Goal: Task Accomplishment & Management: Use online tool/utility

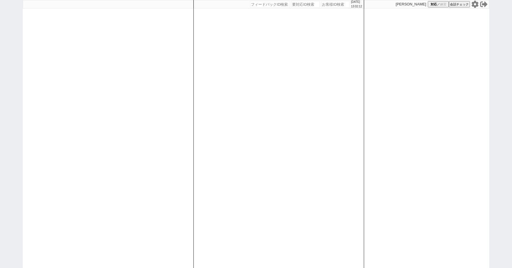
click at [475, 3] on icon at bounding box center [474, 4] width 7 height 7
click at [2, 66] on div "2025/08/17 13:04:40 候補物件を追加してしてください 紹介した物件一覧 他社物件を追加する 空室確認ページに追加・削除 紹介した物件一覧 他…" at bounding box center [256, 134] width 512 height 268
click at [474, 2] on icon at bounding box center [474, 4] width 7 height 7
click at [472, 3] on icon at bounding box center [474, 4] width 7 height 7
click at [12, 84] on div "2025/08/17 13:28:41 候補物件を追加してしてください 紹介した物件一覧 他社物件を追加する 空室確認ページに追加・削除 紹介した物件一覧 他…" at bounding box center [256, 134] width 512 height 268
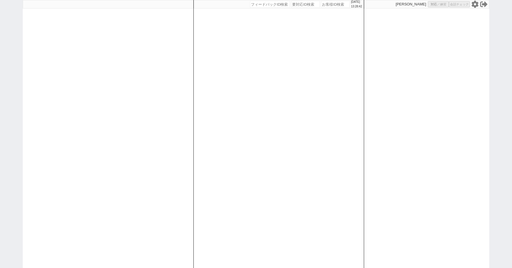
select select
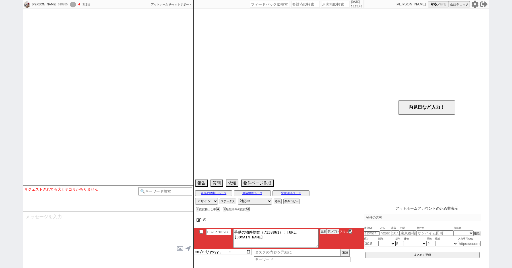
select select
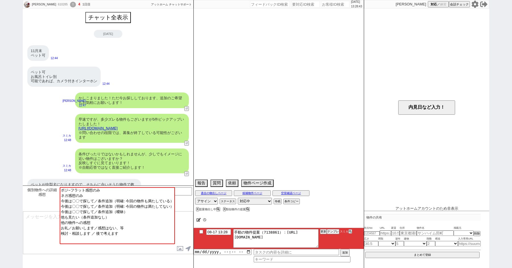
scroll to position [286, 0]
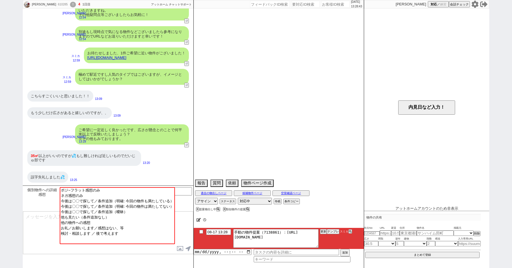
select select "2025"
select select "11"
select select "35"
select select "1"
select select "75"
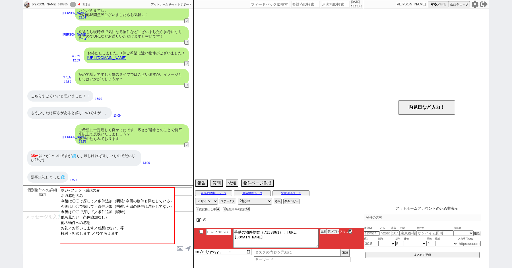
select select "1798"
select select "53"
select select "1336"
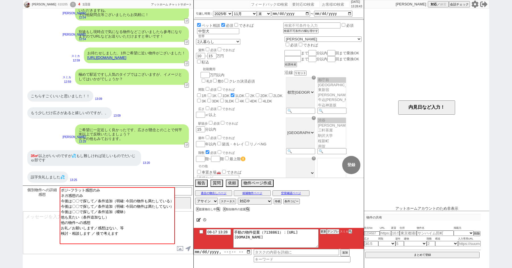
scroll to position [13, 0]
click at [40, 231] on textarea at bounding box center [108, 232] width 170 height 43
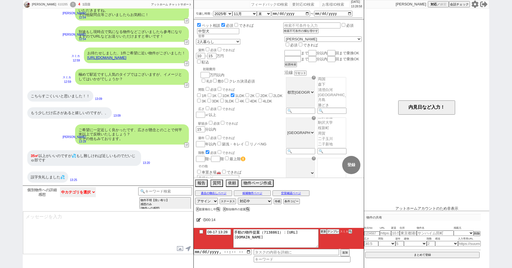
click at [71, 193] on select "中カテゴリを選択 ポジ~フラット感想のみ ネガ感想のみ 今後は〇〇で探して／条件追加（明確: 今回の物件も満たしている） 今後は〇〇で探して／条件追加（明確:…" at bounding box center [78, 192] width 36 height 10
select select "ネガ感想のみ"
click at [60, 187] on select "中カテゴリを選択 ポジ~フラット感想のみ ネガ感想のみ 今後は〇〇で探して／条件追加（明確: 今回の物件も満たしている） 今後は〇〇で探して／条件追加（明確:…" at bounding box center [78, 192] width 36 height 10
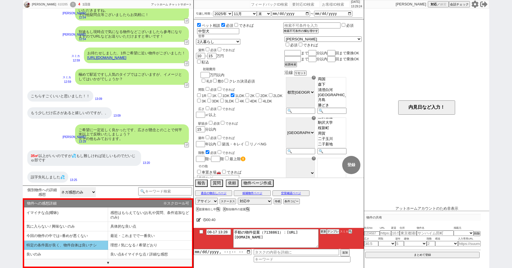
scroll to position [0, 0]
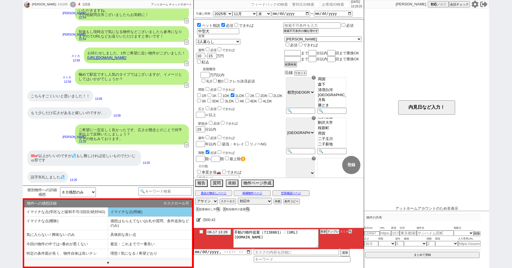
click at [108, 216] on li "イマイチな点(明確)" at bounding box center [66, 223] width 84 height 14
select select "イマイチな点(明確)"
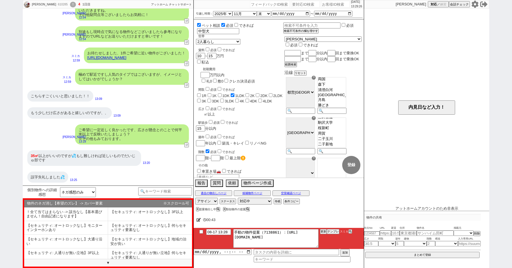
click at [203, 112] on input "number" at bounding box center [200, 114] width 8 height 5
checkbox input "false"
checkbox input "true"
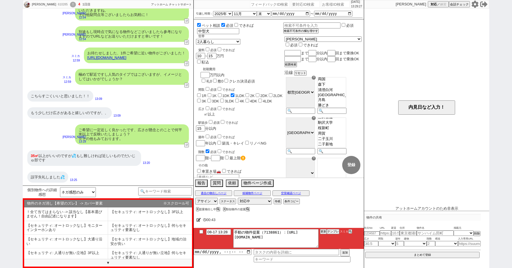
checkbox input "false"
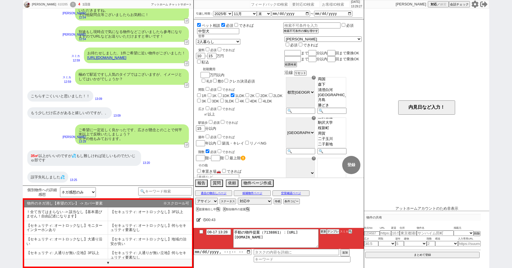
checkbox input "false"
type input "3"
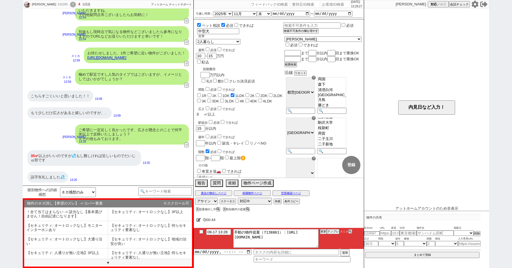
checkbox input "false"
checkbox input "true"
checkbox input "false"
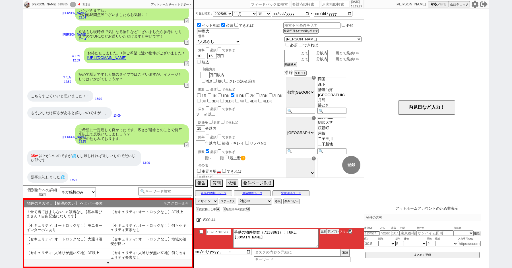
checkbox input "false"
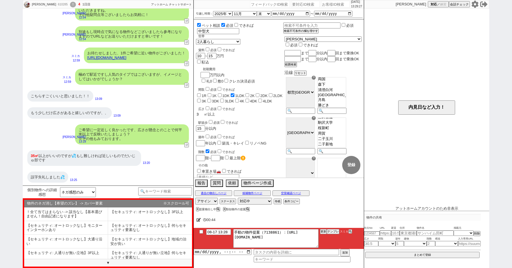
checkbox input "false"
type input "35"
click at [248, 100] on div "ペット相談 必須 できれば ペット 中型犬 世帯 1人暮らし 2人暮らし 家族:小学生以下含む 家族:小学生以下含まず 兄弟・姉妹 ルームシェア その他 子供…" at bounding box center [239, 170] width 87 height 296
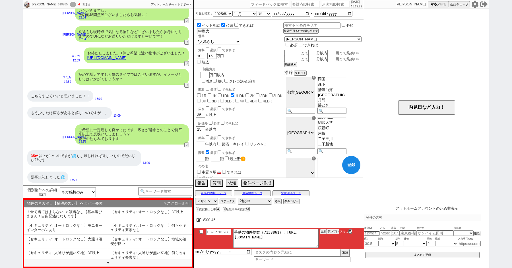
checkbox input "false"
checkbox input "true"
checkbox input "false"
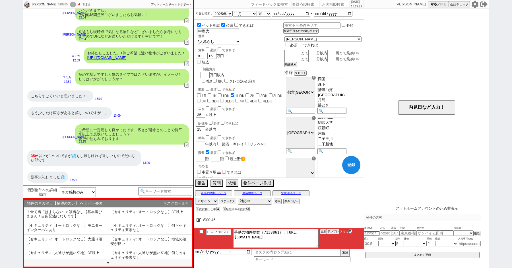
checkbox input "false"
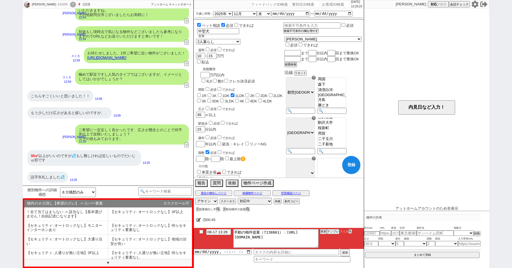
checkbox input "false"
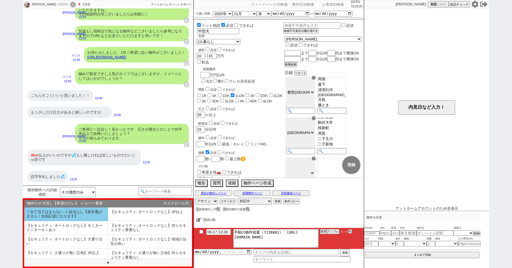
select select "75"
select select "1798"
select select "53"
select select "1336"
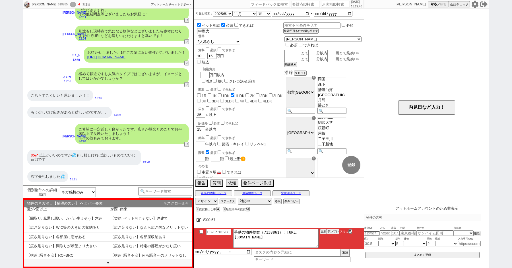
scroll to position [327, 0]
click at [117, 57] on link "https://athome.sumika.live/pages/gfia4ao" at bounding box center [106, 57] width 39 height 4
click at [99, 226] on li "【広さ足りない】WIC等の大きめの収納あり" at bounding box center [66, 227] width 84 height 9
select select "イマイチな点(明確)"
select select "【広さ足りない】WIC等の大きめの収納あり"
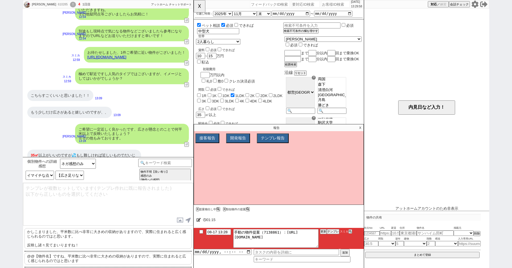
click at [68, 238] on p "かしこまりました、平米数に比べ非常に大きめの収納がありますので、実際に住まれると広く感じられるのではと思います。 反映し諸々見てまいりますね！" at bounding box center [107, 238] width 167 height 20
type textarea "かしこまりました、平米数に比べ非常に大きめの収納がありますので、実際に住まれると広く感じられるのではと思います。 反映し諸々見てまいりますね！"
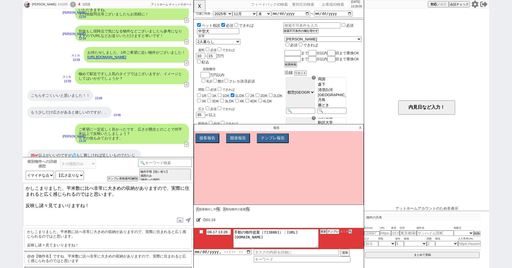
click at [117, 213] on textarea "かしこまりました、平米数に比べ非常に大きめの収納がありますので、実際に住まれると広く感じられるのではと思います。 反映し諸々見てまいりますね！" at bounding box center [108, 204] width 170 height 43
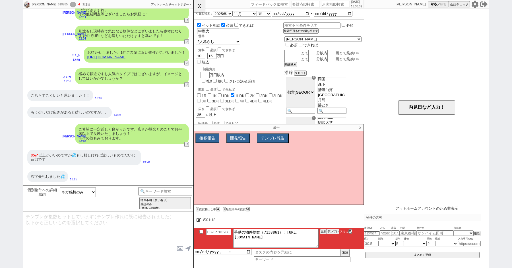
scroll to position [323, 0]
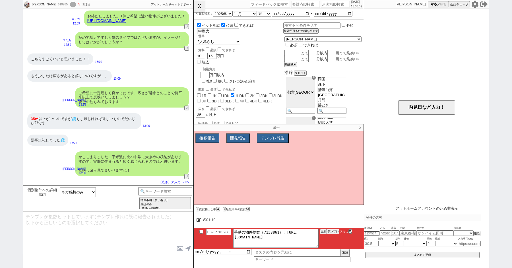
type input "08-17 13:40"
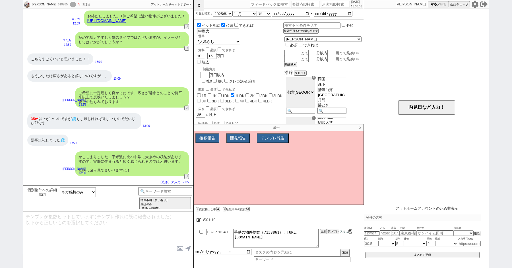
click at [200, 7] on button "☓" at bounding box center [199, 5] width 11 height 11
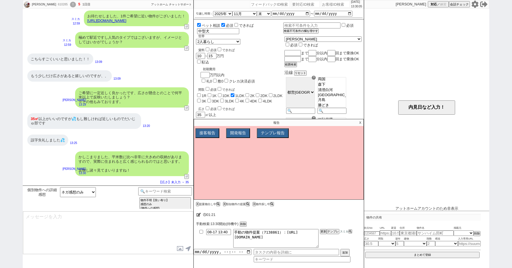
type textarea "ちなみにお二人暮らしの方ですと、少し前までは2K等が人気でしたが最近は広めのリビングがある1LDKがほんとに人気ですね、、そのあたりも漏れなく追っていきます！"
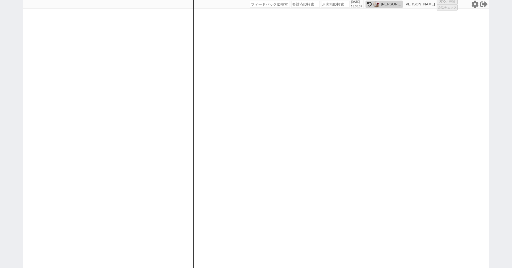
select select
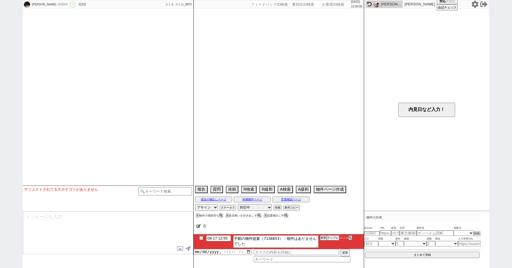
select select "2025"
select select "9"
select select "36"
select select "0"
select select "38"
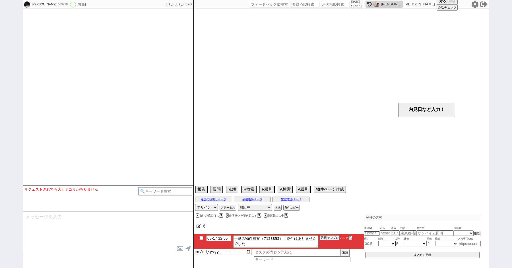
select select "1098"
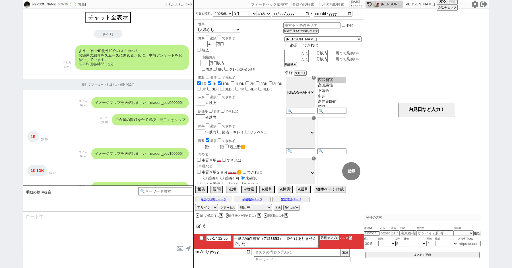
scroll to position [68, 0]
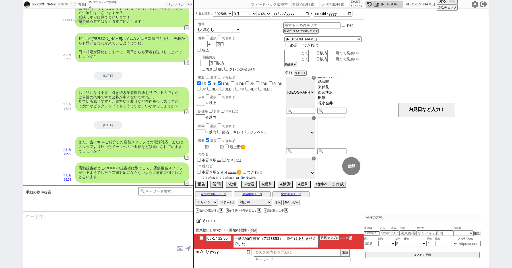
type textarea "@@【@@提案物出しのシーンですが物件が自動で取れてません。「返信無いを叩き起こす」なシーンなので手動でしっかり探して1件物出しします。物件を探してページを生…"
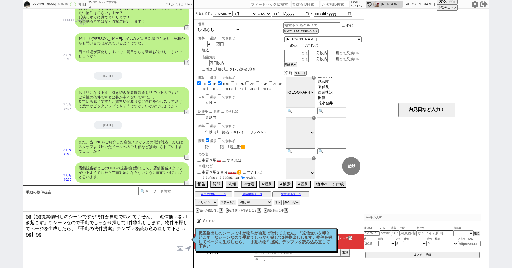
click at [199, 238] on p "提案物出しのシーンですが物件が自動で取れてません。「返信無いを叩き起こす」なシーンなので手動でしっかり探して1件物出しします。物件を探してページを生成したら、…" at bounding box center [265, 240] width 135 height 18
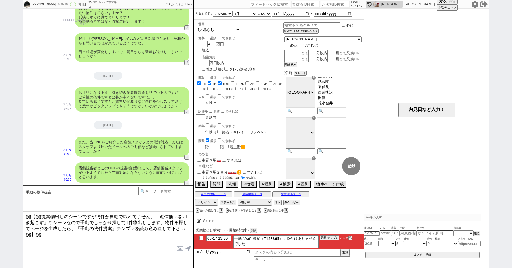
click at [86, 238] on textarea "@@【@@提案物出しのシーンですが物件が自動で取れてません。「返信無いを叩き起こす」なシーンなので手動でしっかり探して1件物出しします。物件を探してページを生…" at bounding box center [108, 232] width 170 height 43
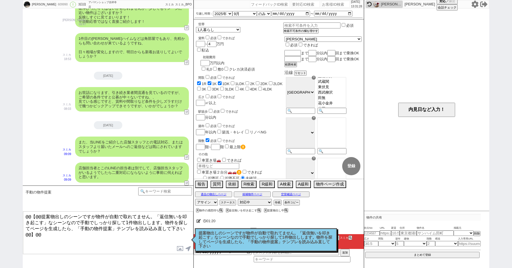
click at [203, 238] on p "提案物出しのシーンですが物件が自動で取れてません。「返信無いを叩き起こす」なシーンなので手動でしっかり探して1件物出しします。物件を探してページを生成したら、…" at bounding box center [265, 240] width 135 height 18
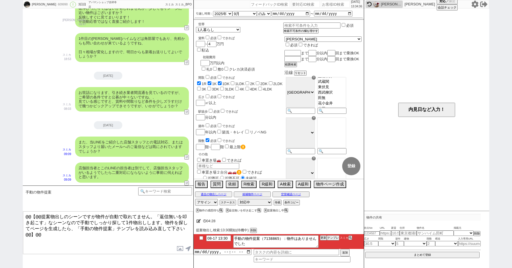
scroll to position [97, 0]
click at [284, 183] on button "A検索" at bounding box center [284, 183] width 14 height 6
click at [274, 108] on div "駅徒歩 必須 できれば 分以内" at bounding box center [239, 114] width 87 height 12
click at [282, 182] on button "A検索" at bounding box center [284, 183] width 14 height 6
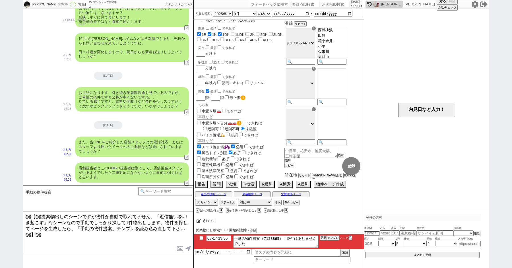
scroll to position [113, 0]
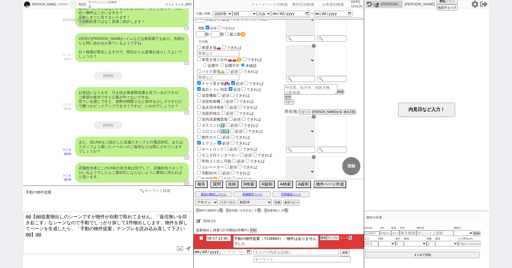
click at [156, 191] on input at bounding box center [165, 190] width 54 height 7
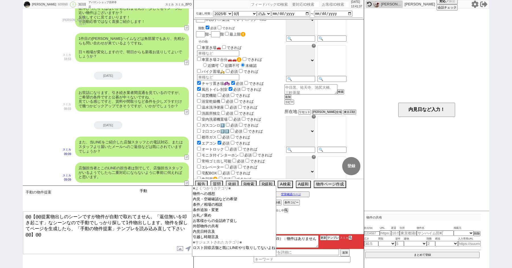
type input "手動"
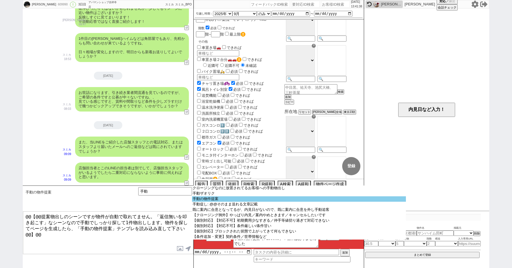
click at [223, 200] on option "手動の物件提案" at bounding box center [299, 198] width 214 height 5
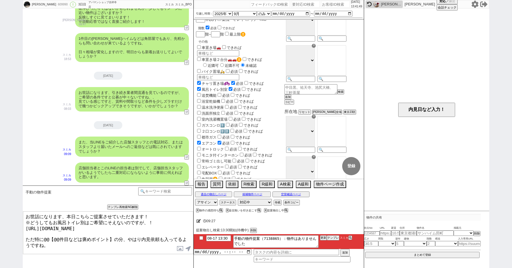
drag, startPoint x: 43, startPoint y: 235, endPoint x: 113, endPoint y: 234, distance: 69.6
click at [113, 234] on textarea "お世話になります、本日こちらご提案させていただきます！ ※どうしてもお風呂トイレ別はご希望にそえないのですが、！ https://tools.sumika.l…" at bounding box center [108, 232] width 170 height 43
type textarea "お世話になります、本日こちらご提案させていただきます！ ※どうしてもお風呂トイレ別はご希望にそえないのですが、！ https://tools.sumika.l…"
checkbox input "true"
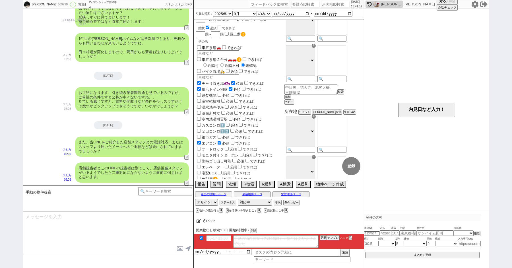
scroll to position [820, 0]
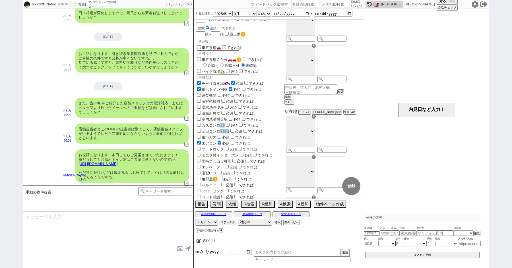
type textarea "ご希望条件としてはズレてるので微妙でしょうか、？"
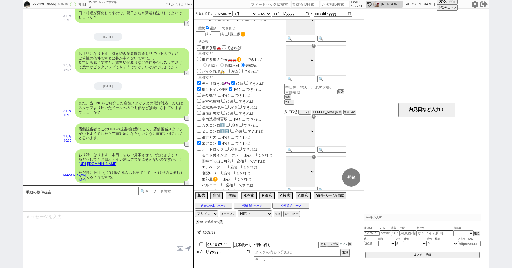
scroll to position [836, 0]
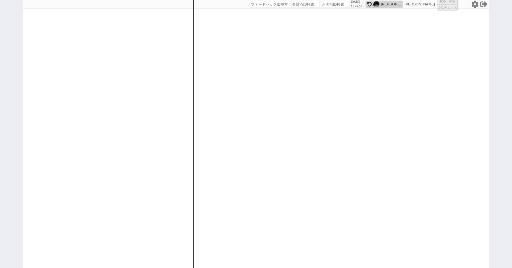
select select
select select "2025"
select select "11"
select select "35"
select select "1"
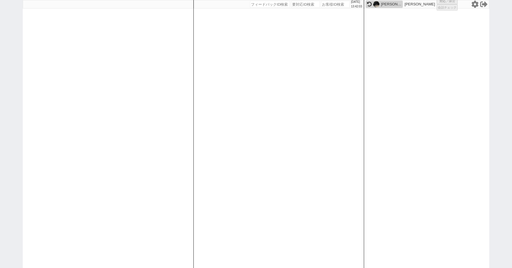
select select "75"
select select "[DATE]"
select select "53"
select select "1336"
select select
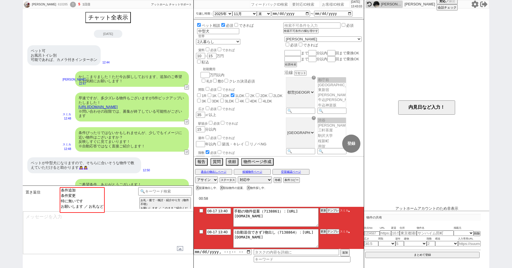
scroll to position [338, 0]
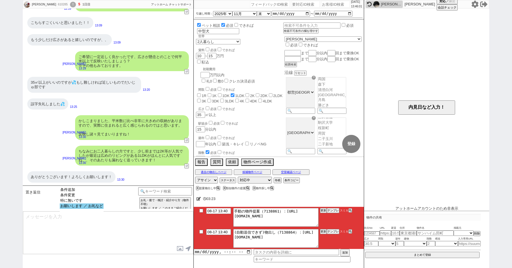
select select "お願いします ／ お礼など"
click at [86, 209] on option "お願いします ／ お礼など" at bounding box center [82, 205] width 44 height 5
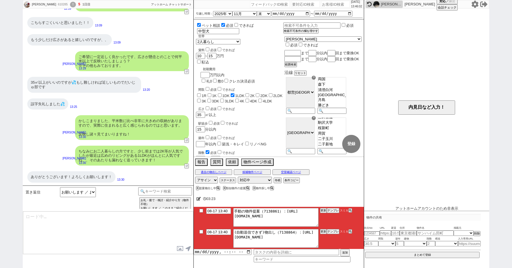
type textarea "ご確認ありがとうございます、"
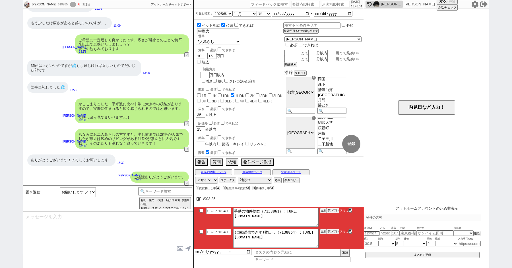
type textarea "またこちら駅から遠い物件もございますが、いくつか見てまいりましたのでご紹介します！ https://athome.sumika.live/pages/6twn…"
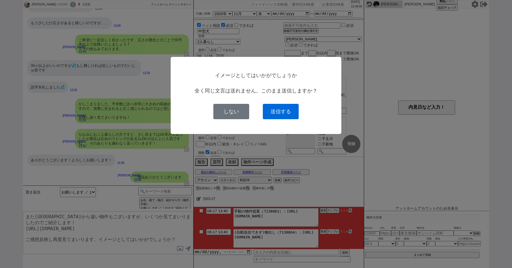
click at [280, 113] on button "送信する" at bounding box center [281, 111] width 36 height 15
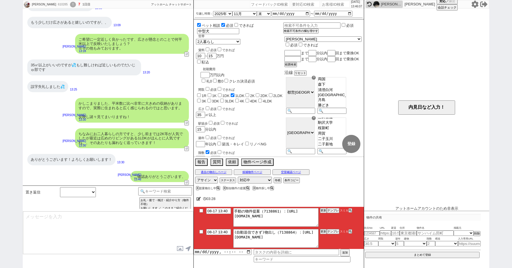
scroll to position [394, 0]
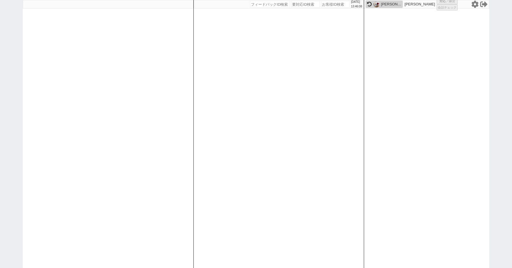
select select
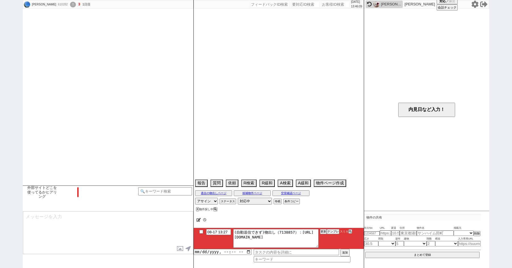
scroll to position [124, 0]
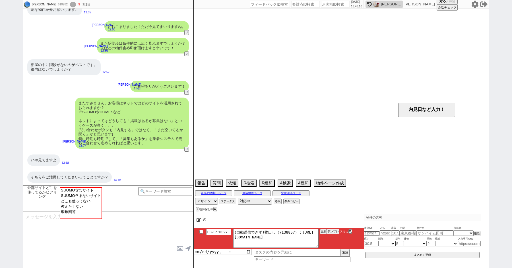
select select "2025"
select select "9"
select select "36"
select select "6"
select select "2"
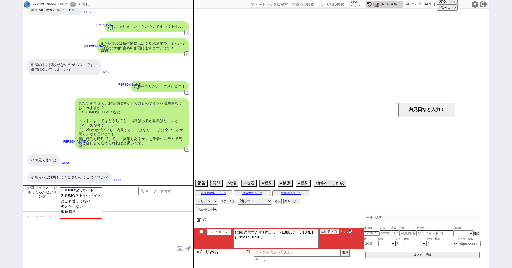
select select "3"
select select "4"
select select "5"
select select "6"
select select "7"
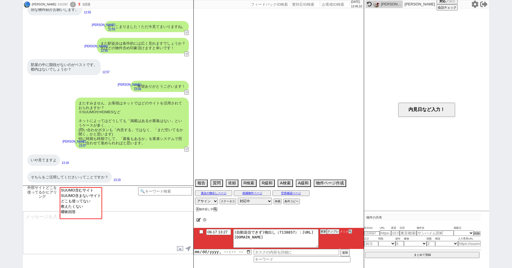
select select "8"
select select "9"
select select "10"
select select "11"
select select "12"
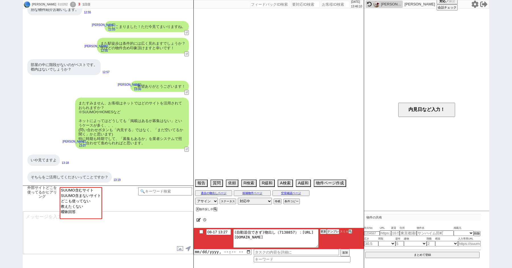
select select "13"
select select "14"
select select "15"
select select "16"
select select "17"
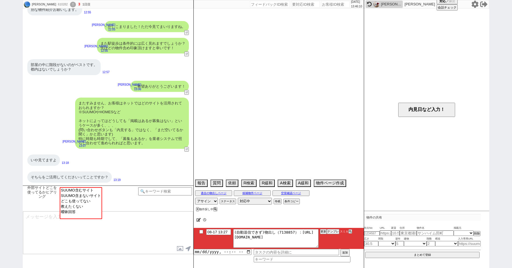
select select "18"
select select "19"
select select "20"
select select "21"
select select "22"
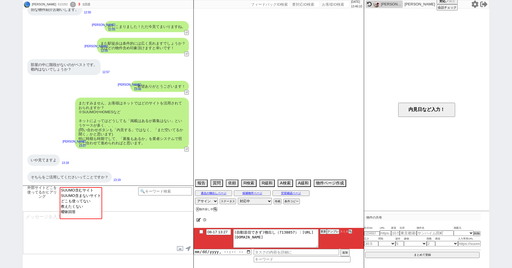
select select "23"
select select "24"
select select "25"
select select "26"
select select "27"
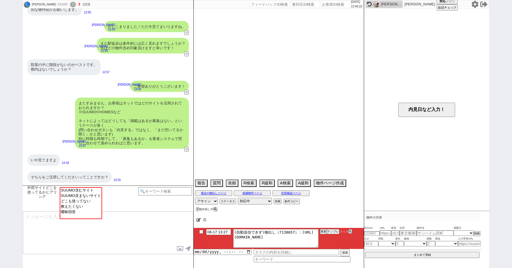
select select "28"
select select "29"
select select "30"
select select "31"
select select "32"
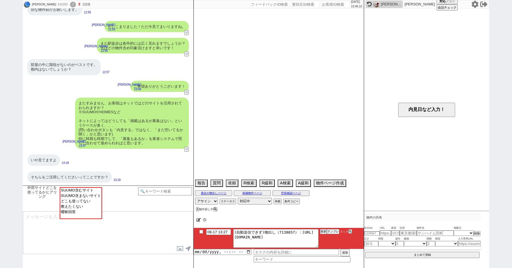
select select "33"
select select "34"
select select "35"
select select "36"
select select "37"
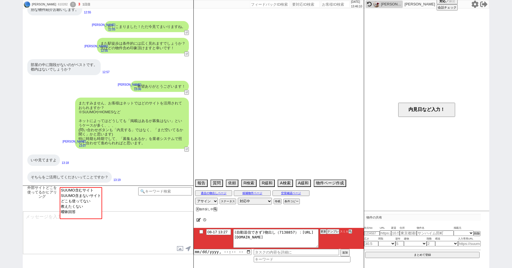
select select "38"
select select "39"
select select "40"
select select "41"
select select "42"
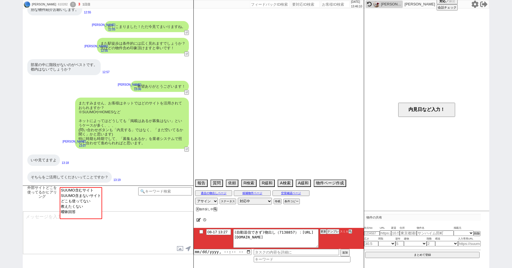
select select "43"
select select "45"
select select "46"
select select "47"
select select "48"
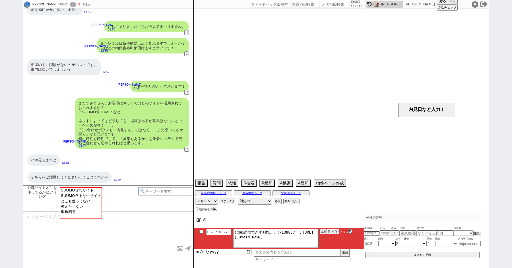
select select "49"
select select "50"
select select "62"
select select "60"
select select "59"
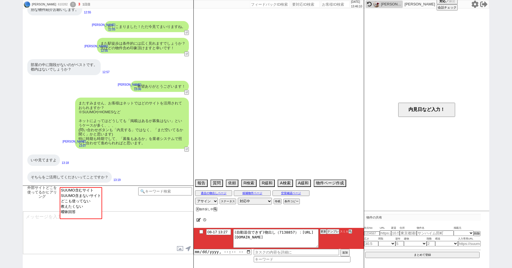
select select "75"
select select "14"
select select "817"
select select "23"
select select "731"
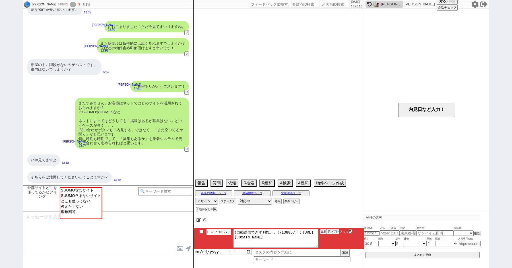
select select "64"
select select "1556"
select select "63"
select select "70"
select select "1682"
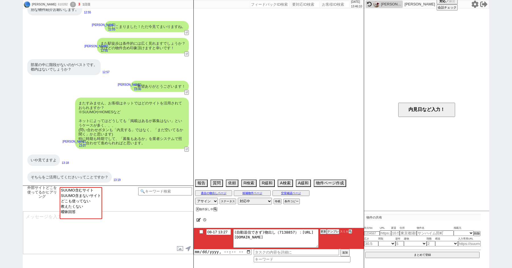
select select "69"
select select "65"
select select "1583"
select select "71"
select select "67"
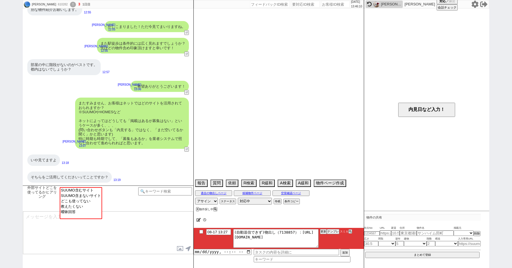
select select "66"
select select "74"
select select "25"
select select "3116"
select select "68"
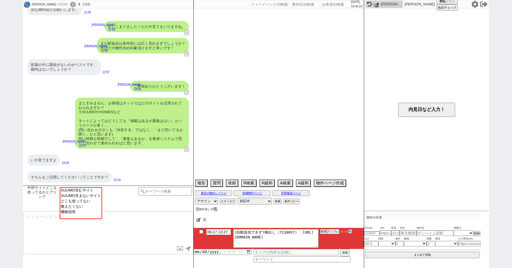
select select "1643"
select select "7"
select select "50"
select select "12"
select select "48"
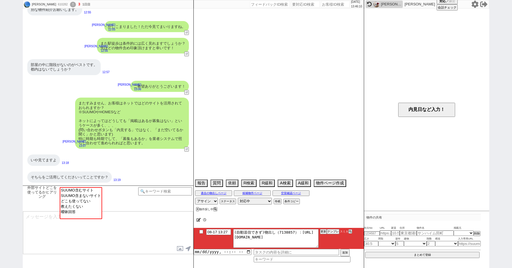
select select "56"
select select "11"
select select "47"
select select "57"
select select "27"
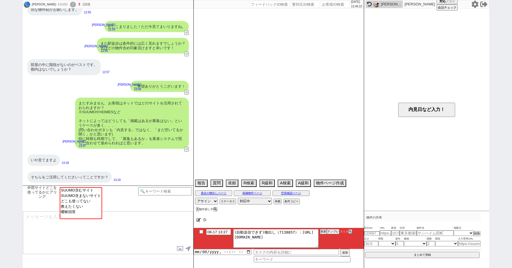
select select "44"
select select "29"
select select "77"
select select "61"
select select "53"
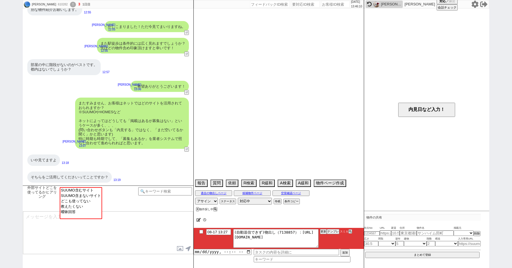
select select "35"
select select "72"
select select "76"
select select "38"
select select "73"
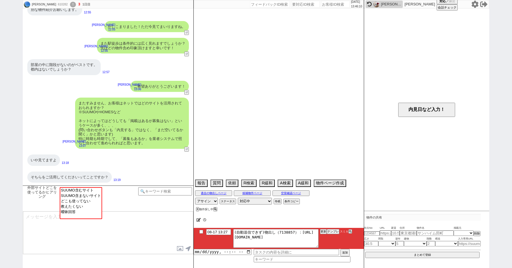
select select "1763"
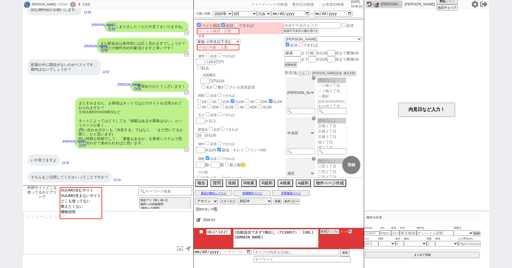
scroll to position [25, 0]
select select "教えたくない"
click at [79, 209] on option "教えたくない" at bounding box center [80, 211] width 41 height 5
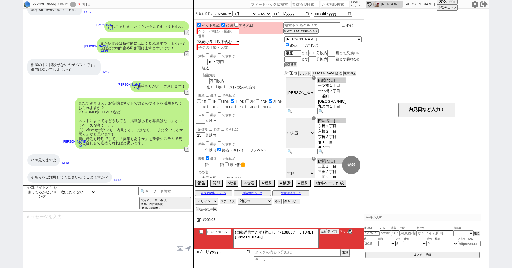
type textarea "@@【@@メッセージは打たず、以下やってください@@】@@ @@【@@まだテンプレがありません、、！強いの打ってからテンプレに上げてください！@@】@@"
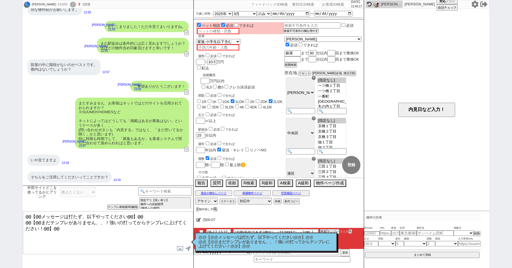
click at [218, 240] on p "@@【@@メッセージは打たず、以下やってください@@】@@ @@【@@まだテンプレがありません、、！強いの打ってからテンプレに上げてください！@@】@@" at bounding box center [265, 241] width 135 height 13
drag, startPoint x: 82, startPoint y: 227, endPoint x: 26, endPoint y: 191, distance: 66.6
click at [26, 191] on div "外部サイトどこを使ってるかヒアリング SUUMO含むサイト SUUMO含まないサイト どこも使ってない 教えたくない 曖昧回答 チャンネルサービス名 !=アエ…" at bounding box center [108, 226] width 171 height 82
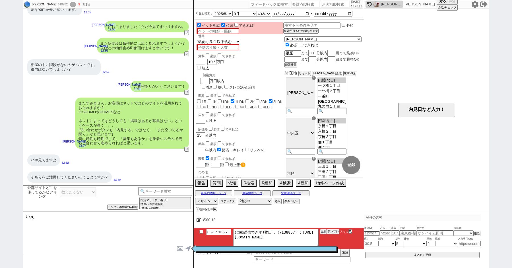
type textarea "いえ"
click at [120, 208] on button "テンプレ再検索NG解除" at bounding box center [123, 207] width 30 height 4
click at [76, 190] on select "SUUMO含むサイト SUUMO含まないサイト どこも使ってない 教えたくない 曖昧回答" at bounding box center [78, 192] width 36 height 10
select select "曖昧回答"
click at [60, 187] on select "SUUMO含むサイト SUUMO含まないサイト どこも使ってない 教えたくない 曖昧回答" at bounding box center [78, 192] width 36 height 10
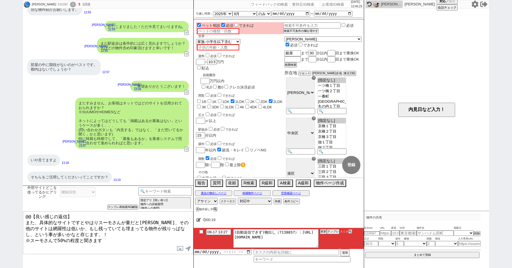
drag, startPoint x: 77, startPoint y: 215, endPoint x: 28, endPoint y: 209, distance: 49.7
click at [28, 209] on div "外部サイトどこを使ってるかヒアリング SUUMO含むサイト SUUMO含まないサイト どこも使ってない 教えたくない 曖昧回答 チャンネルサービス名 !=アエ…" at bounding box center [108, 226] width 171 height 82
click at [41, 214] on textarea "いえ。 また、具体的なサイトですとやはりスーモさんが量だと一強、その他のサイトは網羅性は低いか、もし残っていても埋まってる物件が残りっぱなし、という事が多いか…" at bounding box center [108, 232] width 170 height 43
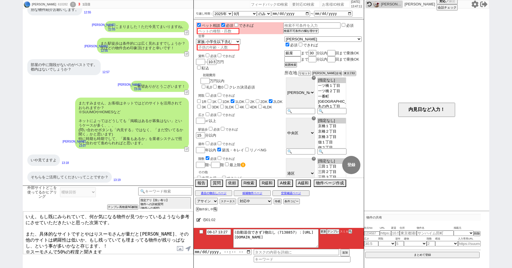
click at [52, 226] on textarea "いえ。もし既にみられていて、何か気になる物件が見つかっているようなら参考にさせていただきたいと思った次第です。 また、具体的なサイトですとやはりスーモさんが量…" at bounding box center [108, 232] width 170 height 43
type textarea "いえ。もし既にみられていて、何か気になる物件が見つかっているようなら参考にさせていただきたいと思った次第です。 また、具体的なサイトですとやはりスーモさんが量…"
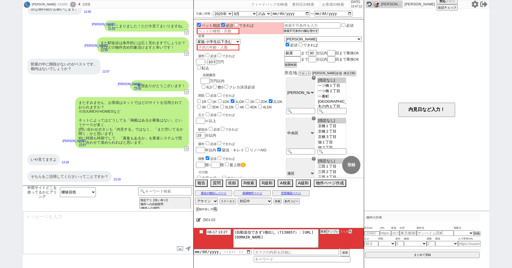
scroll to position [167, 0]
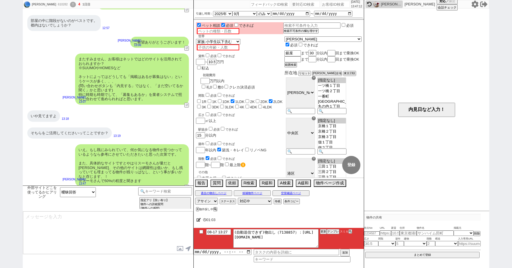
type input "08-17 14:02"
type textarea "こちらのお探しの参考にするため、また空室状況を確認するため等で、今後も「外部サイトで物件見つけられましたか？」と定期的にヒアリングさせて頂いてもよろしいでしょ…"
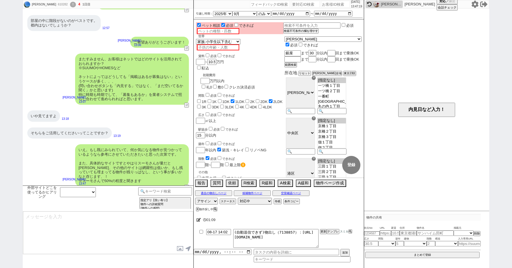
scroll to position [202, 0]
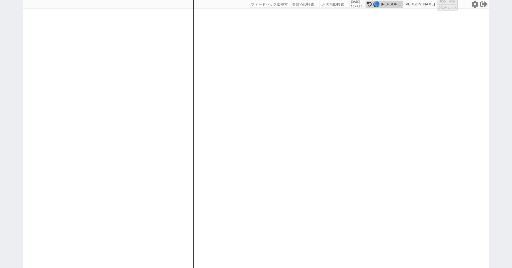
select select
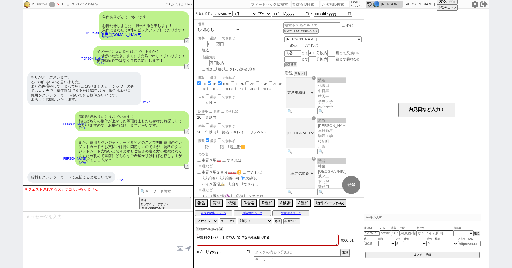
scroll to position [13, 0]
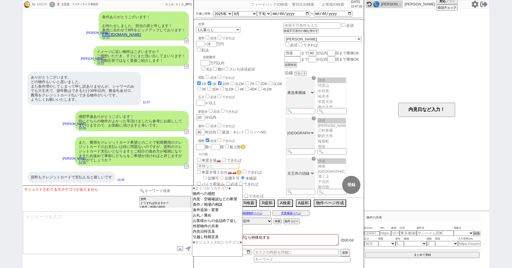
click at [161, 190] on input at bounding box center [165, 190] width 54 height 7
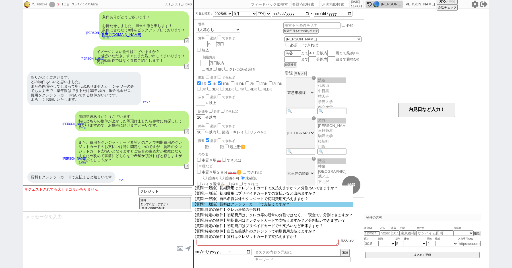
scroll to position [12, 0]
click at [245, 207] on option "【質問:一般論】賃料はクレジットカードで支払えますか？" at bounding box center [272, 203] width 161 height 5
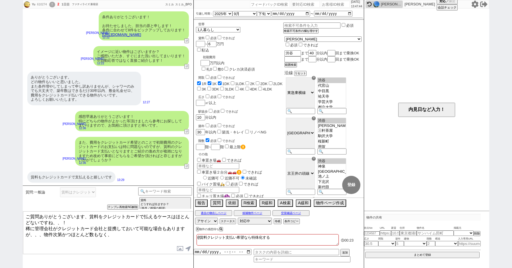
click at [90, 216] on textarea "ご質問ありがとうございます、賃料をクレジットカードで払えるケースはほとんどないですね、、！ 稀に管理会社がクレジットカード会社と提携しておいて可能な場合もあり…" at bounding box center [108, 232] width 170 height 43
click at [186, 215] on textarea "ご質問ありがとうございます、ただ賃料をクレジットカードで払えるケースはほとんどないですね、、！ 稀に管理会社がクレジットカード会社と提携しておいて可能な場合も…" at bounding box center [108, 232] width 170 height 43
click at [154, 238] on textarea "ご質問ありがとうございます、ただ賃料をクレジットカードで払えるケースは非常に少なく。狙ってお探ししてもほとんどないですね、、！ 稀に管理会社がクレジットカード…" at bounding box center [108, 232] width 170 height 43
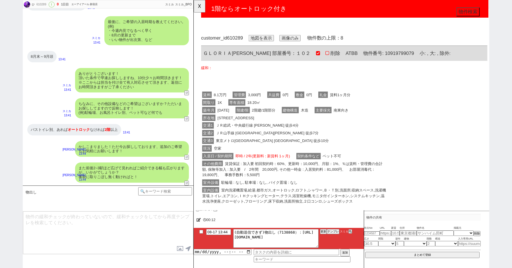
scroll to position [234, 0]
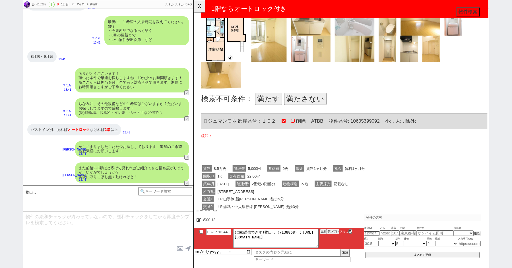
click at [267, 104] on button "満たす" at bounding box center [273, 105] width 29 height 13
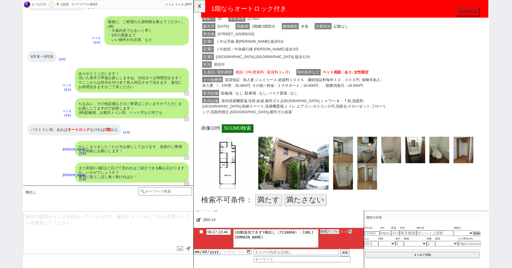
scroll to position [479, 0]
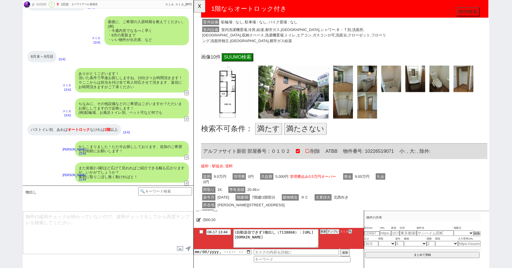
click at [312, 134] on button "満たさない" at bounding box center [313, 138] width 45 height 13
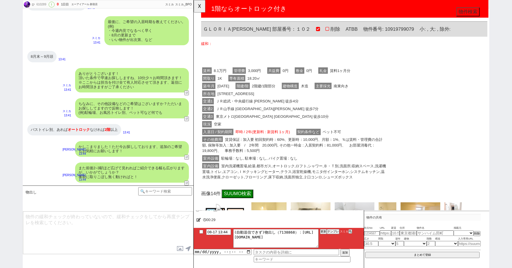
scroll to position [29, 0]
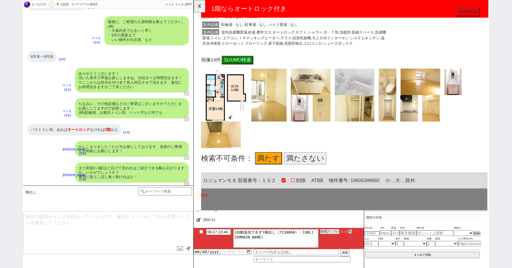
click at [309, 171] on button "満たさない" at bounding box center [313, 169] width 45 height 13
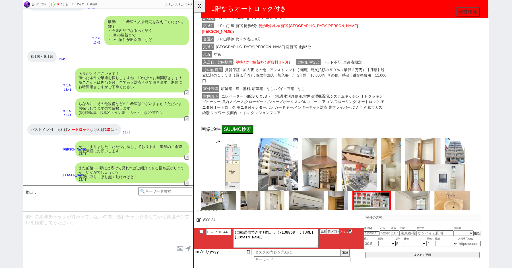
scroll to position [759, 0]
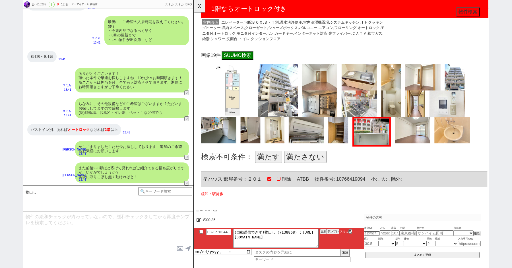
click at [271, 163] on button "満たす" at bounding box center [273, 168] width 29 height 13
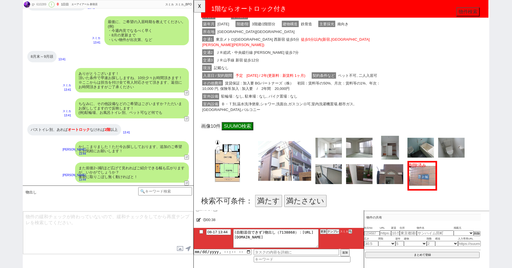
scroll to position [1020, 0]
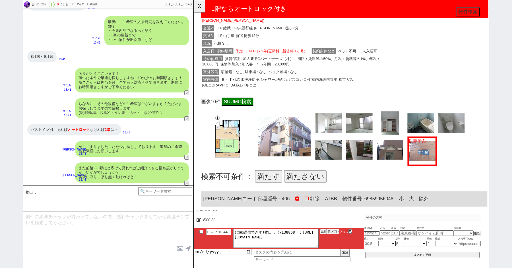
click at [273, 183] on button "満たす" at bounding box center [273, 189] width 29 height 13
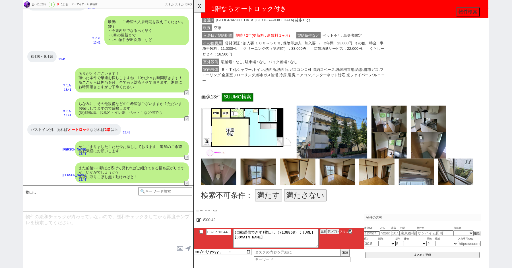
scroll to position [1344, 0]
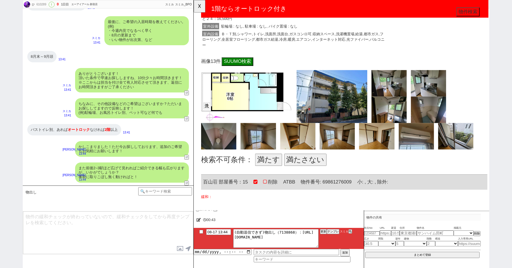
click at [268, 168] on button "満たす" at bounding box center [273, 171] width 29 height 13
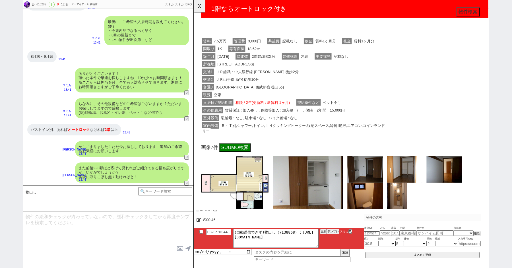
scroll to position [1636, 0]
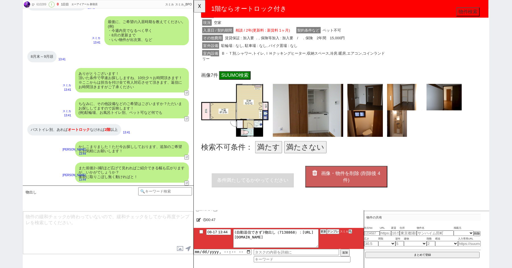
click at [302, 152] on button "満たさない" at bounding box center [313, 157] width 45 height 13
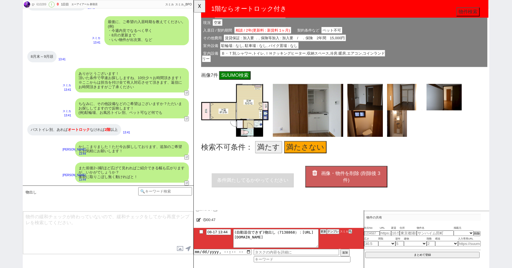
click at [353, 188] on button "画像・物件を削除 (削除後 3 件)" at bounding box center [357, 189] width 88 height 23
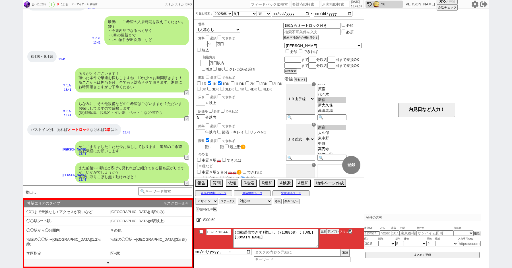
scroll to position [307, 0]
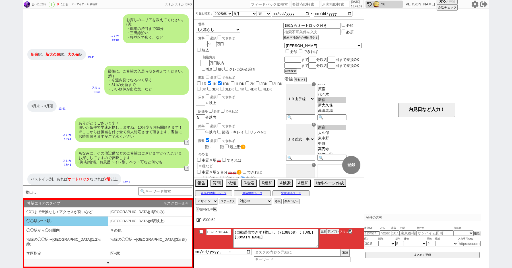
click at [90, 219] on li "◯◯駅(2〜5駅)" at bounding box center [66, 220] width 84 height 9
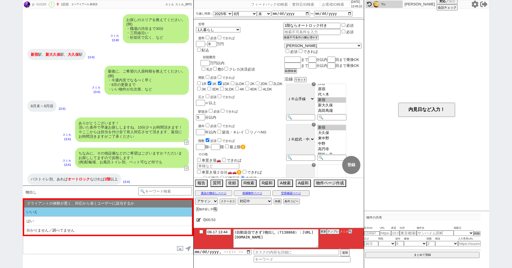
click at [88, 208] on li "いいえ" at bounding box center [108, 211] width 168 height 9
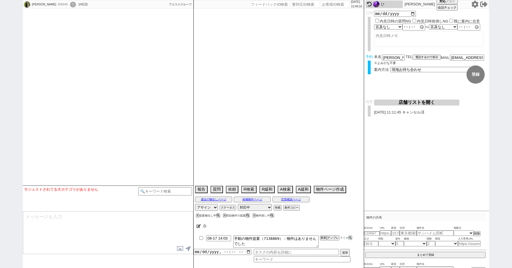
scroll to position [1018, 0]
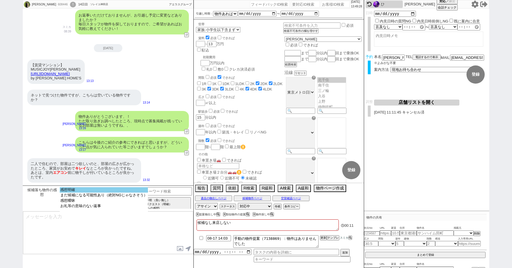
click at [98, 192] on option "感想明確" at bounding box center [104, 194] width 88 height 5
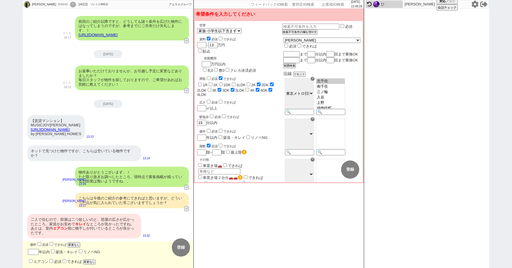
scroll to position [962, 0]
click at [32, 261] on input "エアコン" at bounding box center [31, 261] width 4 height 4
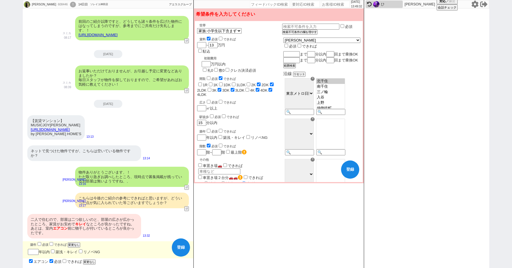
click at [54, 251] on input "築浅・キレイ" at bounding box center [53, 251] width 4 height 4
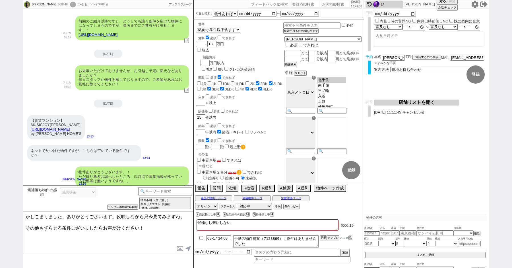
click at [156, 232] on textarea "かしこまりました、ありがとうございます。反映しながら只今見てみますね。 その他もずらせる条件ございましたらお声がけください！" at bounding box center [108, 232] width 170 height 43
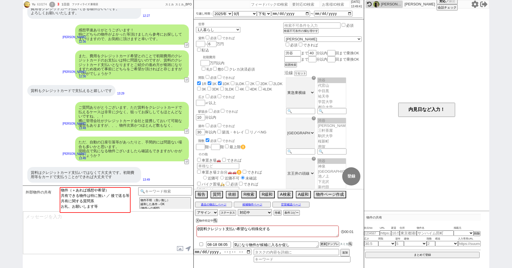
scroll to position [13, 0]
click at [86, 209] on option "お礼、お願いします等" at bounding box center [95, 205] width 70 height 5
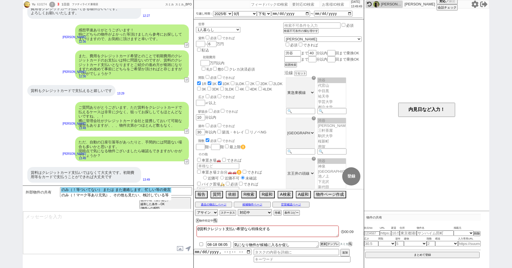
click at [87, 192] on option "のみ（！等ついてない） または また連絡します、忙しい等の発言" at bounding box center [116, 194] width 110 height 5
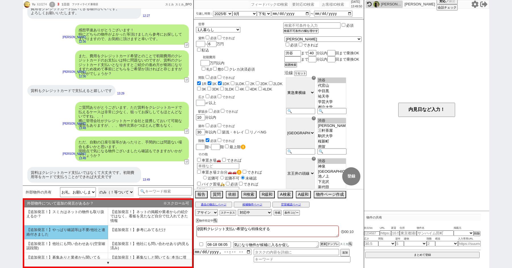
scroll to position [34, 0]
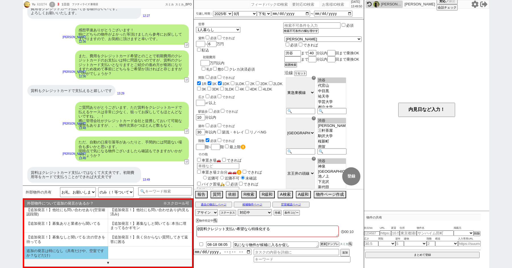
click at [70, 248] on li "追加の発言は特になし（共有だけや、空室ですか？などだけ）" at bounding box center [66, 252] width 84 height 13
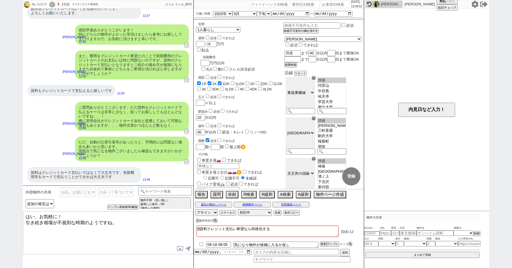
drag, startPoint x: 111, startPoint y: 220, endPoint x: 49, endPoint y: 197, distance: 66.3
click at [49, 197] on div "外部物件の共有 物件（＋あれば感想や希望） 共有できる物件は特に無い ／ 後で送る等 共有に関する質問系 お礼、お願いします等 のみ（！等ついてない） または…" at bounding box center [108, 226] width 171 height 82
click at [228, 67] on input "クレカ決済必須" at bounding box center [226, 69] width 4 height 4
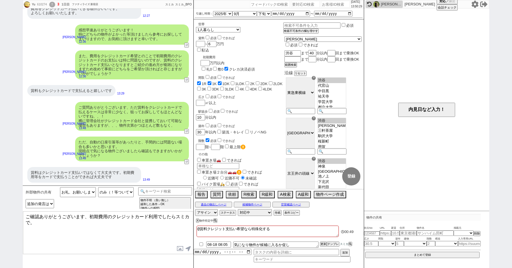
click at [87, 227] on textarea "ご確認ありがとうございます、初期費用のクレジットカード利用でしたらスミカで。" at bounding box center [108, 232] width 170 height 43
click at [30, 221] on textarea "ご確認ありがとうございます、初期費用のクレジットカード利用でしたらスミカで。" at bounding box center [108, 232] width 170 height 43
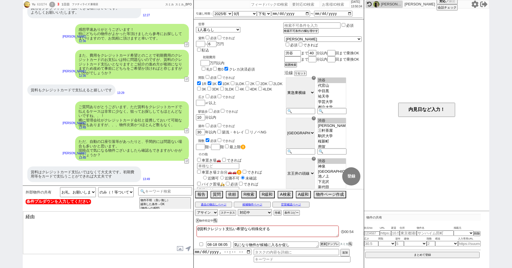
scroll to position [13, 0]
click at [92, 227] on textarea "経由" at bounding box center [108, 232] width 170 height 43
click at [154, 188] on input at bounding box center [165, 190] width 54 height 7
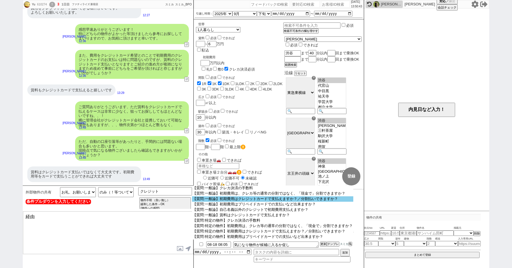
click at [240, 201] on option "【質問:一般論】初期費用はクレジットカードで支払えますか？／分割払いできますか？" at bounding box center [272, 198] width 161 height 5
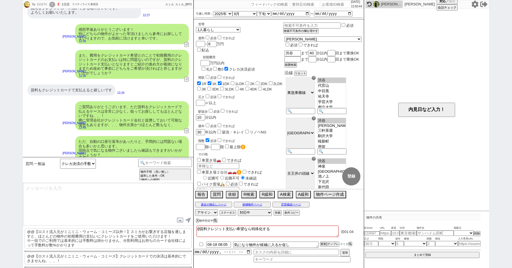
scroll to position [1, 0]
click at [75, 236] on p "@@【ロスト流入元がミニミニ・ウォーム・コミーズ以外！】スミカがお繋ぎする店舗を通しますと、ほとんどの物件の初期費用の支払いにクレジットカードをご使用いただけ…" at bounding box center [107, 236] width 167 height 20
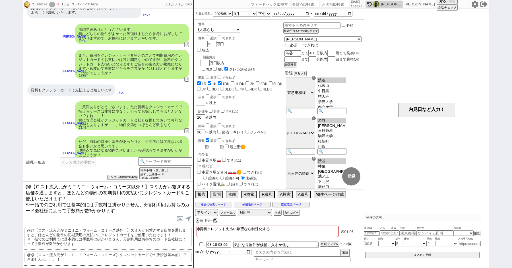
click at [70, 165] on div "質問:一般論 クレカ決済の手数料 初期費用は、クレカ等の通常の分割ではなく、「現金で」分割できますか？ 初期費用はクレジットカードで支払えますか？／分割払いで…" at bounding box center [108, 212] width 171 height 111
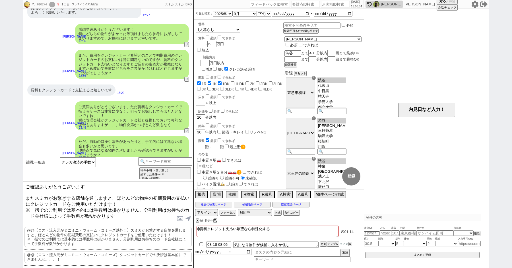
scroll to position [195, 0]
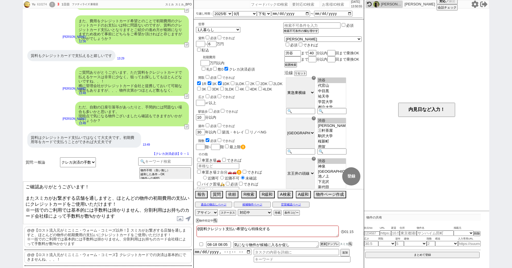
click at [131, 221] on textarea "ご確認ありがとうございます！ またスミカがお繋ぎする店舗を通しますと、ほとんどの物件の初期費用の支払いにクレジットカードをご使用いただけます！ ※一括でのご利…" at bounding box center [108, 202] width 170 height 43
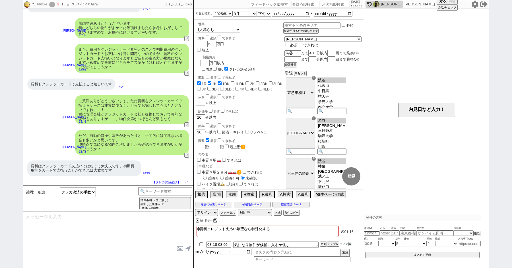
scroll to position [106, 0]
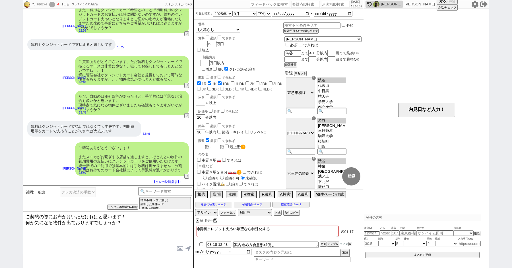
drag, startPoint x: 273, startPoint y: 233, endPoint x: 192, endPoint y: 197, distance: 89.0
click at [192, 197] on div "Yu 610274 ! 4 1日目 ファティライズ 新宿店 冬眠中 自社客 スミカ スミカ_BPO チャット全表示 2025-08-17 ありがとうございます…" at bounding box center [256, 134] width 466 height 268
click at [133, 219] on textarea "ご契約の際にお声がけいただければと思います！ 何か気になる物件が出ておりますでしょうか？" at bounding box center [108, 232] width 170 height 43
click at [26, 215] on textarea "ご契約の際にお声がけいただければと思います！ 何か気になる物件が出ておりますでしょうか？" at bounding box center [108, 232] width 170 height 43
click at [132, 229] on textarea "こちらはご契約の際にお声がけいただければと思います！ 何か気になる物件が出ておりますでしょうか？" at bounding box center [108, 232] width 170 height 43
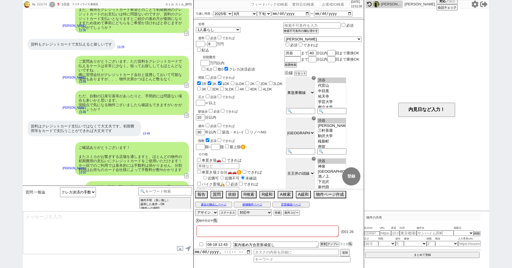
scroll to position [133, 0]
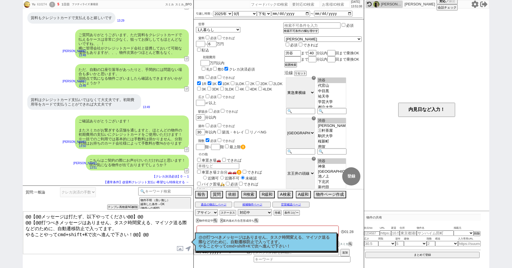
click at [269, 243] on p "@@打つべきメッセージはありません、タスク時間変える、マイソク送る際などのために、自動遷移防止で入ってます。 やることやってcmd+shift+Kで次へ進んで…" at bounding box center [265, 241] width 135 height 13
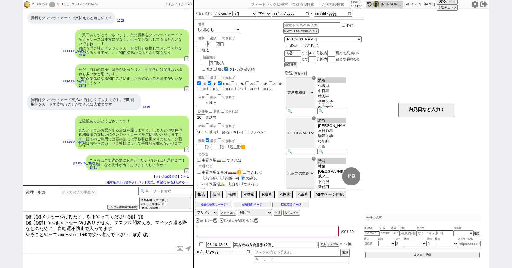
click at [33, 126] on div "ご確認ありがとうございます！ またスミカがお繋ぎする店舗を通しますと、ほとんどの物件の初期費用の支払いにクレジットカードをご使用いただけます！ ※一括でのご利…" at bounding box center [108, 132] width 171 height 39
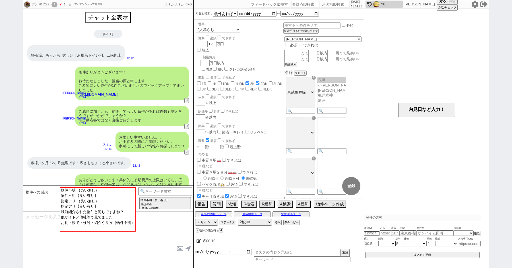
scroll to position [76, 0]
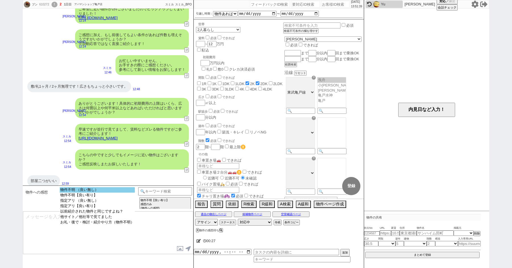
click at [79, 192] on option "物件不明 （良い無し）" at bounding box center [97, 194] width 75 height 5
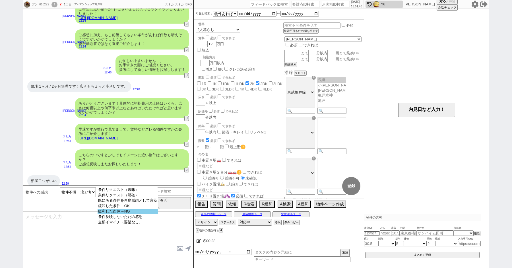
click at [117, 214] on option "緩和した条件→NG" at bounding box center [127, 216] width 60 height 5
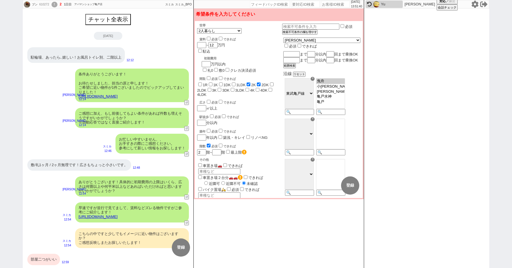
scroll to position [0, 0]
click at [206, 75] on div "間取 必須 できれば" at bounding box center [240, 78] width 83 height 6
click at [208, 76] on input "checkbox" at bounding box center [209, 78] width 4 height 4
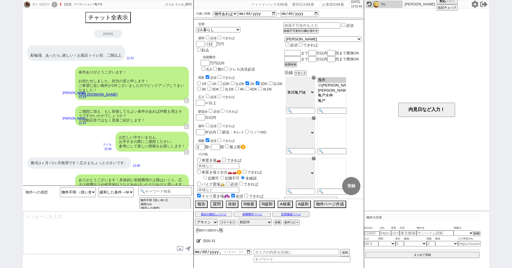
scroll to position [83, 0]
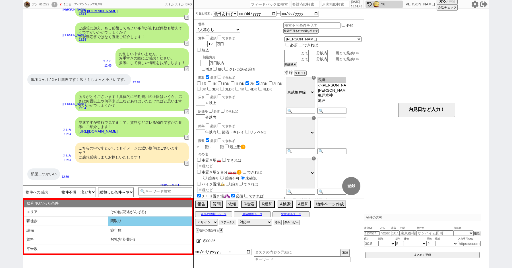
click at [108, 226] on li "間取り" at bounding box center [66, 230] width 84 height 9
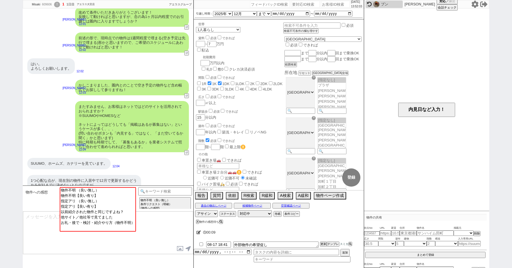
scroll to position [0, 0]
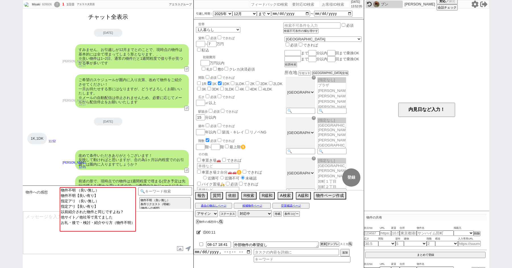
click at [109, 20] on button "チャット全表示" at bounding box center [108, 17] width 44 height 10
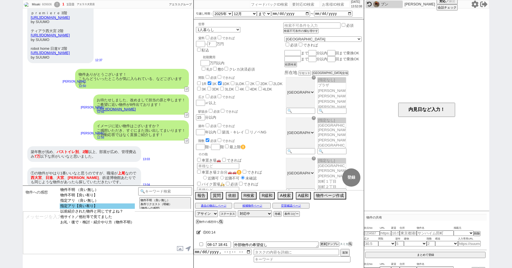
scroll to position [996, 0]
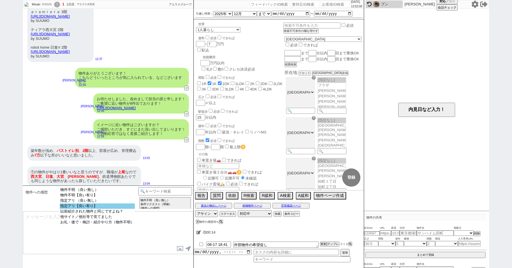
click at [71, 209] on option "指定アリ【良い有り】" at bounding box center [97, 211] width 75 height 5
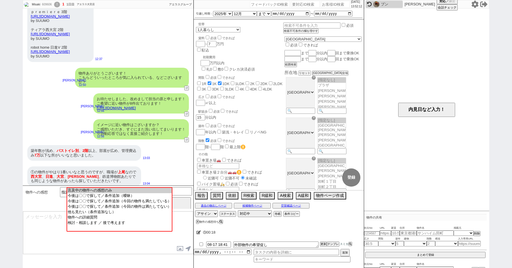
click at [124, 106] on link "https://tools.sumika.live/pages/g2svclg" at bounding box center [116, 108] width 39 height 4
click at [198, 4] on button "☓" at bounding box center [199, 5] width 11 height 11
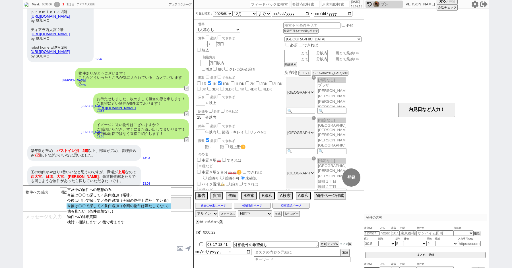
click at [100, 209] on option "今後は〇〇で探して／条件追加（今回の物件は満たしてない）" at bounding box center [118, 211] width 105 height 5
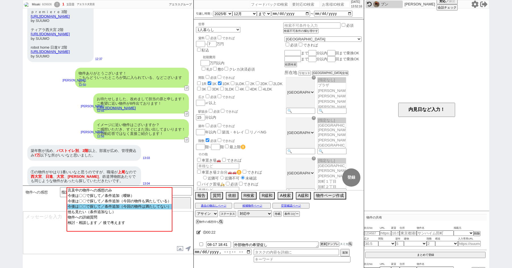
scroll to position [983, 0]
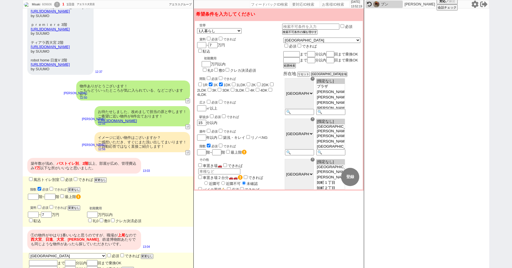
click at [38, 205] on input "checkbox" at bounding box center [40, 207] width 4 height 4
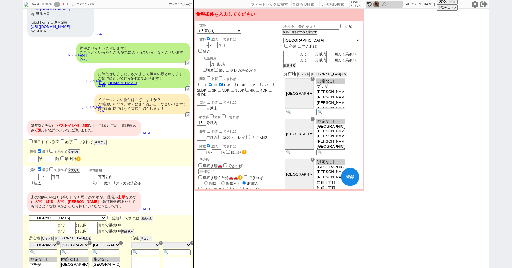
scroll to position [1033, 0]
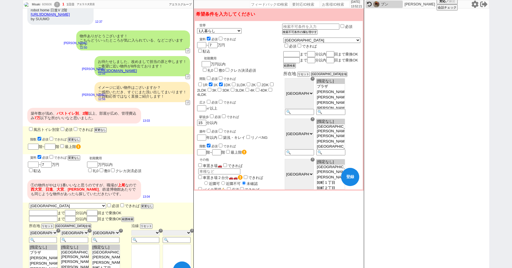
click at [31, 127] on input "風呂トイレ別室" at bounding box center [31, 129] width 4 height 4
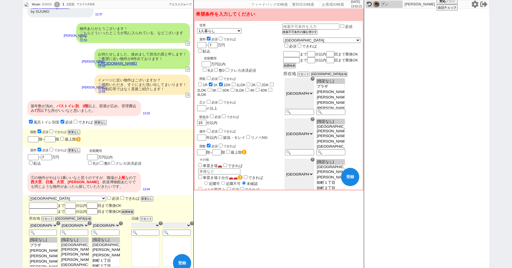
scroll to position [1048, 0]
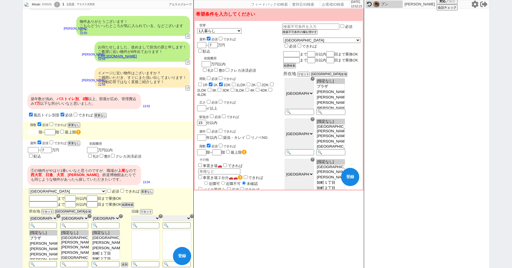
click at [37, 130] on input "number" at bounding box center [33, 132] width 11 height 5
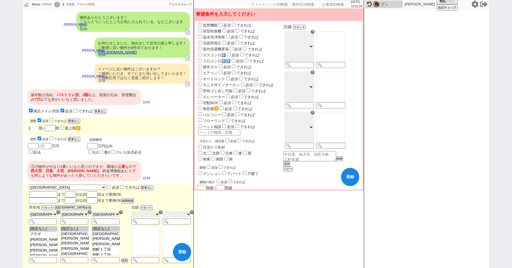
scroll to position [171, 0]
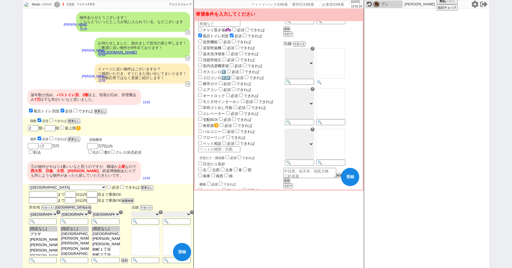
click at [344, 85] on input at bounding box center [330, 82] width 28 height 5
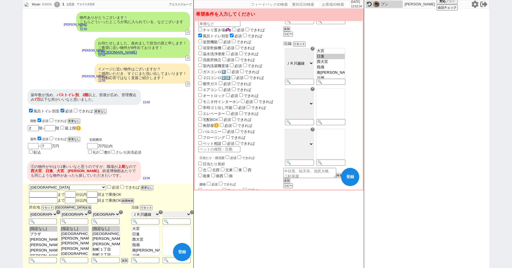
click at [337, 65] on option "日進" at bounding box center [330, 61] width 28 height 5
click at [339, 59] on option "大宮" at bounding box center [330, 56] width 28 height 5
click at [342, 125] on input at bounding box center [330, 122] width 28 height 5
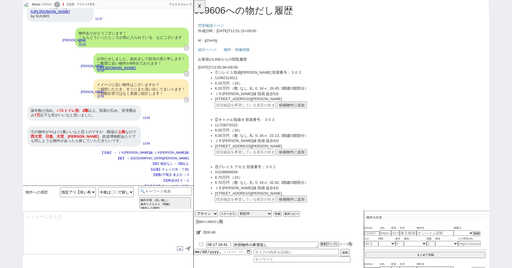
scroll to position [19, 0]
click at [88, 128] on div "①の物件がやはり1番いいなと思うのですが、職場が 上尾 なので 西大宮 、 日進 、 大宮 、 宮原 、鉄道博物館あたりでも同じような物件があったら探していた…" at bounding box center [84, 136] width 114 height 20
click at [234, 113] on input "text" at bounding box center [248, 112] width 65 height 7
paste input "36783137"
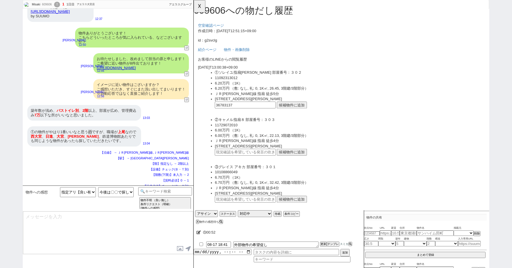
click at [302, 113] on button "候補物件に追加" at bounding box center [299, 112] width 32 height 7
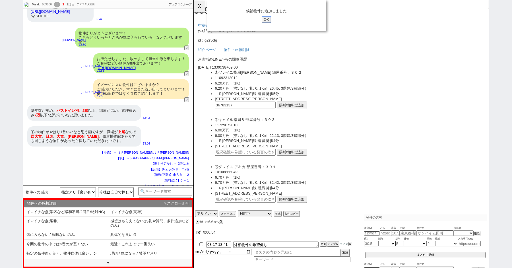
click input "OK" at bounding box center [272, 20] width 10 height 7
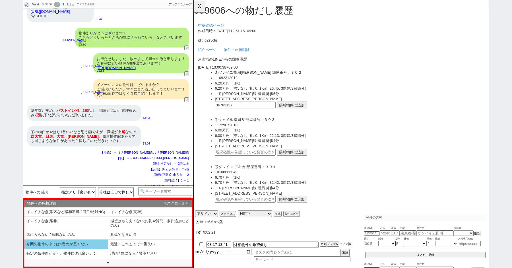
scroll to position [12, 0]
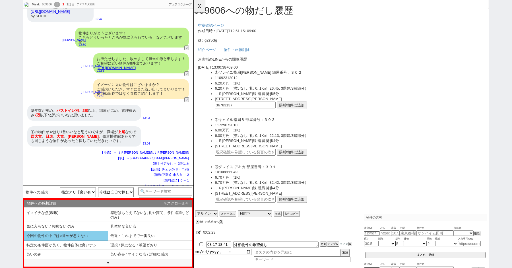
click at [80, 237] on li "今回の物件の中では○番めが悪くない" at bounding box center [66, 235] width 84 height 9
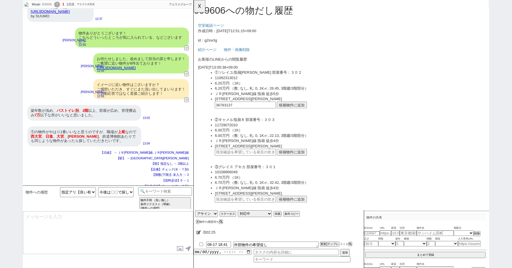
scroll to position [1057, 0]
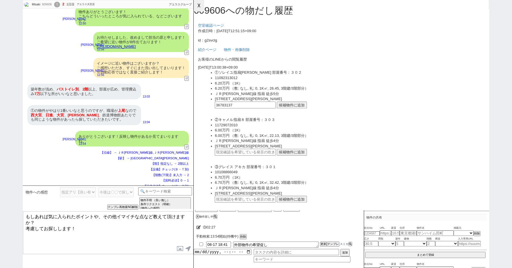
click at [196, 7] on button "☓" at bounding box center [199, 5] width 11 height 11
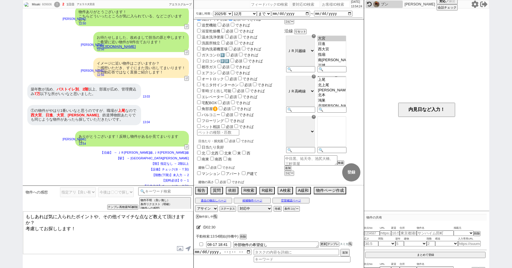
scroll to position [191, 0]
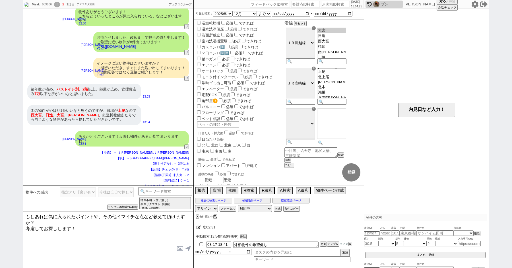
click at [344, 145] on input at bounding box center [331, 142] width 28 height 5
click at [90, 237] on textarea "もしあれば気に入られたポイントや、その他イマイチな点など教えて頂けますか？ 考慮してお探しします！" at bounding box center [108, 232] width 170 height 43
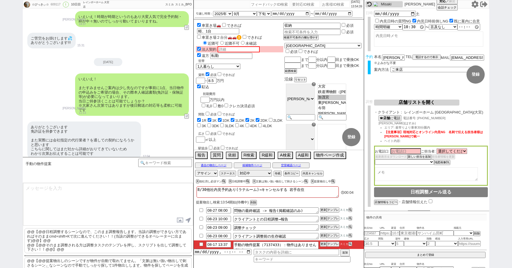
scroll to position [6, 0]
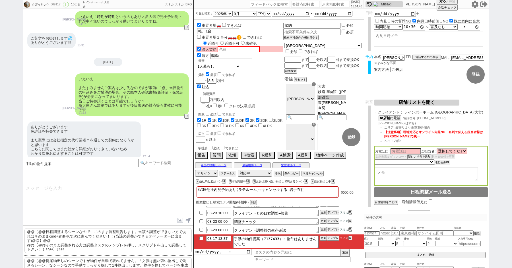
click at [201, 236] on input "checkbox" at bounding box center [201, 238] width 8 height 4
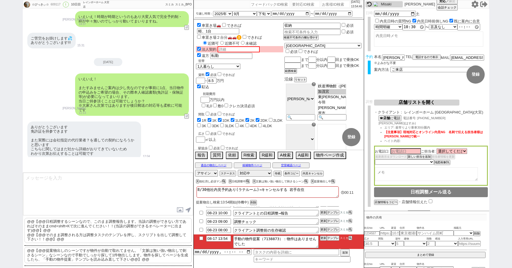
scroll to position [0, 0]
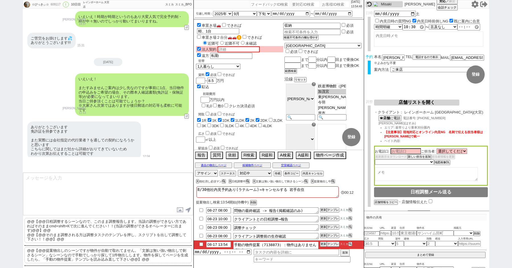
click at [200, 246] on li "08-17 13:54 手動の物件提案（7138873）：物件はありませんでした 更新 テンプレ スミカ" at bounding box center [279, 247] width 170 height 15
click at [200, 245] on input "checkbox" at bounding box center [201, 244] width 8 height 4
click at [284, 153] on button "A検索" at bounding box center [284, 154] width 14 height 6
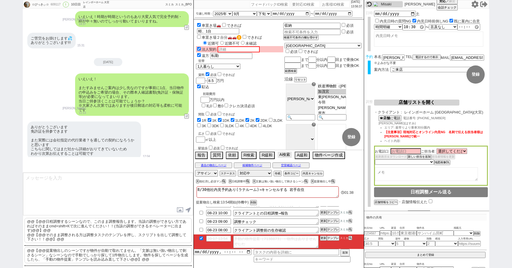
click at [286, 153] on button "A検索" at bounding box center [284, 154] width 14 height 6
click at [55, 3] on div "609117" at bounding box center [55, 4] width 13 height 5
copy div "609117"
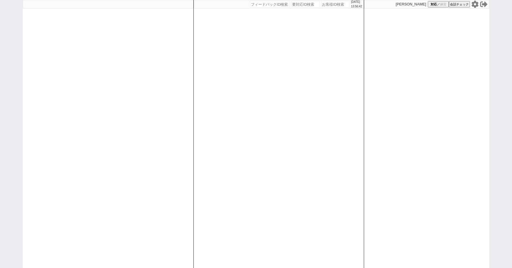
click at [16, 29] on div "2025/08/17 13:56:42 候補物件を追加してしてください 紹介した物件一覧 他社物件を追加する 空室確認ページに追加・削除 紹介した物件一覧 他…" at bounding box center [256, 134] width 512 height 268
click at [15, 29] on div "2025/08/17 13:56:42 候補物件を追加してしてください 紹介した物件一覧 他社物件を追加する 空室確認ページに追加・削除 紹介した物件一覧 他…" at bounding box center [256, 134] width 512 height 268
paste input "609117"
type input "609117"
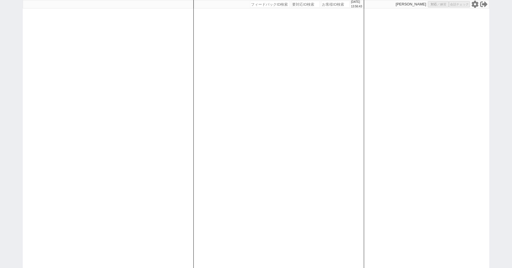
select select "1"
select select "2"
select select
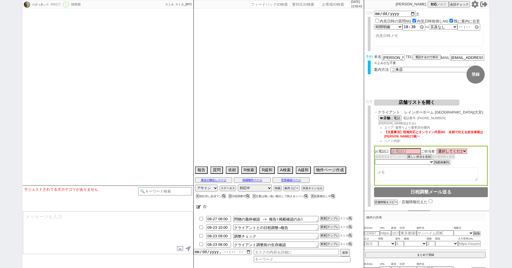
type textarea "8/30他社内見予約あり(ラテルーム)→キャンセルする 岩手在住"
select select "2025"
select select "9"
select select "34"
select select "0"
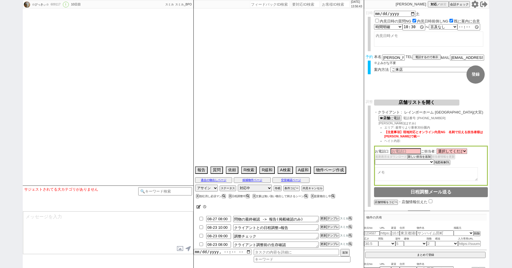
select select "11"
select select "123"
select select "3014"
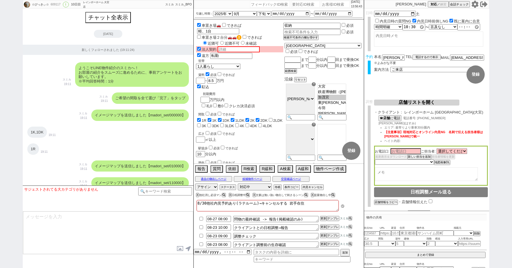
scroll to position [4159, 0]
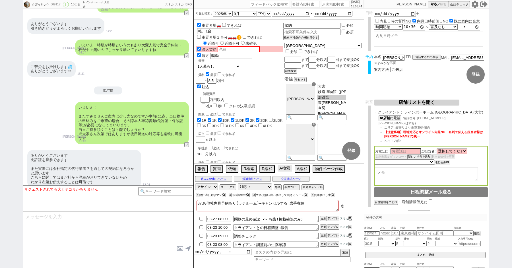
click at [282, 169] on button "A検索" at bounding box center [284, 168] width 14 height 6
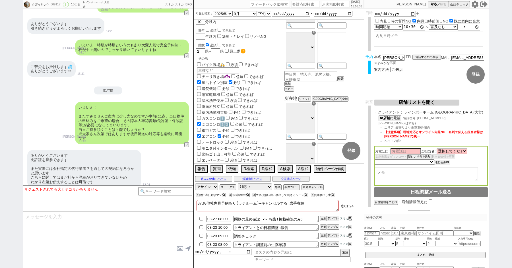
scroll to position [0, 0]
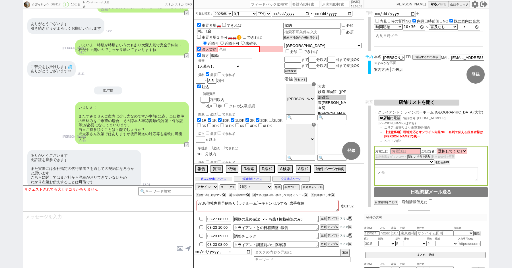
click at [210, 178] on button "過去の物出しページ" at bounding box center [213, 178] width 37 height 5
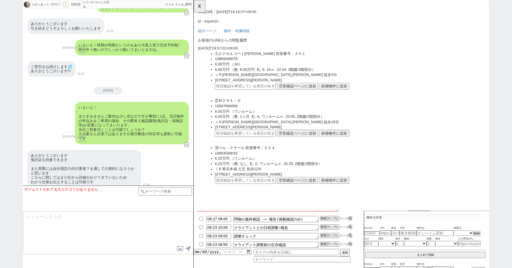
scroll to position [535, 0]
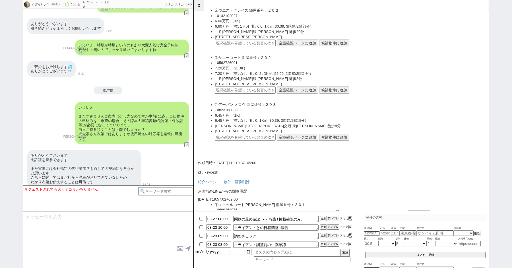
click at [198, 8] on button "☓" at bounding box center [199, 5] width 11 height 11
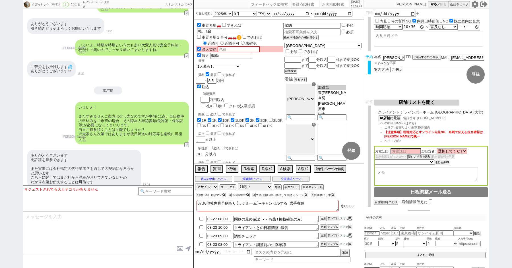
scroll to position [6, 0]
click at [286, 178] on button "空室確認ページ" at bounding box center [290, 178] width 37 height 5
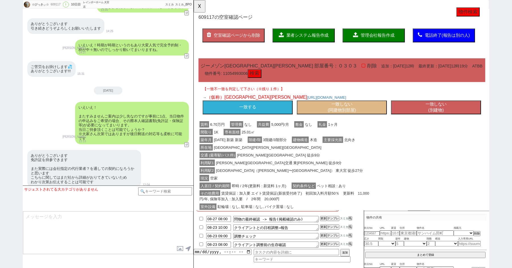
scroll to position [0, 0]
click at [358, 114] on button "一致しない (同建物別部屋)" at bounding box center [352, 115] width 97 height 15
select select "another_room"
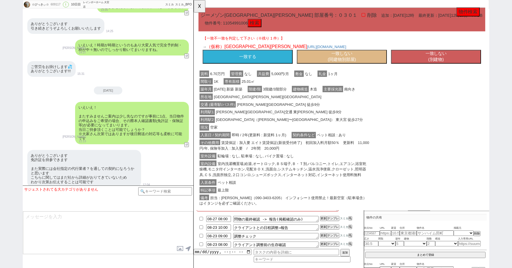
scroll to position [443, 0]
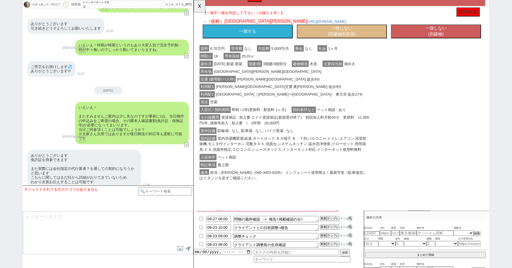
click at [346, 32] on button "一致しない (同建物別部屋)" at bounding box center [352, 33] width 97 height 15
select select "another_room"
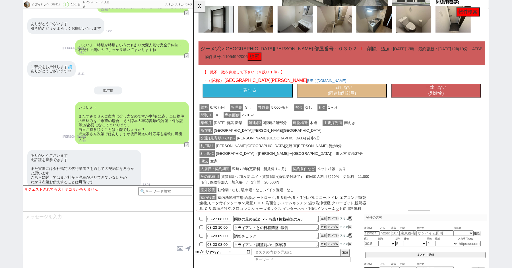
scroll to position [772, 0]
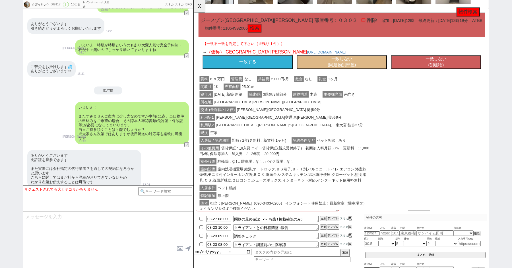
click at [332, 64] on button "一致しない (同建物別部屋)" at bounding box center [352, 66] width 97 height 15
select select "another_room"
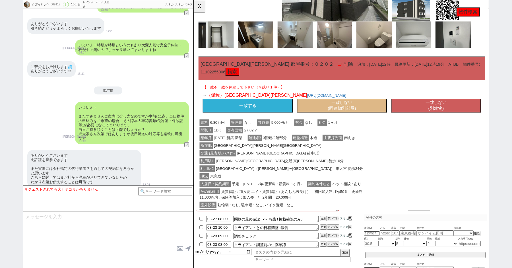
scroll to position [1115, 0]
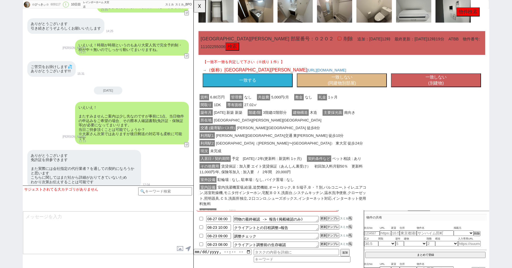
click at [278, 80] on button "一致する" at bounding box center [251, 86] width 97 height 15
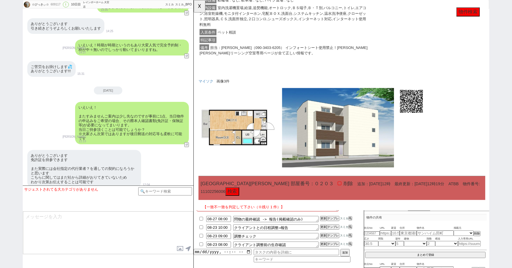
scroll to position [1405, 0]
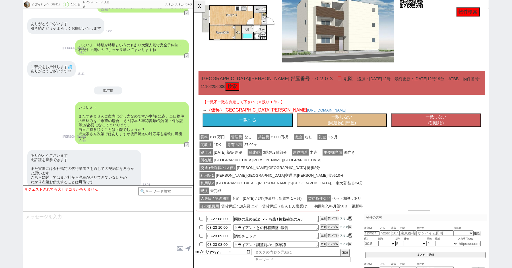
click at [260, 130] on button "一致する" at bounding box center [251, 129] width 97 height 15
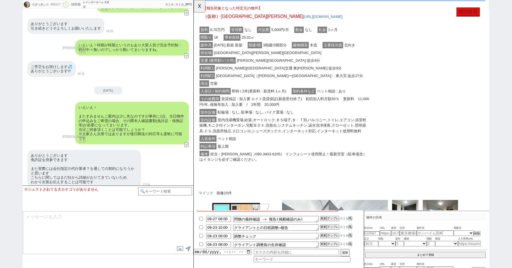
scroll to position [0, 0]
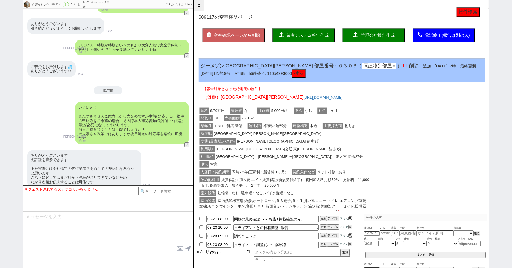
click at [197, 7] on button "☓" at bounding box center [199, 5] width 11 height 11
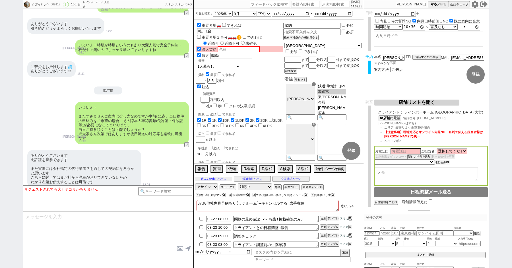
click at [214, 177] on button "過去の物出しページ" at bounding box center [213, 178] width 37 height 5
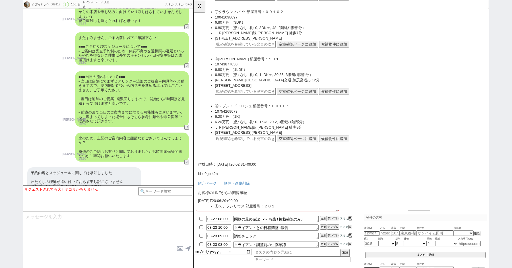
scroll to position [4159, 0]
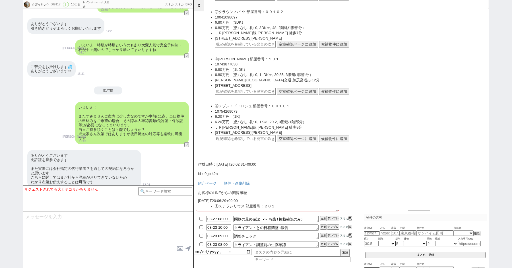
click at [203, 6] on button "☓" at bounding box center [199, 5] width 11 height 11
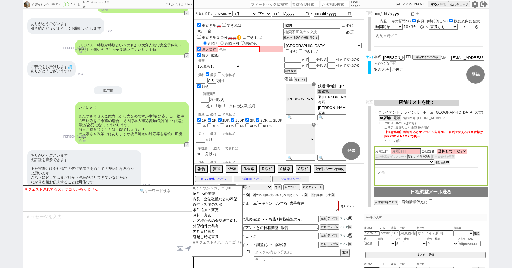
click at [151, 189] on input at bounding box center [165, 190] width 54 height 7
type input "手動"
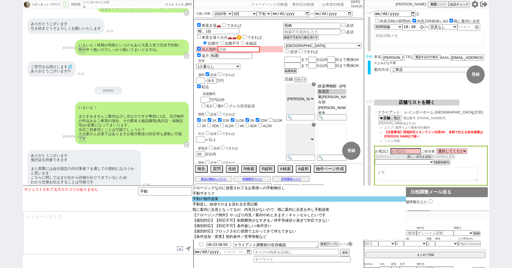
click at [224, 201] on option "手動の物件提案" at bounding box center [299, 198] width 214 height 5
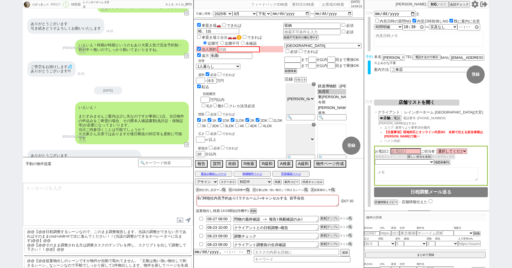
scroll to position [10, 0]
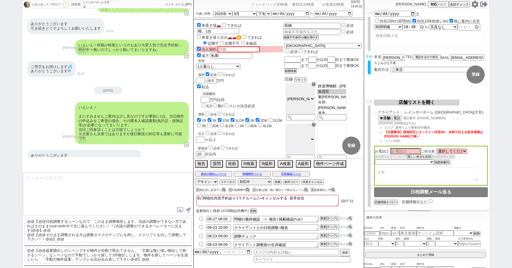
click at [105, 194] on textarea at bounding box center [108, 193] width 170 height 43
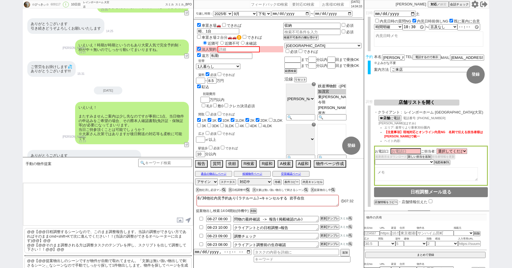
paste textarea "https://tools.sumika.live/pages/woeuhi0"
click at [42, 185] on textarea "https://tools.sumika.live/pages/woeuhi0" at bounding box center [108, 204] width 170 height 43
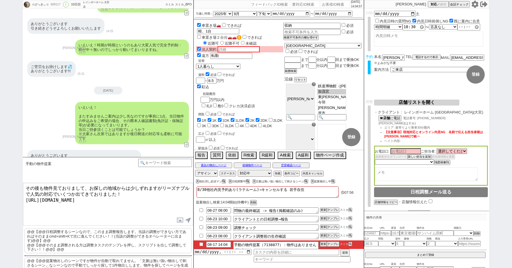
type textarea "その後も物件見ておりまして、お探しの地域からは少しずれますがリーズナブルで人気の対応でいくつか出てきておりました！ https://tools.sumika.…"
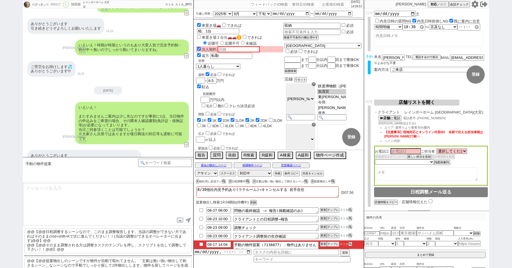
scroll to position [4233, 0]
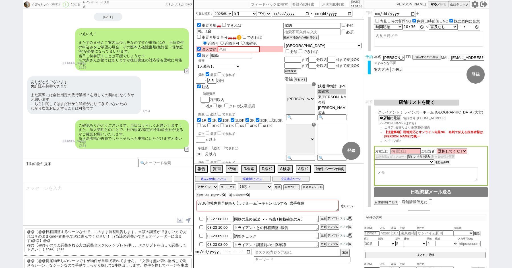
click at [71, 197] on textarea at bounding box center [108, 204] width 170 height 43
type textarea "気"
type textarea "少しでも気になるものがあれば、まとめて候補として動ければと思いますがいかがでしょうか？"
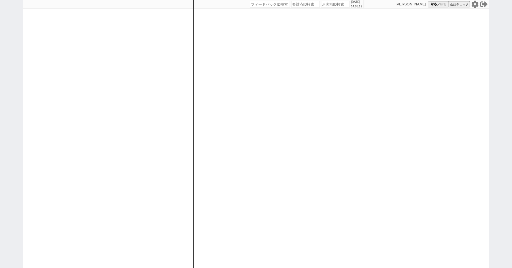
click at [23, 76] on div at bounding box center [108, 134] width 171 height 268
select select "1"
select select "2"
select select
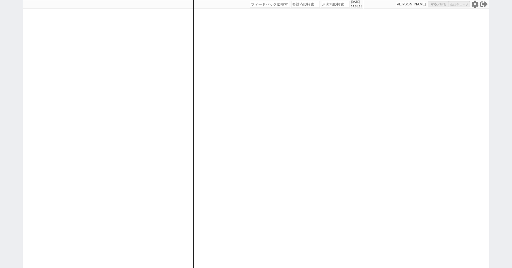
select select
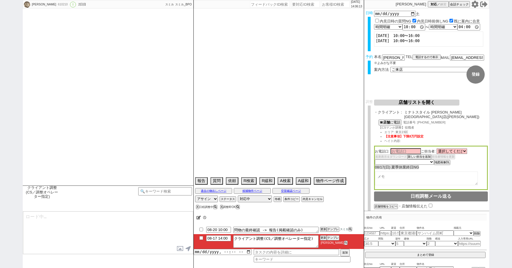
type textarea "他社なし"
select select "15"
select select "0"
select select "69"
select select "14"
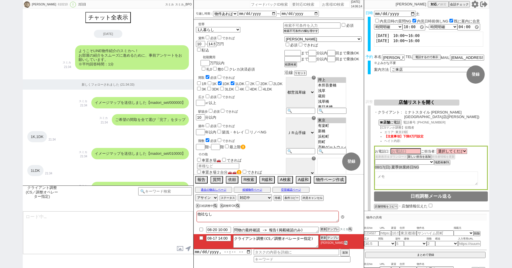
scroll to position [1419, 0]
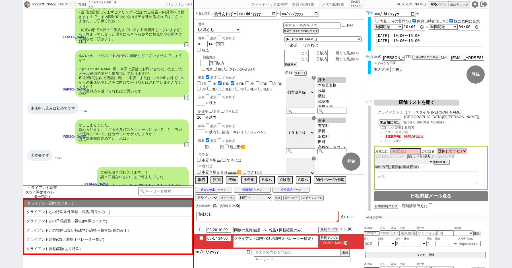
click at [393, 159] on select "未定 希望で最短でOK 最短以外でOK 日程がNG(直近で別日提案可) 日程がNG(直近はNG) お客様ごとNG 折返し待ち 店舗が定休/終業後で連絡取れず" at bounding box center [404, 161] width 59 height 5
select select "10"
click at [375, 159] on select "未定 希望で最短でOK 最短以外でOK 日程がNG(直近で別日提案可) 日程がNG(直近はNG) お客様ごとNG 折返し待ち 店舗が定休/終業後で連絡取れず" at bounding box center [404, 161] width 59 height 5
select select "10"
click at [217, 238] on input "08-17 14:00" at bounding box center [218, 237] width 25 height 5
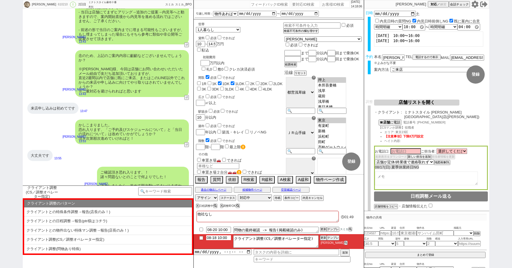
type input "08-18 10:00"
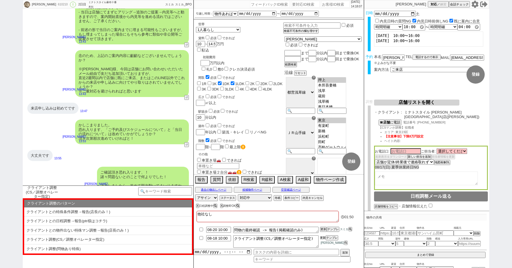
click at [324, 238] on button "更新" at bounding box center [323, 238] width 6 height 4
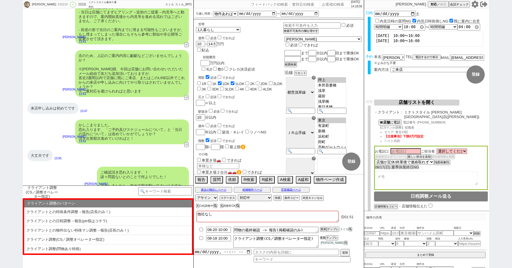
click at [324, 238] on button "更新" at bounding box center [323, 238] width 6 height 4
click at [323, 228] on button "更新" at bounding box center [323, 229] width 6 height 4
click at [323, 238] on button "更新" at bounding box center [323, 238] width 6 height 4
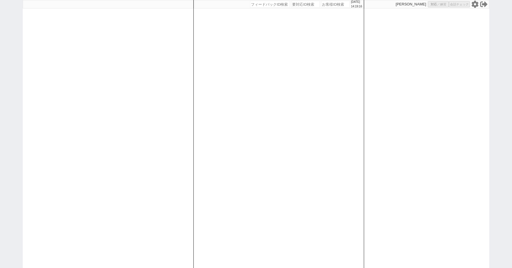
select select
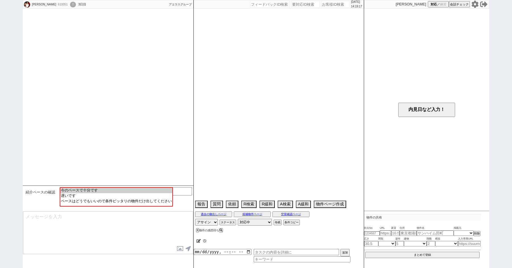
select select "2025"
select select "8"
select select "36"
select select "0"
select select "11"
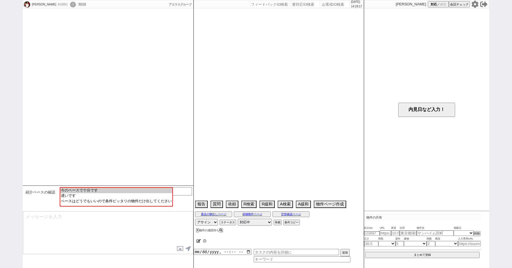
select select "192"
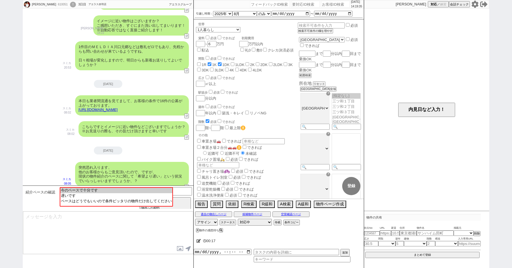
scroll to position [534, 0]
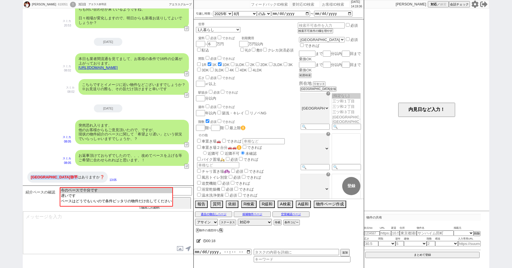
drag, startPoint x: 49, startPoint y: 176, endPoint x: 31, endPoint y: 175, distance: 17.9
click at [31, 175] on div "川口市 弥平 はありますか❓" at bounding box center [67, 176] width 80 height 11
copy div "[GEOGRAPHIC_DATA] 弥平"
click at [113, 253] on textarea at bounding box center [108, 232] width 170 height 43
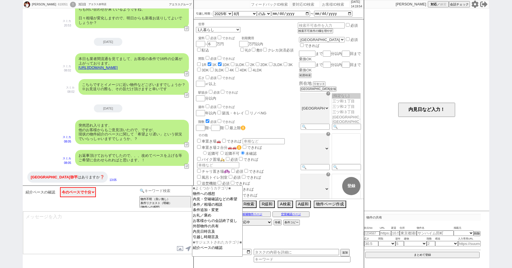
click at [155, 190] on input at bounding box center [165, 190] width 54 height 7
click at [209, 213] on option "条件追加・変更" at bounding box center [217, 215] width 50 height 5
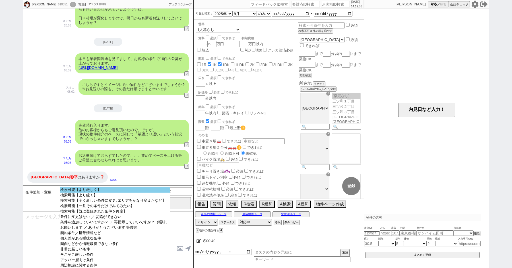
click at [85, 192] on option "検索可能【より厳しく】" at bounding box center [115, 194] width 110 height 5
select select "11"
select select "192"
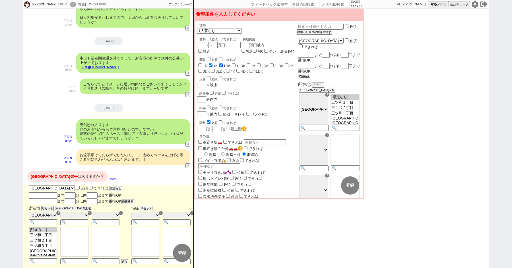
scroll to position [539, 0]
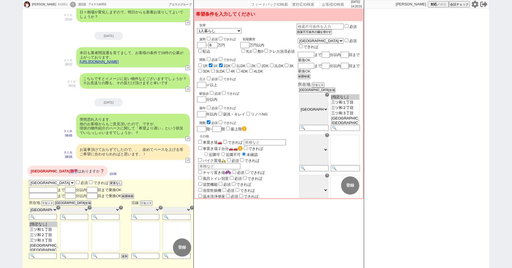
drag, startPoint x: 47, startPoint y: 170, endPoint x: 41, endPoint y: 171, distance: 6.0
click at [70, 171] on span "弥平" at bounding box center [73, 171] width 7 height 4
copy span "弥平"
select select "18161"
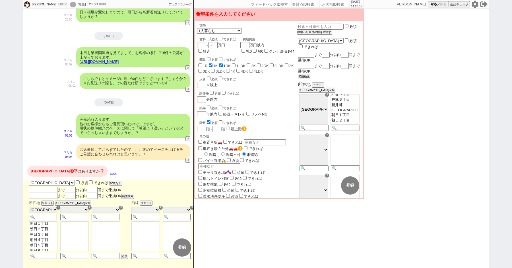
click at [340, 7] on option "弥平１丁目" at bounding box center [344, 4] width 28 height 5
select select "18161"
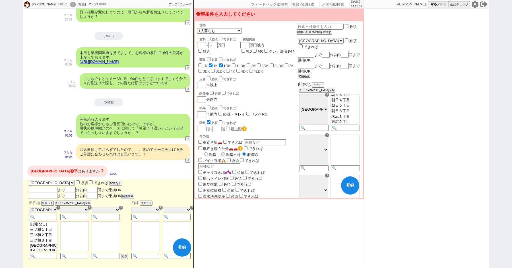
scroll to position [805, 0]
checkbox input "false"
checkbox input "true"
checkbox input "false"
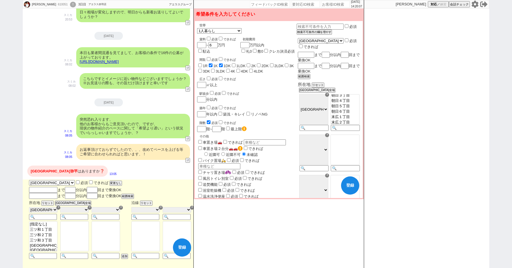
checkbox input "false"
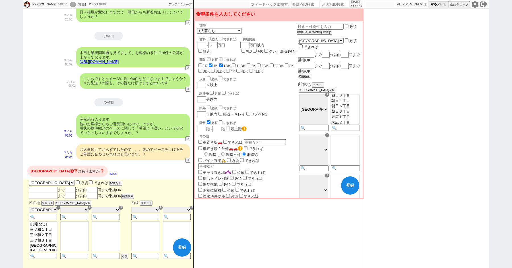
checkbox input "false"
select select "192"
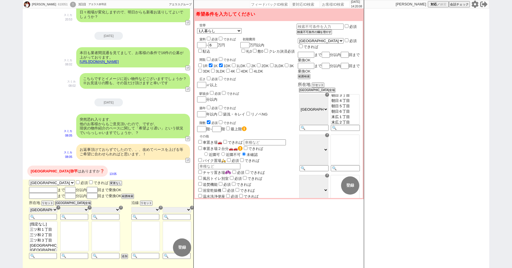
select select "18161"
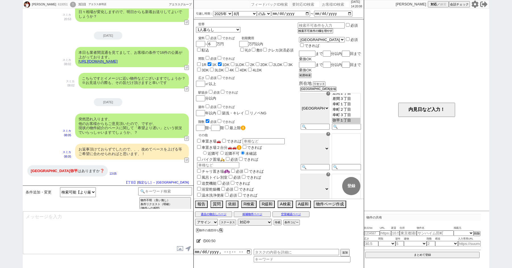
scroll to position [763, 0]
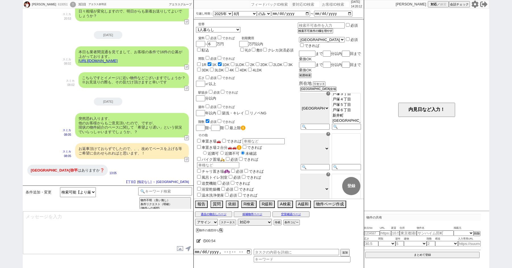
type textarea "反映して相場を見ていきますね。 ※物件はやはり出にくくなりますので、必須でなければお声がけください"
click at [96, 239] on textarea "反映して相場を見ていきますね。 ※物件はやはり出にくくなりますので、必須でなければお声がけください" at bounding box center [108, 232] width 170 height 43
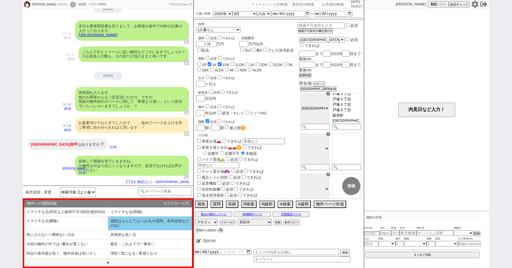
click at [108, 230] on li "感想はもらえてない(お礼や質問、条件追加などのみ)" at bounding box center [66, 234] width 84 height 9
select select "感想はもらえてない(お礼や質問、条件追加などのみ)"
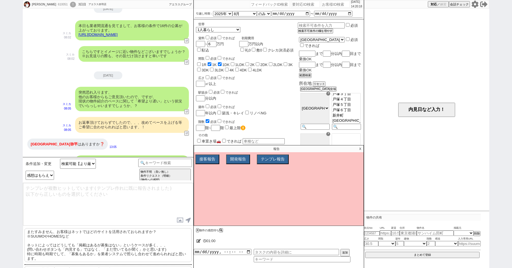
click at [101, 238] on p "またすみません、お客様はネットではどのサイトを活用されておられますか？ ※SUUMOやHOMESなど ネットによってはどうしても「掲載はあるが募集はない」とい…" at bounding box center [107, 245] width 167 height 34
type textarea "またすみません、お客様はネットではどのサイトを活用されておられますか？ ※SUUMOやHOMESなど ネットによってはどうしても「掲載はあるが募集はない」とい…"
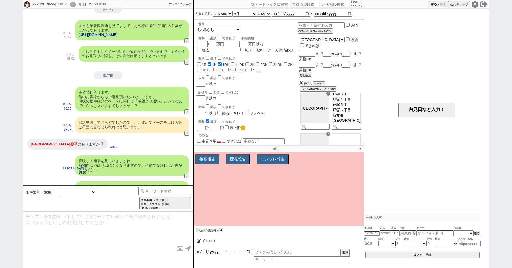
scroll to position [623, 0]
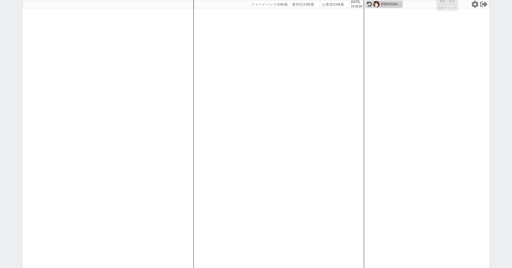
select select
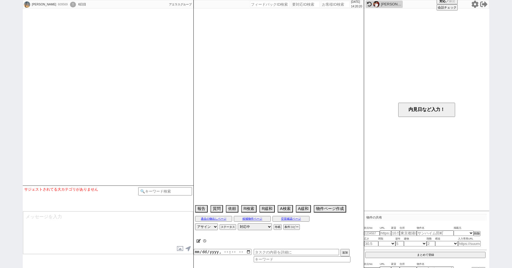
type textarea "ベルゾーネミツワＤ内見済み（東京ハウスなび）"
select select
select select "2025"
select select "9"
select select "37"
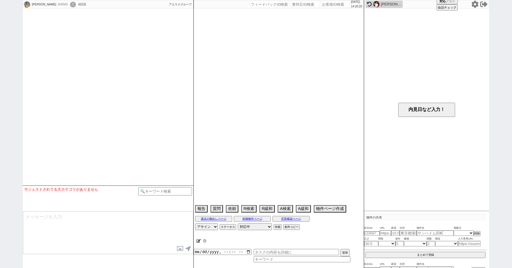
select select "0"
select select "5"
select select "6"
select select "7"
select select "16"
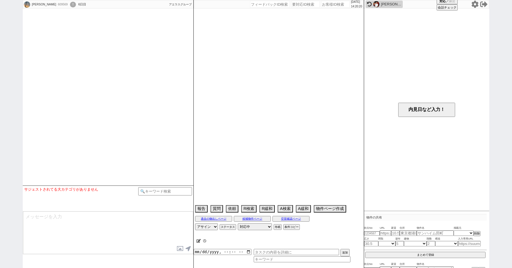
select select "17"
select select "14"
select select "483"
select select "23"
select select "731"
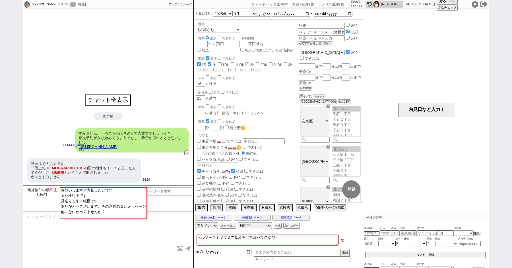
scroll to position [32, 0]
click at [101, 105] on button "チャット全表示" at bounding box center [108, 100] width 44 height 10
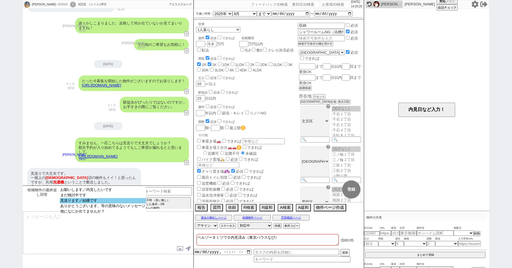
select select "見送ります／結構です"
click at [84, 203] on option "見送ります／結構です" at bounding box center [103, 205] width 86 height 5
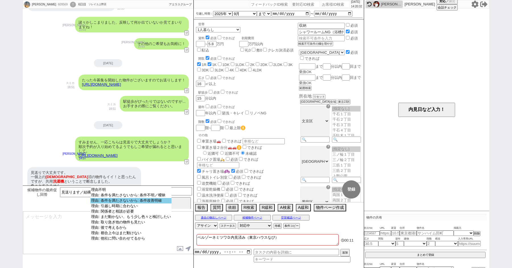
click at [112, 203] on option "理由: 条件を満たさないから: 条件改善明確" at bounding box center [130, 205] width 81 height 5
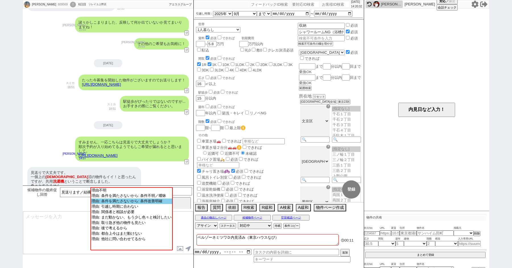
select select "5"
select select "6"
select select "7"
select select "16"
select select "17"
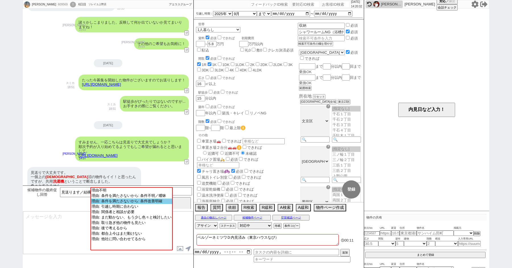
select select "14"
select select "483"
select select "23"
select select "731"
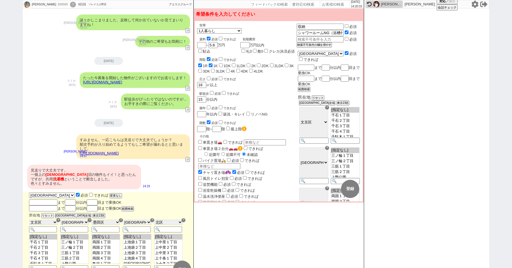
scroll to position [32, 0]
click at [200, 65] on input "1R" at bounding box center [200, 65] width 4 height 4
checkbox input "false"
checkbox input "true"
checkbox input "false"
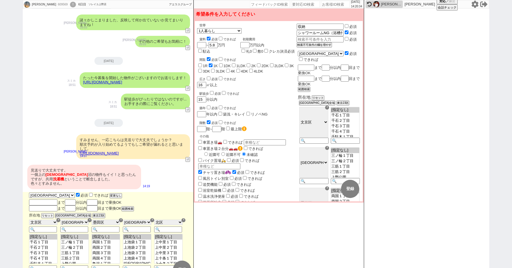
checkbox input "false"
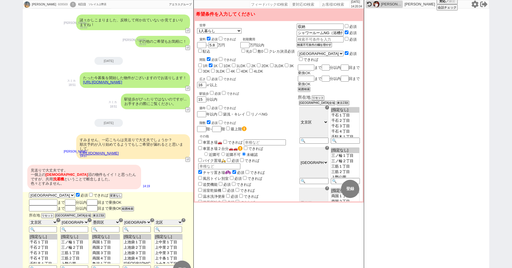
checkbox input "false"
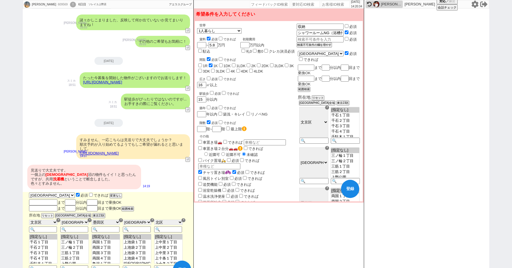
click at [200, 65] on input "1R" at bounding box center [200, 65] width 4 height 4
checkbox input "true"
checkbox input "false"
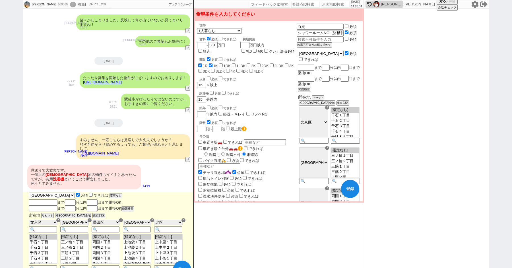
checkbox input "false"
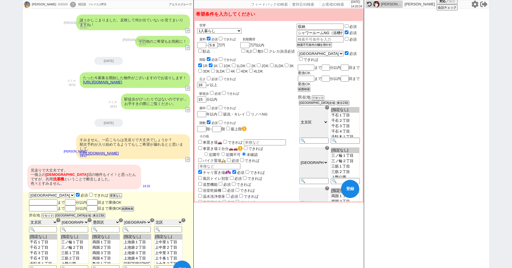
checkbox input "false"
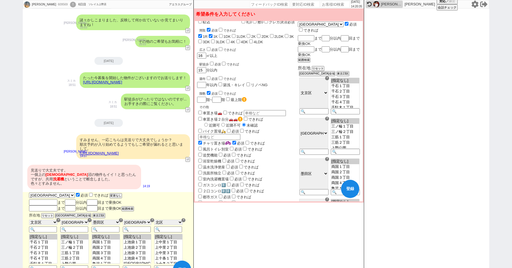
scroll to position [75, 0]
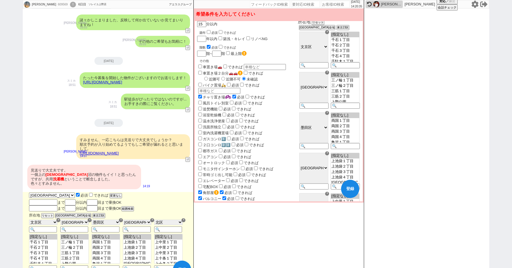
checkbox input "true"
checkbox input "false"
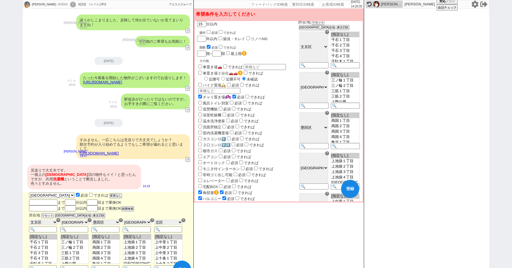
checkbox input "false"
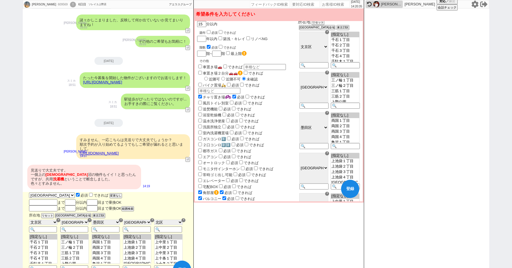
checkbox input "false"
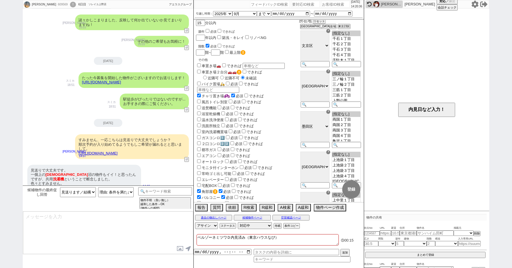
scroll to position [1505, 0]
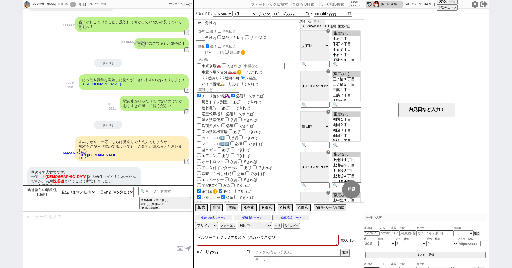
type textarea "反映して見てまいりますね！ 条件すべてを満たす物件となると中々出ないですよね、、 もしくは出ても人気で即埋まるか等、、"
select select "5"
select select "6"
select select "7"
select select "16"
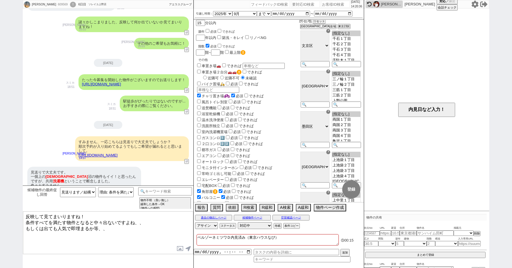
select select "17"
select select "14"
select select "483"
select select "23"
select select "731"
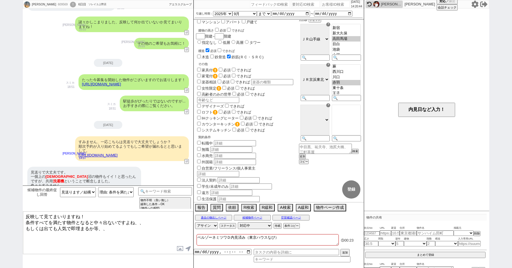
scroll to position [0, 0]
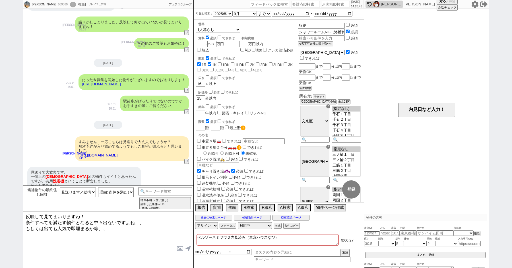
drag, startPoint x: 79, startPoint y: 217, endPoint x: 20, endPoint y: 217, distance: 58.3
click at [20, 217] on div "柳生拓哉 609569 ! 0 6日目 ソレイユ上野店 冬眠中 自社客 アエラスグループ スミカ_BPO チャット全表示 2025-08-12 ようこそLIN…" at bounding box center [256, 134] width 512 height 268
click at [131, 234] on textarea "いえいえ、かしこまりました！ 条件すべてを満たす物件となると中々出ないですよね、、 もしくは出ても人気で即埋まるか等、、" at bounding box center [108, 232] width 170 height 43
type textarea "いえいえ、かしこまりました！ 条件すべてを満たす物件となると中々出ないですよね、、 もしくは出ても人気で即埋まるか等、、"
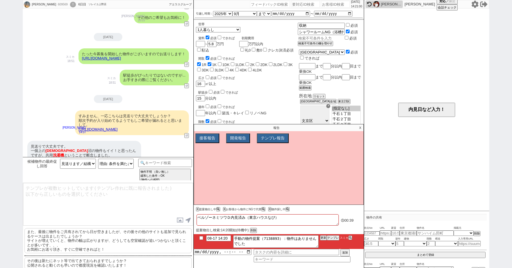
click at [313, 37] on input "text" at bounding box center [321, 38] width 46 height 5
type input "洗濯機置き場あり"
click at [280, 84] on div "広さ 必須 できれば 16 ㎡以上" at bounding box center [247, 80] width 102 height 12
checkbox input "true"
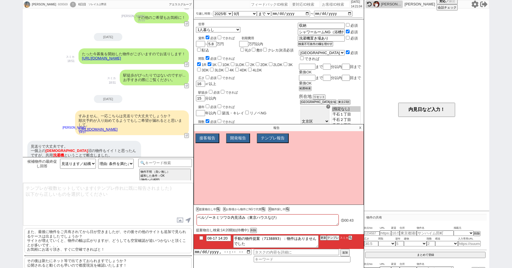
checkbox input "false"
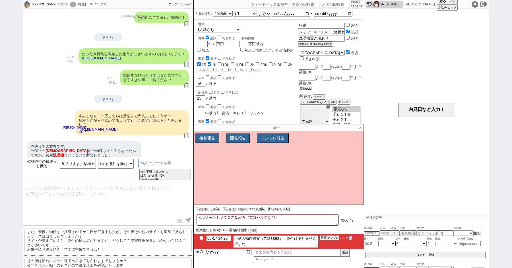
checkbox input "false"
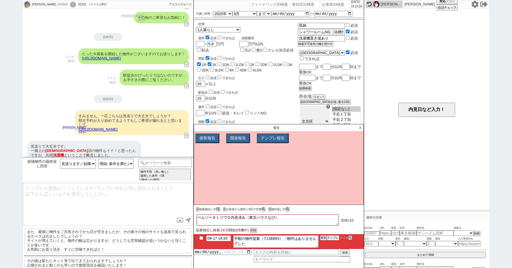
checkbox input "false"
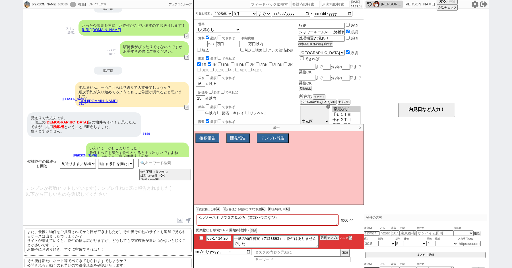
select select "5"
select select "6"
select select "7"
select select "16"
select select "17"
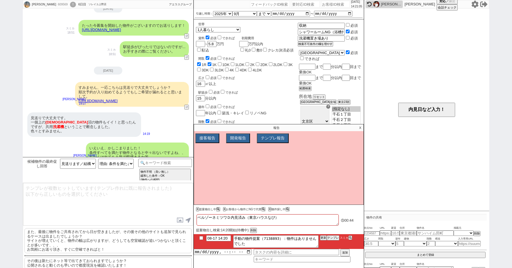
select select "14"
select select "483"
select select "23"
select select "731"
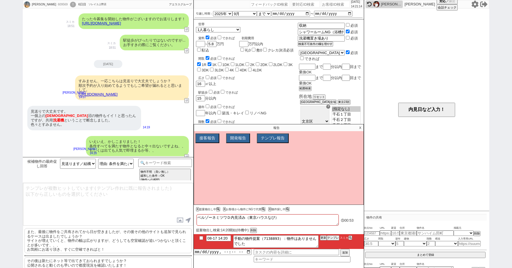
scroll to position [2, 0]
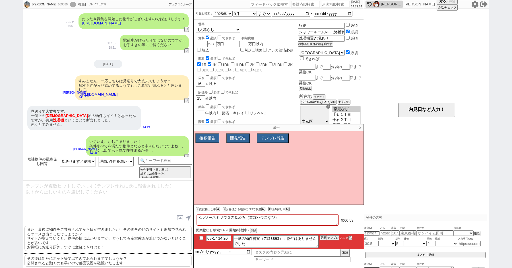
click at [73, 231] on p "また、最後に物件をご共有されてから日が空きましたが、その後その他のサイトも追加で見られるケースは出ましたでしょうか？ サイトが増えていくと、物件の幅は広がりま…" at bounding box center [107, 238] width 167 height 25
type textarea "また、最後に物件をご共有されてから日が空きましたが、その後その他のサイトも追加で見られるケースは出ましたでしょうか？ サイトが増えていくと、物件の幅は広がりま…"
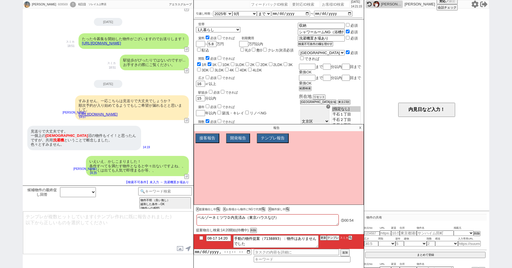
scroll to position [1577, 0]
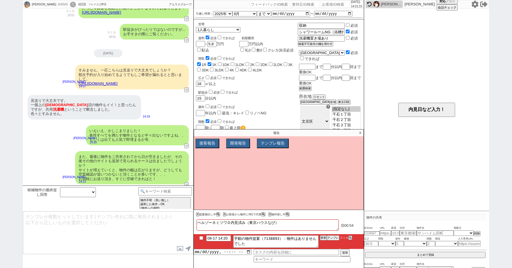
type input "08-17 14:26"
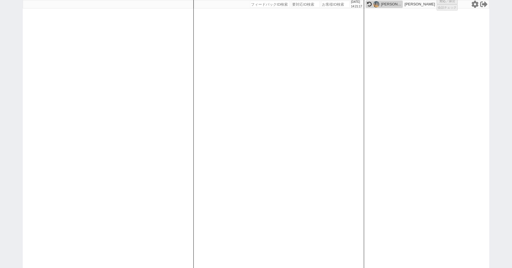
select select "1"
select select "2"
select select "5"
select select "9"
select select
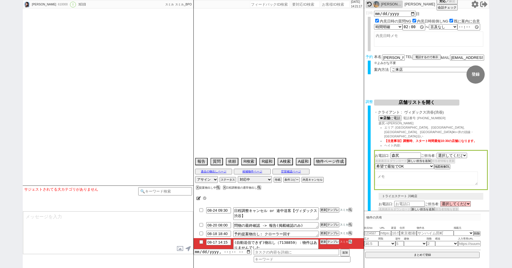
select select "2467"
type textarea "@17日10時からと24日10時から他社予約あり 契約しやすい"
select select "2025"
select select "9"
select select "32"
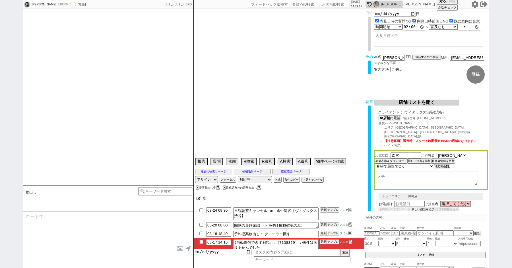
select select "0"
select select "53"
select select "1331"
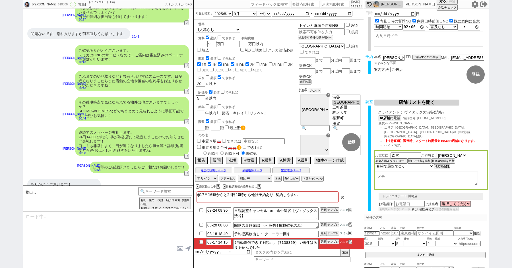
scroll to position [2418, 0]
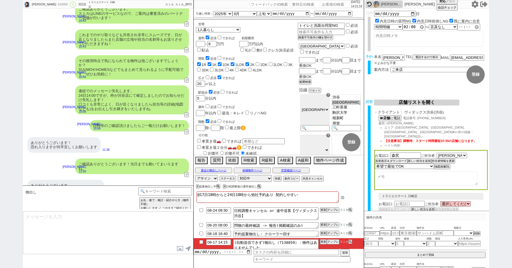
type textarea "@@この文字をクリック"
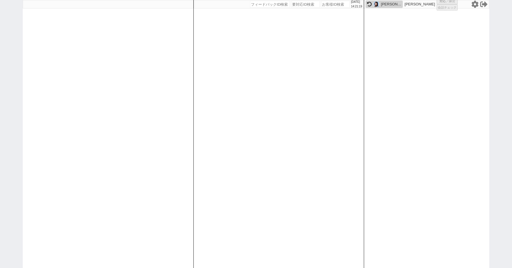
select select
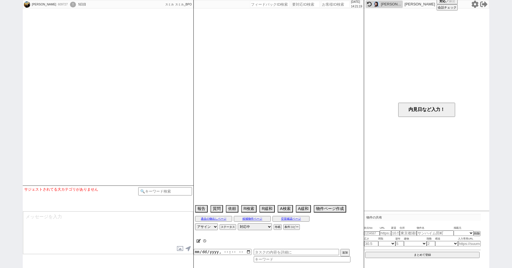
select select
select select "13"
select select "6"
select select "33"
select select "963"
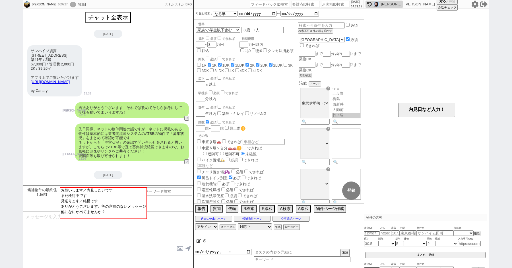
scroll to position [157, 0]
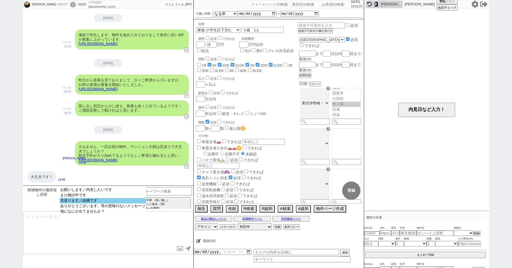
select select "見送ります／結構です"
click at [89, 204] on option "見送ります／結構です" at bounding box center [103, 205] width 86 height 5
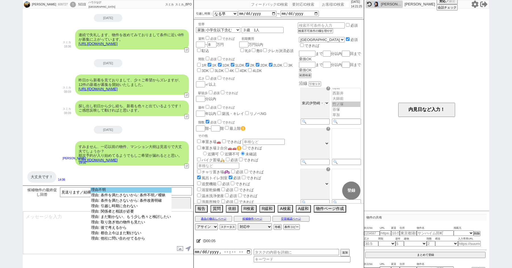
select select "理由不明"
click at [116, 192] on option "理由不明" at bounding box center [130, 194] width 81 height 5
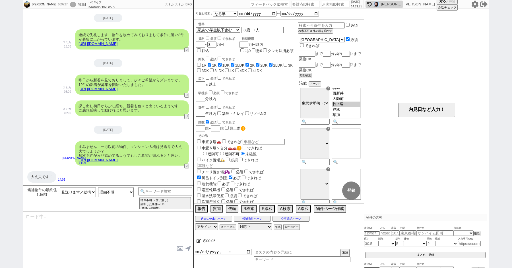
type textarea "さようでしたか、かしこまりました、！ 引き続きその他の物件も追ってまいりますね。"
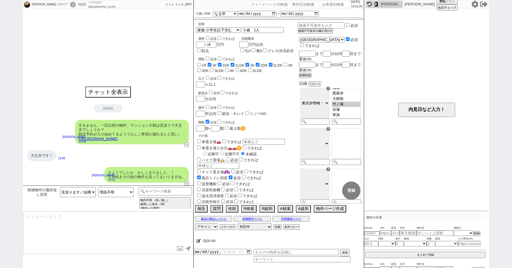
scroll to position [0, 0]
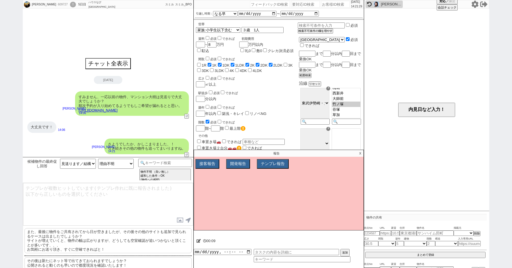
click at [66, 242] on p "また、最後に物件をご共有されてから日が空きましたが、その後その他のサイトも追加で見られるケースは出ましたでしょうか？ サイトが増えていくと、物件の幅は広がりま…" at bounding box center [107, 240] width 167 height 25
type textarea "また、最後に物件をご共有されてから日が空きましたが、その後その他のサイトも追加で見られるケースは出ましたでしょうか？ サイトが増えていくと、物件の幅は広がりま…"
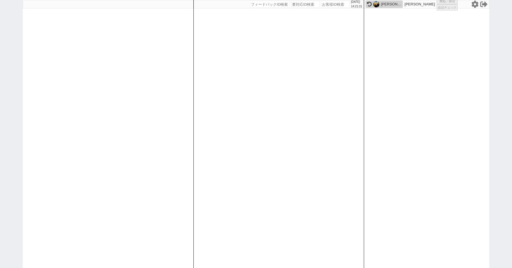
select select
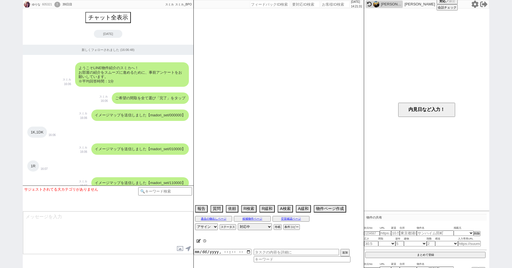
scroll to position [6705, 0]
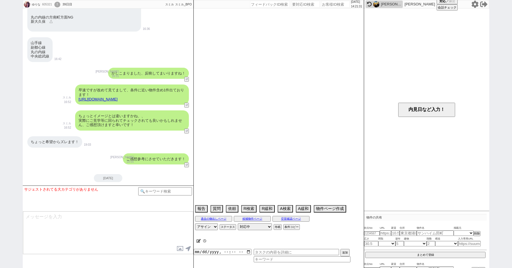
select select "15"
select select "0"
select select "832"
select select "75"
select select "1785"
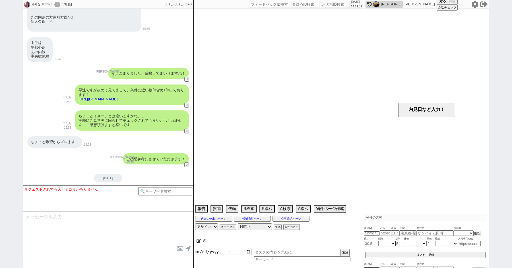
select select "60"
select select "1494"
select select "38"
select select "68"
select select "1645"
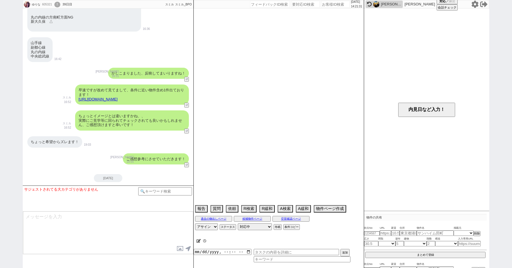
select select "48"
select select "1225"
select select "44"
select select "1149"
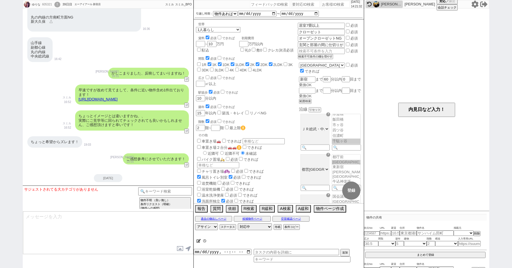
scroll to position [32, 0]
click at [158, 191] on input at bounding box center [165, 190] width 54 height 7
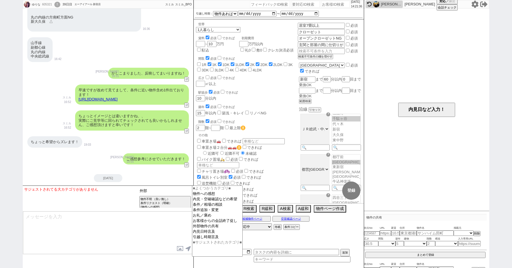
type input "外"
click at [207, 234] on option "外部物件の共有" at bounding box center [217, 231] width 50 height 5
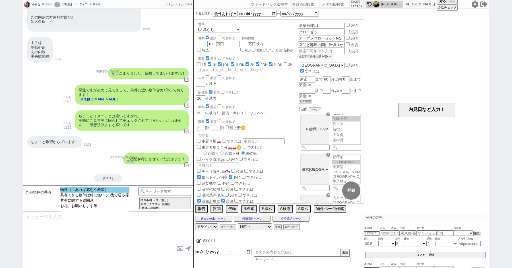
select select "物件（＋あれば感想や希望）"
click at [99, 192] on option "物件（＋あれば感想や希望）" at bounding box center [95, 194] width 70 height 5
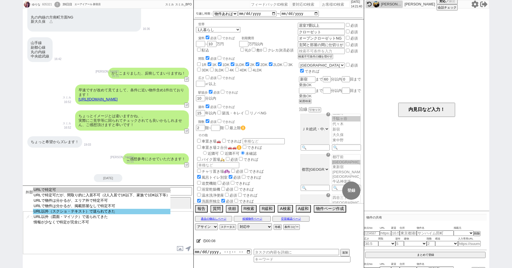
select select "URL以外（スクショ・テキスト）で送られてきた"
click at [101, 216] on option "URL以外（スクショ・テキスト）で送られてきた" at bounding box center [101, 216] width 137 height 5
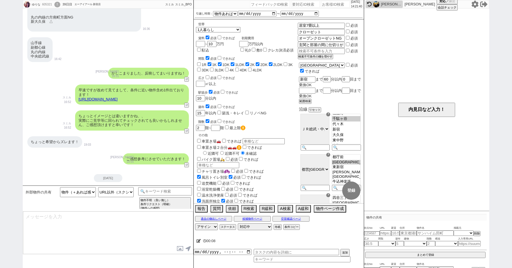
type textarea "ありがとうございます、！ ただすみません、頂いた物件を正確に特定するため、基本的にURLでお送り頂く形で皆様お願いしておりまして、、！ お手数ですが、改めてそ…"
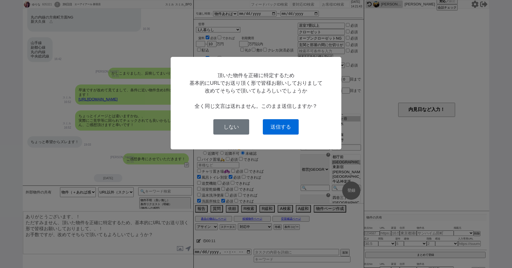
click at [279, 125] on button "送信する" at bounding box center [281, 126] width 36 height 15
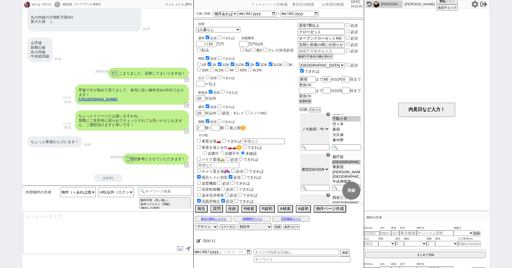
scroll to position [6735, 0]
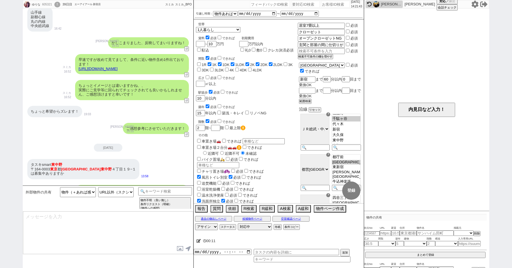
type textarea "※ブラウザだとアドレスバーをタップ -> コピー、アプリだと「共有」 -> URLをコピーというような操作が一般的かと存じます"
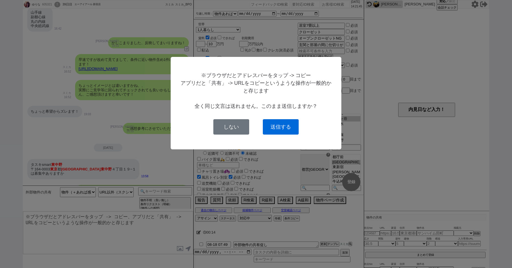
click at [283, 131] on button "送信する" at bounding box center [281, 126] width 36 height 15
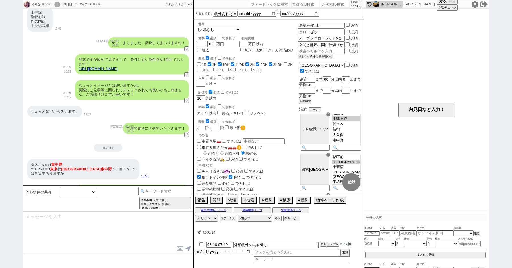
scroll to position [6761, 0]
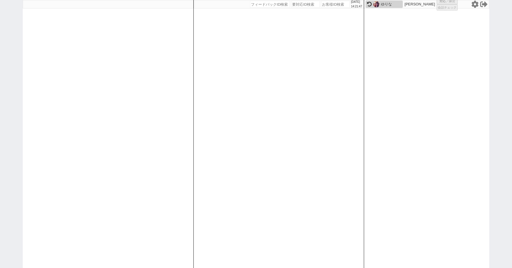
select select "1"
select select "2"
select select "3"
select select
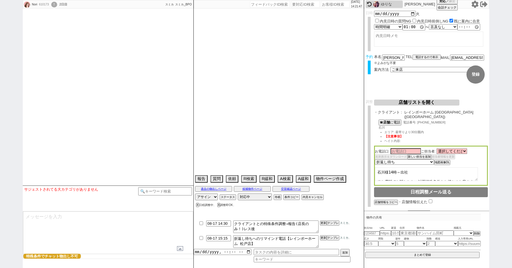
select select
select select "13"
select select "0"
select select "12"
select select "133"
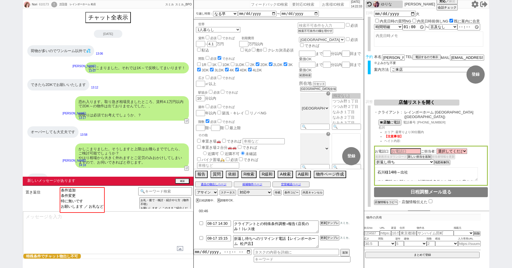
scroll to position [45, 0]
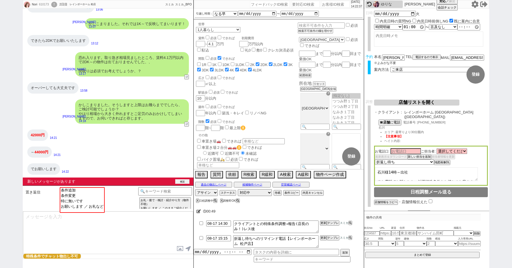
click at [186, 181] on button "確認" at bounding box center [182, 181] width 14 height 5
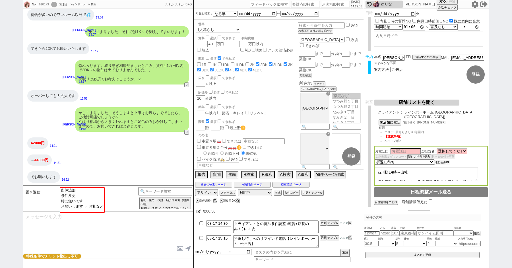
scroll to position [0, 0]
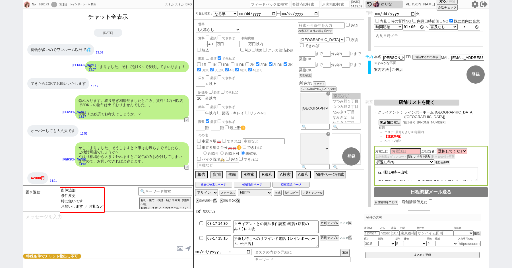
click at [103, 16] on button "チャット全表示" at bounding box center [108, 17] width 44 height 10
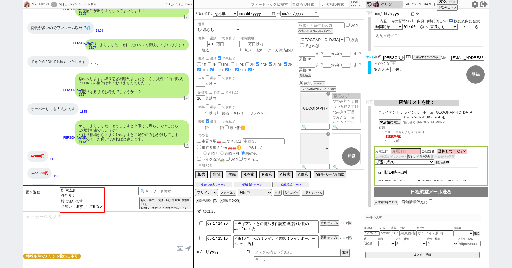
scroll to position [1664, 0]
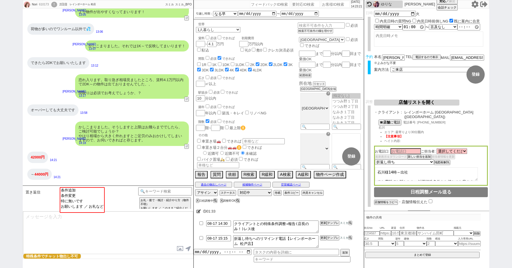
click at [97, 232] on textarea at bounding box center [108, 232] width 170 height 43
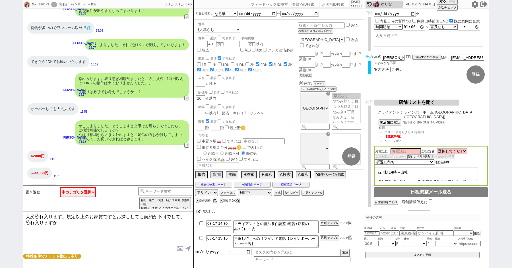
click at [27, 221] on textarea "大変恐れ入ります。規定以上のお家賃ですとお探ししても契約が不可でして。 恐れ入りますが" at bounding box center [108, 232] width 170 height 43
click at [71, 231] on textarea "大変恐れ入ります。規定以上のお家賃ですとお探ししても契約が不可でして。 恐れ入りますが" at bounding box center [108, 232] width 170 height 43
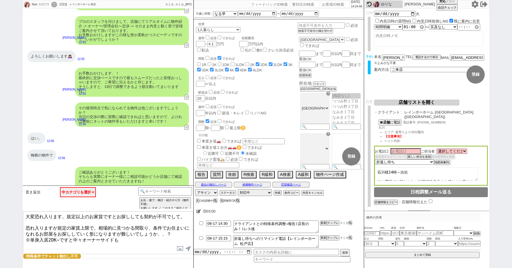
scroll to position [1509, 0]
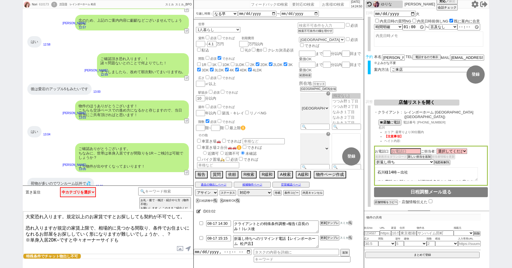
click at [167, 231] on textarea "大変恐れ入ります。規定以上のお家賃ですとお探ししても契約が不可でして。 恐れ入りますが規定の家賃上限で、相場的に見つかる間取り、条件でお住まいになれるお部屋を…" at bounding box center [108, 232] width 170 height 43
click at [160, 235] on textarea "大変恐れ入ります。規定以上のお家賃ですとお探ししても契約が不可でして。 恐れ入りますが規定の家賃上限で、相場的に見つかる間取り、条件でお住まいになれるお部屋を…" at bounding box center [108, 232] width 170 height 43
click at [30, 234] on textarea "大変恐れ入ります。規定以上のお家賃ですとお探ししても契約が不可でして。 恐れ入りますが規定の家賃上限で、相場的に見つかる間取り、条件でお住まいになれるお部屋を…" at bounding box center [108, 232] width 170 height 43
click at [94, 236] on textarea "大変恐れ入ります。規定以上のお家賃ですとお探ししても契約が不可でして。 恐れ入りますが規定の家賃上限で、相場的に見つかる間取り、条件でお住まいになれるお部屋を…" at bounding box center [108, 232] width 170 height 43
click at [180, 229] on textarea "大変恐れ入ります。規定以上のお家賃ですとお探ししても契約が不可でして。 恐れ入りますが規定の家賃上限で、相場的に見つかる間取り、条件でお住まいになれるお部屋を…" at bounding box center [108, 232] width 170 height 43
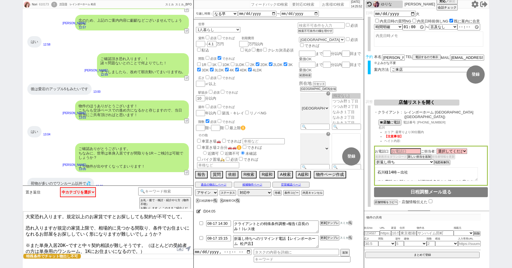
click at [122, 230] on textarea "大変恐れ入ります。規定以上のお家賃ですとお探ししても契約が不可でして。 恐れ入りますが規定の家賃上限で、相場的に見つかる間取り、条件でお住まいになれるお部屋を…" at bounding box center [108, 232] width 170 height 43
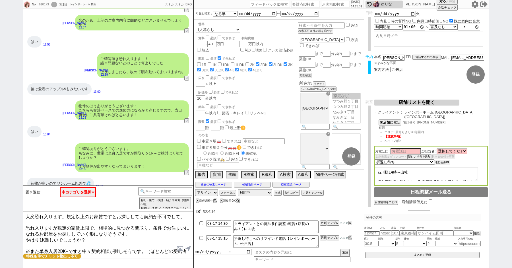
click at [39, 235] on textarea "大変恐れ入ります。規定以上のお家賃ですとお探ししても契約が不可でして。 恐れ入りますが規定の家賃上限で、相場的に見つかる間取り、条件でお住まいになれるお部屋を…" at bounding box center [108, 232] width 170 height 43
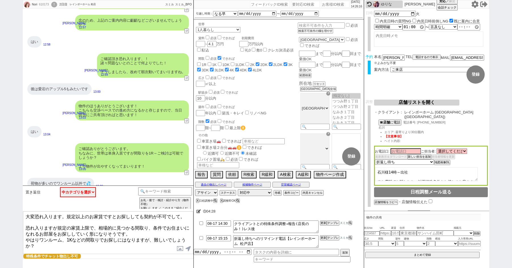
scroll to position [10, 0]
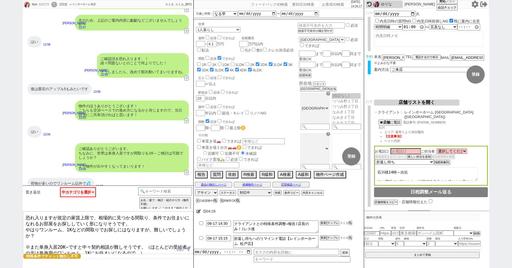
click at [46, 249] on textarea "大変恐れ入ります。規定以上のお家賃ですとお探ししても契約が不可でして。 恐れ入りますが規定の家賃上限で、相場的に見つかる間取り、条件でお住まいになれるお部屋を…" at bounding box center [108, 232] width 170 height 43
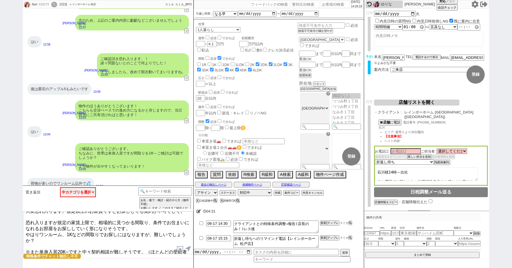
click at [133, 248] on textarea "大変恐れ入ります。規定以上のお家賃ですとお探ししても契約が不可でして。 恐れ入りますが規定の家賃上限で、相場的に見つかる間取り、条件でお住まいになれるお部屋を…" at bounding box center [108, 232] width 170 height 43
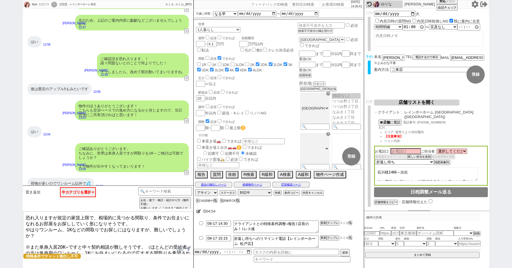
type textarea "大変恐れ入ります。規定以上のお家賃ですとお探ししても契約が不可でして。 恐れ入りますが規定の家賃上限で、相場的に見つかる間取り、条件でお住まいになれるお部屋を…"
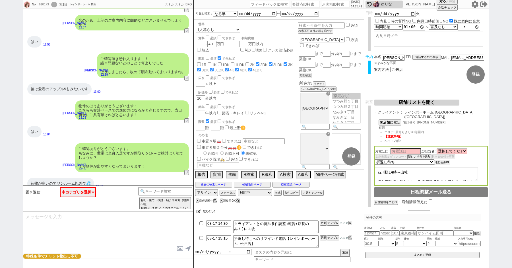
scroll to position [1735, 0]
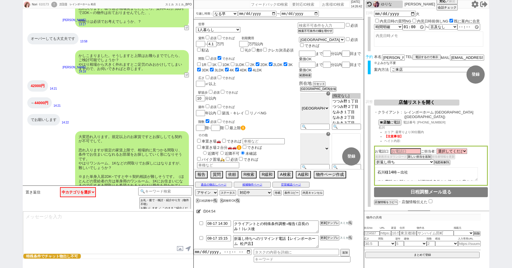
select select "235"
click at [141, 78] on div "42000円 14:21" at bounding box center [108, 85] width 171 height 17
click at [199, 191] on select "アサイン 青木琢磨 御手洗侑矢 松井健太朗 小澤結 廣瀬晶子" at bounding box center [206, 192] width 23 height 7
select select
click at [195, 189] on select "アサイン 青木琢磨 御手洗侑矢 松井健太朗 小澤結 廣瀬晶子" at bounding box center [206, 192] width 23 height 7
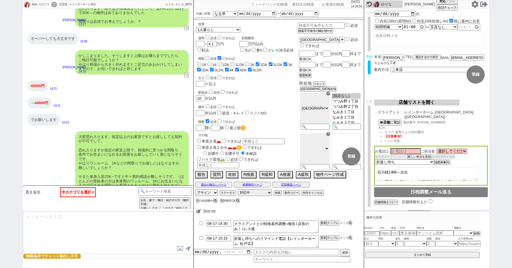
click at [198, 210] on icon at bounding box center [198, 211] width 4 height 4
click at [217, 211] on textarea at bounding box center [267, 209] width 142 height 11
type textarea "n"
checkbox input "false"
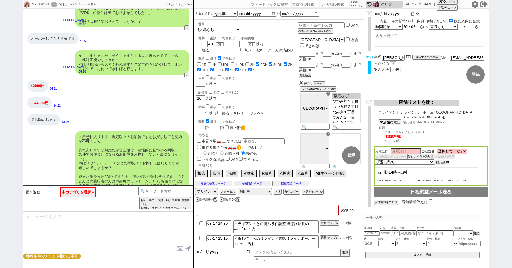
checkbox input "false"
paste textarea "単身世帯の場合は41,000円"
click at [126, 111] on div "でお願いします 14:22" at bounding box center [108, 119] width 171 height 17
click at [56, 3] on div "!" at bounding box center [54, 5] width 6 height 6
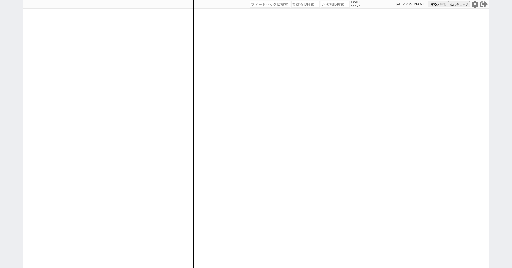
click at [6, 67] on div "[DATE] 14:27:18 候補物件を追加してしてください 紹介した物件一覧 他社物件を追加する 空室確認ページに追加・削除 紹介した物件一覧 他社物件を…" at bounding box center [256, 134] width 512 height 268
select select
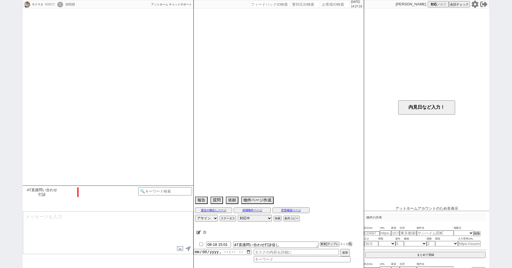
scroll to position [917, 0]
select select "2025"
select select "12"
select select "37"
select select "7"
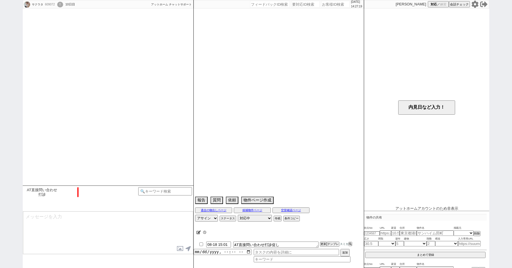
select select "56"
select select "52"
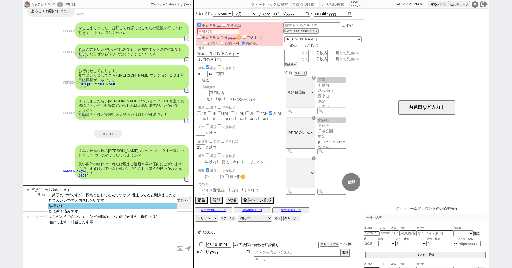
select select "結構です"
click at [72, 209] on option "結構です" at bounding box center [112, 211] width 129 height 5
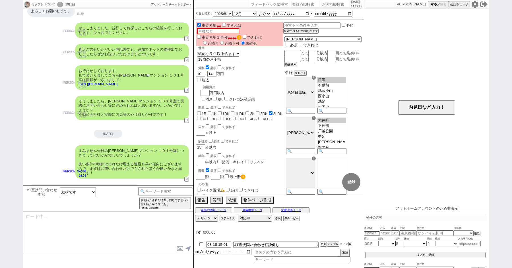
type textarea "かしこまりました！そうしましたらその他の物件も引き続きご紹介してまいりますので、ぜひぜひご確認いただけますと幸いです。"
click at [113, 82] on link "[URL][DOMAIN_NAME]" at bounding box center [97, 84] width 39 height 4
click at [199, 7] on button "☓" at bounding box center [199, 5] width 11 height 11
click at [316, 25] on input "text" at bounding box center [311, 25] width 56 height 5
type input "定期借家NG"
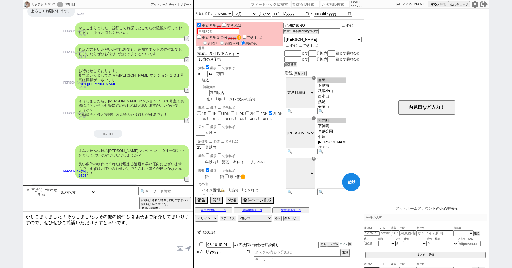
click at [276, 122] on div "車置き場🚗 できれば 車 車置き場２台分🚗🚗 できれば 近隣可 近隣不可 未確認 世帯 1人暮らし 2人暮らし 家族:小学生以下含む 家族:小学生以下含まず …" at bounding box center [239, 173] width 87 height 302
checkbox input "false"
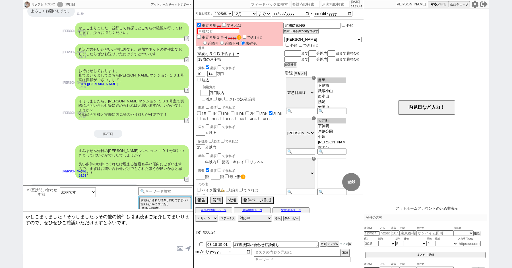
checkbox input "false"
checkbox input "true"
checkbox input "false"
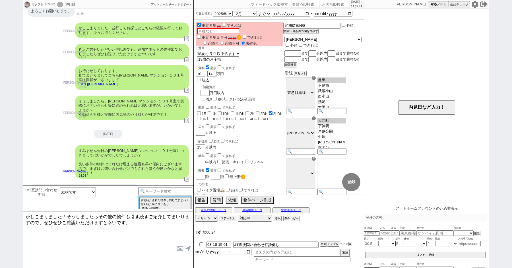
checkbox input "false"
click at [137, 227] on textarea at bounding box center [108, 232] width 170 height 43
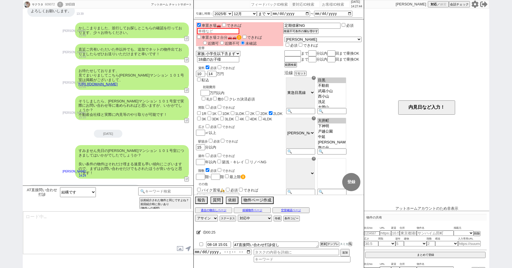
type textarea "かしこまりました！そうしましたらその他の物件も引き続きご紹介してまいりますので、ぜひぜひご確認いただけますと幸いです。"
select select "56"
select select "52"
click at [137, 227] on textarea "かしこまりました！そうしましたらその他の物件も引き続きご紹介してまいりますので、ぜひぜひご確認いただけますと幸いです。" at bounding box center [108, 232] width 170 height 43
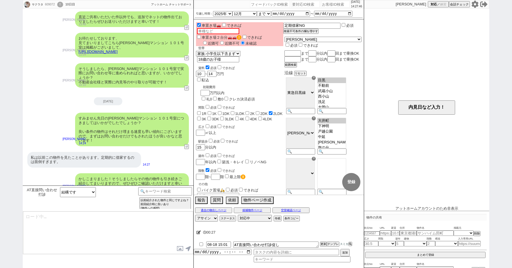
type textarea "その後は新たにネット等で出てきておられますでしょうか？ 公開されると動くのも早いので、都度掲載状況など確認できればと！"
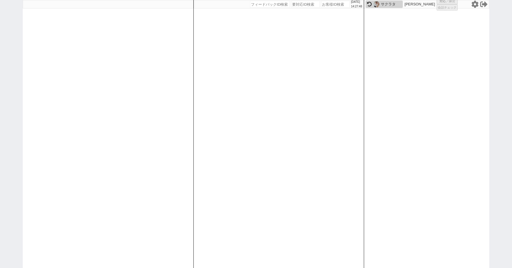
select select "100"
select select "1"
select select "2"
select select "2571"
select select "5"
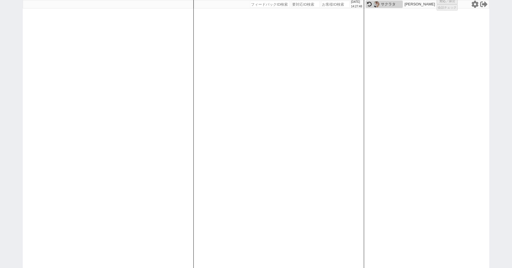
select select
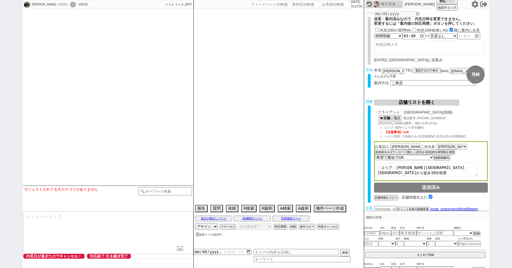
select select "2025"
select select "9"
select select "36"
select select "0"
select select "837"
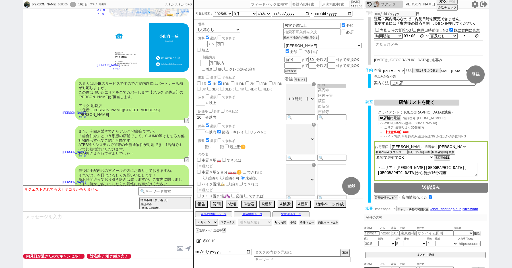
scroll to position [3977, 0]
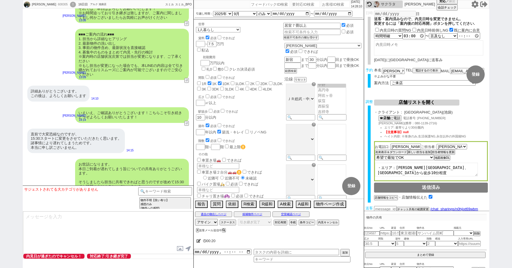
click at [65, 226] on textarea at bounding box center [108, 232] width 170 height 43
drag, startPoint x: 390, startPoint y: 70, endPoint x: 351, endPoint y: 69, distance: 39.2
click at [355, 69] on div "kazuki 608305 ! 0 16日目 アルク 池袋店 冬眠中 自社客 スミカ スミカ_BPO チャット全表示 [DATE] 新しくフォローされました …" at bounding box center [256, 134] width 466 height 268
click at [134, 225] on textarea "ありがとうございます！ お忙しいところありがとうございます、また" at bounding box center [108, 232] width 170 height 43
paste textarea "[PERSON_NAME]"
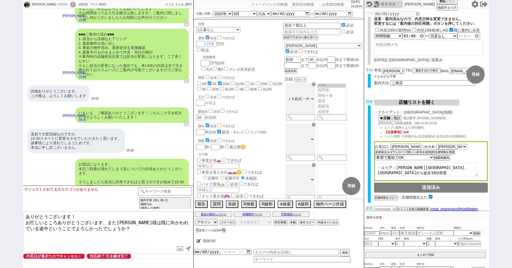
click at [100, 214] on textarea "ありがとうございます！ お忙しいところありがとうございます、また[PERSON_NAME]様は既に向かわれている途中ということでよろしかったでしょうか？" at bounding box center [108, 232] width 170 height 43
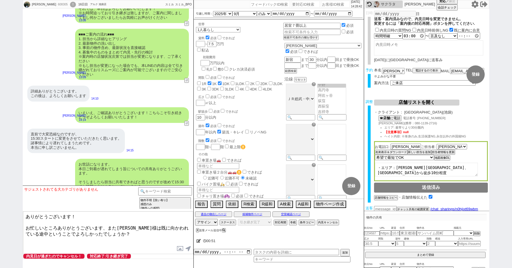
click at [117, 235] on textarea "ありがとうございます！ お忙しいところありがとうございます、また[PERSON_NAME]様は既に向かわれている途中ということでよろしかったでしょうか？" at bounding box center [108, 232] width 170 height 43
type textarea "ありがとうございます！ お忙しいところありがとうございます、また[PERSON_NAME]様は既に向かわれている途中ということでよろしかったでしょうか？"
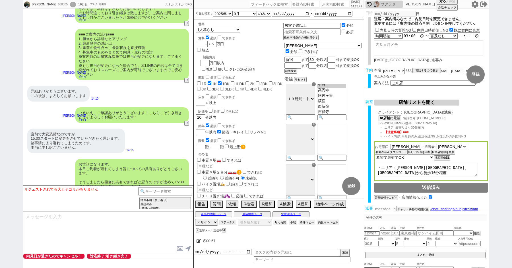
scroll to position [4007, 0]
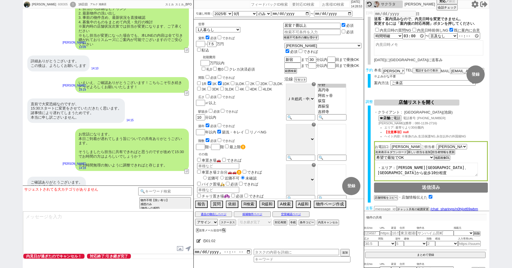
click at [62, 225] on textarea at bounding box center [108, 232] width 170 height 43
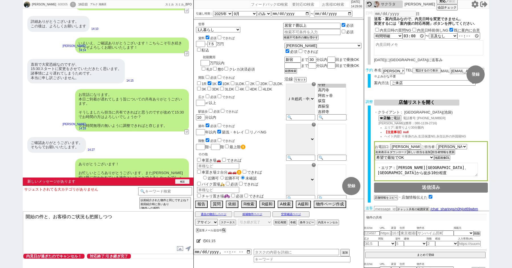
click at [187, 180] on button "確認" at bounding box center [182, 181] width 14 height 5
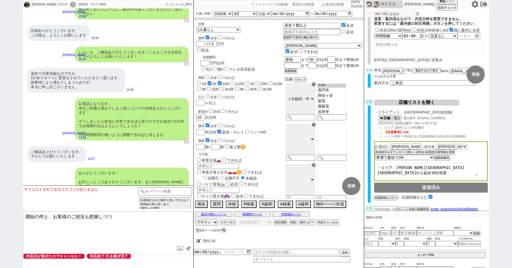
click at [124, 222] on textarea "開始の件と、お客様のご状況も把握しつつ" at bounding box center [108, 232] width 170 height 43
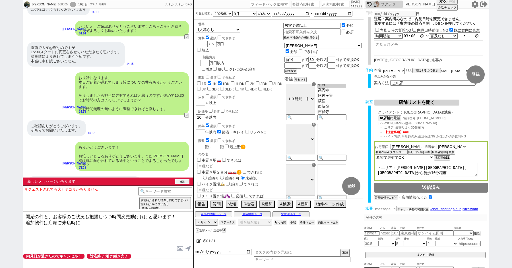
click at [180, 180] on button "確認" at bounding box center [182, 181] width 14 height 5
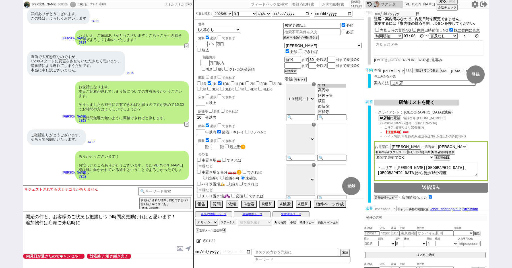
click at [23, 215] on textarea "開始の件と、お客様のご状況も把握しつつ時間変更動ければと思います！ 追加物件は店頭ご来店時に" at bounding box center [108, 232] width 170 height 43
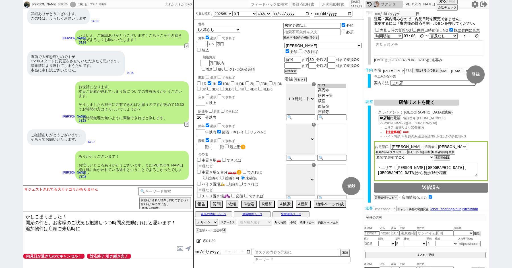
drag, startPoint x: 177, startPoint y: 219, endPoint x: 143, endPoint y: 219, distance: 34.4
click at [144, 219] on textarea "かしこまりました！ 開始の件と、お客様のご状況も把握しつつ時間変更動ければと思います！ 追加物件は店頭ご来店時に" at bounding box center [108, 232] width 170 height 43
click at [45, 235] on textarea "かしこまりました！ 開始の件と、お客様のご状況も把握しつつ時間変更動ければと思った次第でした。 追加物件は店頭ご来店時に" at bounding box center [108, 232] width 170 height 43
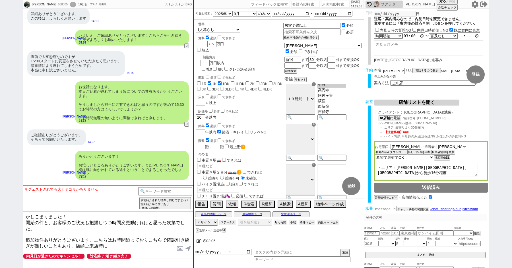
click at [121, 240] on textarea "かしこまりました！ 開始の件と、お客様のご状況も把握しつつ時間変更動ければと思った次第でした。 追加物件ありがとうございます、こちらはお時間迫っておりこちらで…" at bounding box center [108, 232] width 170 height 43
type textarea "かしこまりました！ 開始の件と、お客様のご状況も把握しつつ時間変更動ければと思った次第でした。 追加物件ありがとうございます、こちらはお時間迫っておりこちらで…"
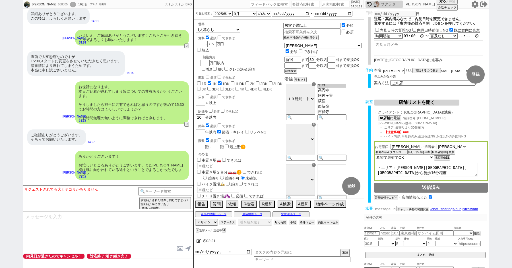
scroll to position [4098, 0]
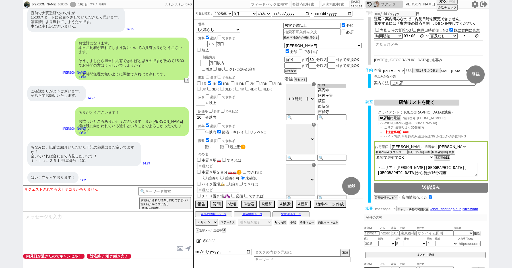
click at [131, 189] on div "かしこまりました！ 開始の件と、お客様のご状況も把握しつつ時間変更動ければと思った次第でした。 追加物件ありがとうございます、こちらはお時間迫っておりこちらで…" at bounding box center [132, 208] width 114 height 38
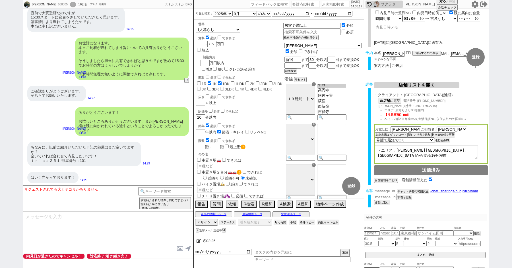
click at [388, 191] on input "number" at bounding box center [385, 190] width 23 height 5
paste input "36783619"
type input "36783619"
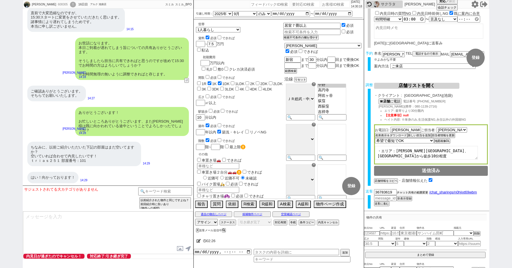
click at [415, 192] on button "チャット共有の範囲変更" at bounding box center [411, 192] width 31 height 4
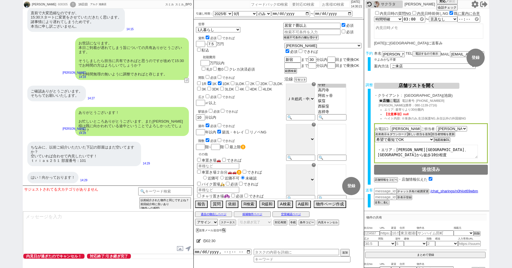
scroll to position [16, 0]
click at [389, 100] on b "店舗" at bounding box center [385, 101] width 7 height 4
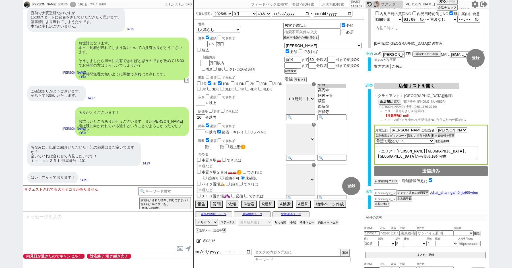
click at [142, 189] on div "かしこまりました！ 開始の件と、お客様のご状況も把握しつつ時間変更動ければと思った次第でした。 追加物件ありがとうございます、こちらはお時間迫っておりこちらで…" at bounding box center [132, 208] width 114 height 38
click at [412, 18] on input "15:00:00" at bounding box center [413, 19] width 23 height 6
type input "15:30:00"
click at [413, 72] on div "予約 本名 門川和希 ※よみがな不要 TEL 電話するので表示 電話の理由 356 初日調整での禊 357 問物漏れ回収 359 内見日が怪しいので前倒し&他…" at bounding box center [426, 62] width 125 height 23
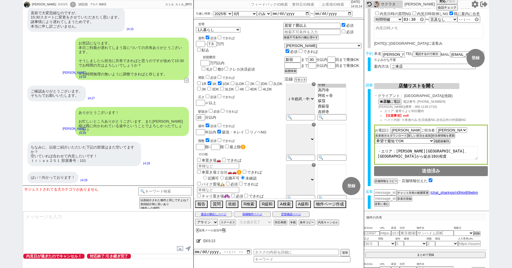
click at [137, 189] on div "かしこまりました！ 開始の件と、お客様のご状況も把握しつつ時間変更動ければと思った次第でした。 追加物件ありがとうございます、こちらはお時間迫っておりこちらで…" at bounding box center [132, 208] width 114 height 38
click at [83, 225] on textarea at bounding box center [108, 232] width 170 height 43
type textarea "取り急ぎ15:30に変更いたしました！ 本日は改めてどうぞよろしくお願い致します！"
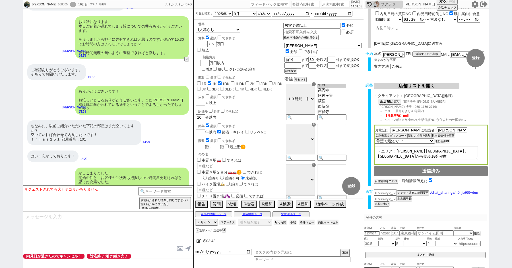
click at [116, 211] on div "取り急ぎ15:30に変更いたしました！ 本日は改めてどうぞよろしくお願い致します！" at bounding box center [146, 219] width 84 height 16
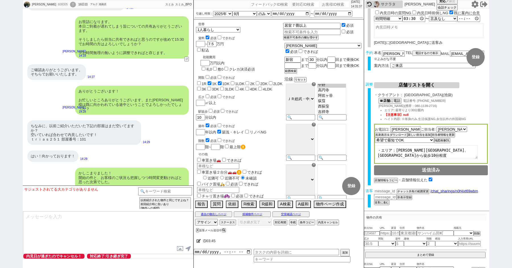
click at [387, 190] on input "number" at bounding box center [385, 190] width 23 height 5
paste input "36783626"
type input "36783626"
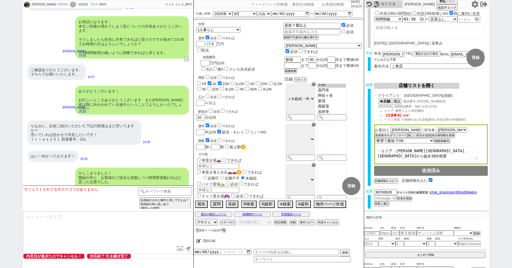
click at [409, 191] on button "チャット共有の範囲変更" at bounding box center [411, 192] width 31 height 4
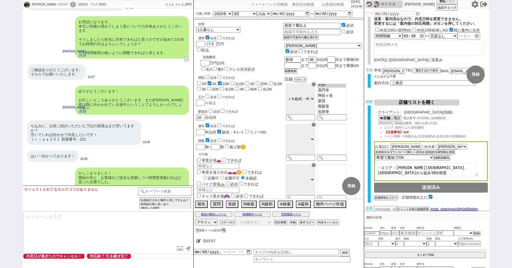
click at [276, 93] on div "広さ 必須 できれば ㎡以上" at bounding box center [239, 99] width 87 height 12
click at [55, 83] on div "ありがとうございます！ お忙しいところありがとうございます、また[PERSON_NAME]様は既に向かわれている途中ということでよろしかったでしょうか？ [P…" at bounding box center [108, 100] width 171 height 35
click at [267, 108] on div "駅徒歩 必須 できれば 10 分以内" at bounding box center [239, 114] width 87 height 12
click at [56, 3] on div "608305" at bounding box center [62, 4] width 13 height 5
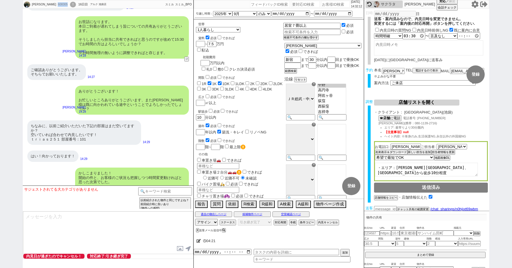
copy div "608305"
click at [70, 5] on div "!" at bounding box center [73, 5] width 6 height 6
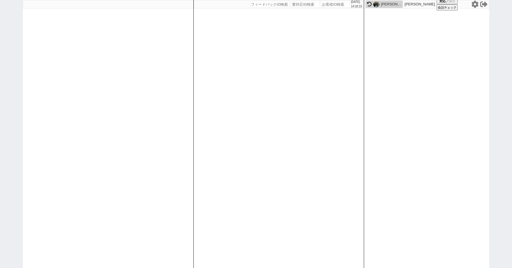
click at [0, 61] on div "2025/08/17 14:32:15 候補物件を追加してしてください 紹介した物件一覧 他社物件を追加する 空室確認ページに追加・削除 紹介した物件一覧 他…" at bounding box center [256, 134] width 512 height 268
paste input "608305"
type input "608305"
select select "100"
select select "1"
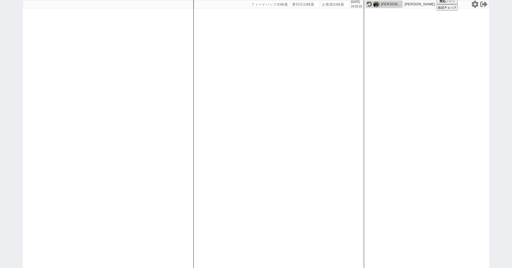
select select "2"
select select "5"
select select
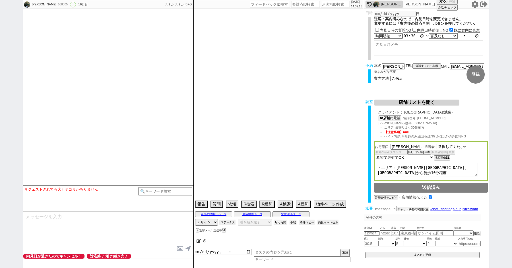
select select "2571"
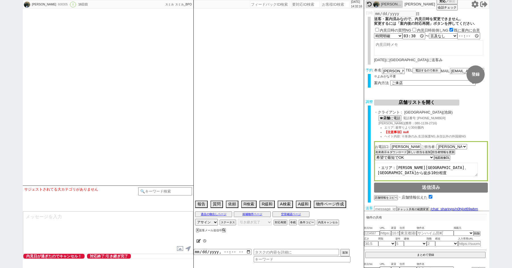
select select "2025"
select select "9"
select select "36"
select select "0"
select select "837"
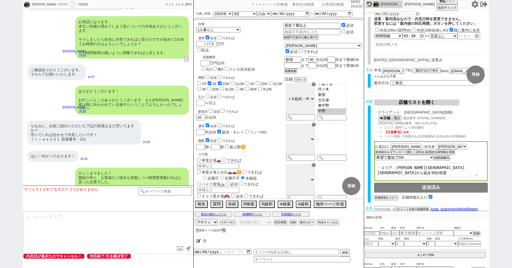
scroll to position [173, 0]
click at [325, 222] on button "内見キャンセル" at bounding box center [327, 222] width 21 height 5
radio input "true"
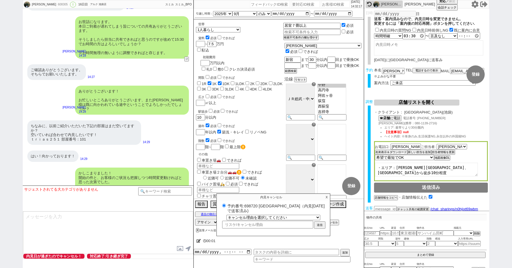
click at [251, 205] on label "予約番号:698720 [GEOGRAPHIC_DATA]（内見[DATE] で送客済み)" at bounding box center [273, 208] width 105 height 11
click at [226, 205] on input "予約番号:698720 [GEOGRAPHIC_DATA]（内見[DATE] で送客済み)" at bounding box center [224, 205] width 4 height 4
click at [251, 205] on label "予約番号:698720 [GEOGRAPHIC_DATA]（内見[DATE] で送客済み)" at bounding box center [273, 208] width 105 height 11
click at [226, 205] on input "予約番号:698720 [GEOGRAPHIC_DATA]（内見[DATE] で送客済み)" at bounding box center [224, 205] width 4 height 4
copy label "698720"
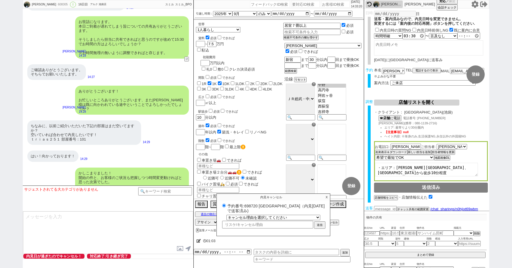
click at [326, 196] on p "X" at bounding box center [326, 197] width 7 height 7
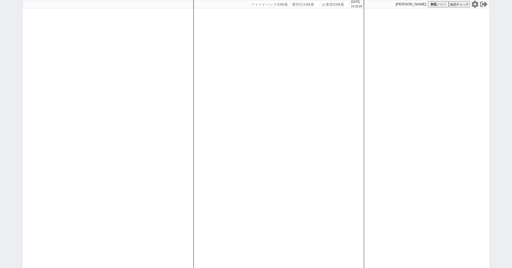
click at [9, 83] on div "[DATE] 14:33:29 候補物件を追加してしてください 紹介した物件一覧 他社物件を追加する 空室確認ページに追加・削除 紹介した物件一覧 他社物件を…" at bounding box center [256, 134] width 512 height 268
select select
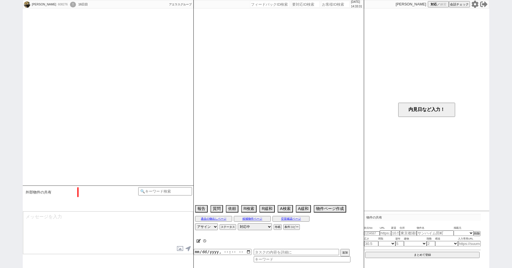
select select "14"
select select "1"
select select "49"
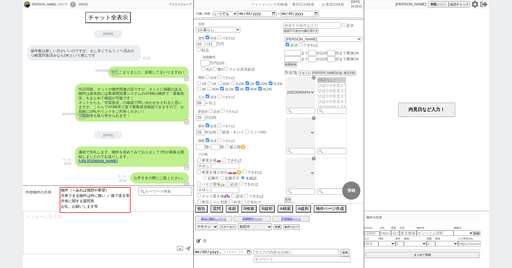
scroll to position [440, 0]
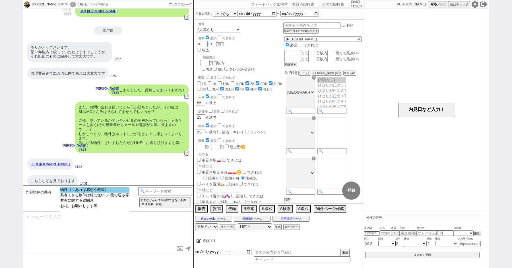
select select "物件（＋あれば感想や希望）"
click at [99, 192] on option "物件（＋あれば感想や希望）" at bounding box center [95, 194] width 70 height 5
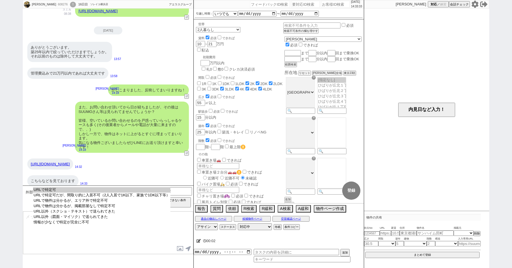
select select "URLで特定可"
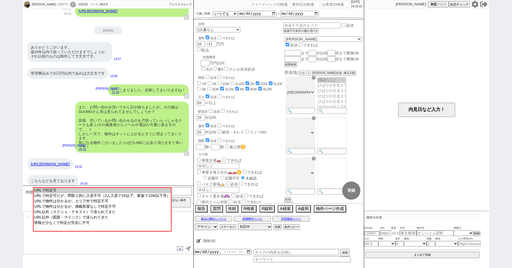
click at [99, 193] on option "URLで特定可" at bounding box center [102, 195] width 137 height 5
type input "36783635"
type input "[URL][DOMAIN_NAME]"
select select "1"
select select
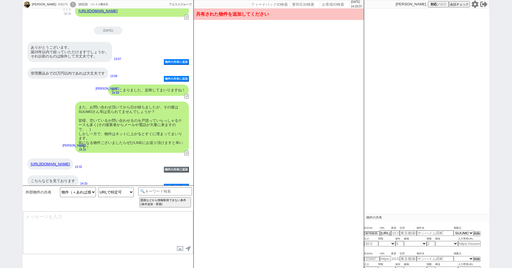
type input "16.4"
type input "[PERSON_NAME][STREET_ADDRESS][PERSON_NAME]"
type input "アーバントカチ"
type input "63.21"
select select "9"
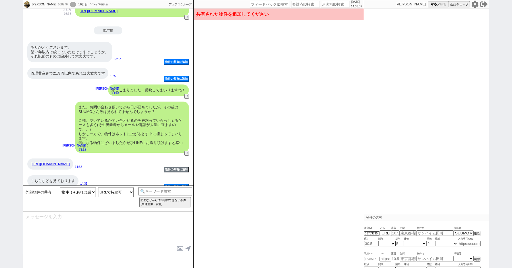
type input "24"
select select "0"
type input "6"
select select "4"
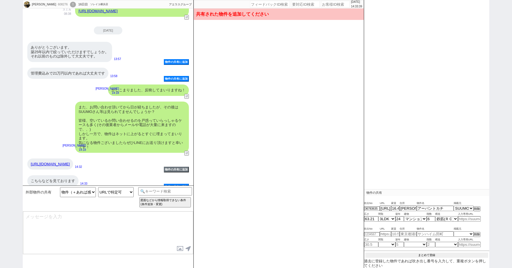
scroll to position [24, 0]
click at [425, 253] on button "まとめて登録" at bounding box center [426, 255] width 122 height 5
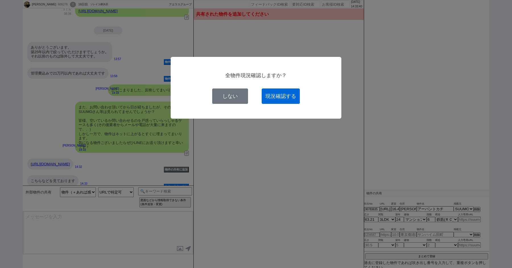
click at [281, 99] on button "現況確認する" at bounding box center [280, 95] width 38 height 15
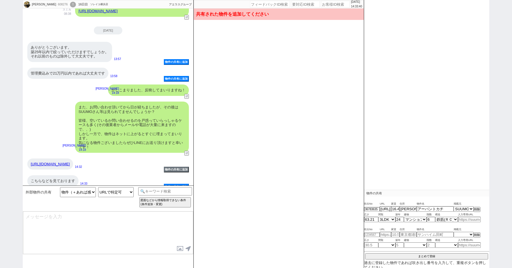
select select
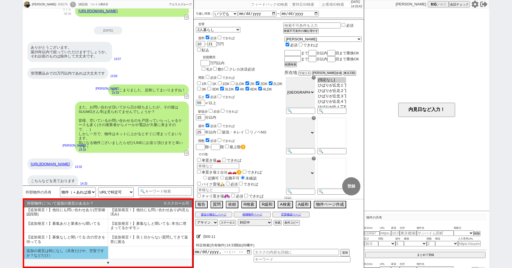
click at [72, 249] on li "追加の発言は特になし（共有だけや、空室ですか？などだけ）" at bounding box center [66, 252] width 84 height 13
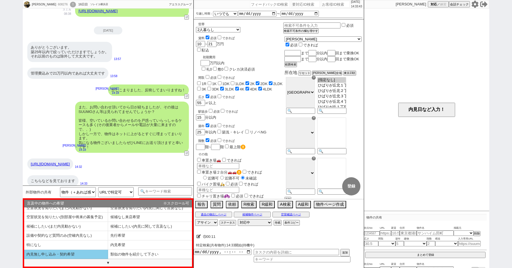
scroll to position [3, 0]
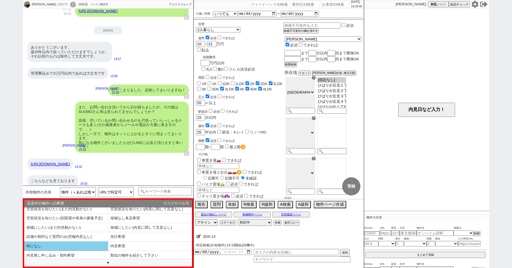
click at [93, 244] on li "特になし" at bounding box center [66, 245] width 84 height 9
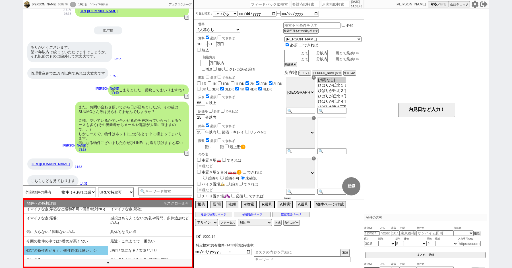
scroll to position [12, 0]
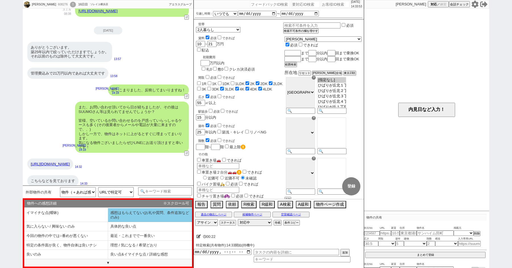
click at [108, 222] on li "感想はもらえてない(お礼や質問、条件追加などのみ)" at bounding box center [66, 226] width 84 height 9
select select "追加の発言は特になし（共有だけや、空室ですか？などだけ）"
select select "特になし"
select select "感想はもらえてない(お礼や質問、条件追加などのみ)"
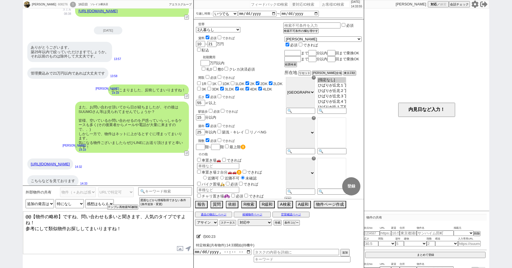
click at [61, 162] on link "https://suumo.jp/chintai/jnc_000100767472/" at bounding box center [50, 164] width 39 height 4
drag, startPoint x: 61, startPoint y: 215, endPoint x: 0, endPoint y: 197, distance: 63.7
click at [0, 198] on div "Yuma Taniguchi 608276 ! 0 16日目 ソレイユ横浜店 冬眠中 自社客 アエラスグループ スミカ_BPO チャット全表示 2025-08…" at bounding box center [256, 134] width 512 height 268
paste textarea "アーバントカチ"
type textarea "アーバントカチですね、問い合わせも多いと聞きます、人気のタイプですよね！ 参考にして類似物件お探ししてまいりますね！"
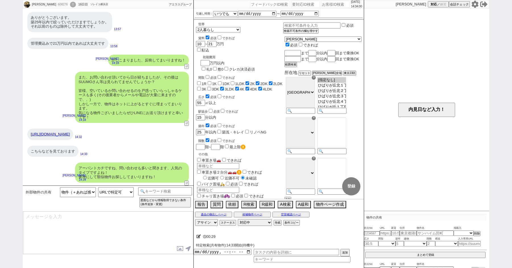
scroll to position [29, 0]
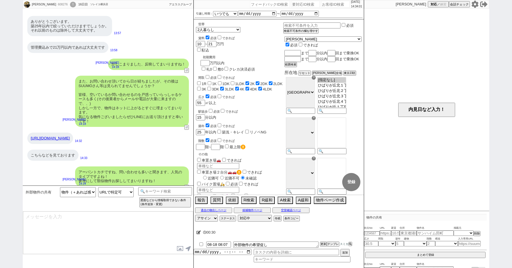
type textarea "並行してこちらの空室状況も確認できますがいかがでしょうか？ネットに出ると早いので。 すでに管理/オーナーに確認済みだったらお声がけください！"
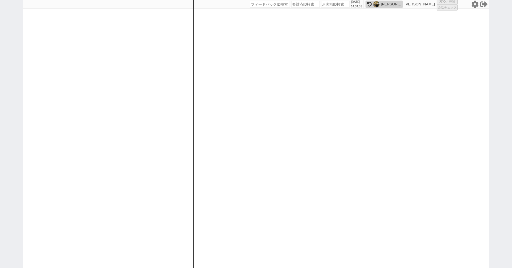
select select "2"
select select
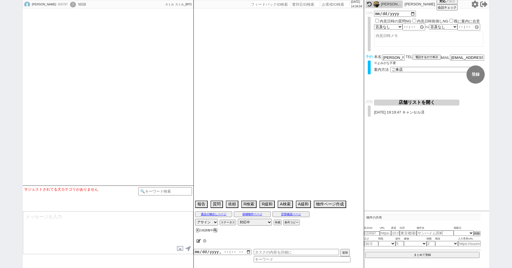
scroll to position [2077, 0]
select select "15"
select select "1"
select select "54"
select select "1366"
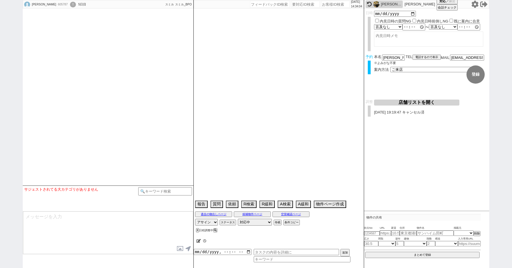
select select "56"
select select "1387"
select select "50"
select select "1283"
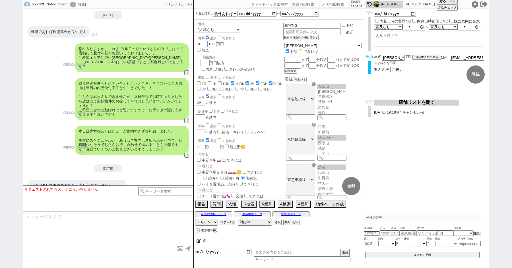
scroll to position [25, 0]
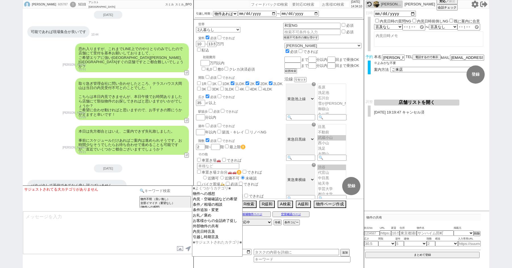
click at [166, 189] on input at bounding box center [165, 190] width 54 height 7
click at [410, 67] on select "未定 現地お待ち合わせ ご来店 先行申し込みのご案内or内見無しでの申し込みのご案内 オンラインでのご接客 オンラインで1件の内見のご案内" at bounding box center [432, 69] width 85 height 5
select select "1"
click at [390, 67] on select "未定 現地お待ち合わせ ご来店 先行申し込みのご案内or内見無しでの申し込みのご案内 オンラインでのご接客 オンラインで1件の内見のご案内" at bounding box center [432, 69] width 85 height 5
click at [206, 224] on option "お客様からの会話終了促し" at bounding box center [217, 225] width 50 height 5
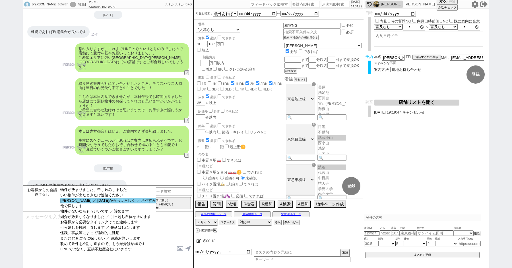
select select "お礼 ／ 明日からもよろしく ／ おやすみ"
click at [82, 203] on option "お礼 ／ 明日からもよろしく ／ おやすみ" at bounding box center [108, 205] width 96 height 5
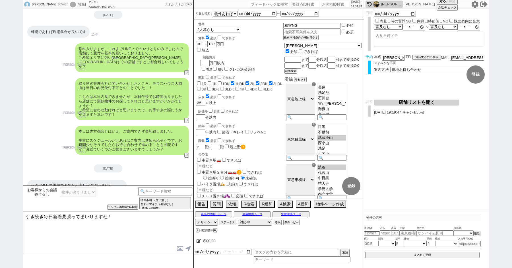
click at [27, 216] on textarea "引き続き毎日新着見張ってまいりますね！" at bounding box center [108, 232] width 170 height 43
type textarea "いえいえ、ご連絡お待ちしております。 それでは引き続き毎日新着見張ってまいりますね！"
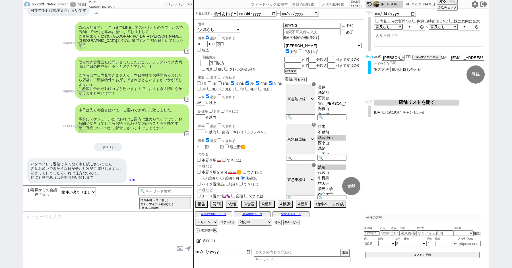
type textarea "別途、気になる物件出ましたらぜひお送りください！"
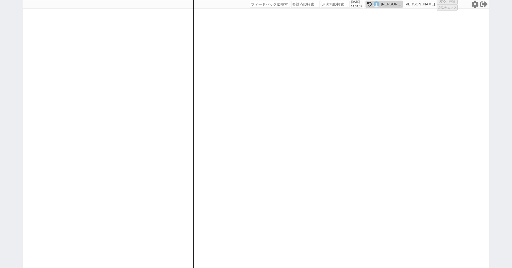
select select "100"
select select "1"
select select "2"
select select "5"
select select
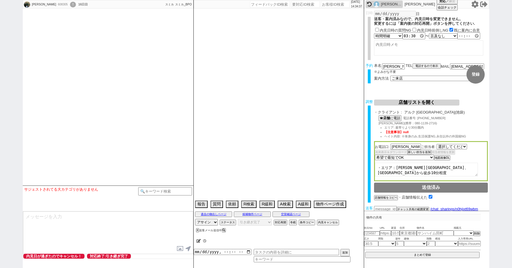
select select "2571"
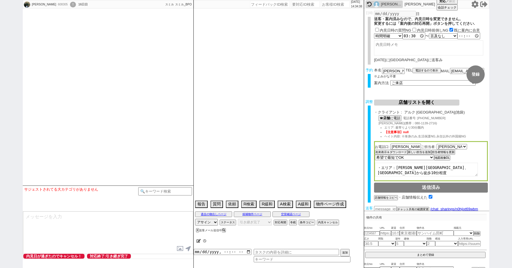
select select "2025"
select select "9"
select select "36"
select select "0"
select select "837"
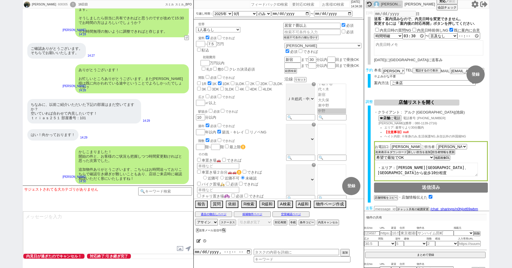
scroll to position [173, 0]
click at [87, 211] on div "諸々、ご対応いただきありがとうございます。 15:30までにご指定いだいた店舗まで伺います。" at bounding box center [70, 219] width 86 height 16
click at [77, 224] on textarea at bounding box center [108, 232] width 170 height 43
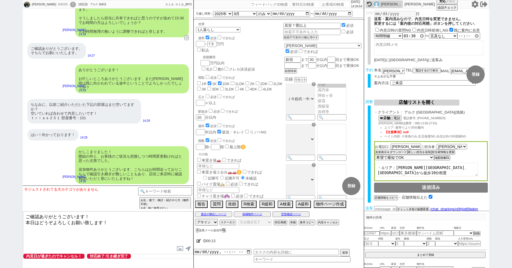
type textarea "ご確認ありがとうございます！ 本日はどうぞよろしくお願い致します！"
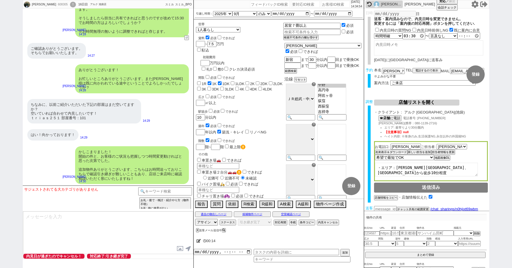
scroll to position [4162, 0]
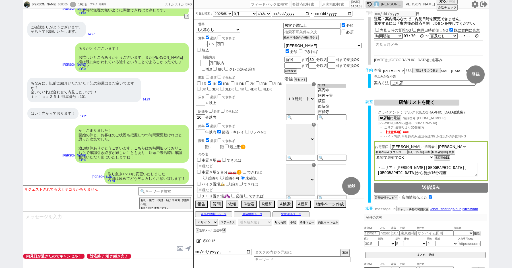
click at [151, 211] on div "ご確認ありがとうございます！ 本日はどうぞよろしくお願い致します！" at bounding box center [151, 219] width 73 height 16
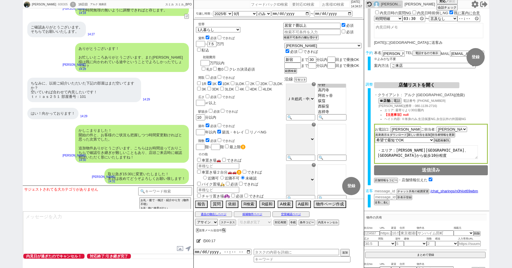
click at [387, 191] on input "number" at bounding box center [385, 190] width 23 height 5
paste input "36783646"
type input "36783646"
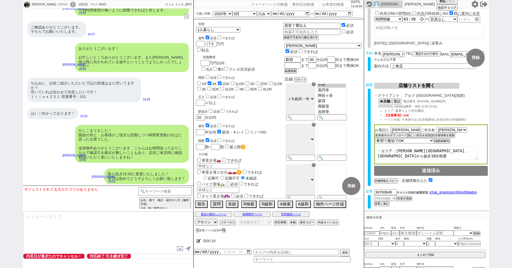
click at [410, 192] on button "チャット共有の範囲変更" at bounding box center [411, 192] width 31 height 4
click at [46, 40] on div "ありがとうございます！ お忙しいところありがとうございます、また門川様は既に向かわれている途中ということでよろしかったでしょうか？ 青木琢磨 14:28" at bounding box center [108, 57] width 171 height 35
click at [70, 4] on div "!" at bounding box center [73, 5] width 6 height 6
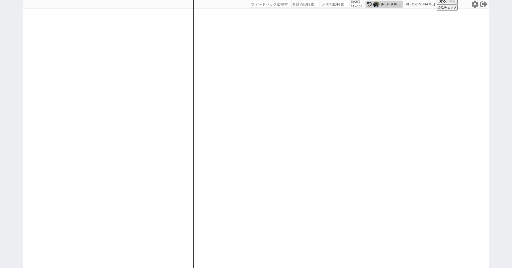
click at [9, 53] on div "2025/08/17 14:40:08 候補物件を追加してしてください 紹介した物件一覧 他社物件を追加する 空室確認ページに追加・削除 紹介した物件一覧 他…" at bounding box center [256, 134] width 512 height 268
select select
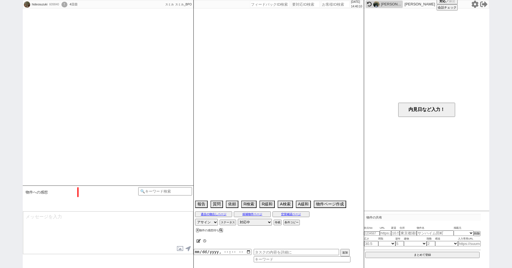
type textarea "就職先の勤務開始日が8/18-20に決定するため、引越し時期が変わる可能性あり"
select select "2025"
select select "9"
select select "34"
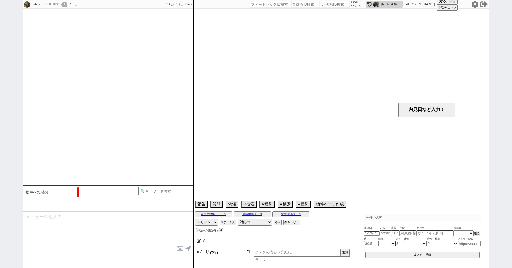
select select "0"
select select "12"
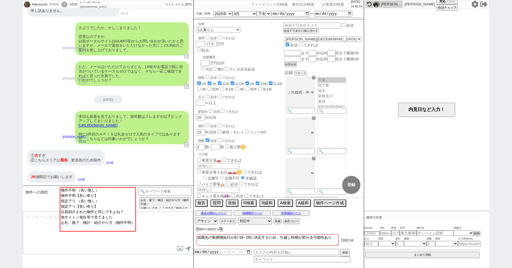
click at [117, 124] on link "https://tools.sumika.live/pages/sppxc0n" at bounding box center [97, 125] width 39 height 4
click at [199, 5] on button "☓" at bounding box center [199, 5] width 11 height 11
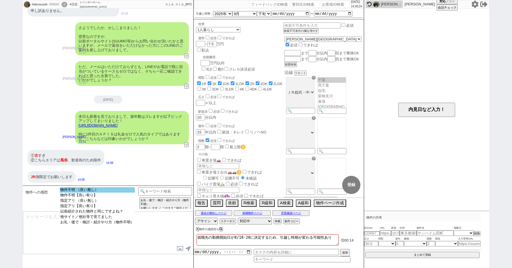
select select "物件不明 （良い無し）"
click at [82, 192] on option "物件不明 （良い無し）" at bounding box center [97, 194] width 75 height 5
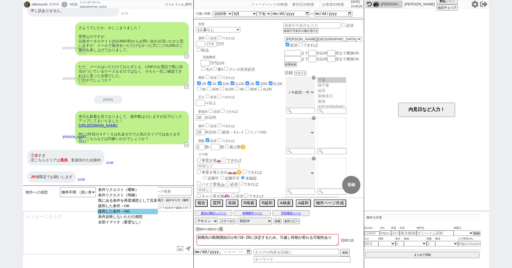
click at [113, 217] on option "緩和した条件→NG" at bounding box center [127, 216] width 60 height 5
select select "12"
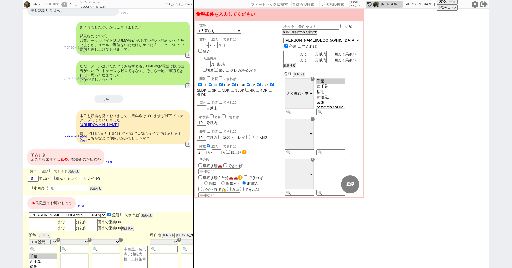
scroll to position [39, 0]
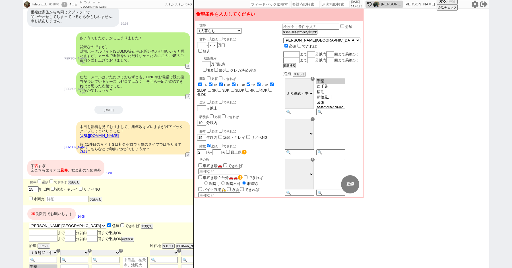
click at [208, 129] on input "checkbox" at bounding box center [209, 131] width 4 height 4
checkbox input "true"
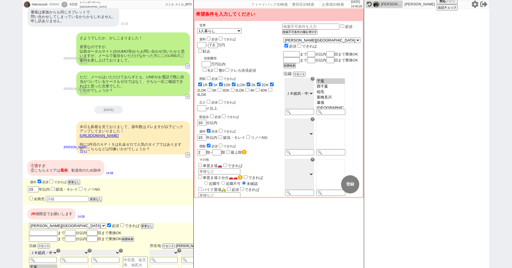
checkbox input "true"
checkbox input "false"
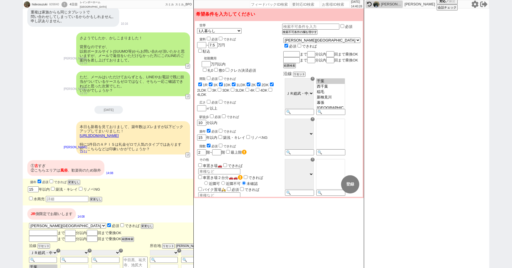
checkbox input "false"
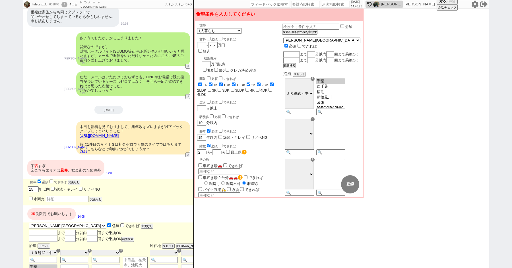
checkbox input "true"
click at [210, 114] on input "checkbox" at bounding box center [212, 116] width 4 height 4
checkbox input "true"
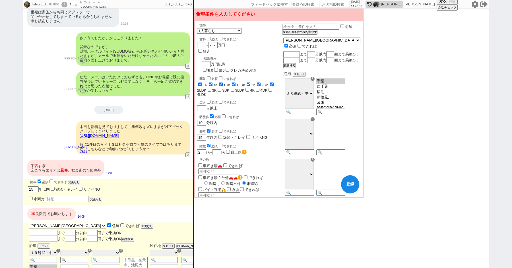
checkbox input "true"
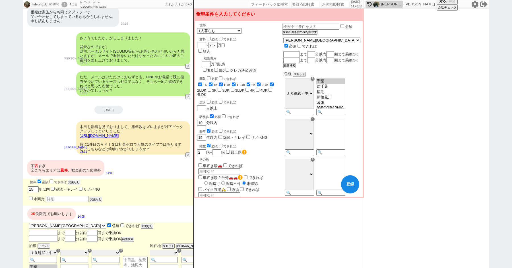
checkbox input "false"
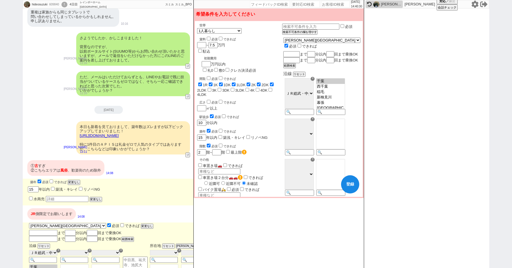
checkbox input "false"
checkbox input "true"
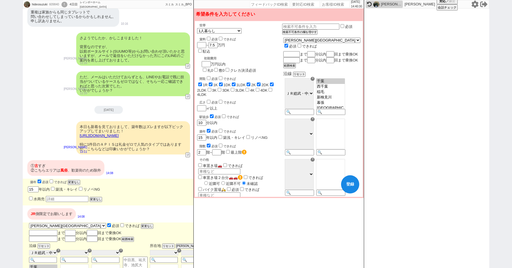
checkbox input "true"
checkbox input "false"
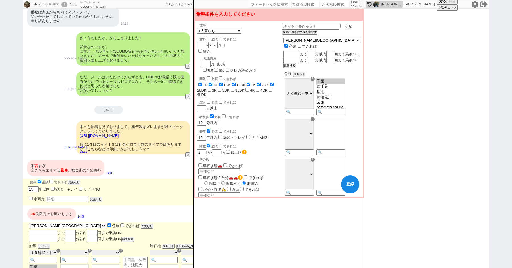
checkbox input "false"
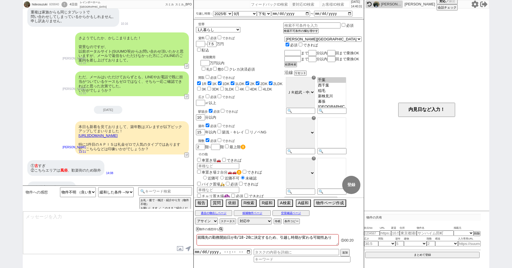
scroll to position [62, 0]
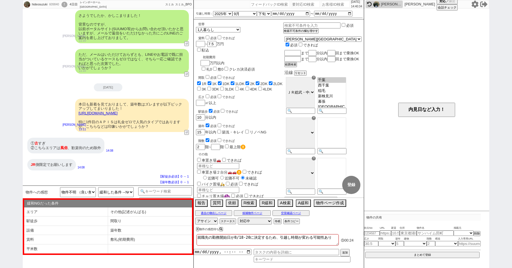
click at [111, 111] on link "https://tools.sumika.live/pages/sppxc0n" at bounding box center [97, 113] width 39 height 4
click at [89, 213] on li "エリア" at bounding box center [66, 211] width 84 height 9
select select "エリア"
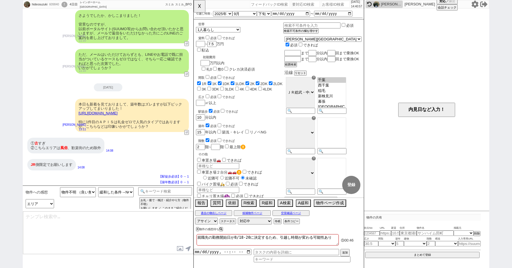
type textarea "失礼しました、！ 不動産賃貸は「立地が最も物件数に影響」します、多少ズレても許容のものがあれば幅が広がりますので、ご参考程度に見て頂けますと幸いです。"
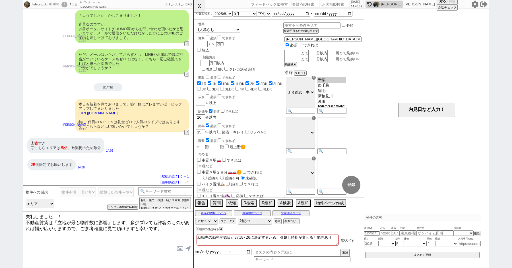
click at [0, 0] on select "緩和NGだった条件 エリア その他(記述がんばる) 駅徒歩 間取り 設備 築年数 賃料 敷礼(初期費用) 平米数" at bounding box center [0, 0] width 0 height 0
select select "築年数"
click at [0, 0] on select "緩和NGだった条件 エリア その他(記述がんばる) 駅徒歩 間取り 設備 築年数 賃料 敷礼(初期費用) 平米数" at bounding box center [0, 0] width 0 height 0
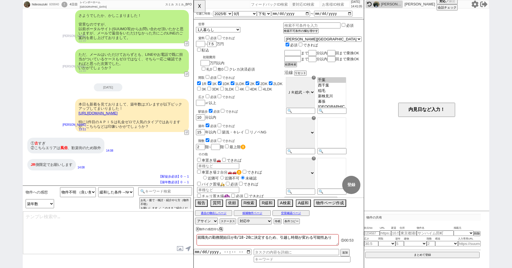
type textarea "失礼しました、！ 築年数が数字的に劣っていてもリノベ/リフォーム等でご希望に添えるパターンもあるかと思いますので、ご参考程度に見て頂けますと幸いです。"
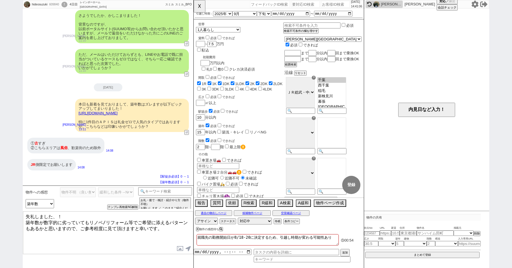
click at [137, 226] on textarea "失礼しました、！ 築年数が数字的に劣っていてもリノベ/リフォーム等でご希望に添えるパターンもあるかと思いますので、ご参考程度に見て頂けますと幸いです。" at bounding box center [108, 232] width 170 height 43
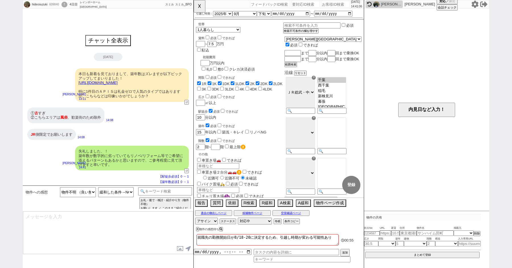
scroll to position [0, 0]
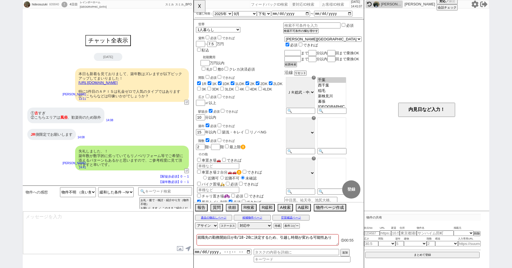
type textarea "先日同様、ネットの物件関連の話ですが、ネットに掲載のある物件は基本的には業者間流通システムのATBBの物件で「募集状況」をまとめて確認が可能です！ ネットから…"
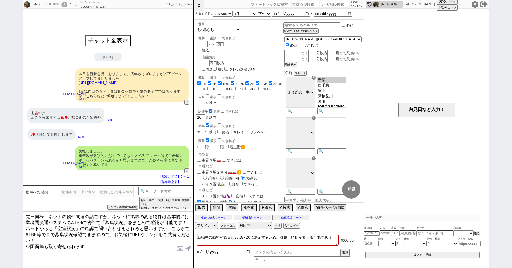
click at [200, 5] on button "☓" at bounding box center [199, 5] width 11 height 11
click at [92, 244] on textarea "先日同様、ネットの物件関連の話ですが、ネットに掲載のある物件は基本的には業者間流通システムのATBBの物件で「募集状況」をまとめて確認が可能です！ ネットから…" at bounding box center [108, 232] width 170 height 43
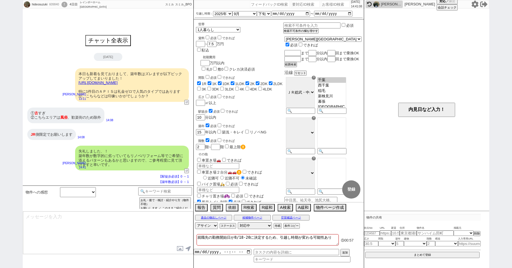
scroll to position [21, 0]
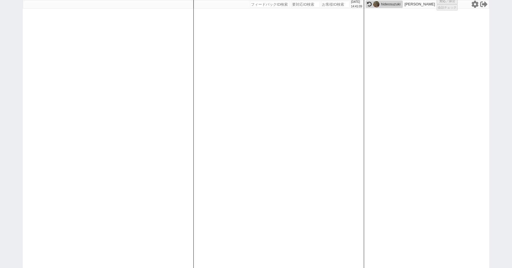
select select
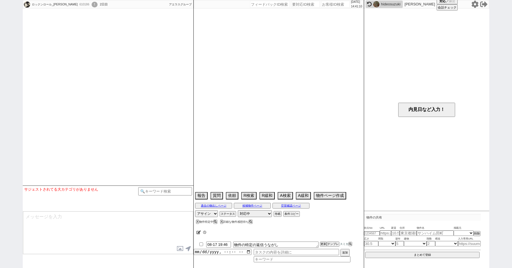
scroll to position [195, 0]
select select
select select "2025"
select select "10"
select select "36"
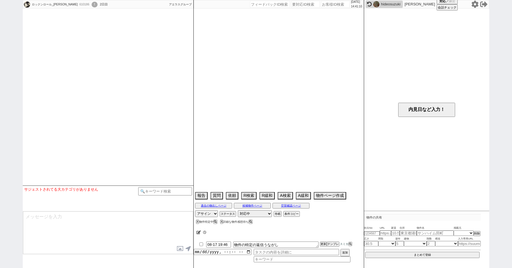
select select "0"
select select "14"
select select "484"
select select "25"
select select "790"
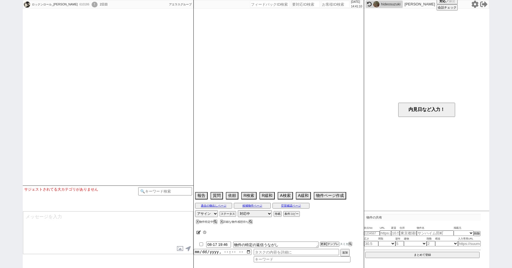
select select "65"
select select "1583"
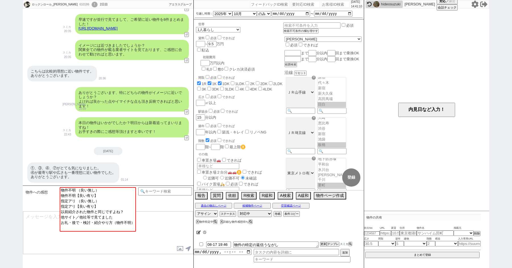
scroll to position [19, 0]
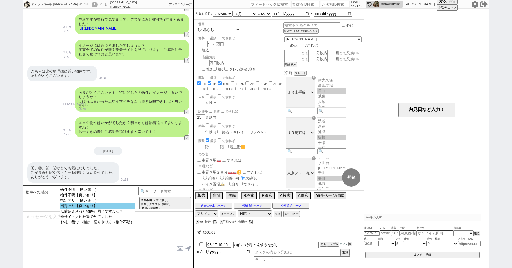
select select "指定アリ【良い有り】"
click at [82, 209] on option "指定アリ【良い有り】" at bounding box center [97, 211] width 75 height 5
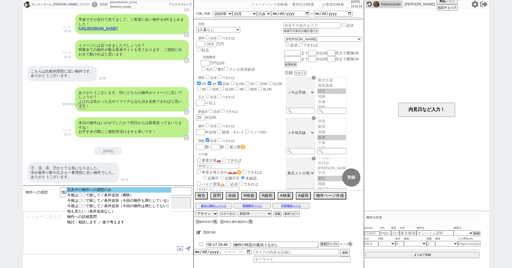
select select "言及中の物件への感想のみ"
click at [113, 192] on option "言及中の物件への感想のみ" at bounding box center [118, 194] width 105 height 5
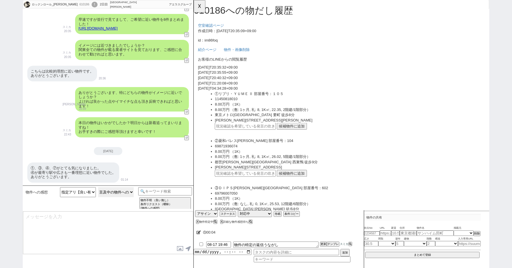
scroll to position [0, 0]
click at [78, 174] on div "①、③、④、⑦がとても気になりました。 ④が最寄り駅や広さも一番理想に近い物件でした。 ありがとうございます。" at bounding box center [73, 172] width 92 height 20
click at [238, 138] on input "text" at bounding box center [248, 135] width 65 height 7
paste input "36779509"
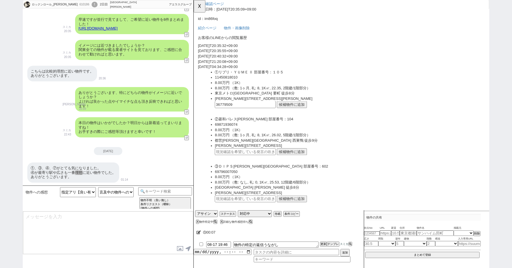
scroll to position [73, 0]
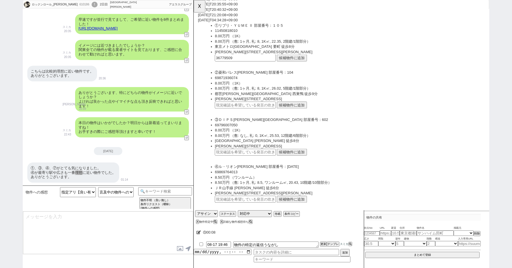
type input "36779509"
click at [239, 162] on input "text" at bounding box center [248, 163] width 65 height 7
paste input "36779509"
type input "36779509"
click at [233, 213] on input "text" at bounding box center [248, 213] width 65 height 7
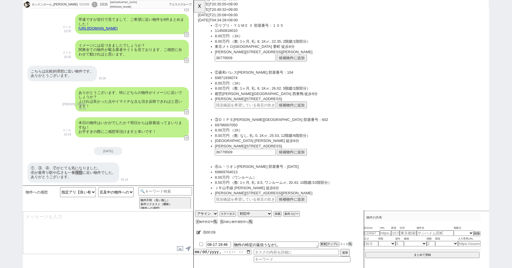
paste input "36779509"
type input "36779509"
click at [301, 64] on button "候補物件に追加" at bounding box center [299, 62] width 32 height 7
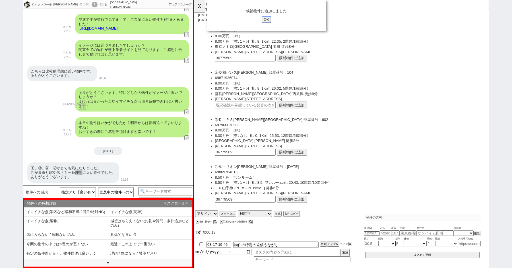
click at [271, 20] on input "OK" at bounding box center [272, 20] width 10 height 7
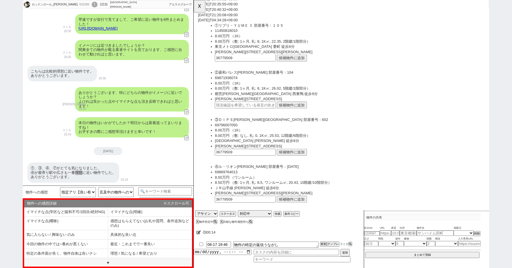
click at [298, 165] on button "候補物件に追加" at bounding box center [299, 163] width 32 height 7
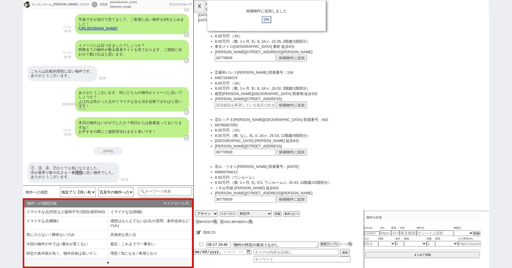
click input "OK" at bounding box center [272, 20] width 10 height 7
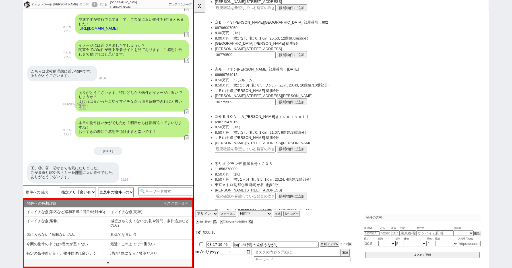
scroll to position [188, 0]
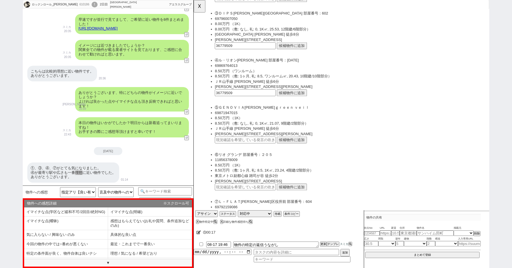
click at [298, 100] on button "候補物件に追加" at bounding box center [299, 99] width 32 height 7
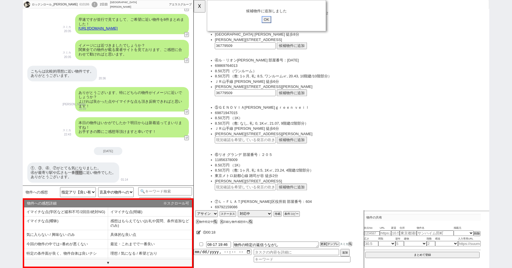
click input "OK" at bounding box center [272, 20] width 10 height 7
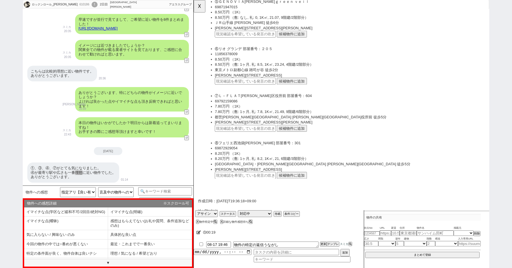
scroll to position [377, 0]
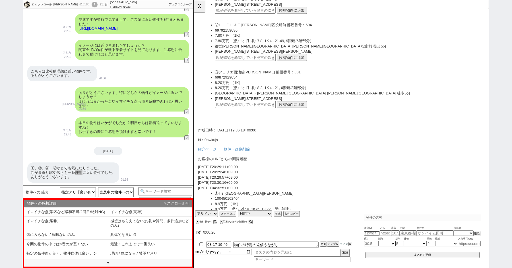
click at [235, 63] on input "text" at bounding box center [248, 61] width 65 height 7
paste input "36779509"
type input "36779509"
click at [296, 61] on button "候補物件に追加" at bounding box center [299, 61] width 32 height 7
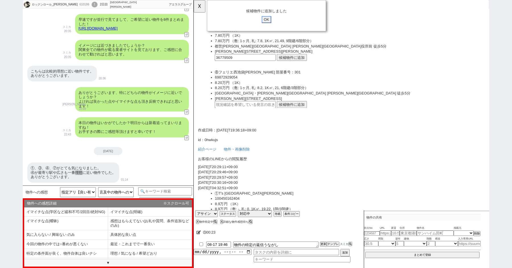
click at [275, 20] on input "OK" at bounding box center [272, 20] width 10 height 7
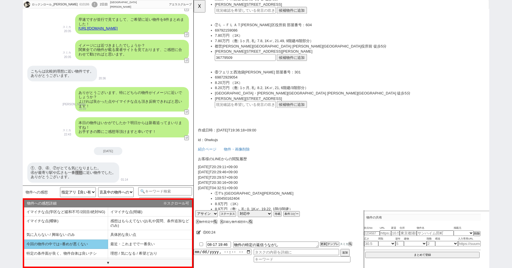
scroll to position [12, 0]
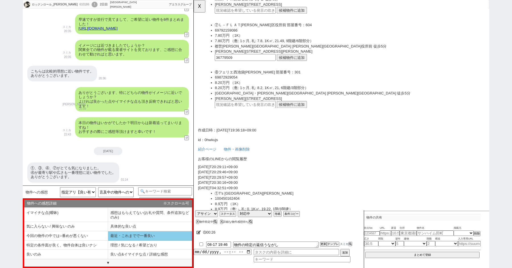
click at [108, 240] on li "最近・これまでで一番良い" at bounding box center [66, 244] width 84 height 9
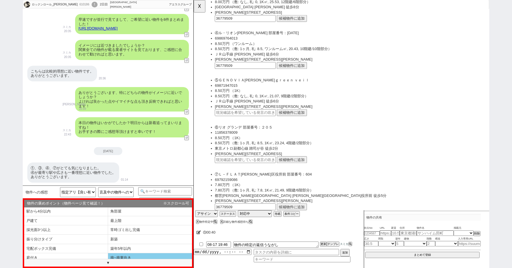
scroll to position [53, 0]
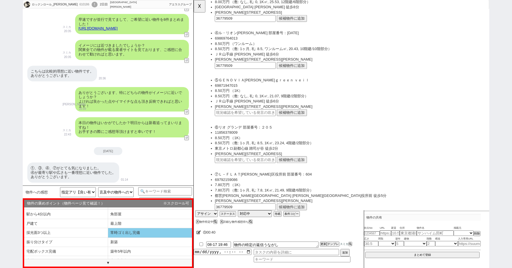
click at [108, 237] on li "常時ゴミ出し完備" at bounding box center [66, 241] width 84 height 9
select select "最近・これまでで一番良い"
select select "常時ゴミ出し完備"
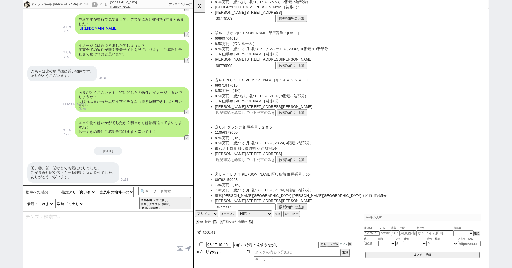
type textarea "ありがとうございます！ こちら常時ゴミ出し完備でご時世でもあり人気で問合せ履歴も多いので現時点でも埋まってる可能性もありそうですね、！ ご希望に一定近ければ内…"
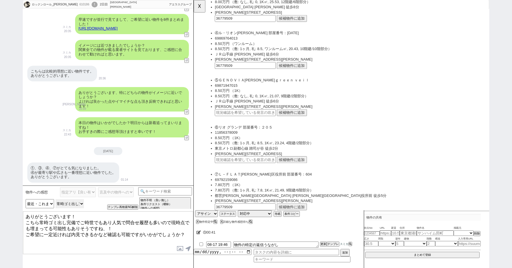
click at [71, 202] on select "物件の褒めポイント（物件ページ見て確認！） ！褒めポイント無し、自分で記述 WIC付き アイランドキッチン カウンターキッチン デザイナーズ ネット無料 フリ…" at bounding box center [69, 203] width 28 height 9
click at [74, 203] on select "物件の褒めポイント（物件ページ見て確認！） ！褒めポイント無し、自分で記述 WIC付き アイランドキッチン カウンターキッチン デザイナーズ ネット無料 フリ…" at bounding box center [69, 203] width 28 height 9
select select "最上階"
click at [55, 199] on select "物件の褒めポイント（物件ページ見て確認！） ！褒めポイント無し、自分で記述 WIC付き アイランドキッチン カウンターキッチン デザイナーズ ネット無料 フリ…" at bounding box center [69, 203] width 28 height 9
click at [95, 236] on textarea "ありがとうございます！ こちら最上階で防音性や日当たり良好で問合せ履歴も多いので現時点でも埋まってる可能性もありそうですね、！ ご希望に一定近ければ内見できる…" at bounding box center [108, 232] width 170 height 43
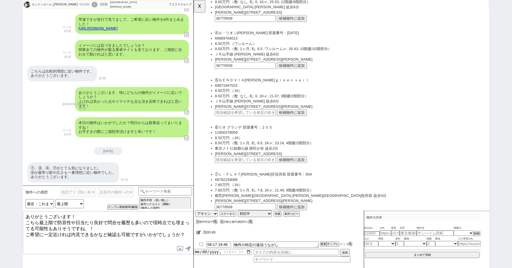
click at [24, 220] on textarea "ありがとうございます！ こちら最上階で防音性や日当たり良好で問合せ履歴も多いので現時点でも埋まってる可能性もありそうですね、！ ご希望に一定近ければ内見できる…" at bounding box center [108, 232] width 170 height 43
click at [25, 231] on textarea "ありがとうございます！ 特に4番目ですね。こちら最上階で防音性や日当たり良好で問合せ履歴も多いので現時点でも埋まってる可能性もありそうですね、！ ご希望に一定…" at bounding box center [108, 232] width 170 height 43
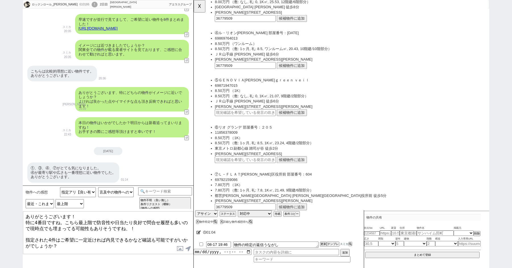
click at [124, 239] on textarea "ありがとうございます！ 特に4番目ですね。こちら最上階で防音性や日当たり良好で問合せ履歴も多いので現時点でも埋まってる可能性もありそうですね、！ 指定された4…" at bounding box center [108, 232] width 170 height 43
type textarea "ありがとうございます！ 特に4番目ですね。こちら最上階で防音性や日当たり良好で問合せ履歴も多いので現時点でも埋まってる可能性もありそうですね、！ 指定された4…"
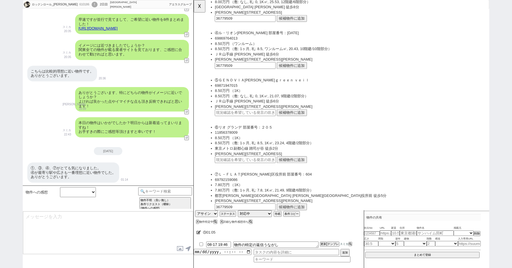
scroll to position [238, 0]
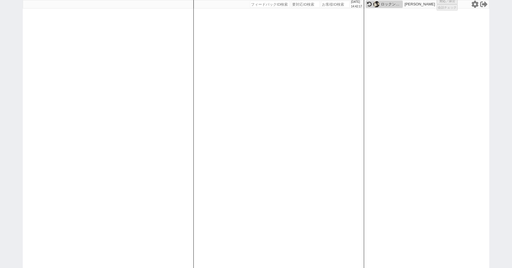
select select
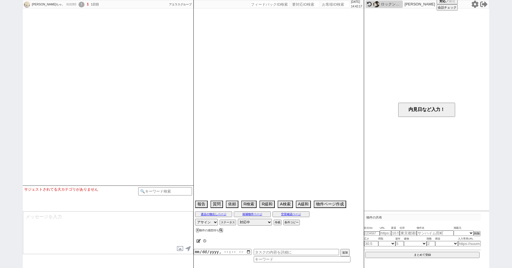
select select
select select "2025"
select select "10"
select select "37"
select select "0"
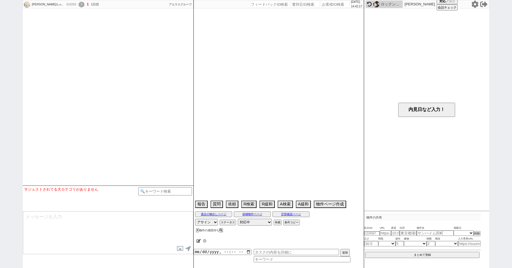
select select "53"
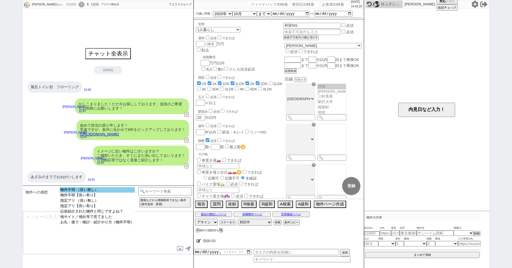
select select "物件不明 （良い無し）"
click at [87, 192] on option "物件不明 （良い無し）" at bounding box center [97, 194] width 75 height 5
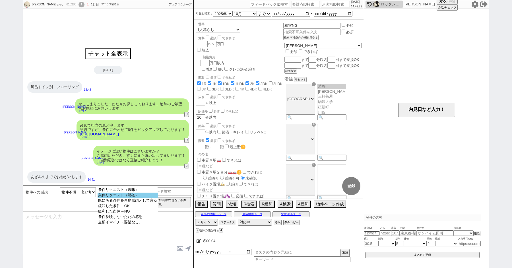
click at [134, 198] on option "条件リクエスト（明確）" at bounding box center [127, 200] width 60 height 5
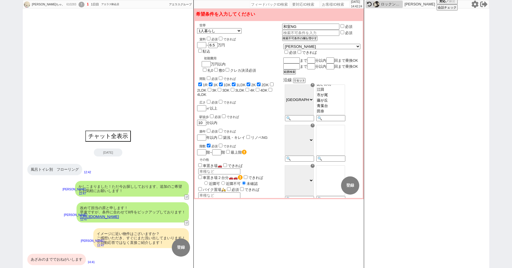
scroll to position [88, 0]
click at [97, 136] on button "チャット全表示" at bounding box center [108, 137] width 44 height 10
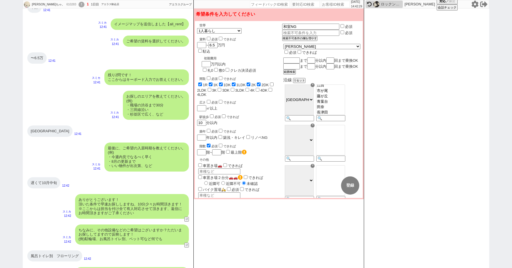
scroll to position [354, 0]
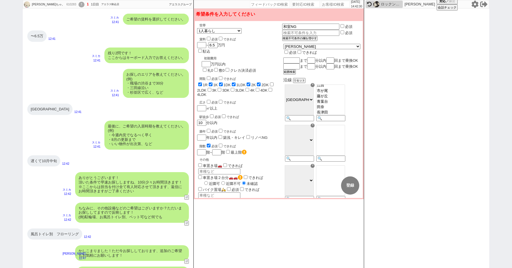
click at [342, 93] on option "江田" at bounding box center [330, 90] width 28 height 5
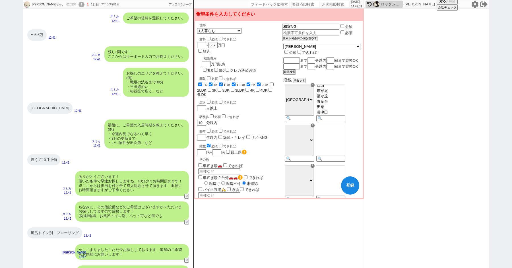
scroll to position [91, 0]
click at [342, 84] on option "あざみ野" at bounding box center [330, 81] width 28 height 5
select select "1330"
click at [341, 95] on option "渋谷" at bounding box center [330, 92] width 28 height 5
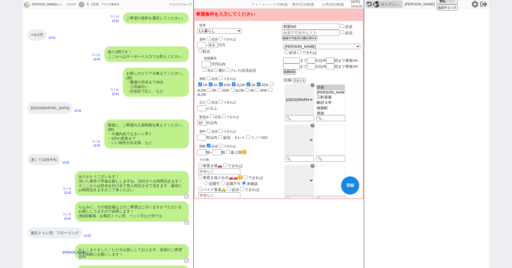
checkbox input "true"
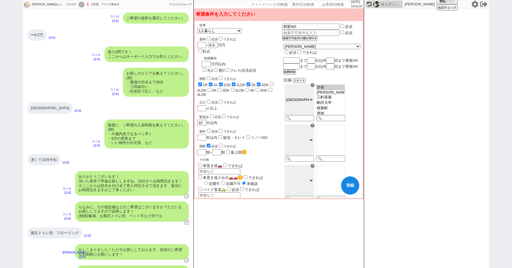
checkbox input "true"
checkbox input "false"
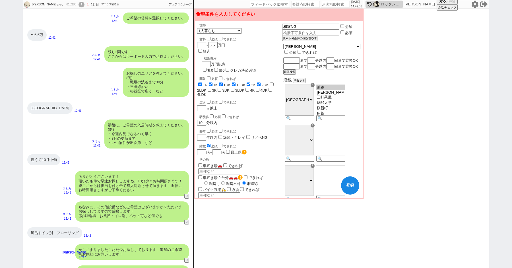
checkbox input "false"
checkbox input "true"
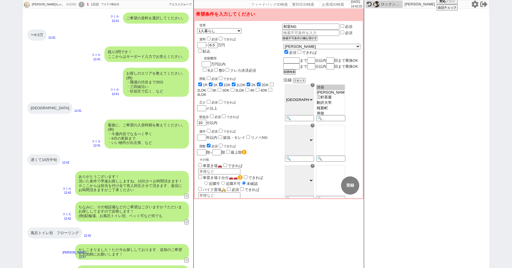
checkbox input "true"
checkbox input "false"
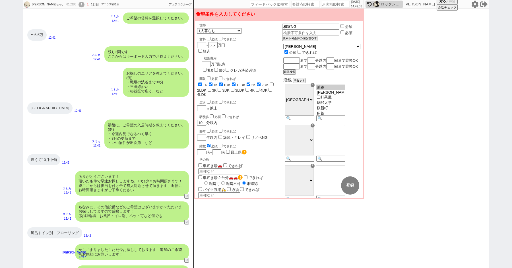
checkbox input "false"
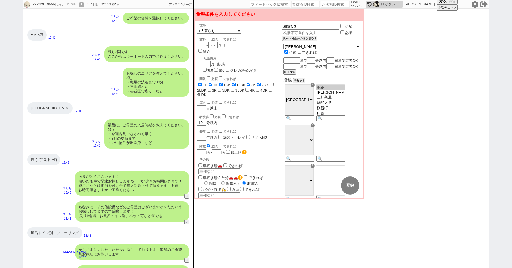
checkbox input "false"
checkbox input "true"
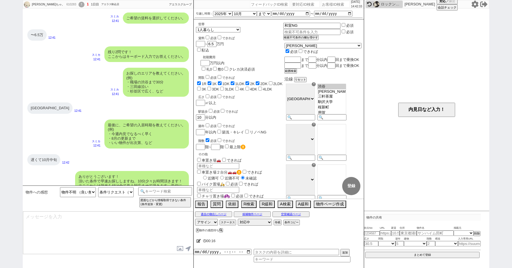
scroll to position [419, 0]
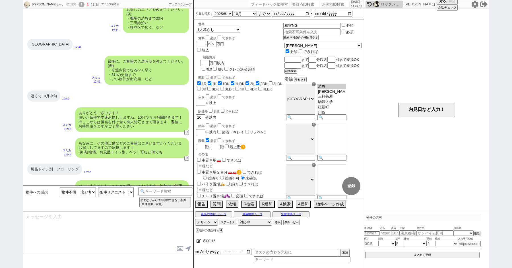
select select "53"
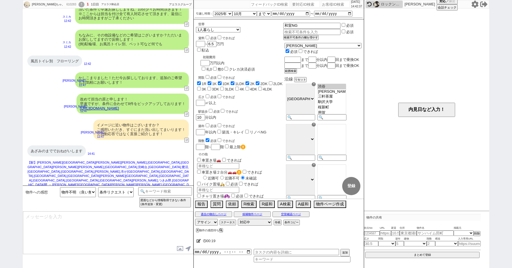
type textarea "ご希望加味して改めて洗い出しますね、少々お待ちください！"
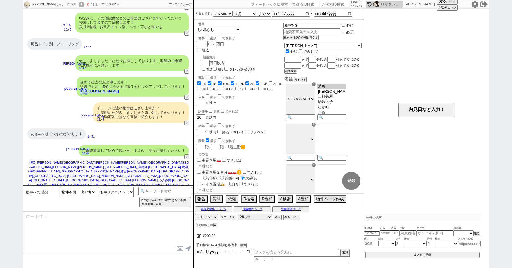
type textarea "またすみません、お客様はネットではどのサイトを活用されておられますか？ ※SUUMOやHOMESなど ネットによってはどうしても「掲載はあるが募集はない」とい…"
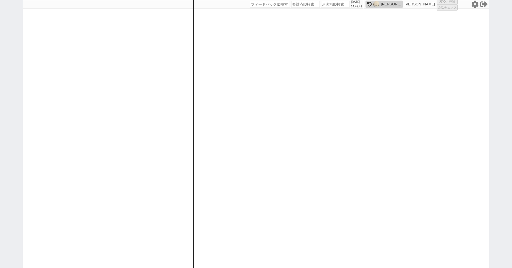
select select
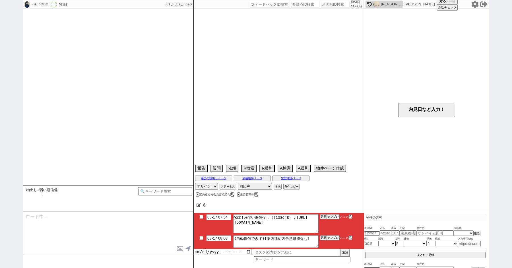
type textarea "娘様の代理"
select select "2025"
select select "8"
select select "36"
select select "0"
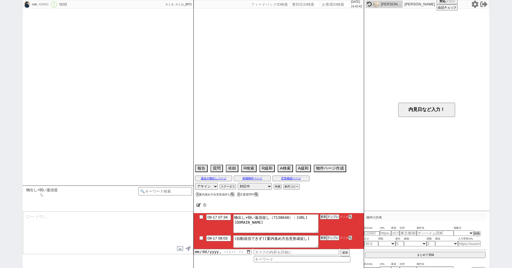
select select "75"
select select "1798"
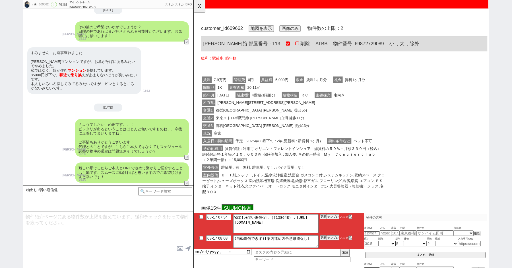
scroll to position [0, 0]
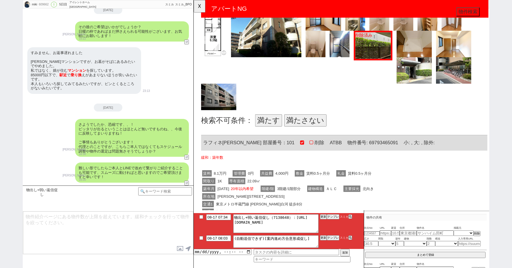
click at [264, 132] on button "満たす" at bounding box center [273, 129] width 29 height 13
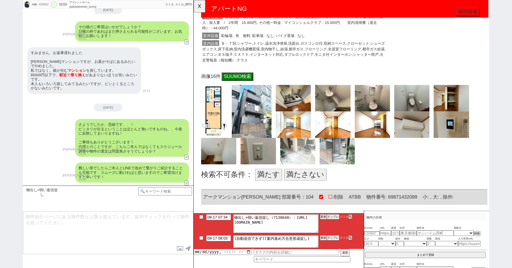
scroll to position [522, 0]
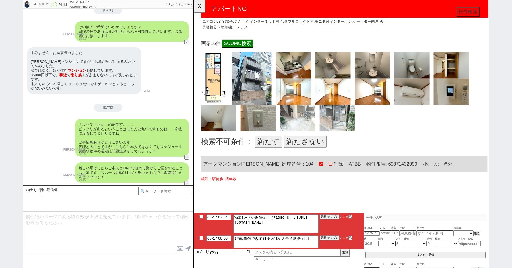
click at [275, 149] on button "満たす" at bounding box center [273, 151] width 29 height 13
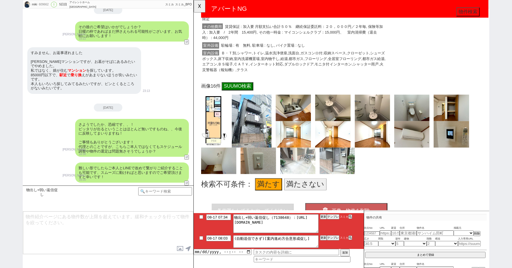
scroll to position [511, 0]
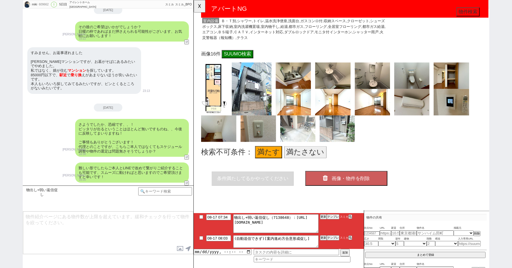
click at [359, 192] on span "画像・物件を削除" at bounding box center [362, 192] width 41 height 6
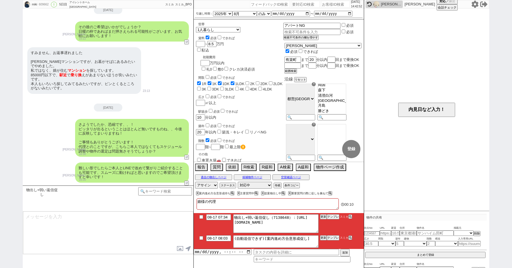
type textarea "その後も見ておりまして、築年数がズレますが追加でピックアップしてまいりました！ https://tools.sumika.live/pages/lk8lfwg…"
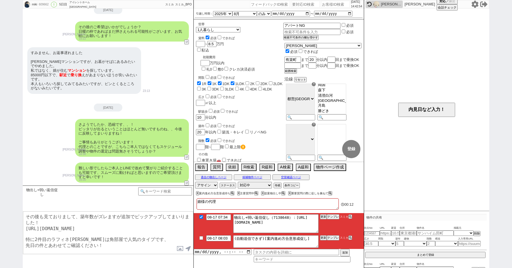
checkbox input "true"
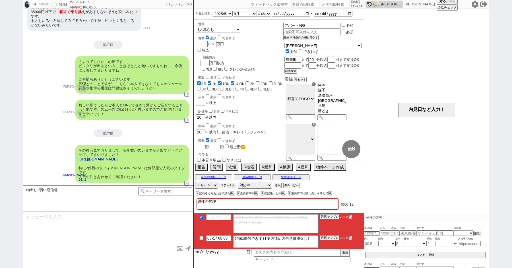
scroll to position [287, 0]
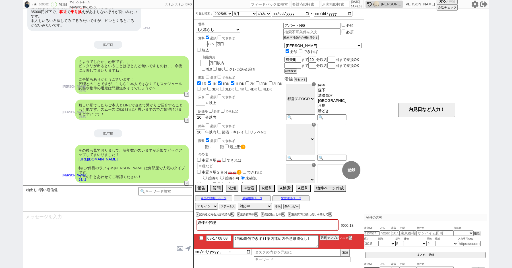
type input "08-18 08:03"
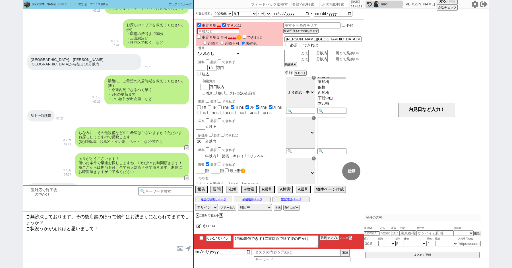
scroll to position [585, 0]
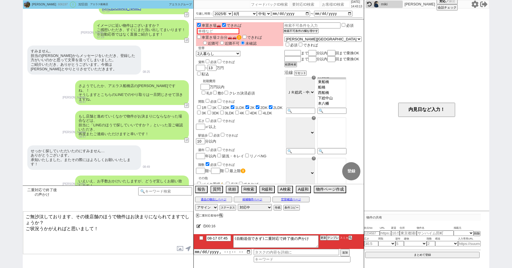
click at [116, 232] on textarea "ご無沙汰しております、その後店舗のほうで物件はお決まりになられてますでしょうか？ ご状況うかがえればと思いまして！" at bounding box center [108, 232] width 170 height 43
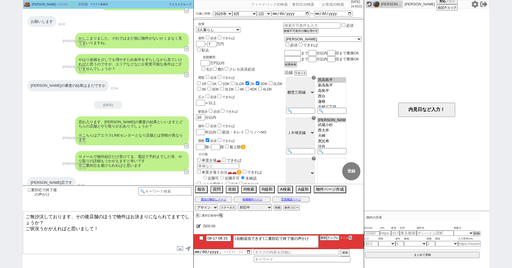
scroll to position [0, 0]
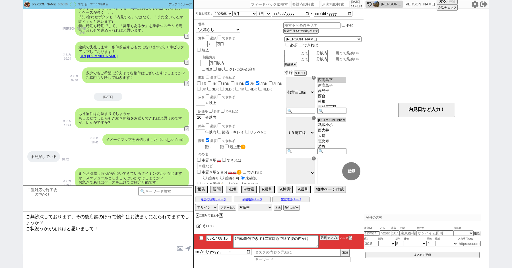
click at [252, 209] on select "対応中 引き継ぎ完了 ブロック 長期間返信なし 紹介不可 別の所で決まった 客の都合で引越しが無くなった 接客開始後に冬眠" at bounding box center [255, 207] width 34 height 7
click at [238, 204] on select "対応中 引き継ぎ完了 ブロック 長期間返信なし 紹介不可 別の所で決まった 客の都合で引越しが無くなった 接客開始後に冬眠" at bounding box center [255, 207] width 34 height 7
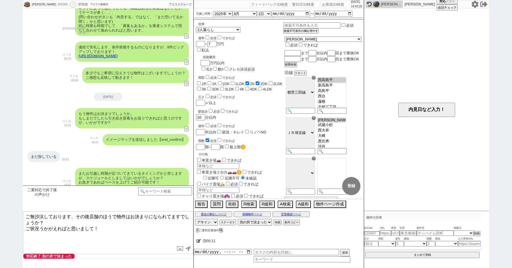
click at [40, 101] on div "2025-07-16" at bounding box center [108, 97] width 171 height 8
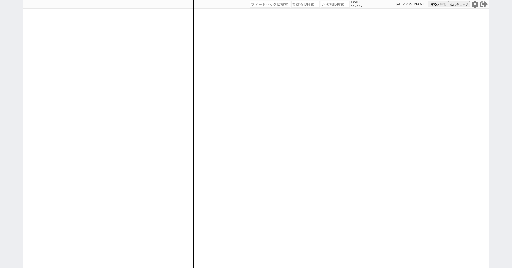
click at [12, 53] on div "[DATE] 14:44:07 候補物件を追加してしてください 紹介した物件一覧 他社物件を追加する 空室確認ページに追加・削除 紹介した物件一覧 他社物件を…" at bounding box center [256, 134] width 512 height 268
click at [13, 106] on div "[DATE] 14:44:52 候補物件を追加してしてください 紹介した物件一覧 他社物件を追加する 空室確認ページに追加・削除 紹介した物件一覧 他社物件を…" at bounding box center [256, 134] width 512 height 268
select select "4"
select select
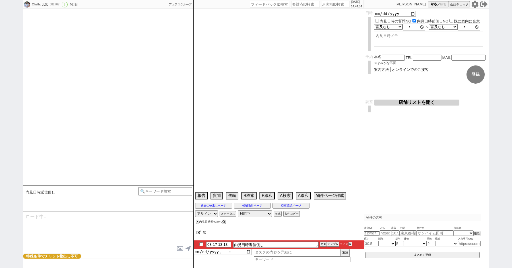
select select "2025"
select select "8"
select select "27"
select select "1"
select select "814"
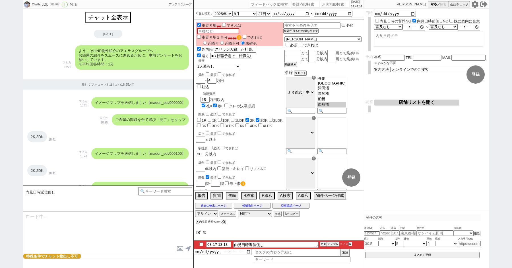
scroll to position [1670, 0]
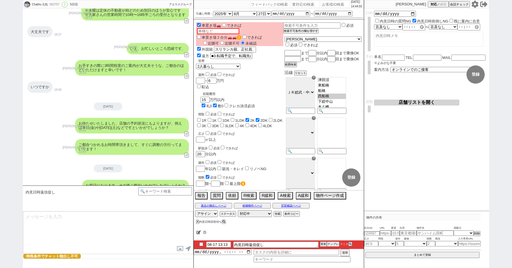
type textarea "改めましてその後いかがでしょうか？ お手すきの際にぜひ！ ※お引越しが先になられる、等ございましたらそちらにあわせ動ければと思います！"
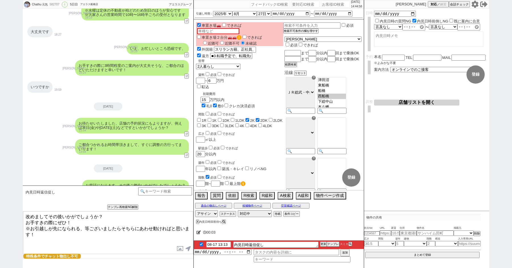
checkbox input "true"
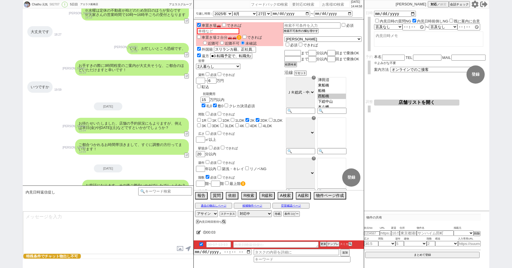
scroll to position [1719, 0]
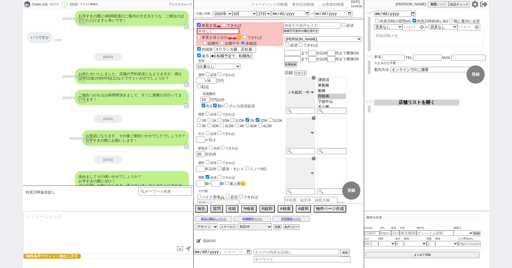
select select "235"
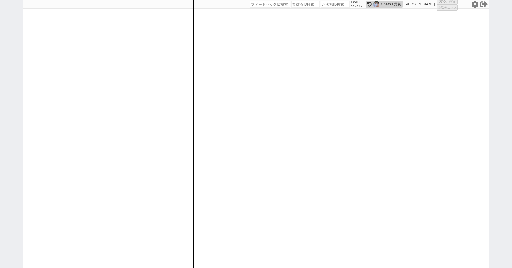
select select
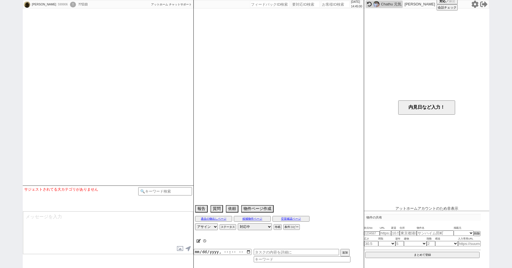
scroll to position [5094, 0]
select select "2025"
select select "9"
select select "36"
select select "0"
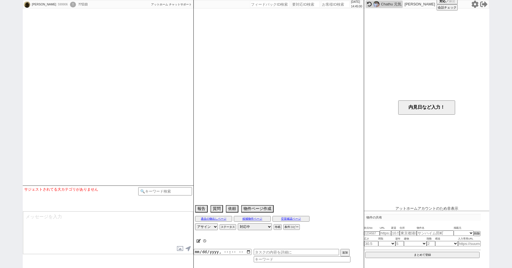
select select "44"
select select "[DATE]"
select select "47"
select select "[DATE]"
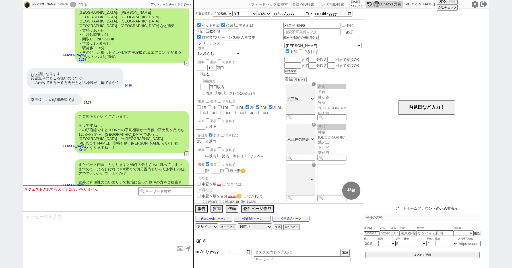
scroll to position [50, 0]
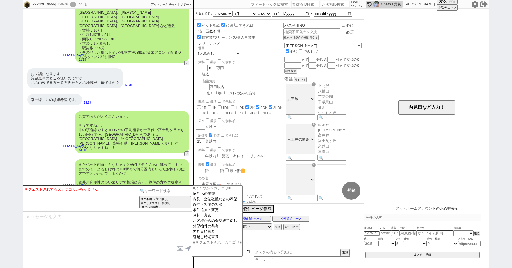
click at [152, 190] on input at bounding box center [165, 190] width 54 height 7
click at [212, 224] on option "お客様からの会話終了促し" at bounding box center [217, 225] width 50 height 5
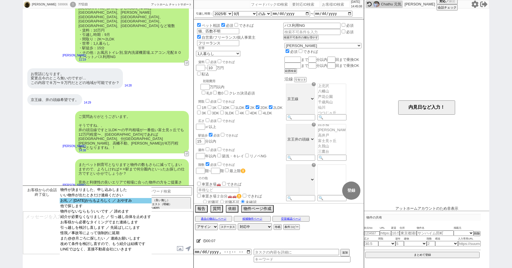
select select "お礼 ／ [DATE]からもよろしく ／ おやすみ"
click at [109, 203] on option "お礼 ／ [DATE]からもよろしく ／ おやすみ" at bounding box center [106, 205] width 92 height 5
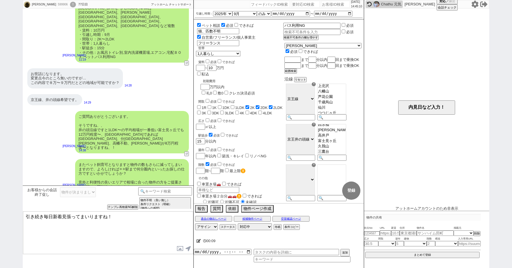
click at [26, 216] on textarea "引き続き毎日新着見張ってまいりますね！" at bounding box center [108, 232] width 170 height 43
type textarea "いえいえ、引き続き毎日新着見張ってまいりますね！"
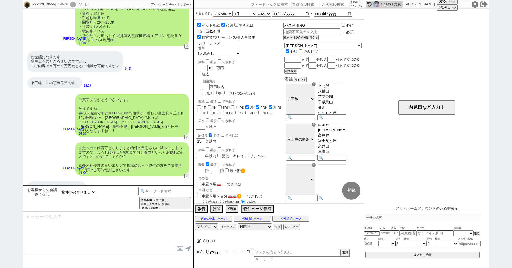
type textarea "別途、気になる物件出ましたらぜひお送りください！"
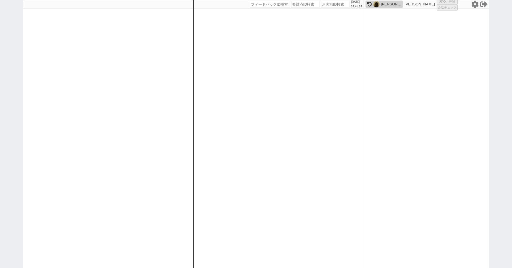
select select
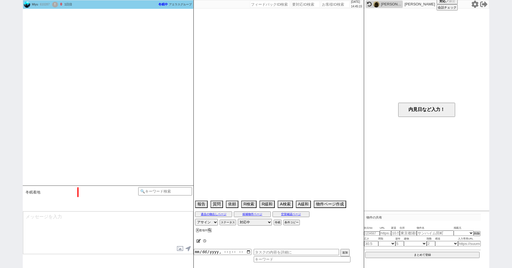
scroll to position [526, 0]
select select "2025"
select select "11"
select select "36"
select select "0"
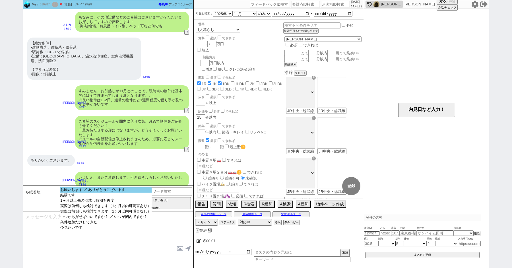
select select "お願いします ／ ありがとうございます"
click at [76, 192] on option "お願いします ／ ありがとうございます" at bounding box center [106, 194] width 92 height 5
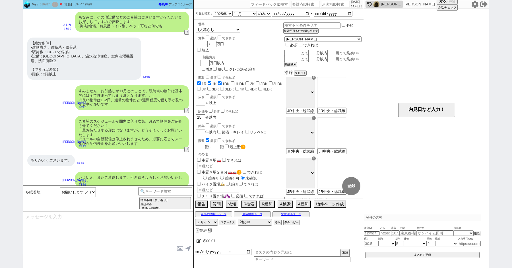
type textarea "@@【@@メッセージは打たず、以下やってください@@】@@ @@【@@要対応外せるようになってるので、cmd+shift+Kで次に進んでください@@】@@"
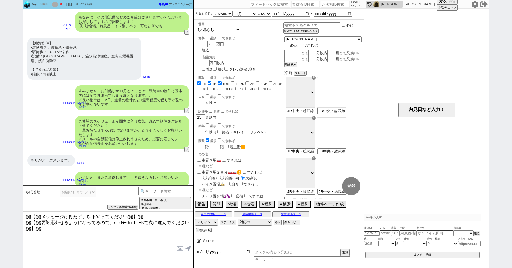
drag, startPoint x: 50, startPoint y: 226, endPoint x: 18, endPoint y: 202, distance: 39.7
click at [18, 202] on div "Miyu 610287 ! 0 1日目 ソレイユ新宿店 冬眠中 自社客 アエラスグループ スミカ_BPO チャット全表示 [DATE] ようこそLINE物件紹…" at bounding box center [256, 134] width 512 height 268
type textarea "1ヶ月程度前からがお探し始め流のに適した期間ですので、こちらからも10月頃にご連絡させていただけたらと思います！"
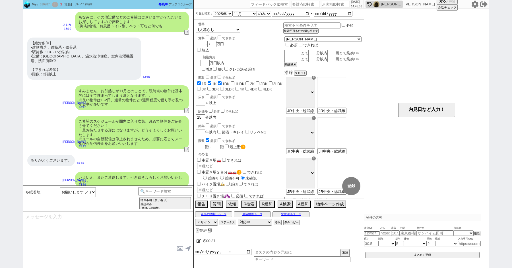
scroll to position [547, 0]
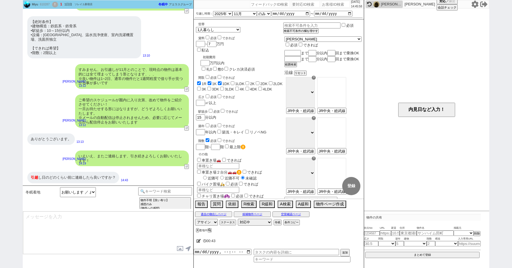
click at [57, 5] on div "!" at bounding box center [55, 5] width 6 height 6
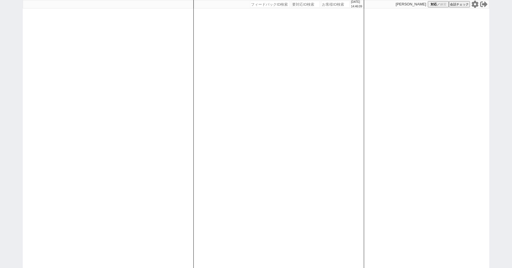
click at [22, 107] on div "[DATE] 14:46:09 候補物件を追加してしてください 紹介した物件一覧 他社物件を追加する 空室確認ページに追加・削除 紹介した物件一覧 他社物件を…" at bounding box center [256, 134] width 512 height 268
select select "2"
select select
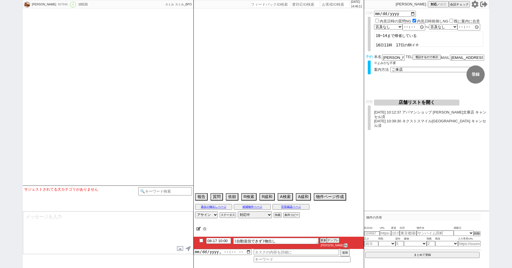
select select "15"
select select "1"
select select "50"
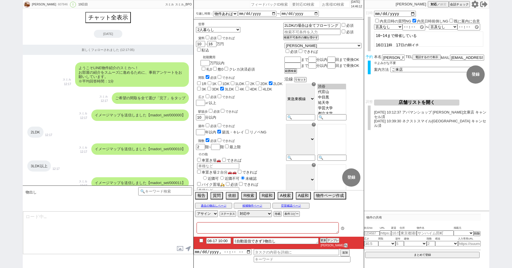
type textarea "他社なし　横浜店以外はキャンセルする→NGだったのでバラす"
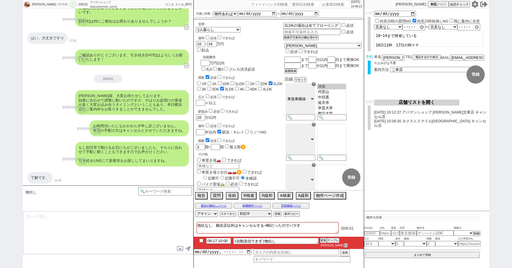
type textarea "引き続き追っておりますが新着は無さそうですね、"
click at [154, 225] on textarea "引き続き追っておりますが新着は無さそうですね、" at bounding box center [108, 232] width 170 height 43
checkbox input "true"
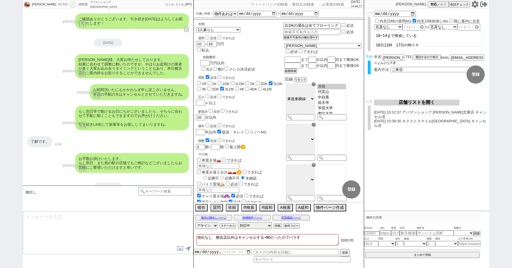
type textarea "ちなみにネットの物件等で初期費用が気になる物件などございますか？ オーナー等に確認しながらお見積もりを出せますので、お気軽にお声がけください！"
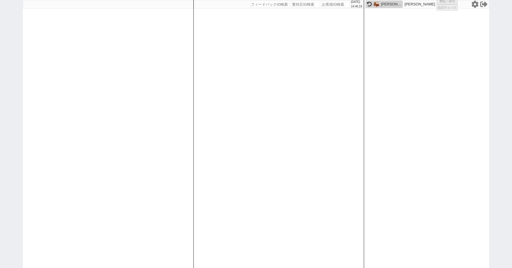
select select "1"
select select "2"
select select
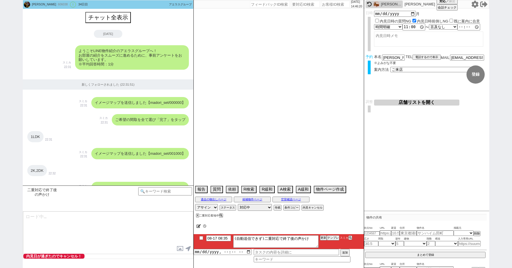
scroll to position [2206, 0]
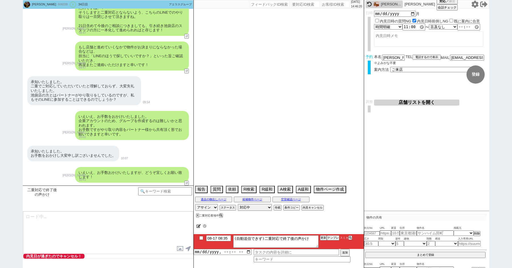
type textarea "オンライン飲まない＠＠"
type textarea "ご無沙汰しております、その後店舗のほうで物件はお決まりになられてますでしょうか？ ご状況うかがえればと思いまして！"
select select "15"
select select "1"
select select "70"
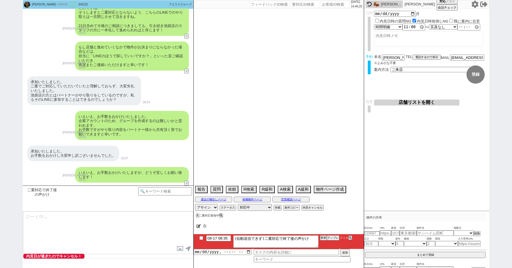
select select "[DATE]"
select select "75"
select select "[DATE]"
select select "60"
select select "[DATE]"
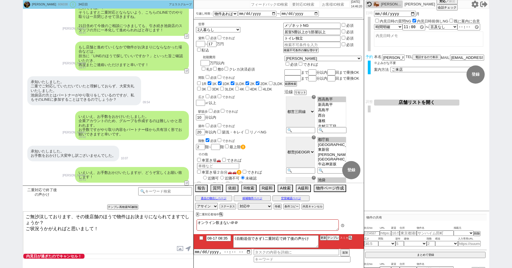
scroll to position [93, 0]
click at [130, 236] on textarea "ご無沙汰しております、その後店舗のほうで物件はお決まりになられてますでしょうか？ ご状況うかがえればと思いまして！" at bounding box center [108, 232] width 170 height 43
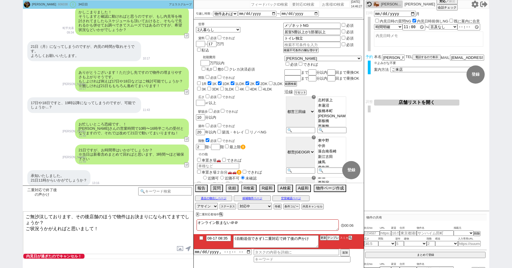
scroll to position [1005, 0]
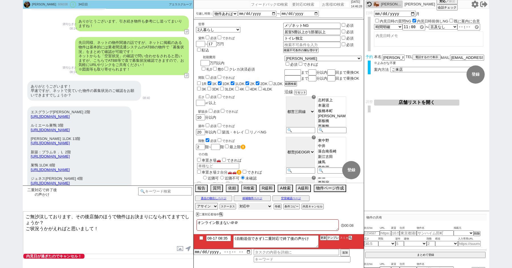
click at [251, 204] on select "対応中 引き継ぎ完了 ブロック 長期間返信なし 紹介不可 別の所で決まった 客の都合で引越しが無くなった 接客開始後に冬眠" at bounding box center [255, 206] width 34 height 7
select select "600"
click at [238, 203] on select "対応中 引き継ぎ完了 ブロック 長期間返信なし 紹介不可 別の所で決まった 客の都合で引越しが無くなった 接客開始後に冬眠" at bounding box center [255, 206] width 34 height 7
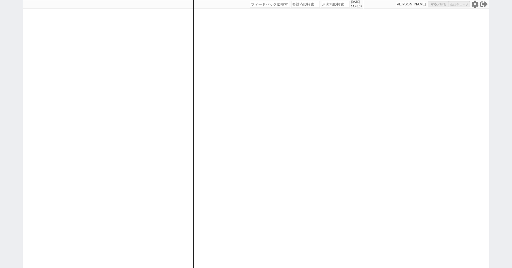
select select
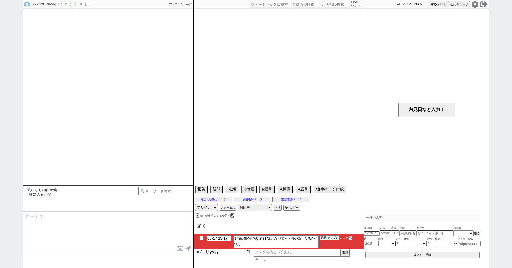
scroll to position [289, 0]
select select "2025"
select select "10"
select select "37"
select select "1"
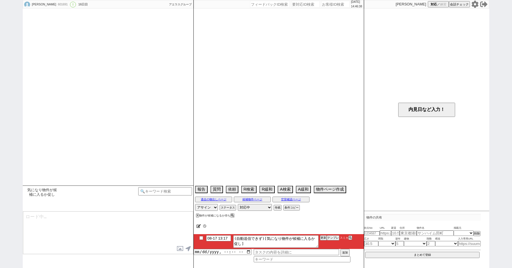
select select "12"
select select "811"
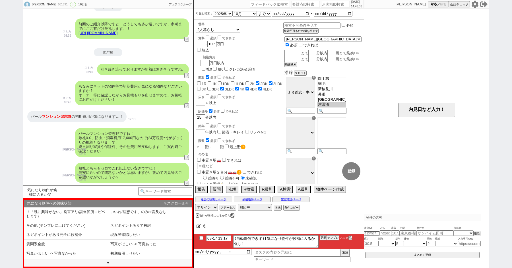
scroll to position [13, 0]
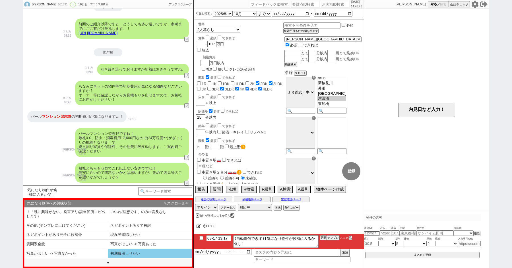
click at [108, 258] on li "初期費用しりたい" at bounding box center [66, 262] width 84 height 9
select select "初期費用しりたい"
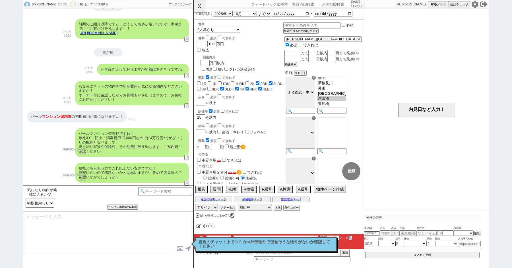
type textarea "お世話になります、パールマンション習志野は一旦は見送られる形で良いでしょうか？申込みが入りそうとのことで。"
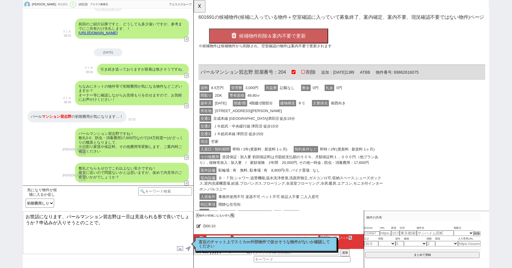
scroll to position [0, 0]
click at [261, 119] on div "所在地 習志野市藤崎２丁目8-5" at bounding box center [299, 119] width 200 height 8
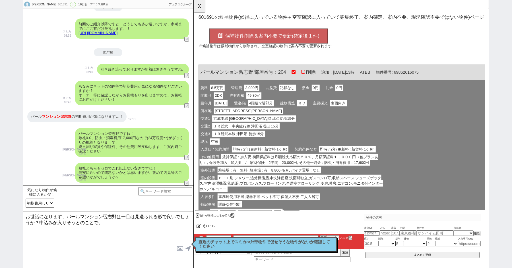
click at [257, 40] on span "候補物件削除＆案内不要で更新(確定後 1 件)" at bounding box center [277, 39] width 101 height 6
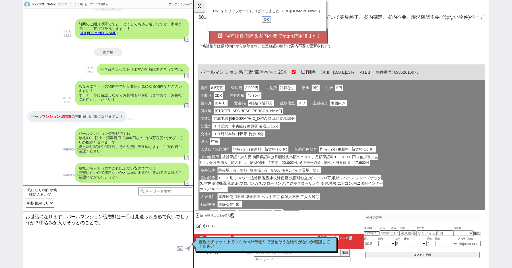
click input "OK" at bounding box center [272, 20] width 10 height 7
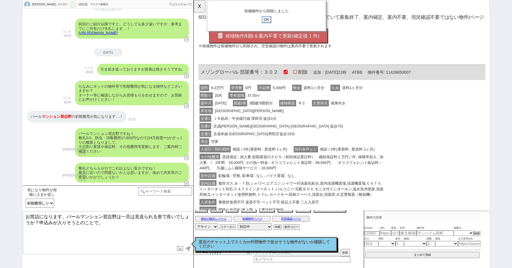
click at [271, 18] on input "OK" at bounding box center [272, 20] width 10 height 7
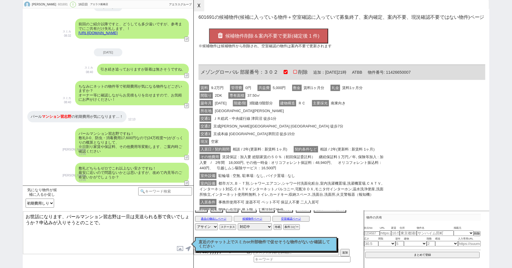
click at [200, 5] on button "☓" at bounding box center [199, 5] width 11 height 11
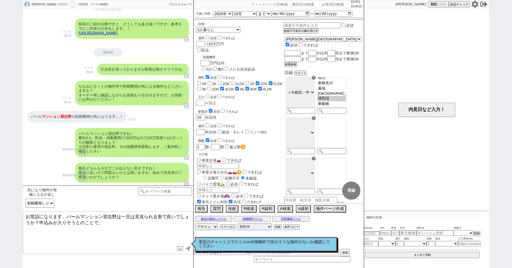
click at [104, 234] on textarea "お世話になります、パールマンション習志野は一旦は見送られる形で良いでしょうか？申込みが入りそうとのことで。" at bounding box center [108, 232] width 170 height 43
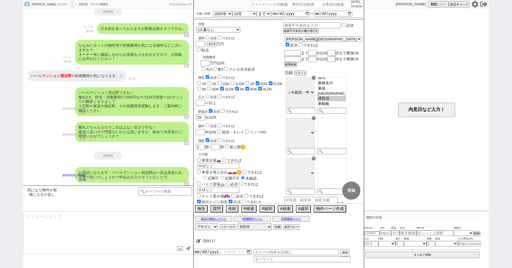
scroll to position [201, 0]
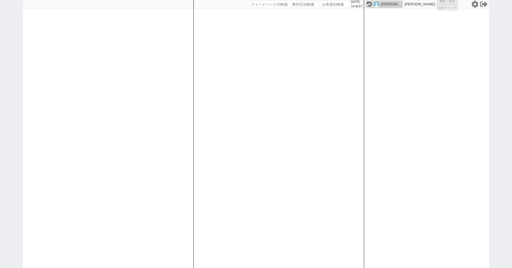
select select
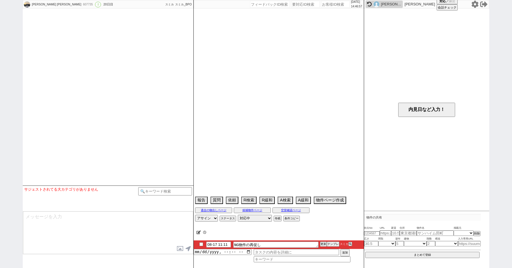
select select "2025"
select select "8"
select select "36"
select select "0"
select select "53"
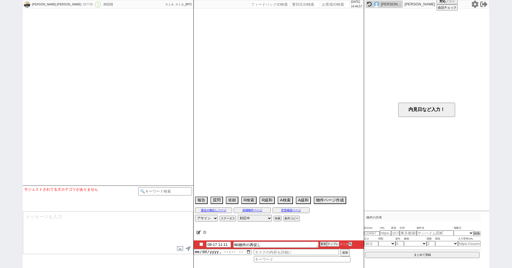
select select "1336"
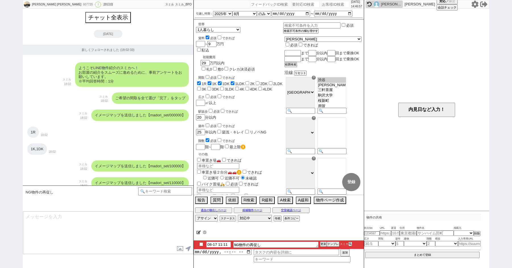
scroll to position [2584, 0]
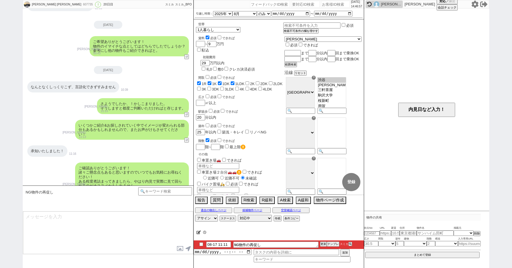
type textarea "お世話になります、前回NG頂いた物件、改めてもしご希望等ございましたらお気軽にお声がけください！ 実際に内見したら印象が変わる場合もございます。類似物件のご依…"
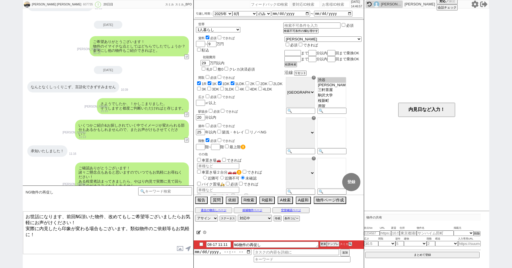
scroll to position [13, 0]
checkbox input "true"
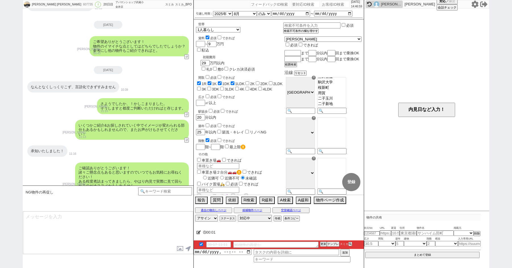
scroll to position [2634, 0]
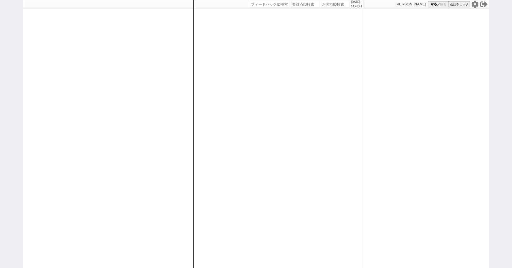
click at [0, 104] on div "[DATE] 14:48:41 候補物件を追加してしてください 紹介した物件一覧 他社物件を追加する 空室確認ページに追加・削除 紹介した物件一覧 他社物件を…" at bounding box center [256, 134] width 512 height 268
paste input "609999"
type input "609999"
select select
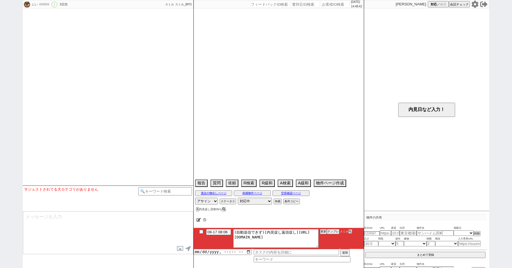
select select "2025"
select select "8"
select select "36"
select select "0"
select select "837"
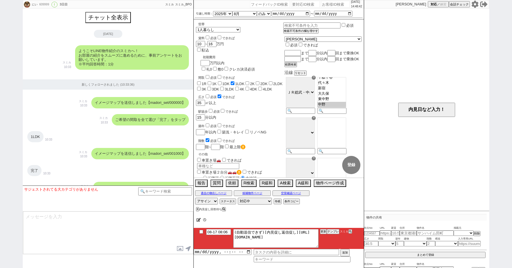
scroll to position [173, 0]
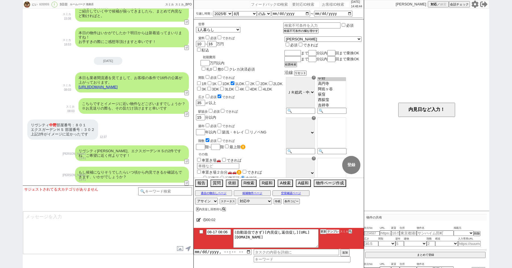
click at [331, 231] on button "テンプレ" at bounding box center [333, 231] width 13 height 4
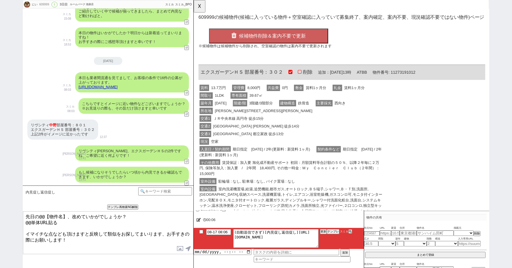
scroll to position [0, 0]
drag, startPoint x: 55, startPoint y: 125, endPoint x: 31, endPoint y: 126, distance: 24.4
click at [31, 126] on div "リヴシティ [PERSON_NAME] 部屋番号：８０１ エクスガーデンＨＳ 部屋番号：３０２ 上記2件がイメージに近かったです" at bounding box center [62, 129] width 71 height 20
copy div "リヴシティ [PERSON_NAME]"
drag, startPoint x: 64, startPoint y: 216, endPoint x: 40, endPoint y: 216, distance: 24.2
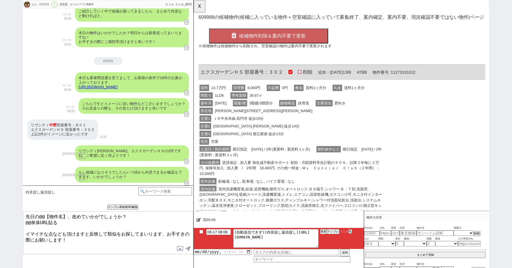
click at [40, 216] on textarea "先日の@@【物件名】、改めていかがでしょうか？ @@単体URL貼る イマイチな点なども頂けますと反映して類似をお探してまいります、お手すきの際にお願いします！" at bounding box center [108, 232] width 170 height 43
paste textarea "ヴシティ[PERSON_NAME]"
drag, startPoint x: 64, startPoint y: 130, endPoint x: 29, endPoint y: 130, distance: 35.2
click at [29, 130] on div "リヴシティ [PERSON_NAME] 部屋番号：８０１ エクスガーデンＨＳ 部屋番号：３０２ 上記2件がイメージに近かったです" at bounding box center [62, 129] width 71 height 20
copy div "エクスガーデンＨＳ"
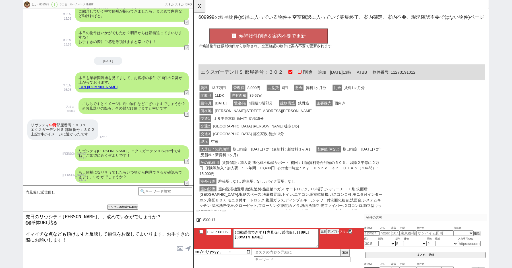
click at [74, 215] on textarea "先日のリヴシティ[PERSON_NAME]、、改めていかがでしょうか？ @@単体URL貼る イマイチな点なども頂けますと反映して類似をお探してまいります、お手…" at bounding box center [108, 232] width 170 height 43
paste textarea "クスガーデンＨＳ"
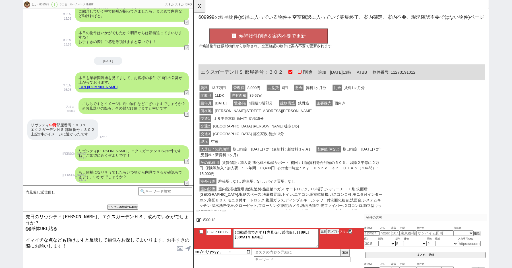
click at [121, 215] on textarea "先日のリヴシティ[PERSON_NAME]、エクスガーデンＨＳ、改めていかがでしょうか？ @@単体URL貼る イマイチな点なども頂けますと反映して類似をお探し…" at bounding box center [108, 232] width 170 height 43
click at [79, 222] on textarea "先日のリヴシティ[PERSON_NAME]、エクスガーデンＨＳ改めていかがでしょうか？ @@単体URL貼る イマイチな点なども頂けますと反映して類似をお探して…" at bounding box center [108, 232] width 170 height 43
click at [296, 129] on div "交通1 ＪＲ中央本線 高円寺 徒歩15分" at bounding box center [299, 127] width 200 height 8
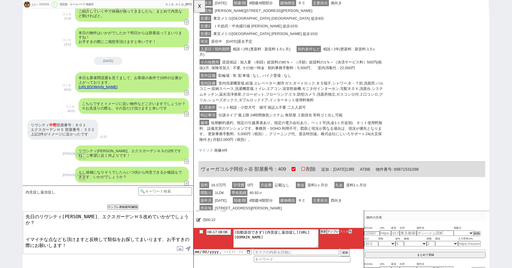
scroll to position [225, 0]
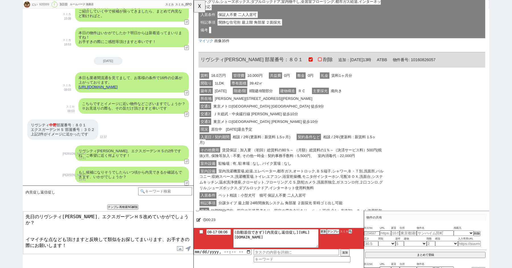
click at [290, 144] on span "相談 / 2年(更新料 : 新賃料 1.5ヶ月)" at bounding box center [266, 147] width 64 height 7
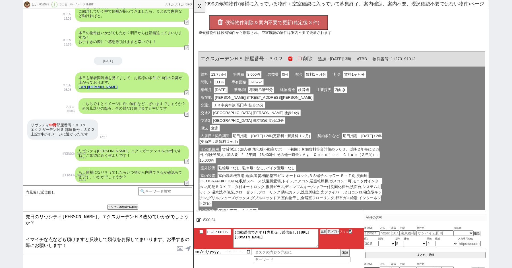
scroll to position [0, 0]
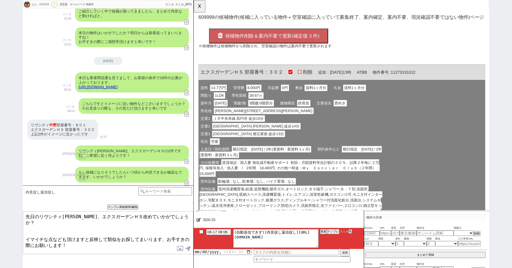
click at [256, 37] on span "候補物件削除＆案内不要で更新(確定後 3 件)" at bounding box center [277, 39] width 101 height 6
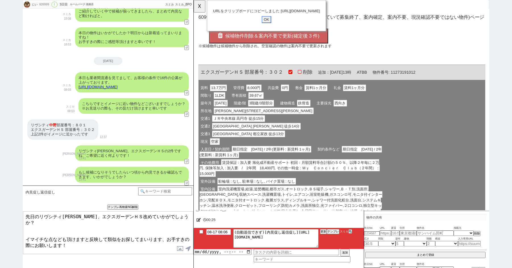
click input "OK" at bounding box center [272, 20] width 10 height 7
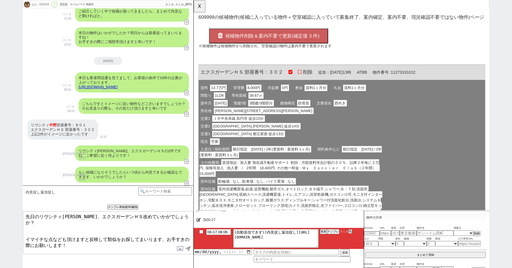
click at [73, 222] on textarea "先日のリヴシティ中野、エクスガーデンＨＳ改めていかがでしょうか？ イマイチな点なども頂けますと反映して類似をお探してまいります、お手すきの際にお願いします！" at bounding box center [108, 232] width 170 height 43
paste textarea "https://tools.sumika.live/pages/fcg4spd"
type textarea "先日のリヴシティ中野、エクスガーデンＨＳ改めていかがでしょうか？ https://tools.sumika.live/pages/fcg4spd イマイチな点…"
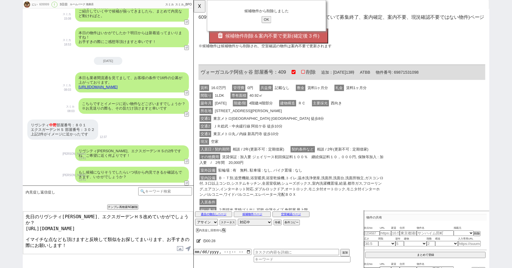
click at [90, 241] on textarea "先日のリヴシティ中野、エクスガーデンＨＳ改めていかがでしょうか？ https://tools.sumika.live/pages/fcg4spd イマイチな点…" at bounding box center [108, 232] width 170 height 43
click at [273, 20] on input "OK" at bounding box center [272, 20] width 10 height 7
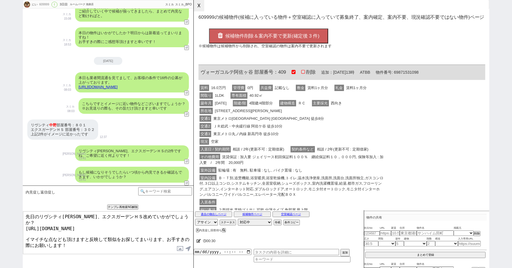
click at [201, 9] on button "☓" at bounding box center [199, 5] width 11 height 11
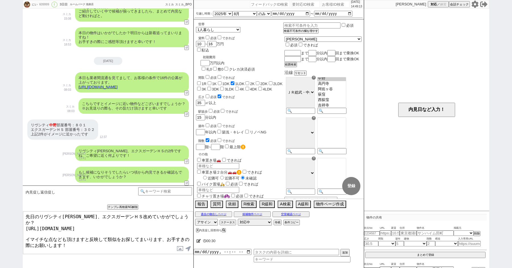
click at [87, 231] on textarea "先日のリヴシティ中野、エクスガーデンＨＳ改めていかがでしょうか？ https://tools.sumika.live/pages/fcg4spd イマイチな点…" at bounding box center [108, 232] width 170 height 43
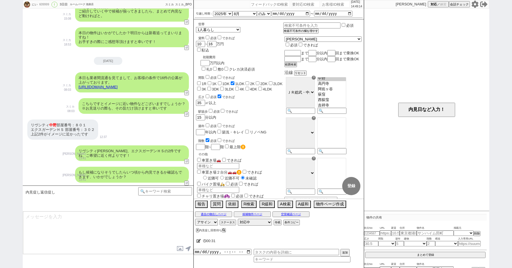
scroll to position [1230, 0]
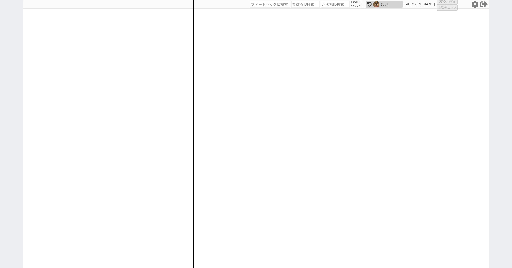
select select
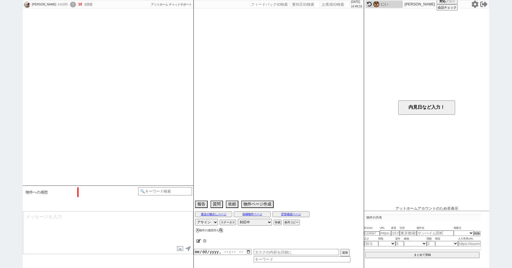
scroll to position [84, 0]
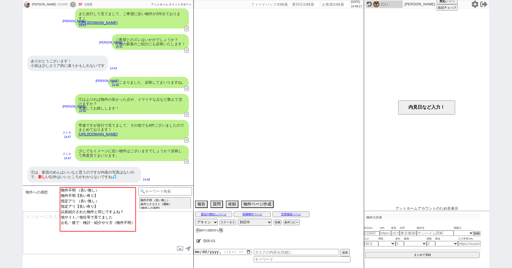
select select "2025"
select select "11"
select select "35"
select select "1"
select select "64"
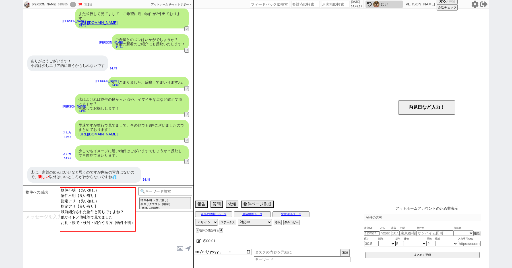
select select "66"
select select "59"
select select "75"
select select "14"
select select "53"
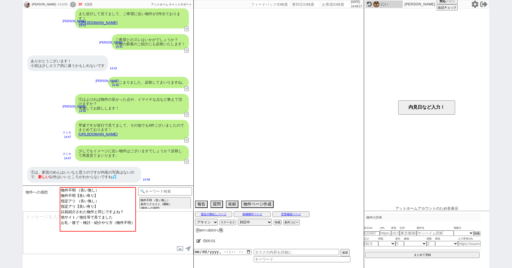
select select "48"
select select "23"
select select "730"
select select "60"
select select "65"
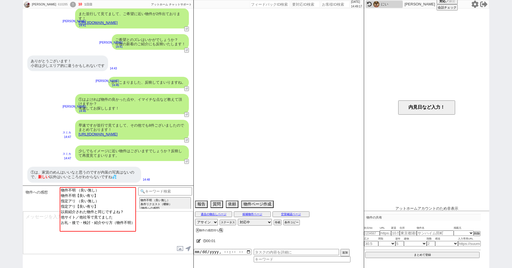
select select "70"
select select "1677"
select select "820"
select select "62"
select select "15"
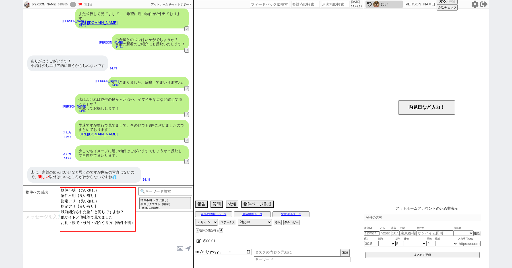
select select "69"
select select "63"
select select "71"
select select "67"
select select "52"
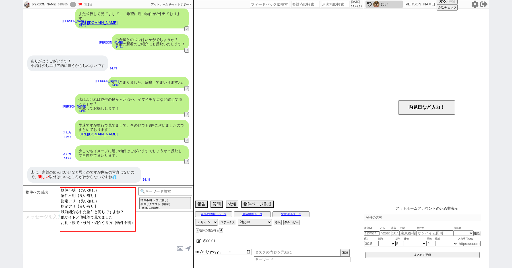
select select "72"
select select "50"
select select "47"
select select "68"
select select "25"
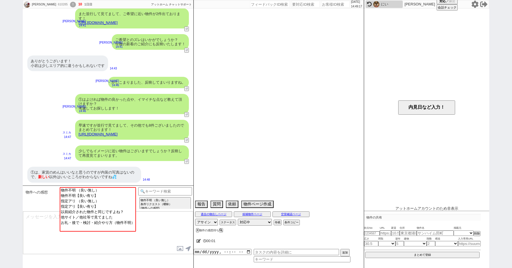
select select "3116"
select select "56"
select select "33"
select select "74"
select select "9"
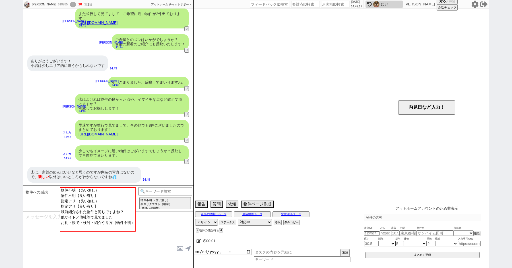
select select "333"
select select "55"
select select "29"
select select "76"
select select "7"
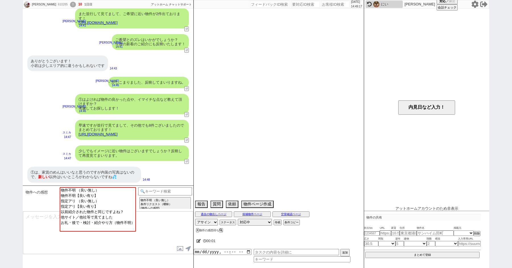
select select "49"
select select "44"
select select "57"
select select "12"
select select "27"
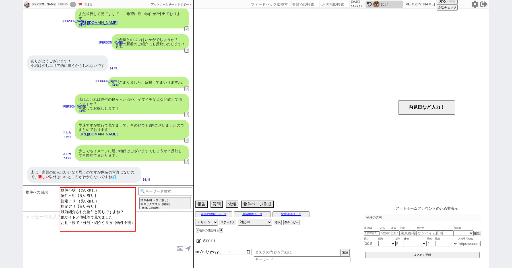
select select "30"
select select "11"
select select "17"
select select "558"
select select "24"
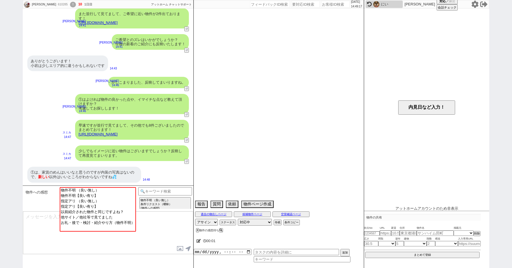
select select "61"
select select "38"
select select "35"
select select "46"
select select "1195"
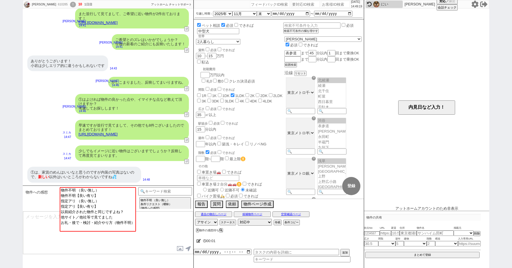
scroll to position [93, 0]
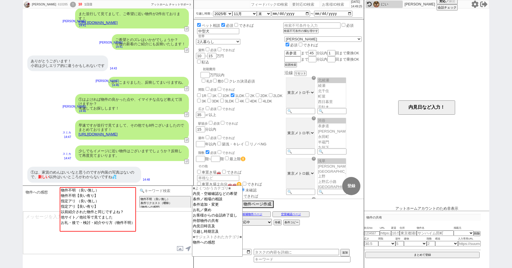
click at [160, 191] on input at bounding box center [165, 190] width 54 height 7
type input "シ"
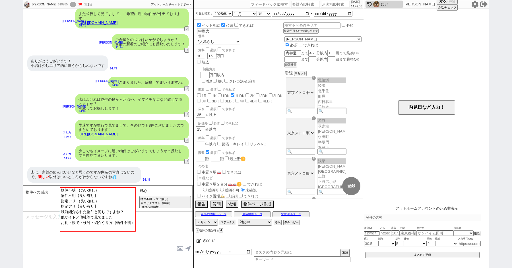
type input "野"
type input "写真"
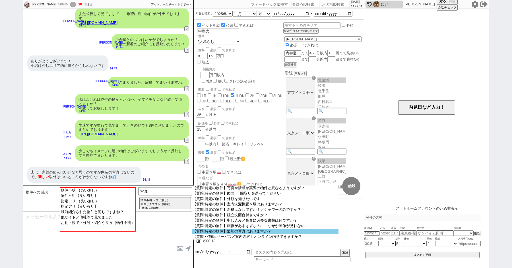
scroll to position [55, 0]
click at [246, 234] on option "【質問:特定の物件】追加の写真はありますか？" at bounding box center [265, 230] width 146 height 5
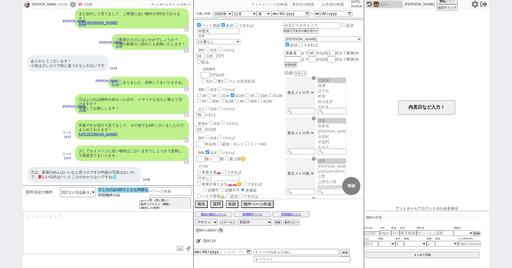
select select "スミカのみORスミカも外部も"
click at [136, 192] on option "スミカのみORスミカも外部も" at bounding box center [122, 194] width 51 height 5
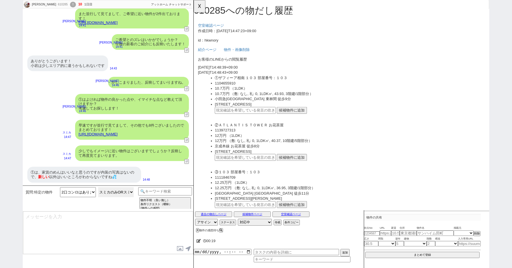
scroll to position [0, 0]
click at [60, 175] on div "①は、家賃のめんはいいなと思うのですが内装の写真はないので、 新しい 以外はいいところがわからないですね💦" at bounding box center [84, 175] width 114 height 16
click at [242, 116] on input "text" at bounding box center [248, 118] width 65 height 7
paste input "36783775"
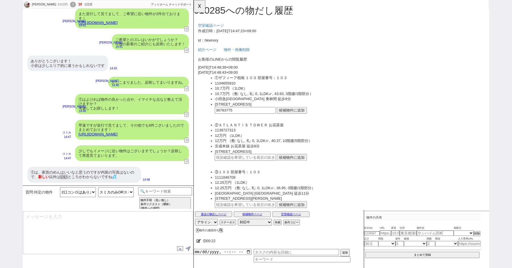
type input "36783775"
click at [296, 117] on button "候補物件に追加" at bounding box center [299, 118] width 32 height 7
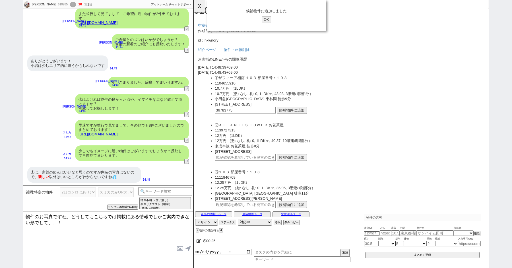
type textarea "物件のお写真ですね、どうしてもこちらでは掲載にある情報でしかご案内できない形でして、、！"
click at [273, 20] on input "OK" at bounding box center [272, 20] width 10 height 7
click at [199, 7] on button "☓" at bounding box center [199, 5] width 11 height 11
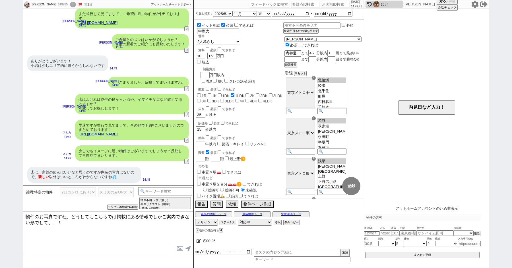
click at [91, 232] on textarea "物件のお写真ですね、どうしてもこちらでは掲載にある情報でしかご案内できない形でして、、！" at bounding box center [108, 232] width 170 height 43
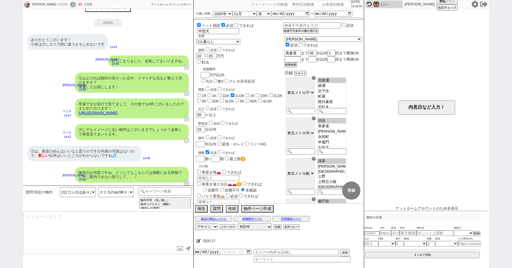
type textarea "物件自体が一定ご希望に近いと言うご状況でしたら、直接空室状況等含めてお問い合わせいただければと思いますが、いかがでしょうか？ そもそも埋まってる場合はご検討外…"
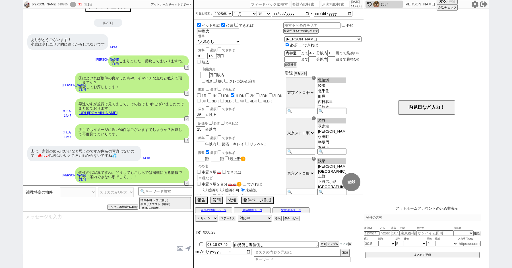
select select
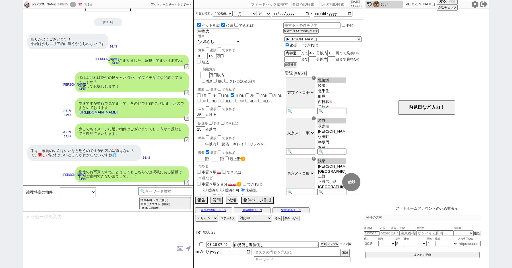
scroll to position [42, 0]
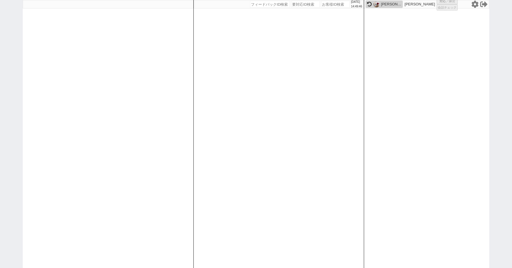
select select "1"
select select "2"
select select
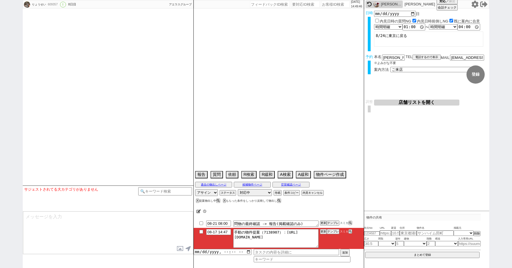
select select "2025"
select select "9"
select select "36"
select select "0"
select select "68"
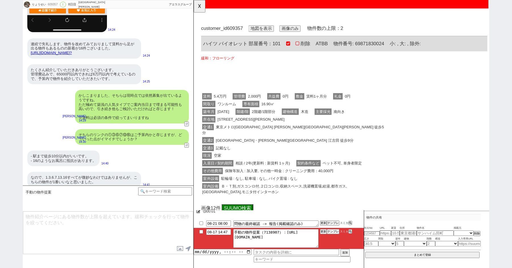
scroll to position [0, 0]
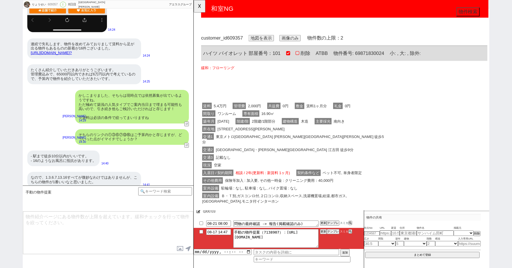
click at [53, 6] on div "609357" at bounding box center [52, 4] width 13 height 5
click at [53, 5] on div "609357" at bounding box center [52, 4] width 13 height 5
copy div "609357"
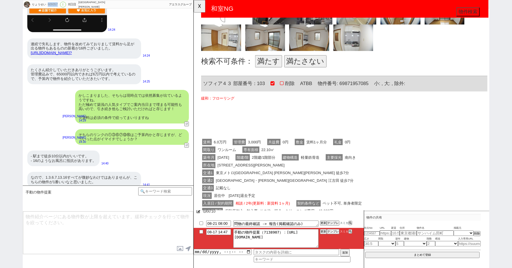
scroll to position [177, 0]
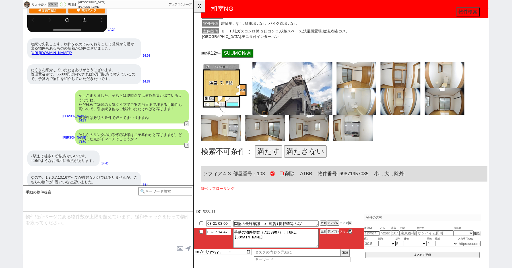
click at [264, 165] on button "満たす" at bounding box center [273, 162] width 29 height 13
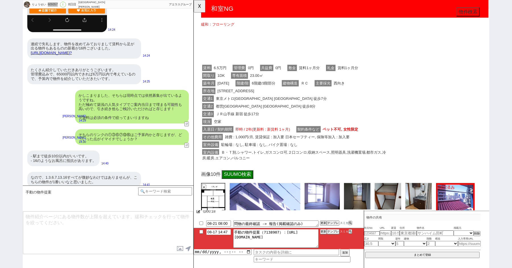
scroll to position [1446, 0]
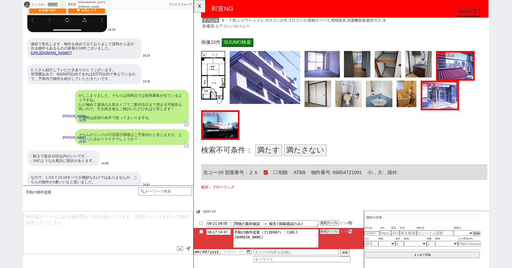
click at [309, 163] on button "満たさない" at bounding box center [313, 161] width 45 height 13
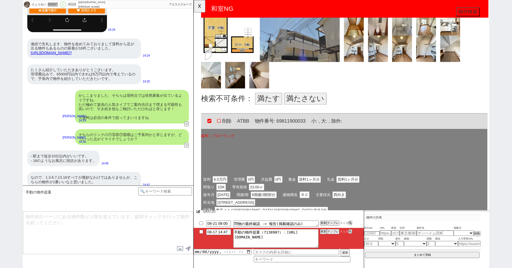
scroll to position [1122, 0]
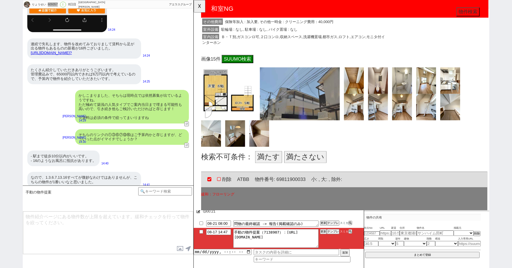
click at [279, 170] on button "満たす" at bounding box center [273, 168] width 29 height 13
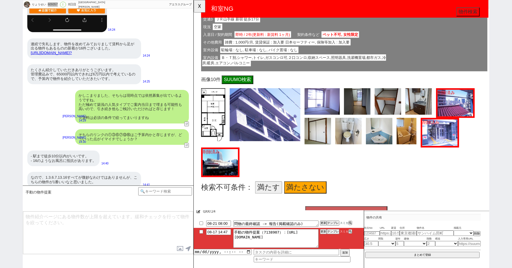
scroll to position [806, 0]
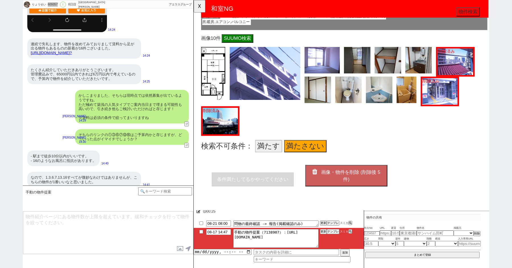
click at [346, 182] on span "画像・物件を削除 (削除後 5 件)" at bounding box center [362, 188] width 64 height 13
copy div "609357"
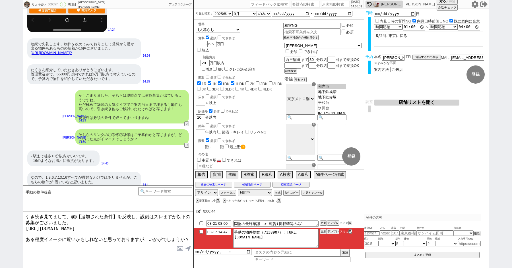
drag, startPoint x: 117, startPoint y: 215, endPoint x: 69, endPoint y: 215, distance: 47.7
click at [69, 215] on textarea "引き続き見てまして、@@【追加された条件】を反映し、設備はズレますが以下の募集がございました。 https://tools.sumika.live/pages…" at bounding box center [108, 232] width 170 height 43
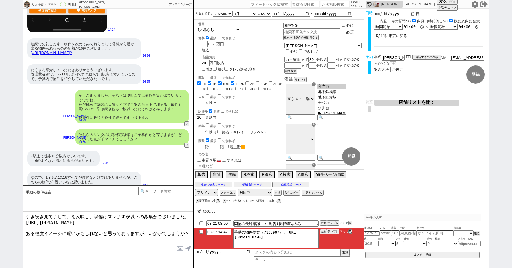
drag, startPoint x: 94, startPoint y: 216, endPoint x: 75, endPoint y: 216, distance: 19.3
click at [75, 216] on textarea "引き続き見てまして、を反映し、設備はズレますが以下の募集がございました。 https://tools.sumika.live/pages/9u2yiak ある…" at bounding box center [108, 232] width 170 height 43
type textarea "引き続き見てまして、設備はズレますが以下の募集がございました。 https://tools.sumika.live/pages/9u2yiak ある程度イメー…"
checkbox input "true"
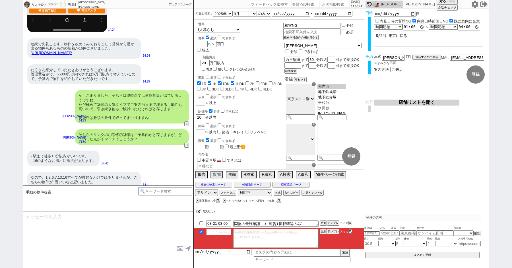
scroll to position [3159, 0]
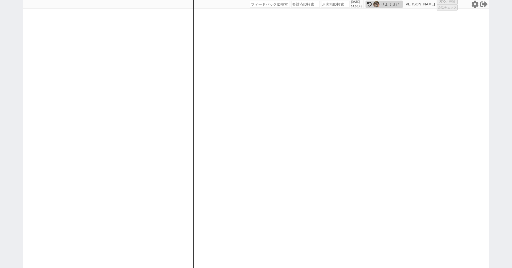
select select
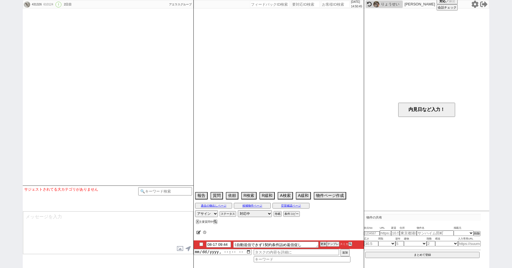
type textarea "内定書　確認中　お盆週明け＠＠"
select select "13"
select select "0"
select select "11"
select select "405"
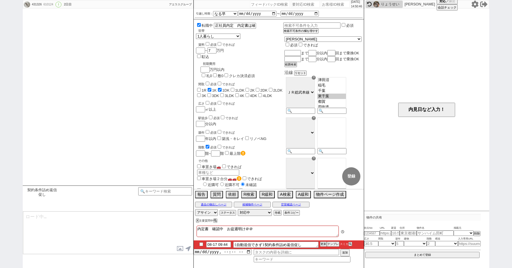
scroll to position [107, 0]
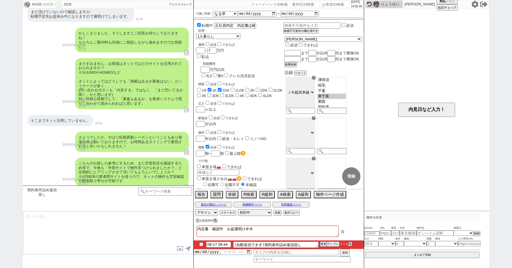
type textarea "また先ほどの@@【聞きたい契約条件】の件いかがでしょうか？ 契約条件系はそもそも物件が検討範囲に入るか等重要となりますので、ぜひお手すきの際に頂けますと幸いで…"
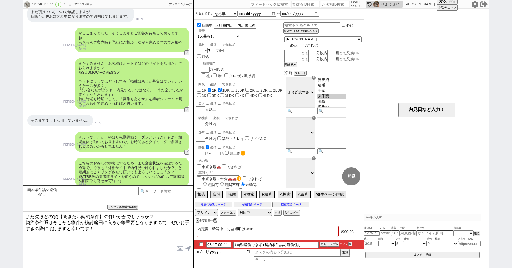
drag, startPoint x: 102, startPoint y: 215, endPoint x: 80, endPoint y: 215, distance: 22.7
click at [80, 215] on textarea "また先ほどの@@【聞きたい契約条件】の件いかがでしょうか？ 契約条件系はそもそも物件が検討範囲に入るか等重要となりますので、ぜひお手すきの際に頂けますと幸いで…" at bounding box center [108, 232] width 170 height 43
click at [349, 244] on icon at bounding box center [349, 243] width 3 height 3
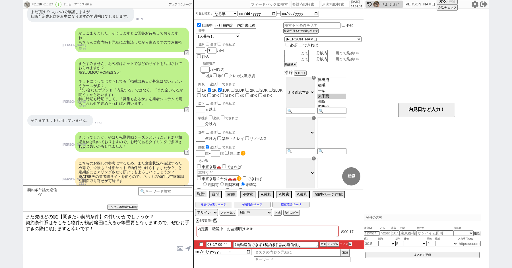
click at [199, 193] on button "報告" at bounding box center [200, 194] width 11 height 6
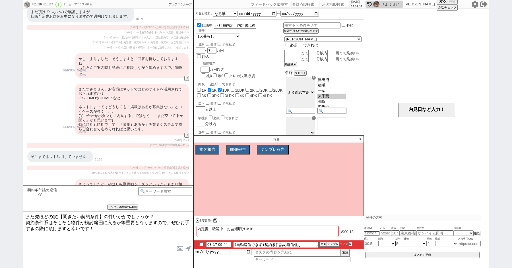
scroll to position [241, 0]
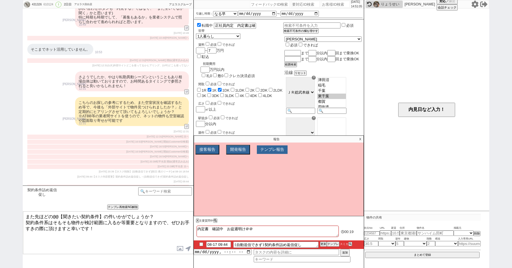
click at [274, 152] on button "テンプレ報告" at bounding box center [272, 149] width 31 height 9
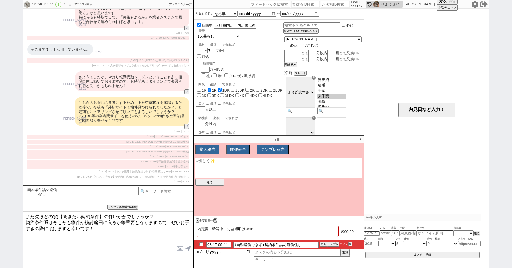
click at [216, 169] on textarea at bounding box center [278, 168] width 167 height 20
type textarea "き"
drag, startPoint x: 263, startPoint y: 244, endPoint x: 332, endPoint y: 244, distance: 69.1
click at [332, 244] on li "08-17 09:44 (自動送信できず)契約条件詰め返信促し 更新 テンプレ スミカ" at bounding box center [279, 244] width 170 height 9
click at [244, 169] on textarea "契約条件" at bounding box center [278, 168] width 167 height 20
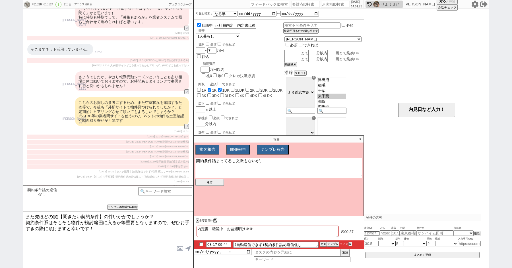
paste textarea "契約条件詰め返信促し"
type textarea "契約条件詰まってるし文脈もないが、契約条件詰め返信促しの追客テンプレが生成されている"
click at [213, 184] on button "送信" at bounding box center [209, 181] width 28 height 7
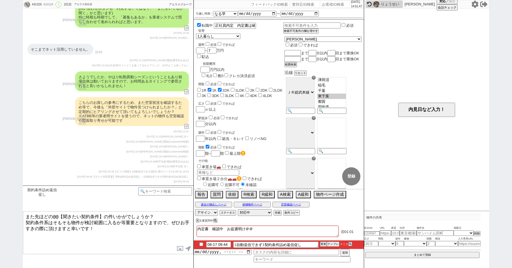
drag, startPoint x: 131, startPoint y: 239, endPoint x: 71, endPoint y: 152, distance: 105.5
click at [81, 178] on div "431326 610124 ! 0 2日目 アエラス目白店 冬眠中 自社客 アエラスグループ スミカ_BPO チャット全表示 2025-08-16 今アルバイ…" at bounding box center [108, 134] width 171 height 268
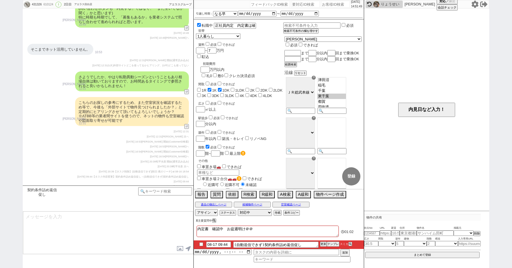
click at [197, 220] on button "X" at bounding box center [197, 220] width 2 height 3
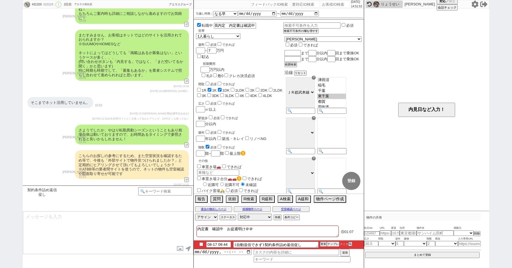
scroll to position [63, 0]
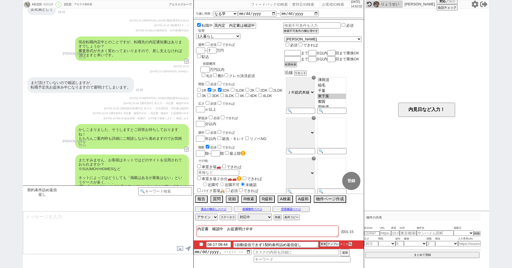
click at [231, 232] on textarea "内定書　確認中　お盆週明け＠＠" at bounding box center [267, 230] width 142 height 11
drag, startPoint x: 210, startPoint y: 228, endPoint x: 315, endPoint y: 232, distance: 105.8
click at [315, 232] on textarea "内定書　確認中　お盆週明け＠＠" at bounding box center [267, 230] width 142 height 11
type textarea "内定書"
checkbox input "false"
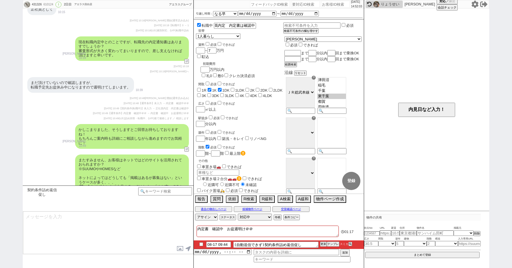
checkbox input "true"
checkbox input "false"
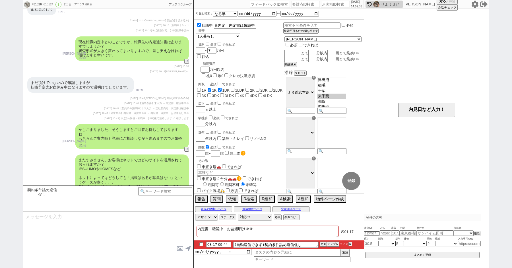
checkbox input "false"
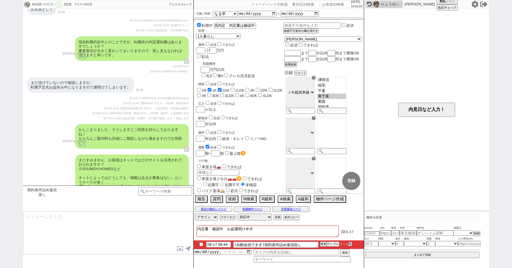
checkbox input "false"
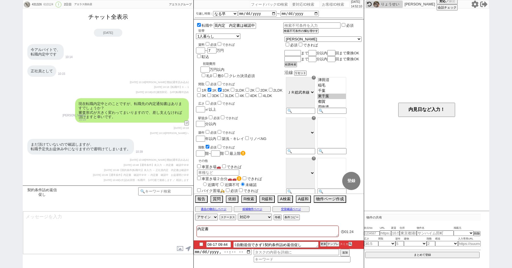
click at [101, 21] on button "チャット全表示" at bounding box center [108, 17] width 44 height 10
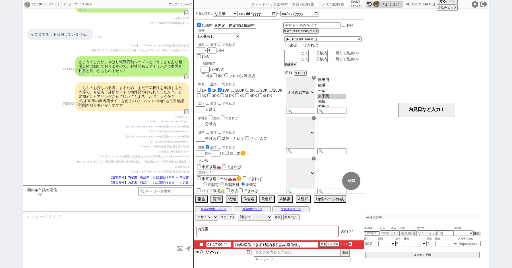
scroll to position [976, 0]
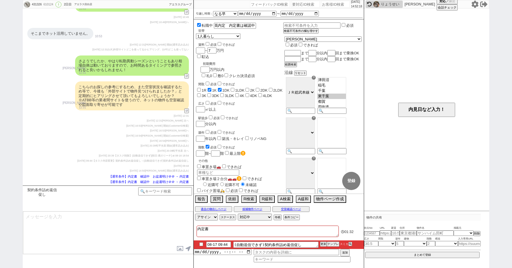
click at [217, 229] on textarea "内定書" at bounding box center [267, 230] width 142 height 11
type textarea "内定"
checkbox input "false"
checkbox input "true"
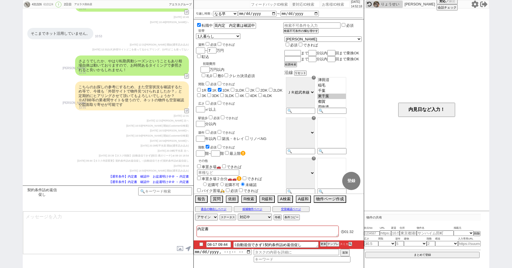
checkbox input "false"
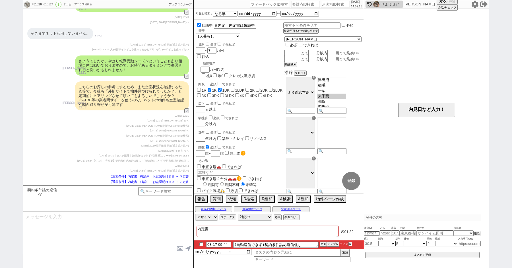
checkbox input "false"
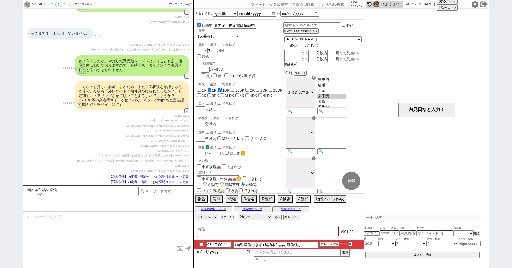
type textarea "内定m"
checkbox input "false"
checkbox input "true"
checkbox input "false"
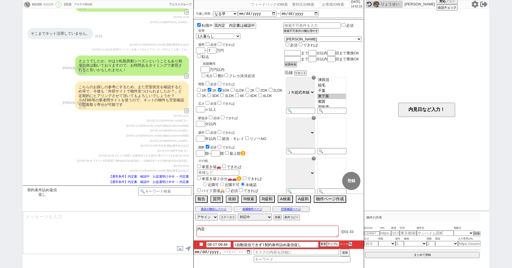
checkbox input "false"
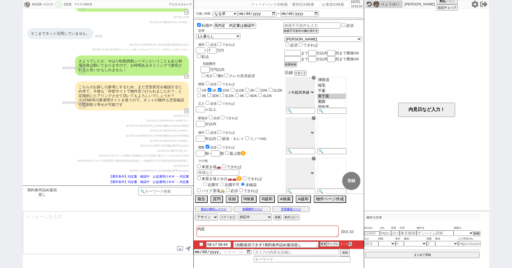
checkbox input "false"
type textarea "内定も"
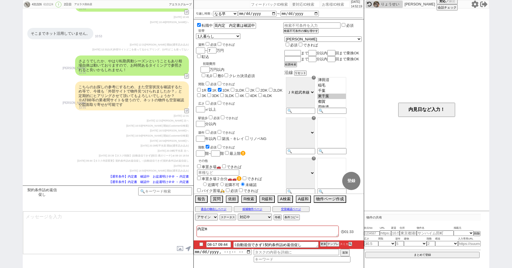
checkbox input "false"
checkbox input "true"
checkbox input "false"
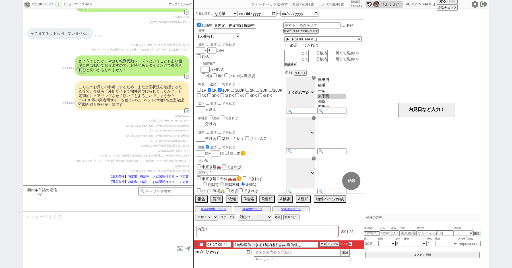
checkbox input "false"
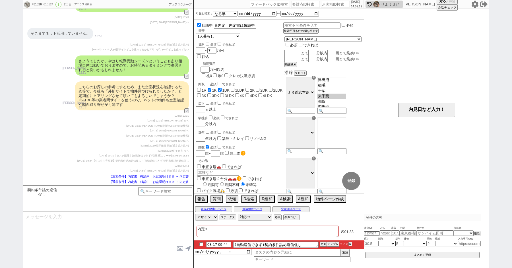
checkbox input "false"
type textarea "内定もr"
checkbox input "false"
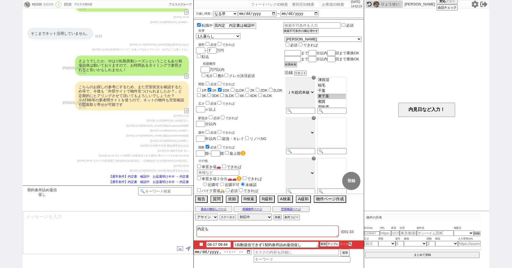
checkbox input "true"
checkbox input "false"
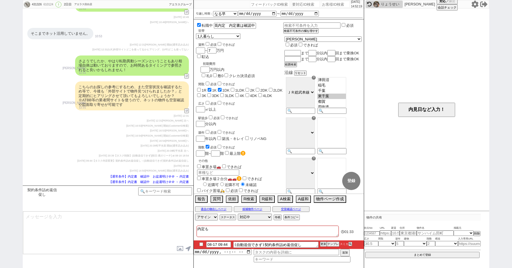
checkbox input "false"
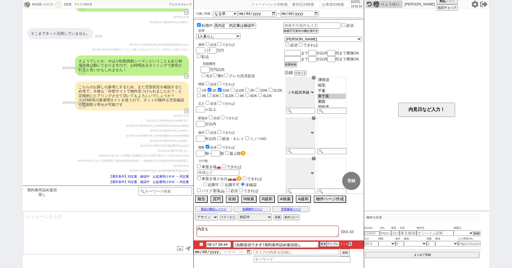
checkbox input "false"
type textarea "内定もら"
checkbox input "false"
checkbox input "true"
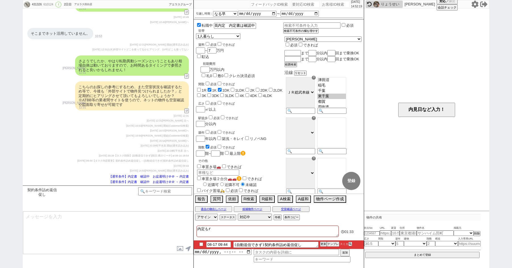
checkbox input "true"
checkbox input "false"
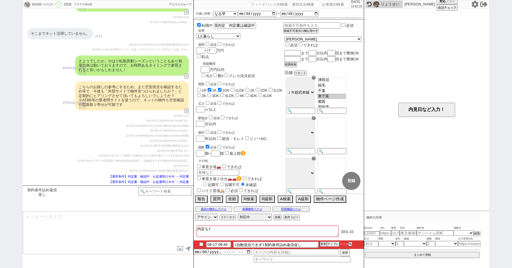
checkbox input "false"
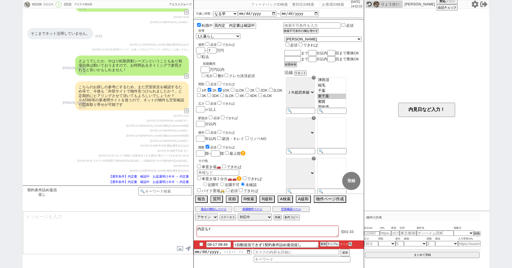
checkbox input "false"
type textarea "内定もらえ"
checkbox input "false"
checkbox input "true"
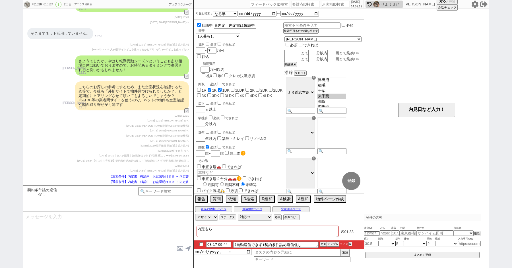
checkbox input "false"
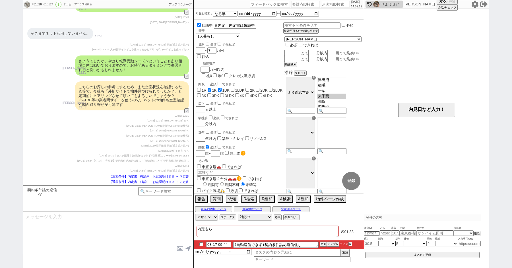
checkbox input "false"
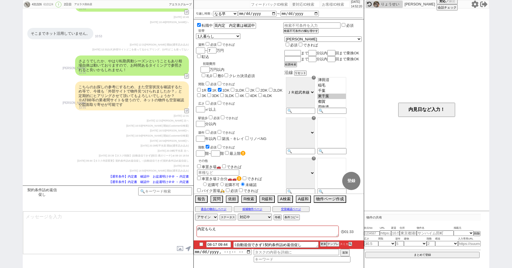
type textarea "内定もらえt"
checkbox input "false"
checkbox input "true"
click at [201, 244] on input "checkbox" at bounding box center [201, 244] width 8 height 4
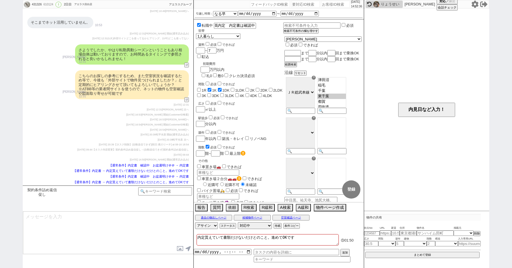
scroll to position [805, 0]
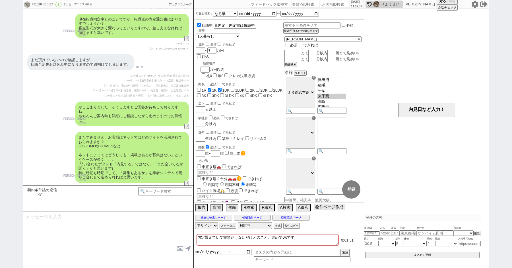
click at [329, 207] on button "物件ページ作成 今は物件がないので押せません" at bounding box center [328, 207] width 31 height 6
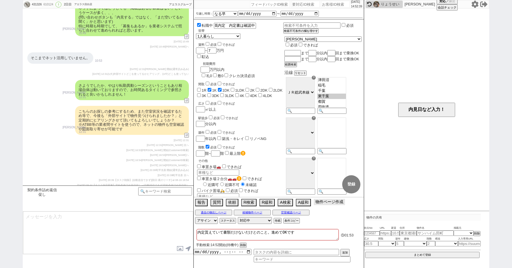
scroll to position [987, 0]
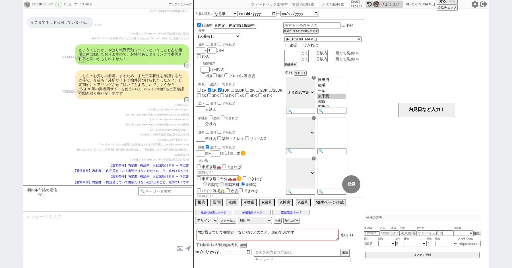
click at [0, 72] on div "431326 610124 ! 0 2日目 アエラス目白店 冬眠中 自社客 アエラスグループ スミカ_BPO チャット全表示 2025-08-16 ようこそL…" at bounding box center [256, 134] width 512 height 268
paste input "603094"
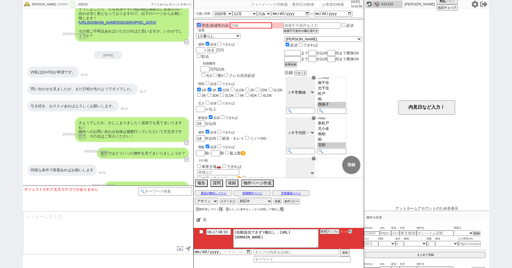
scroll to position [44, 0]
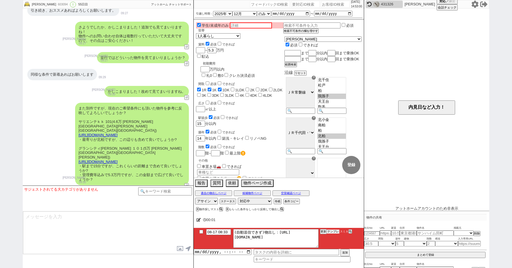
click at [332, 231] on button "テンプレ" at bounding box center [333, 231] width 13 height 4
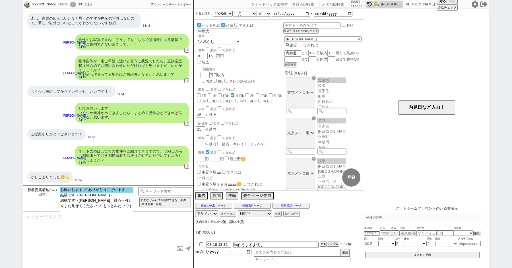
scroll to position [93, 0]
click at [81, 192] on option "お願いします ／ ありがとうございます" at bounding box center [96, 194] width 73 height 5
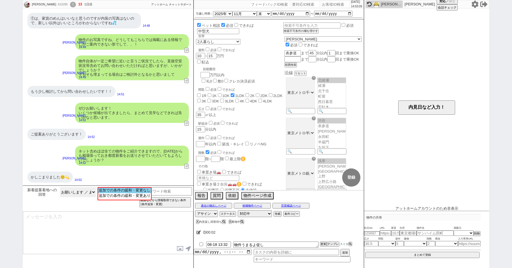
scroll to position [59, 0]
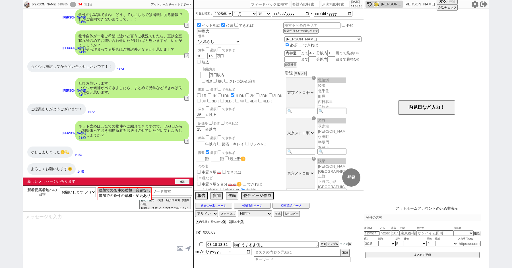
click at [182, 179] on button "確認" at bounding box center [182, 181] width 14 height 5
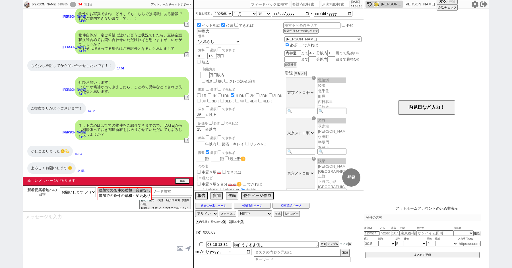
scroll to position [50, 0]
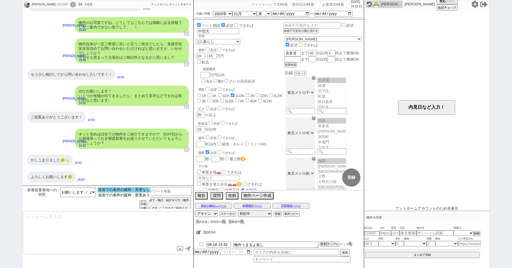
click at [135, 192] on option "追加での条件の緩和・変更なし" at bounding box center [123, 194] width 53 height 5
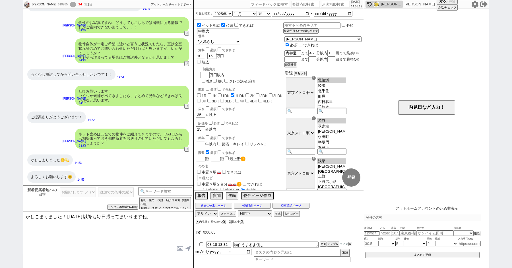
click at [113, 229] on textarea "かしこまりました！明日以降も毎日張ってまいりますね。" at bounding box center [108, 232] width 170 height 43
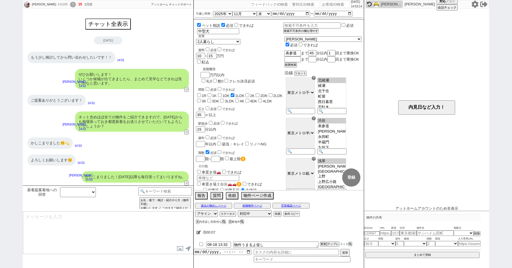
scroll to position [24, 0]
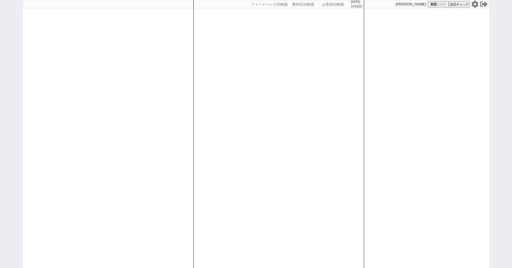
paste input "609831"
type input "609831"
select select
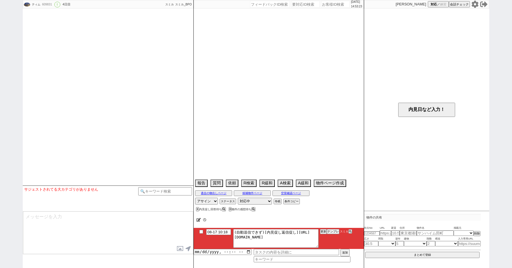
select select "2025"
select select "9"
select select "13"
select select "0"
select select "14"
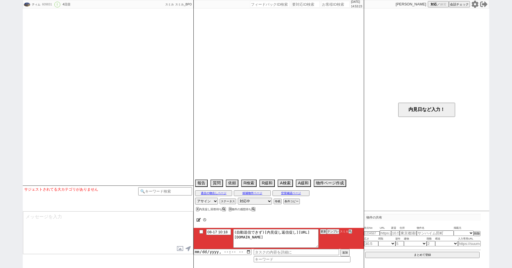
select select "83"
select select "[DATE]"
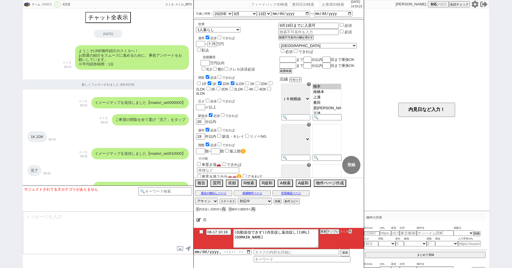
scroll to position [2514, 0]
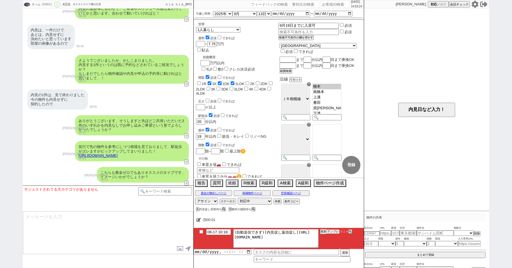
click at [334, 230] on button "テンプレ" at bounding box center [333, 231] width 13 height 4
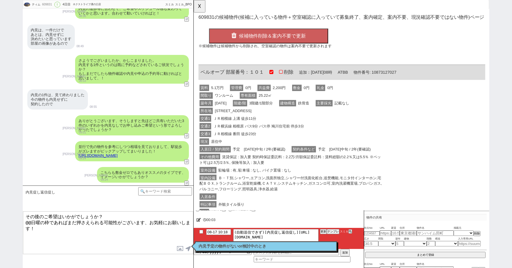
scroll to position [0, 0]
click at [197, 7] on button "☓" at bounding box center [199, 5] width 11 height 11
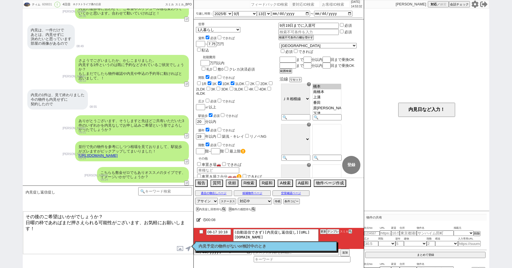
click at [300, 245] on p "内見予定の物件がないor検討中のとき" at bounding box center [265, 246] width 135 height 5
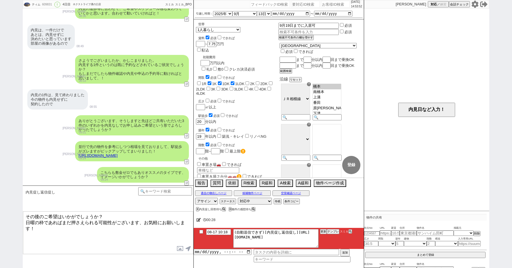
scroll to position [2344, 0]
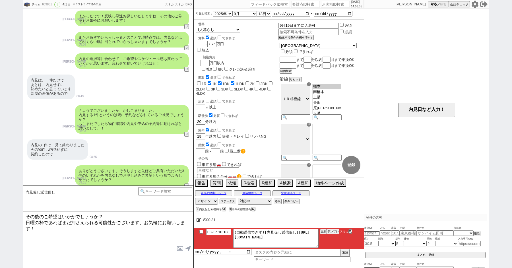
drag, startPoint x: 108, startPoint y: 49, endPoint x: 77, endPoint y: 47, distance: 30.4
copy div "グランドソレーユ"
click at [44, 216] on textarea "その後のご希望はいかがでしょうか？ 日曜の枠であればまだ押さえられる可能性がございます、お気軽にお願いします！" at bounding box center [108, 232] width 170 height 43
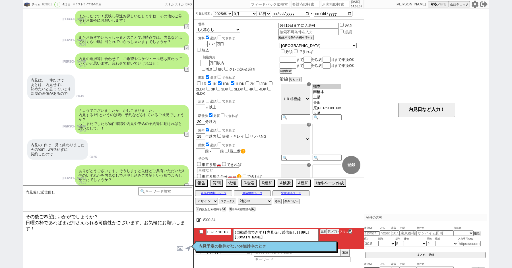
paste textarea "ランドソレーユ"
click at [65, 230] on textarea "その後グランドソレーユ等の3件のご希望はいかがでしょうか？ 日曜の枠であればまだ押さえられる可能性がございます、お気軽にお願いします！" at bounding box center [108, 232] width 170 height 43
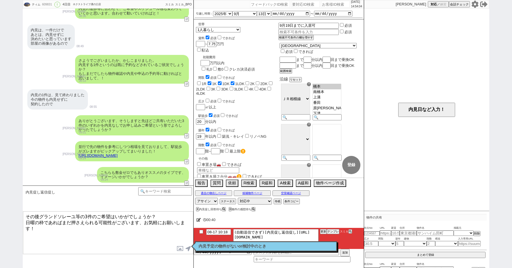
click at [26, 220] on textarea "その後グランドソレーユ等の3件のご希望はいかがでしょうか？ 日曜の枠であればまだ押さえられる可能性がございます、お気軽にお願いします！" at bounding box center [108, 232] width 170 height 43
drag, startPoint x: 143, startPoint y: 225, endPoint x: 26, endPoint y: 221, distance: 116.9
click at [26, 221] on textarea "その後グランドソレーユ等の3件のご希望はいかがでしょうか？ 日曜の枠であればまだ押さえられる可能性がございます、お気軽にお願いします！" at bounding box center [108, 232] width 170 height 43
type textarea "その後グランドソレーユ等の3件のご希望はいかがでしょうか？ ご内見や、内見不要での契約手続き希望等、お気軽にお願いします！"
checkbox input "true"
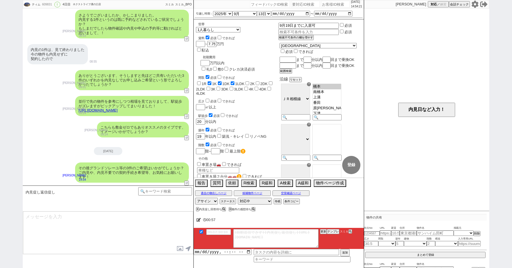
scroll to position [2559, 0]
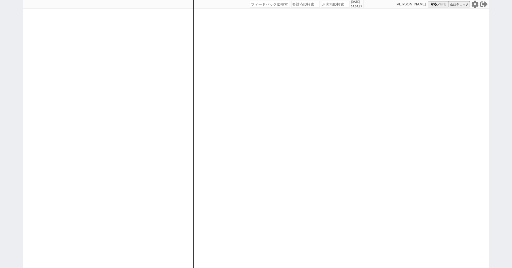
click at [13, 67] on div "[DATE] 14:54:27 候補物件を追加してしてください 紹介した物件一覧 他社物件を追加する 空室確認ページに追加・削除 紹介した物件一覧 他社物件を…" at bounding box center [256, 134] width 512 height 268
paste input "609892"
type input "609892"
select select
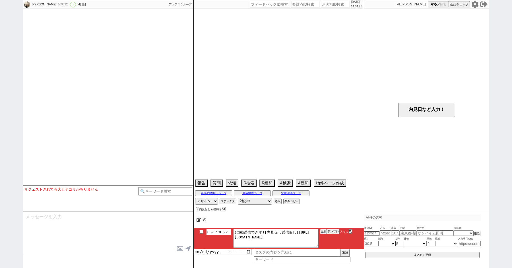
scroll to position [1109, 0]
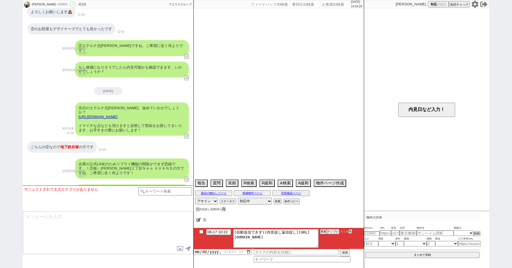
select select "2025"
select select "10"
select select "36"
select select "0"
select select "23"
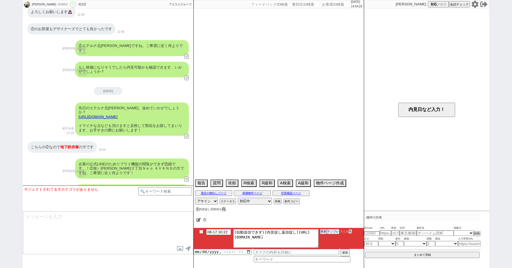
select select "819"
select select "57"
select select "14"
select select "72"
select select "44"
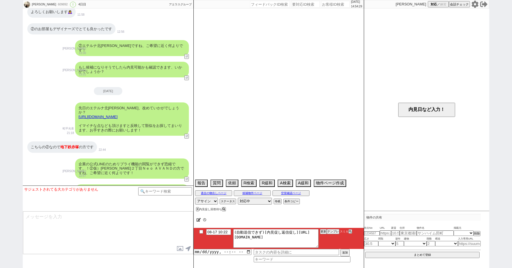
select select "53"
select select "15"
select select "48"
select select "38"
select select "25"
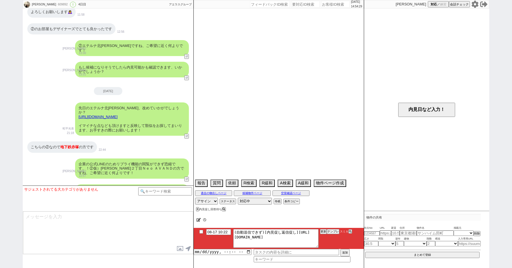
select select "33"
select select "50"
select select "19"
select select "29"
select select "35"
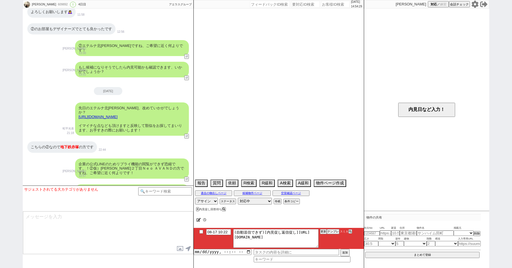
select select "36"
select select "16"
select select "52"
select select "9"
select select "329"
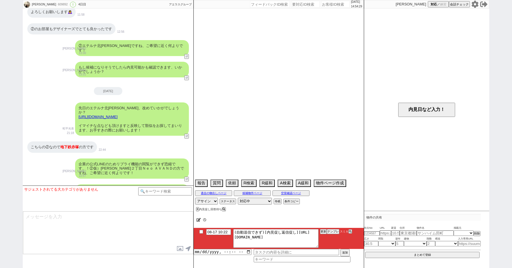
select select "12"
select select "47"
select select "74"
select select "54"
select select "10"
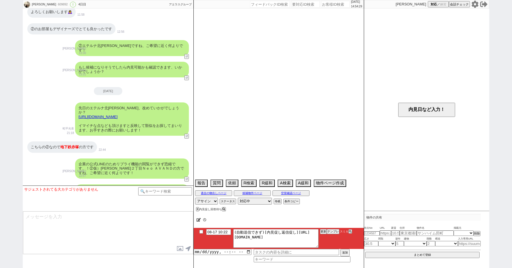
select select "371"
select select "56"
select select "17"
select select "24"
select select "76"
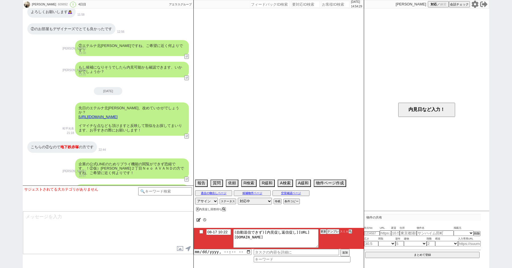
select select "7"
select select "27"
select select "55"
select select "73"
select select "46"
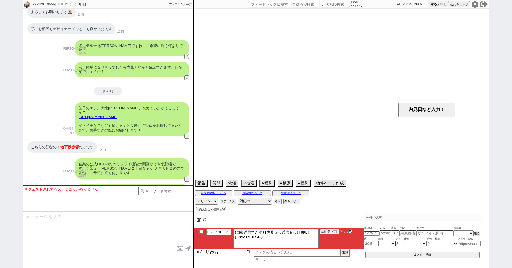
select select "11"
select select "77"
select select "49"
select select "51"
select select "58"
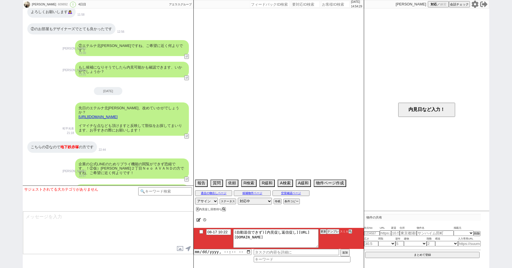
select select "30"
select select "41"
select select "34"
select select "20"
select select "39"
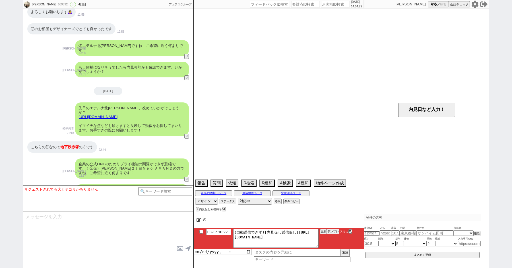
select select "37"
select select "78"
select select "[DATE]"
select select "31"
select select "40"
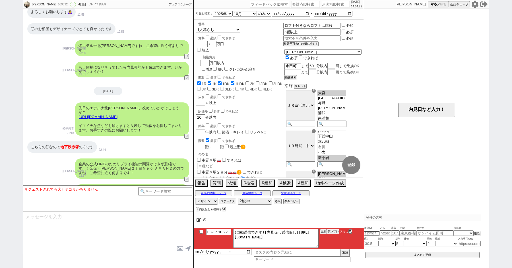
scroll to position [13, 0]
click at [335, 230] on button "テンプレ" at bounding box center [333, 231] width 13 height 4
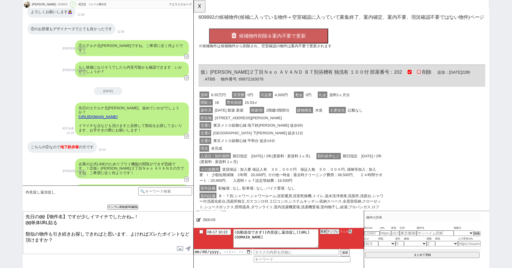
scroll to position [0, 0]
click at [302, 137] on div "交通1 東京メトロ副都心線 地下鉄[PERSON_NAME] 徒歩9分" at bounding box center [299, 135] width 200 height 8
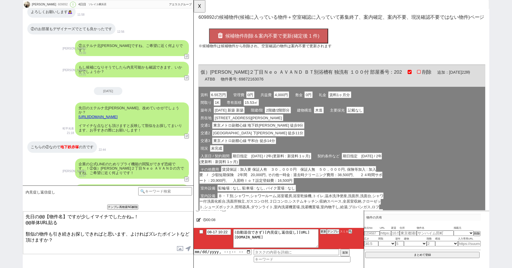
click at [256, 36] on span "候補物件削除＆案内不要で更新(確定後 1 件)" at bounding box center [277, 39] width 101 height 6
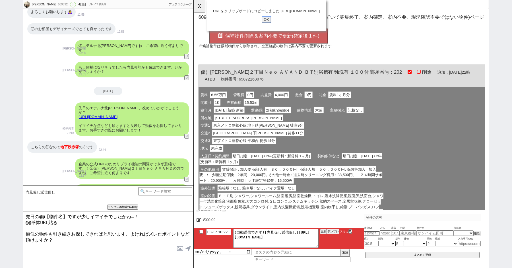
click input "OK" at bounding box center [272, 20] width 10 height 7
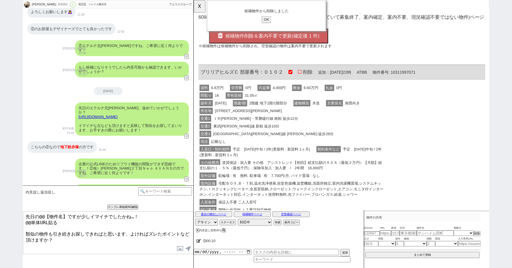
click at [61, 220] on textarea "先日の@@【物件名】ですが少しイマイチでしたかね…！ @@単体URL貼る 類似の物件も引き続きお探しできればと思います、よければズレたポイントなど頂けますか？" at bounding box center [108, 232] width 170 height 43
click at [272, 20] on input "OK" at bounding box center [272, 20] width 10 height 7
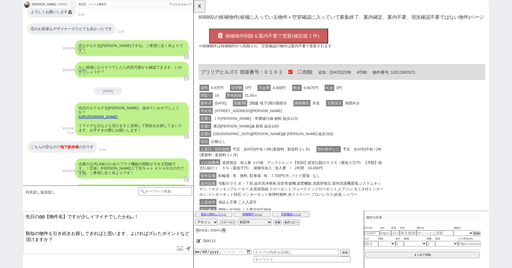
click at [32, 219] on textarea "先日の@@【物件名】ですが少しイマイチでしたかね…！ 類似の物件も引き続きお探しできればと思います、よければズレたポイントなど頂けますか？" at bounding box center [108, 232] width 170 height 43
paste textarea "[URL][DOMAIN_NAME]"
drag, startPoint x: 90, startPoint y: 151, endPoint x: 148, endPoint y: 151, distance: 58.5
click at [148, 158] on div "企業の公式LINEのためリプライ機能の閲覧ができず恐縮です、！②仮）田柄２丁目Ｎｅｏ ＡＶＡＮＤの方ですね、ご希望に近く何よりです！" at bounding box center [132, 168] width 114 height 20
copy div "②仮）田柄２丁目Ｎｅｏ ＡＶＡＮＤ"
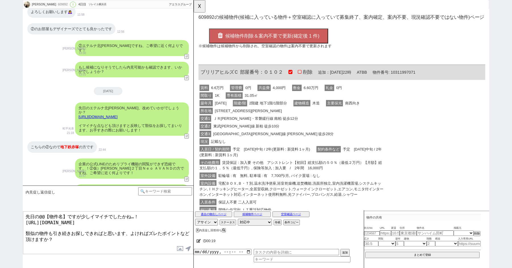
drag, startPoint x: 66, startPoint y: 216, endPoint x: 40, endPoint y: 216, distance: 26.1
click at [40, 216] on textarea "先日の@@【物件名】ですが少しイマイチでしたかね…！ https://tools.sumika.live/pages/6hl7igu 類似の物件も引き続きお探…" at bounding box center [108, 232] width 170 height 43
paste textarea "②仮）田柄２丁目Ｎｅｏ ＡＶＡＮＤ"
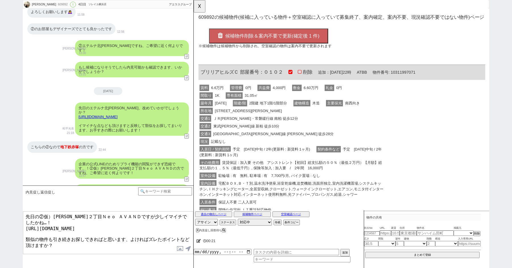
click at [87, 244] on textarea "先日の②仮）田柄２丁目Ｎｅｏ ＡＶＡＮＤですが少しイマイチでしたかね…！ https://tools.sumika.live/pages/6hl7igu 類似…" at bounding box center [108, 232] width 170 height 43
type textarea "先日の②仮）田柄２丁目Ｎｅｏ ＡＶＡＮＤですが少しイマイチでしたかね…！ https://tools.sumika.live/pages/6hl7igu 類似…"
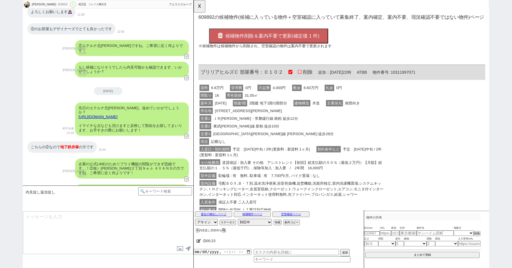
scroll to position [1167, 0]
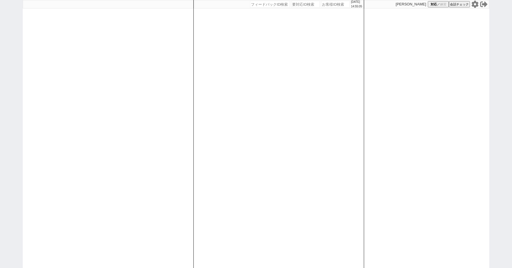
click at [20, 85] on div "[DATE] 14:55:05 候補物件を追加してしてください 紹介した物件一覧 他社物件を追加する 空室確認ページに追加・削除 紹介した物件一覧 他社物件を…" at bounding box center [256, 134] width 512 height 268
paste input "609291"
type input "609291"
select select
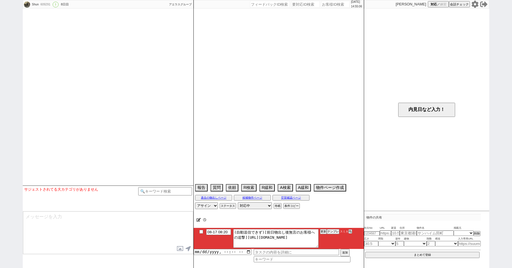
select select "2025"
select select "8"
select select "35"
select select "0"
select select "9"
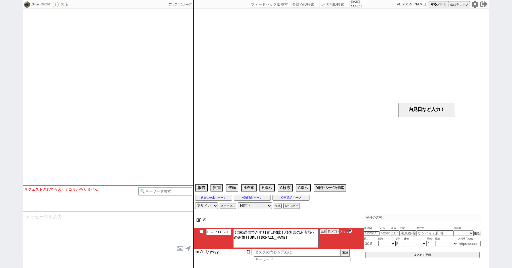
select select "10"
select select "56"
select select "54"
select select "[DATE]"
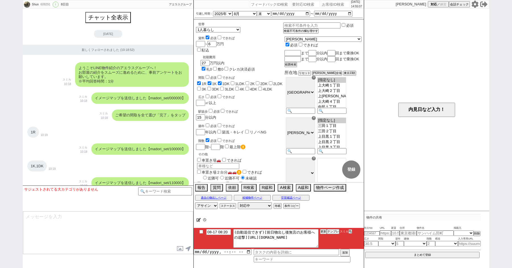
scroll to position [2164, 0]
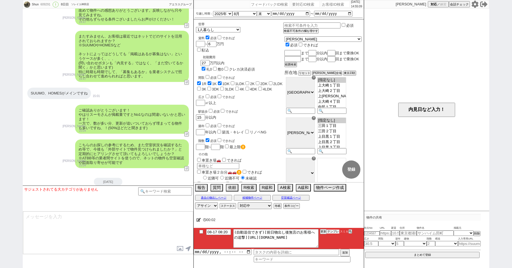
click at [332, 232] on button "テンプレ" at bounding box center [333, 231] width 13 height 4
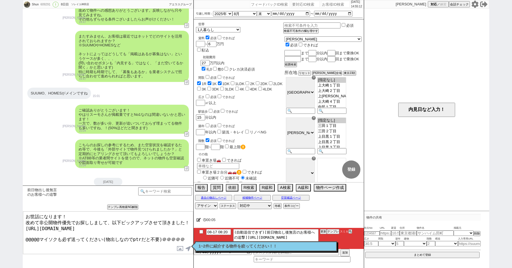
drag, startPoint x: 180, startPoint y: 234, endPoint x: 0, endPoint y: 233, distance: 180.5
click at [0, 233] on div "Shun 609291 ! 0 8日目 ソレイユ[PERSON_NAME]店 冬眠中 自社客 アエラスグループ スミカ_BPO チャット全表示 [DATE] …" at bounding box center [256, 134] width 512 height 268
drag, startPoint x: 114, startPoint y: 226, endPoint x: 23, endPoint y: 225, distance: 90.7
click at [23, 225] on textarea "お世話になります！ 改めて非公開物件優先でお探ししまして、以下ピックアップさせて頂きました！ [URL][DOMAIN_NAME]" at bounding box center [108, 232] width 170 height 43
click at [126, 236] on textarea "お世話になります！ 改めて非公開物件優先でお探ししまして、以下ピックアップさせて頂きました！ [URL][DOMAIN_NAME]" at bounding box center [108, 232] width 170 height 43
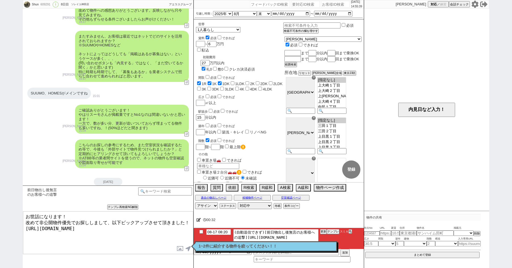
click at [125, 233] on textarea "お世話になります！ 改めて非公開物件優先でお探ししまして、以下ピックアップさせて頂きました！ [URL][DOMAIN_NAME]" at bounding box center [108, 232] width 170 height 43
type textarea "お世話になります！ 改めて非公開物件優先でお探ししまして、以下ピックアップさせて頂きました！ [URL][DOMAIN_NAME]"
checkbox input "true"
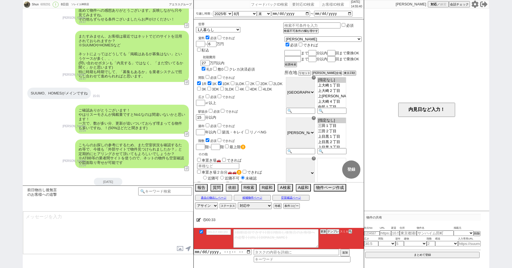
scroll to position [2214, 0]
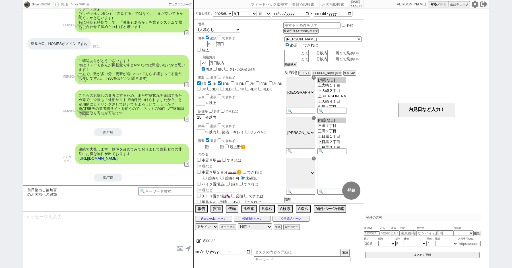
type textarea "お返事頂けておらずでしたのでどちらかイマイチな点があったかなと思い、、 本日の物件は一定ご希望にも近いかと存じますので、こちらだけでもお手隙でご覧ください！"
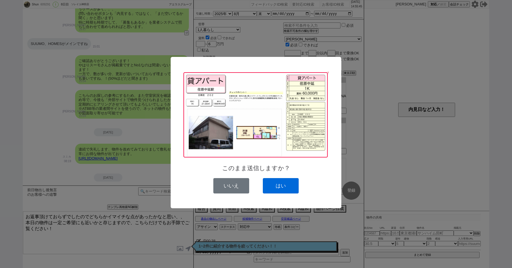
click at [271, 182] on button "はい" at bounding box center [281, 185] width 36 height 15
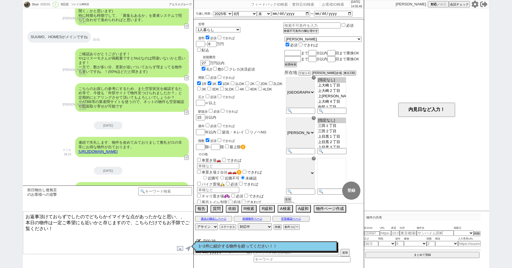
scroll to position [2268, 0]
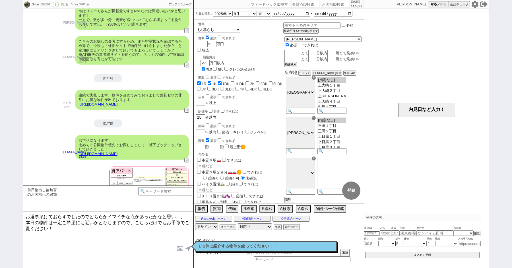
click at [69, 239] on textarea "お返事頂けておらずでしたのでどちらかイマイチな点があったかなと思い、、 本日の物件は一定ご希望にも近いかと存じますので、こちらだけでもお手隙でご覧ください！" at bounding box center [108, 232] width 170 height 43
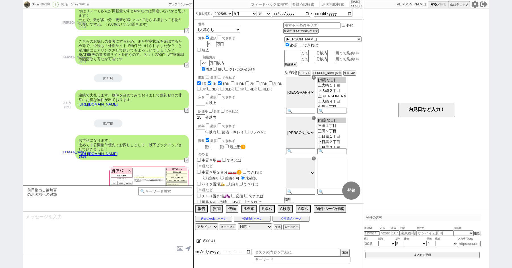
scroll to position [2298, 0]
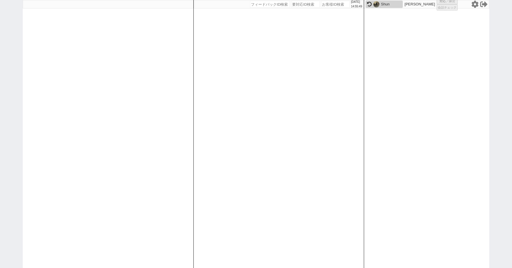
select select
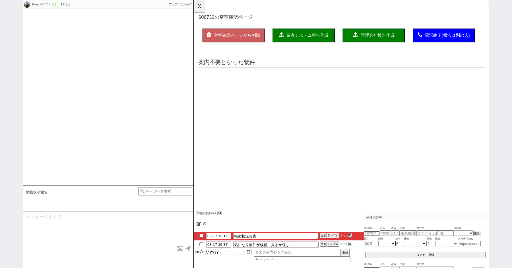
select select "15"
select select "0"
select select "23"
select select "726"
select select "16"
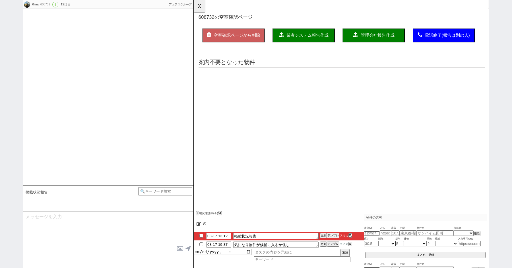
select select "540"
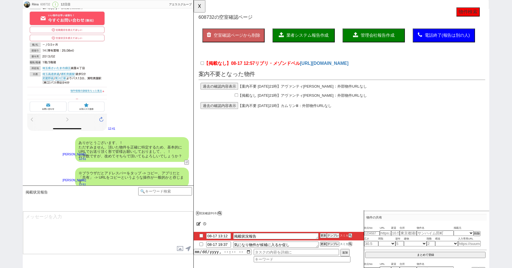
scroll to position [702, 0]
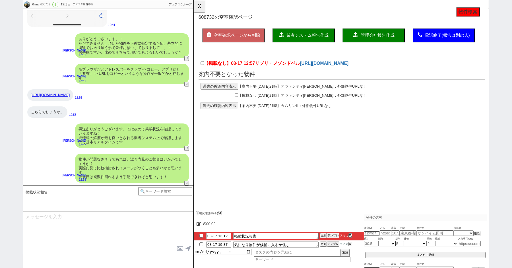
click div "【掲載なし】08-17 12:57 リブリ・メゾンドベル https://www.sumaisagashi-madoguchi.com/search/prop…"
click at [202, 68] on input "【掲載なし】08-17 12:57 リブリ・メゾンドベル" at bounding box center [203, 68] width 4 height 4
checkbox input "true"
click at [299, 37] on span "業者システム報告作成" at bounding box center [315, 38] width 45 height 5
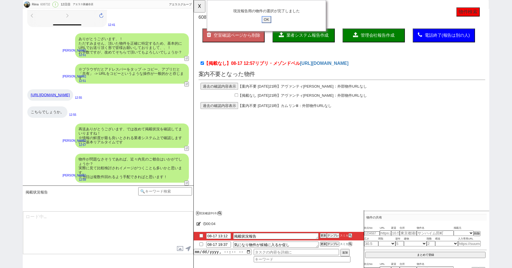
click input "OK" at bounding box center [272, 20] width 10 height 7
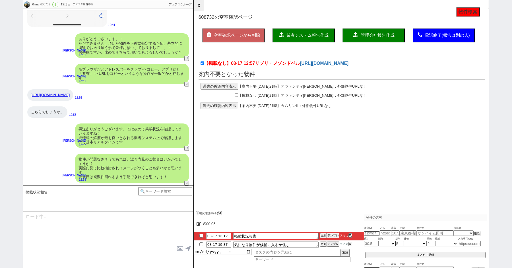
click at [198, 8] on button "☓" at bounding box center [199, 5] width 11 height 11
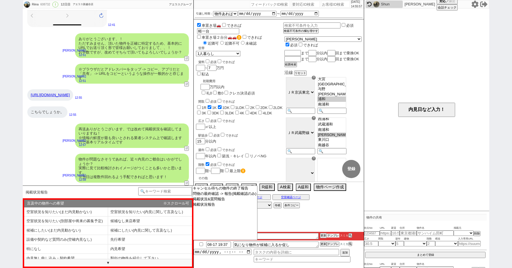
click at [331, 235] on button "テンプレ" at bounding box center [333, 235] width 13 height 4
click at [0, 0] on option "掲載状況報告" at bounding box center [0, 0] width 0 height 0
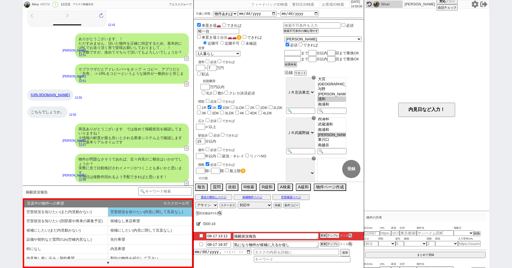
click at [108, 216] on li "空室状況を知りたい(内見に関して言及なし)" at bounding box center [66, 220] width 84 height 9
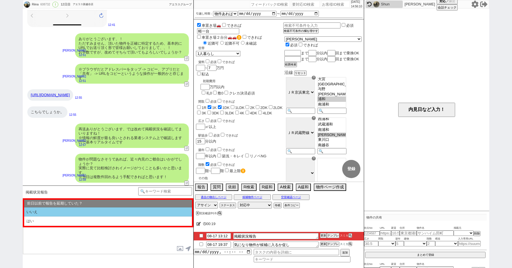
click at [64, 212] on li "いいえ" at bounding box center [108, 211] width 168 height 9
select select "空室状況を知りたい(内見に関して言及なし)"
select select "いいえ"
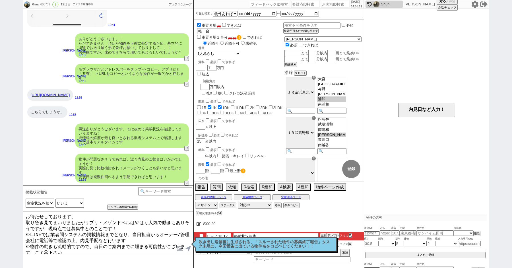
scroll to position [1, 0]
click at [147, 248] on textarea "お待たせしております、 取り急ぎ見てまいりましたがリブリ・メゾンドベルはやはり人気で動きもありそうですが、現時点では募集中とのことです！ ※LINEでは業者間…" at bounding box center [108, 232] width 170 height 43
type textarea "お待たせしております、 取り急ぎ見てまいりましたがリブリ・メゾンドベルはやはり人気で動きもありそうですが、現時点では募集中とのことです！ ※LINEでは業者間…"
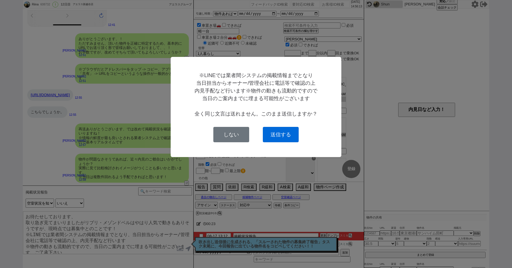
click at [286, 132] on button "送信する" at bounding box center [281, 134] width 36 height 15
checkbox input "true"
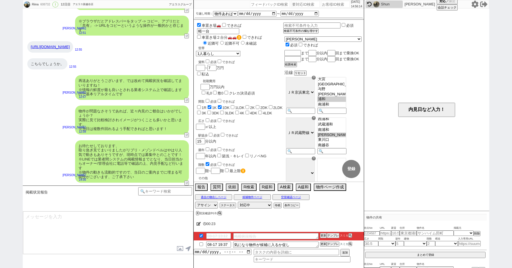
scroll to position [628, 0]
type input "08-18 19:37"
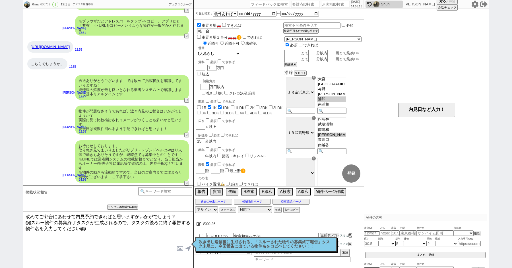
drag, startPoint x: 25, startPoint y: 220, endPoint x: 153, endPoint y: 247, distance: 130.8
click at [106, 237] on textarea "改めてご都合にあわせて内見予約できればと思いますがいかがでしょう？ @@スルー物件の募集終了タスクが生成されるので、タスクの後ろに終了報告する物件名を入力して…" at bounding box center [108, 232] width 170 height 43
type textarea "改めてご都合にあわせて内見予約できればと思いますがいかがでしょう？"
drag, startPoint x: 162, startPoint y: 149, endPoint x: 127, endPoint y: 150, distance: 35.3
click at [127, 150] on div "お待たせしております、 取り急ぎ見てまいりましたがリブリ・メゾンドベルはやはり人気で動きもありそうですが、現時点では募集中とのことです！ ※LINEでは業者間…" at bounding box center [132, 161] width 114 height 42
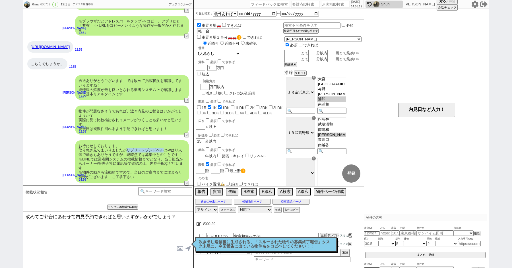
copy div "リブリ・メゾンドベル"
click at [244, 242] on p "吹き出し送信後に生成される、「スルーされた物件の募集終了報告」タスク末尾に、今回報告に出ている物件名をコピペしてください！！" at bounding box center [265, 244] width 135 height 9
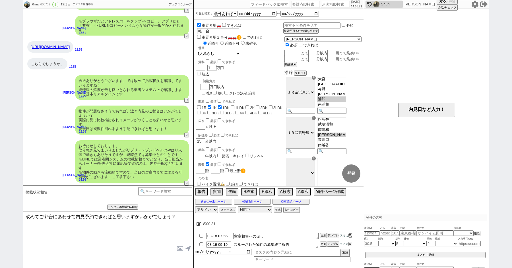
click at [300, 246] on textarea "スルーされた物件の募集終了報告" at bounding box center [275, 244] width 85 height 6
paste textarea "リブリ・メゾンドベル"
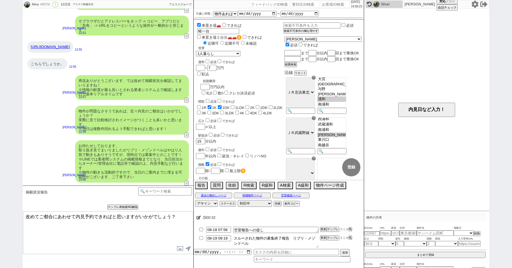
type textarea "スルーされた物件の募集終了報告　リブリ・メゾンドベル"
click at [322, 238] on button "更新" at bounding box center [323, 238] width 6 height 4
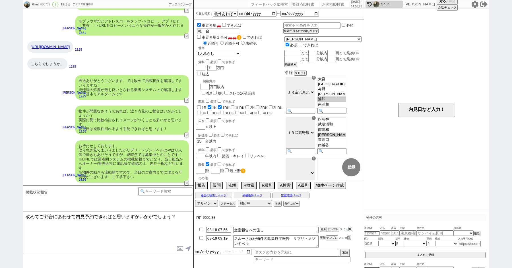
click at [322, 238] on button "更新" at bounding box center [323, 238] width 6 height 4
click at [97, 236] on textarea "改めてご都合にあわせて内見予約できればと思いますがいかがでしょう？" at bounding box center [108, 232] width 170 height 43
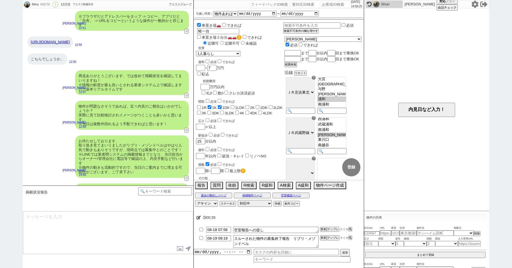
scroll to position [649, 0]
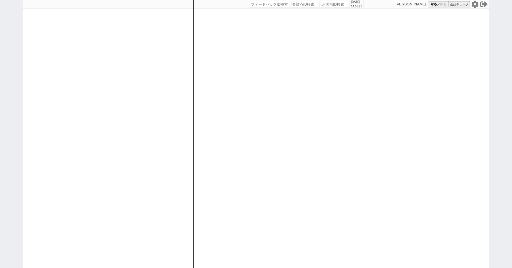
click at [476, 4] on icon at bounding box center [474, 4] width 7 height 7
click at [25, 43] on div at bounding box center [108, 134] width 171 height 268
paste input "598807"
type input "598807"
select select
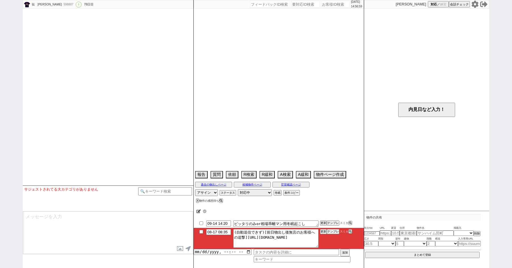
select select "2025"
select select "8"
select select "36"
select select "1"
select select "11"
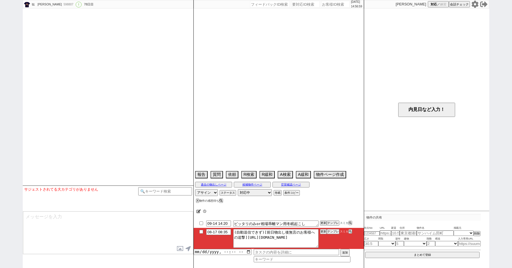
select select "207"
select select "33"
select select "970"
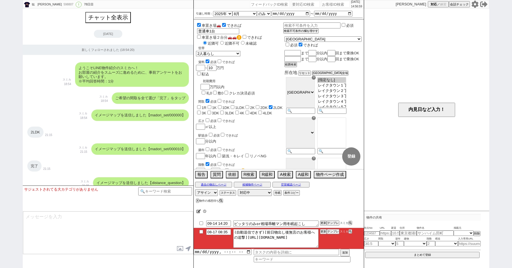
scroll to position [105, 0]
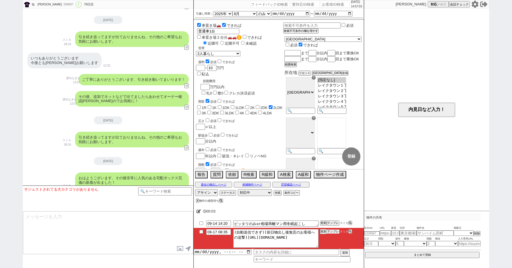
click at [333, 230] on button "テンプレ" at bounding box center [333, 231] width 13 height 4
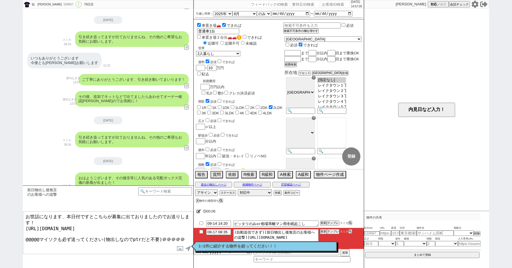
drag, startPoint x: 122, startPoint y: 226, endPoint x: 25, endPoint y: 226, distance: 96.6
click at [25, 226] on textarea "お世話になります、本日付ですとこちらが募集に出ておりましたのでお送りします！ [URL][DOMAIN_NAME] @@@@@マイソクも必ず送ってください(物…" at bounding box center [108, 232] width 170 height 43
click at [109, 234] on textarea "お世話になります、本日付ですとこちらが募集に出ておりましたのでお送りします！ [URL][DOMAIN_NAME] @@@@@マイソクも必ず送ってください(物…" at bounding box center [108, 232] width 170 height 43
click at [182, 236] on textarea "お世話になります、本日付ですとこちらが募集に出ておりましたのでお送りします！ [URL][DOMAIN_NAME] @@@@@マイソクも必ず送ってください(物…" at bounding box center [108, 232] width 170 height 43
type textarea "お世話になります、本日付ですとこちらが募集に出ておりましたのでお送りします！ [URL][DOMAIN_NAME]"
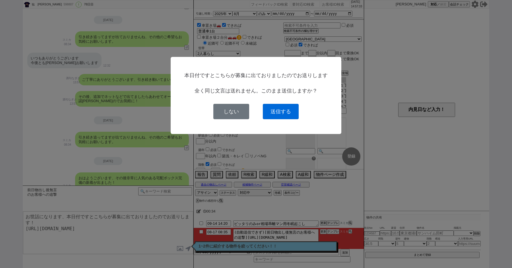
click at [279, 113] on button "送信する" at bounding box center [281, 111] width 36 height 15
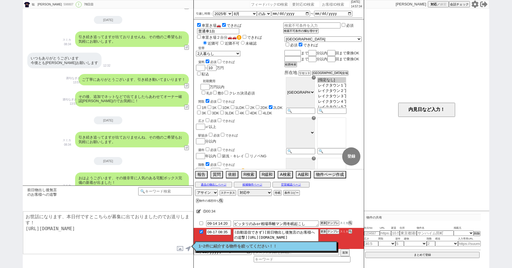
checkbox input "true"
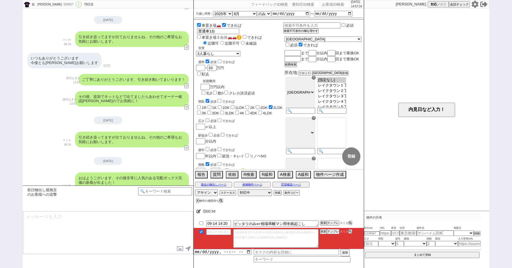
scroll to position [5175, 0]
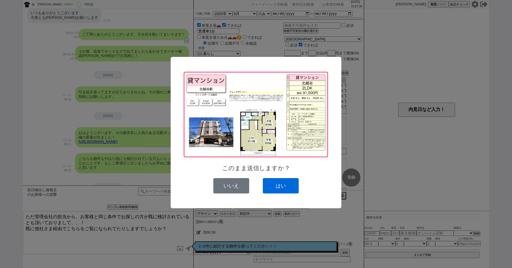
click at [273, 180] on button "はい" at bounding box center [281, 185] width 36 height 15
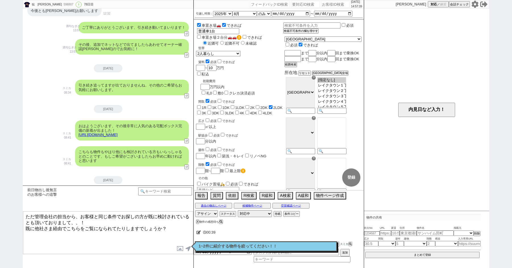
scroll to position [5229, 0]
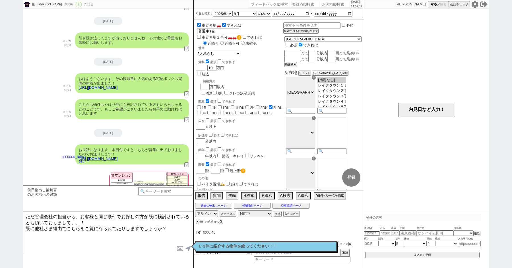
click at [139, 236] on textarea "ただ管理会社の担当から、お客様と同じ条件でお探しの方が既に検討されているとも頂いておりまして、、！ 既に他社さま経由でこちらをご覧になられてたりしますでしょう…" at bounding box center [108, 232] width 170 height 43
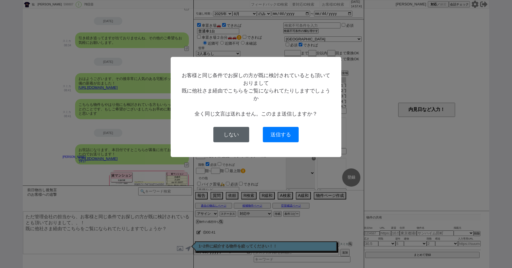
click at [231, 135] on button "しない" at bounding box center [231, 134] width 36 height 15
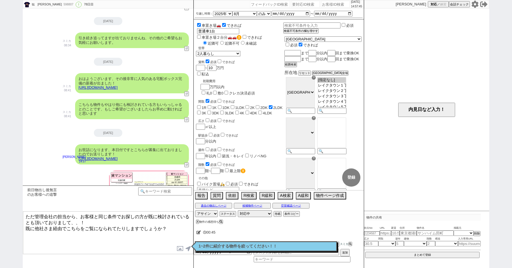
drag, startPoint x: 25, startPoint y: 225, endPoint x: 20, endPoint y: 204, distance: 22.1
click at [20, 204] on div "聡　[PERSON_NAME] 598807 ! 0 78日目 冬眠中 自社客 スミカ スミカ_BPO チャット全表示 [DATE] 新しくフォローされました…" at bounding box center [256, 134] width 512 height 268
click at [106, 230] on textarea "こちら問い合わせも多い人気物件ではございます。 ご検討いただければと思いましたが、既に他社さま経由でこちらをご覧になられてたりしますでしょうか？" at bounding box center [108, 232] width 170 height 43
type textarea "こちら問い合わせも多い人気物件ではございます。 ご検討いただければと思いましたが、既に他社さま経由でこちらをご覧になられてたりしますでしょうか？"
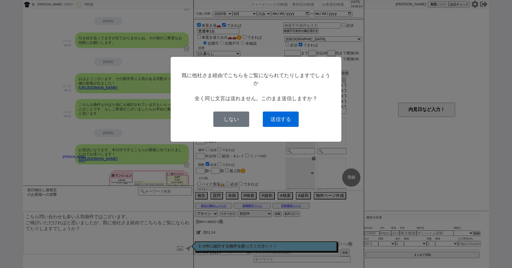
click at [280, 121] on button "送信する" at bounding box center [281, 118] width 36 height 15
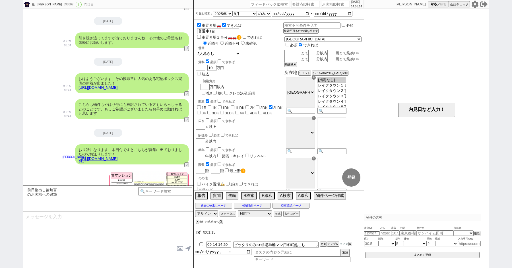
scroll to position [5255, 0]
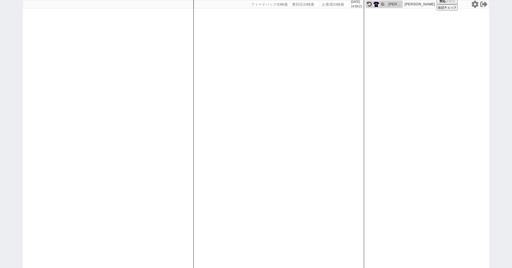
paste input "602944"
type input "602944"
select select
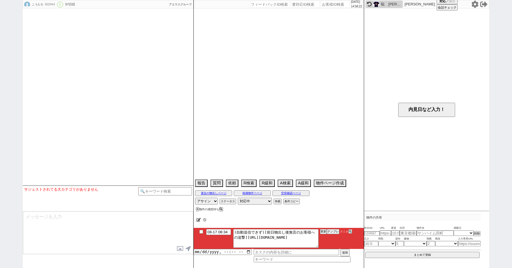
select select "2025"
select select "8"
select select "36"
select select "0"
select select "11"
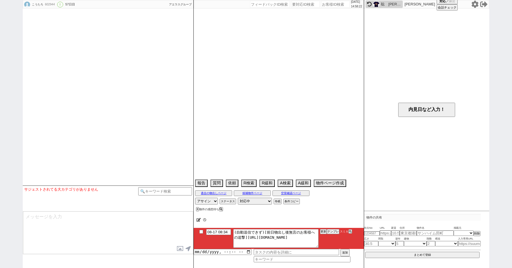
select select "35"
select select "[DATE]"
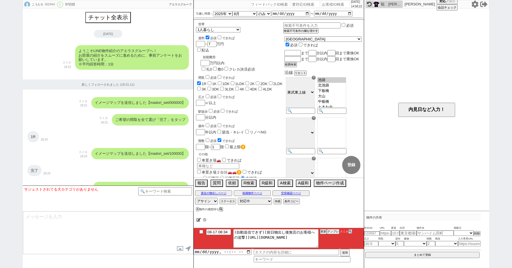
scroll to position [32, 0]
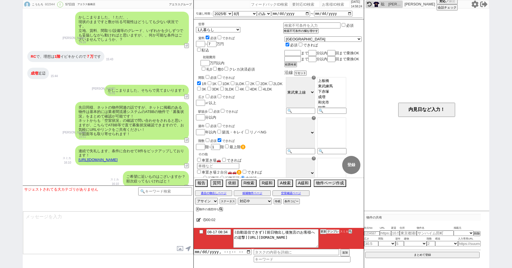
click at [335, 230] on button "テンプレ" at bounding box center [333, 231] width 13 height 4
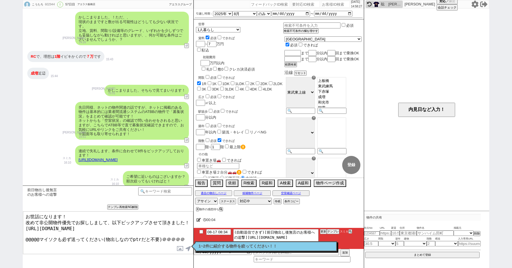
drag, startPoint x: 117, startPoint y: 226, endPoint x: 22, endPoint y: 226, distance: 94.6
click at [22, 226] on div "こうたろ 602944 ! 0 57日目 アエラス[PERSON_NAME]店 冬眠中 自社客 アエラスグループ スミカ_BPO チャット全表示 [DATE]…" at bounding box center [256, 134] width 512 height 268
click at [115, 243] on textarea "お世話になります！ 改めて非公開物件優先でお探ししまして、以下ピックアップさせて頂きました！ [URL][DOMAIN_NAME] @@@@@マイソクも必ず送…" at bounding box center [108, 232] width 170 height 43
type textarea "お世話になります！ 改めて非公開物件優先でお探ししまして、以下ピックアップさせて頂きました！ [URL][DOMAIN_NAME]"
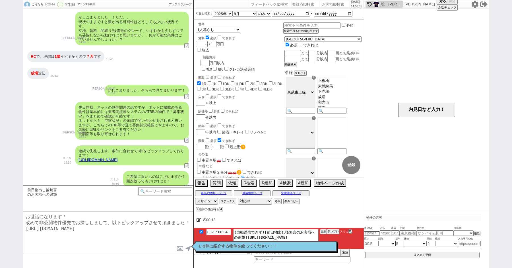
checkbox input "true"
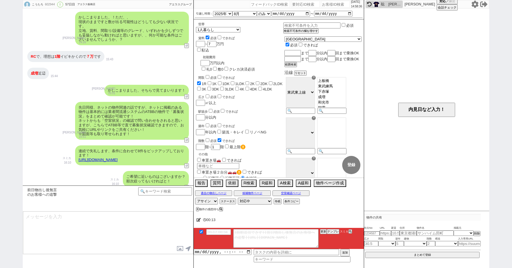
scroll to position [2535, 0]
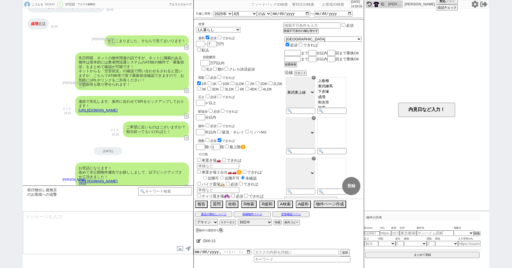
type textarea "お返事頂けておらずでしたのでどちらかイマイチな点があったかなと思い、、 本日の物件は一定ご希望にも近いかと存じますので、こちらだけでもお手隙でご覧ください！"
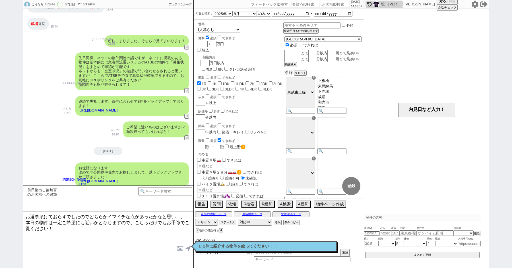
click at [106, 240] on textarea "お返事頂けておらずでしたのでどちらかイマイチな点があったかなと思い、、 本日の物件は一定ご希望にも近いかと存じますので、こちらだけでもお手隙でご覧ください！" at bounding box center [108, 232] width 170 height 43
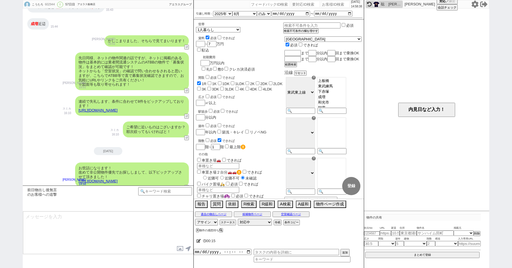
scroll to position [2566, 0]
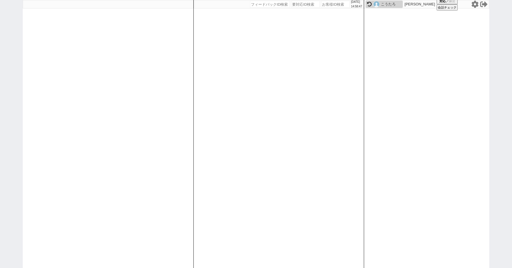
click at [0, 157] on div "[DATE] 14:58:47 候補物件を追加してしてください 紹介した物件一覧 他社物件を追加する 空室確認ページに追加・削除 紹介した物件一覧 他社物件を…" at bounding box center [256, 134] width 512 height 268
paste input "606882"
type input "606882"
select select
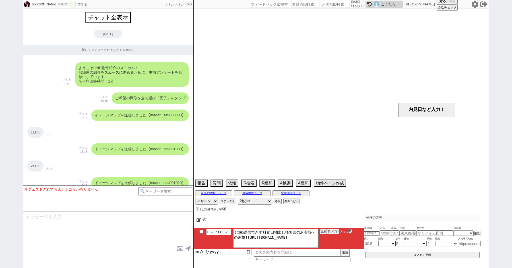
scroll to position [4409, 0]
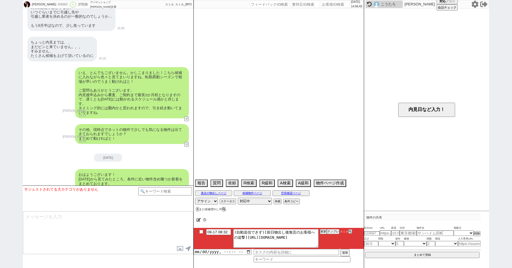
select select "2025"
select select "9"
select select "37"
select select "1"
select select "14"
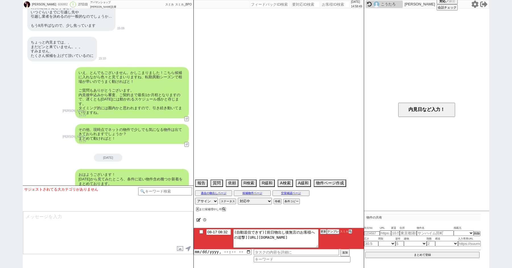
select select "64"
select select "65"
select select "66"
select select "67"
select select "68"
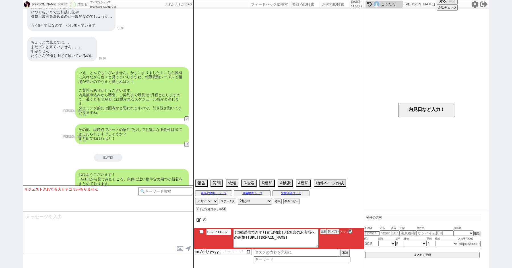
select select "69"
select select "70"
select select "71"
select select "72"
select select "73"
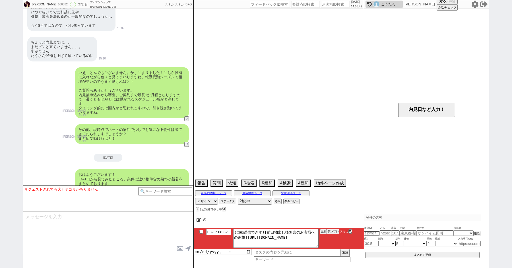
select select "74"
select select "75"
select select "76"
select select "77"
select select "78"
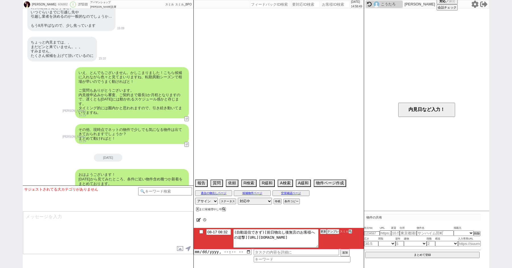
select select "79"
select select "80"
select select "81"
select select "82"
select select "83"
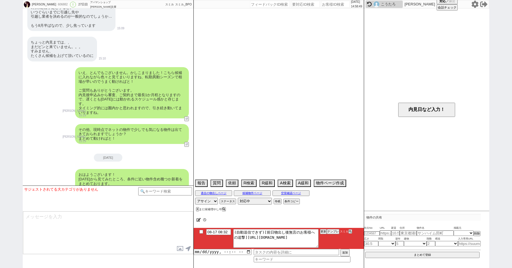
select select "84"
select select "85"
select select "86"
select select "87"
select select "88"
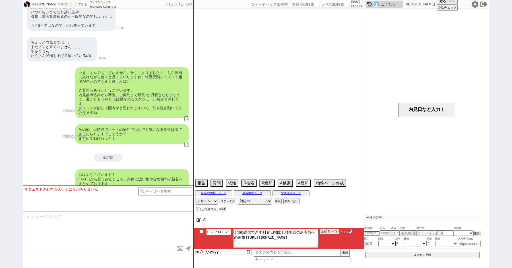
select select "89"
select select "90"
select select "91"
select select "92"
select select "93"
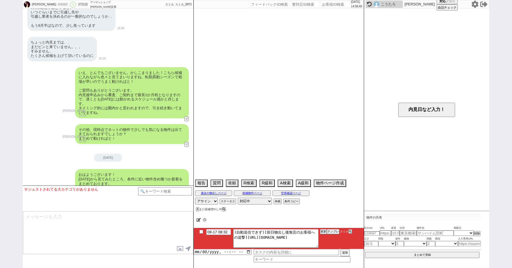
select select "94"
select select "95"
select select "96"
select select "97"
select select "98"
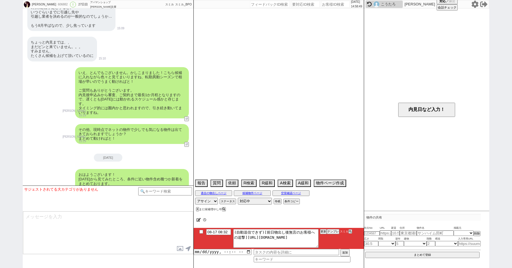
select select "99"
select select "100"
select select "101"
select select "102"
select select "103"
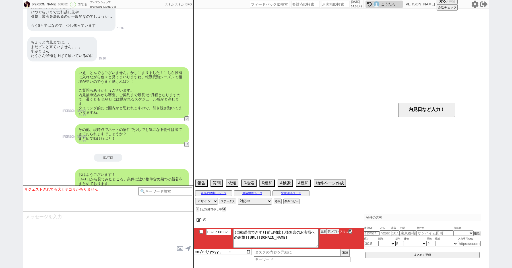
select select "104"
select select "105"
select select "108"
select select "109"
select select "110"
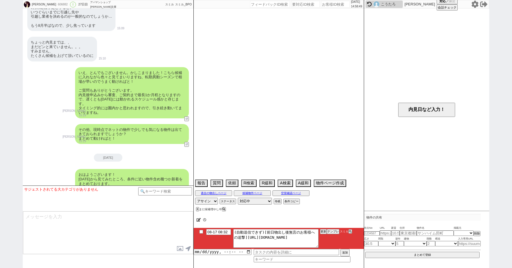
select select "113"
select select "115"
select select "116"
select select "117"
select select "118"
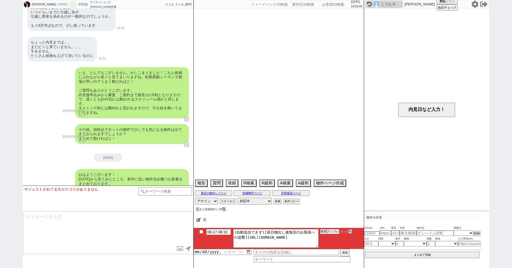
select select "23"
select select "751"
select select "53"
select select "1336"
select select "48"
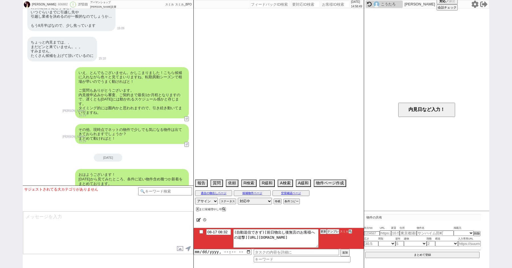
select select "1240"
select select "57"
select select "1412"
select select "15"
select select "52"
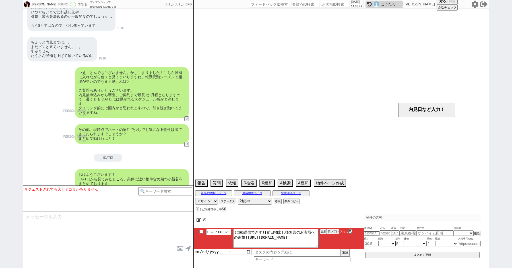
select select "1325"
select select "25"
select select "3116"
select select "1289"
select select "56"
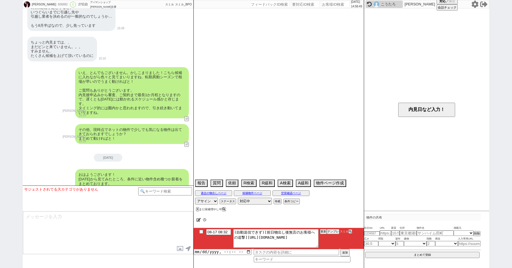
select select "1393"
select select "9"
select select "339"
select select "46"
select select "1194"
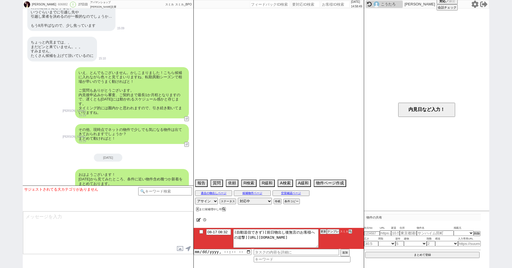
select select "91"
select select "49"
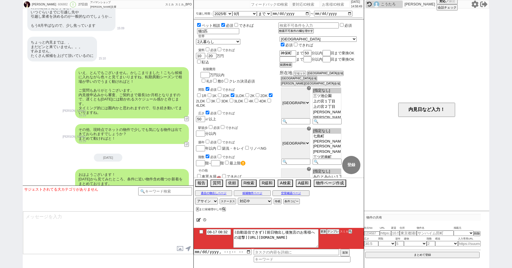
scroll to position [130, 0]
click at [331, 231] on button "テンプレ" at bounding box center [333, 231] width 13 height 4
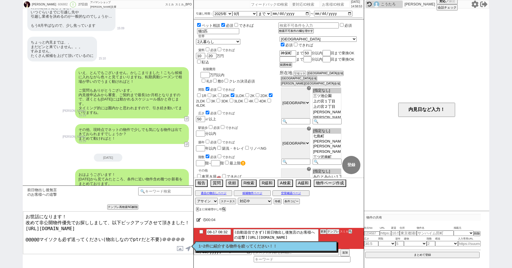
drag, startPoint x: 119, startPoint y: 225, endPoint x: 20, endPoint y: 226, distance: 99.2
click at [20, 226] on div "Harumi 606882 ! 0 27日目 アパマンショップ 金沢文庫店 冬眠中 自社客 スミカ スミカ_BPO チャット全表示 2025-07-22 新し…" at bounding box center [256, 134] width 512 height 268
click at [80, 240] on textarea "お世話になります！ 改めて非公開物件優先でお探ししまして、以下ピックアップさせて頂きました！ https://tools.sumika.live/pages/…" at bounding box center [108, 232] width 170 height 43
type textarea "お世話になります！ 改めて非公開物件優先でお探ししまして、以下ピックアップさせて頂きました！ https://tools.sumika.live/pages/…"
checkbox input "true"
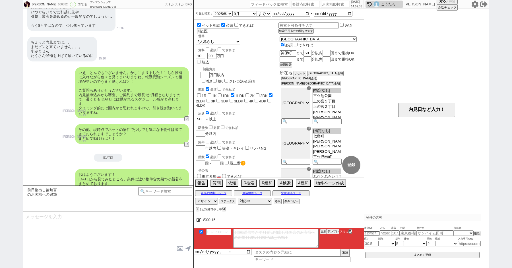
scroll to position [4458, 0]
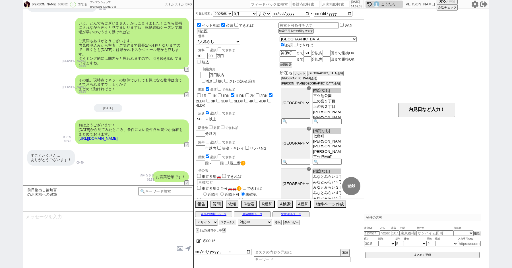
type textarea "お返事頂けておらずでしたのでどちらかイマイチな点があったかなと思い、、 本日の物件は一定ご希望にも近いかと存じますので、こちらだけでもお手隙でご覧ください！"
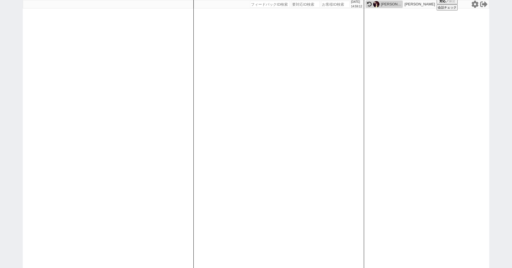
click at [14, 66] on div "2025/08/17 14:59:12 候補物件を追加してしてください 紹介した物件一覧 他社物件を追加する 空室確認ページに追加・削除 紹介した物件一覧 他…" at bounding box center [256, 134] width 512 height 268
paste input "608988"
type input "608988"
select select
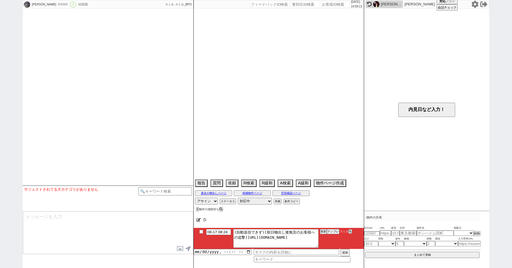
select select "2025"
select select "10"
select select "37"
select select "7"
select select "14"
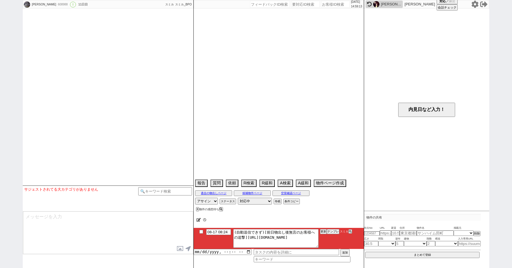
select select "108"
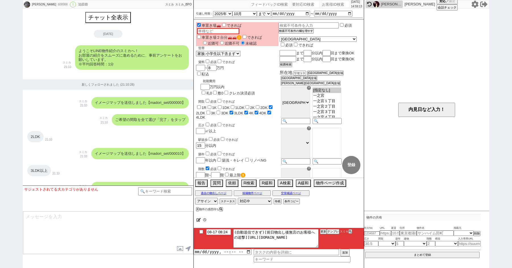
scroll to position [1151, 0]
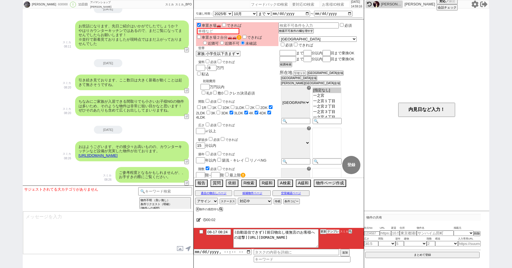
click at [334, 230] on button "テンプレ" at bounding box center [333, 231] width 13 height 4
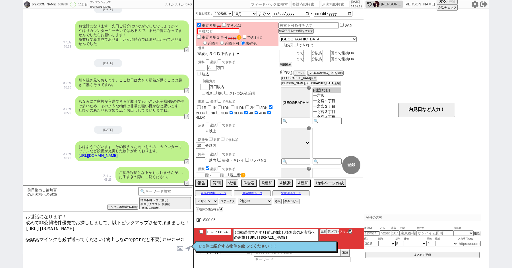
click at [114, 221] on textarea "お世話になります！ 改めて非公開物件優先でお探ししまして、以下ピックアップさせて頂きました！ https://tools.sumika.live/pages/…" at bounding box center [108, 232] width 170 height 43
drag, startPoint x: 117, startPoint y: 226, endPoint x: 20, endPoint y: 226, distance: 97.2
click at [20, 226] on div "奈津子 608988 ! 0 11日目 アパマンショップ藤沢北口店 冬眠中 自社客 スミカ スミカ_BPO チャット全表示 2025-08-07 ようこそLI…" at bounding box center [256, 134] width 512 height 268
click at [101, 245] on textarea "お世話になります！ 改めて非公開物件優先でお探ししまして、以下ピックアップさせて頂きました！ https://tools.sumika.live/pages/…" at bounding box center [108, 232] width 170 height 43
type textarea "お世話になります！ 改めて非公開物件優先でお探ししまして、以下ピックアップさせて頂きました！ https://tools.sumika.live/pages/…"
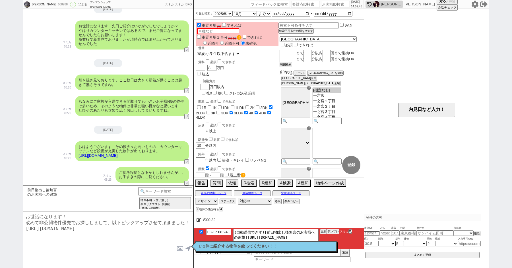
checkbox input "true"
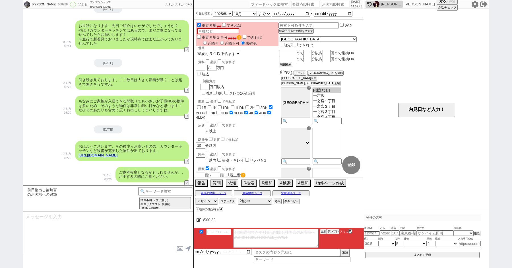
scroll to position [1200, 0]
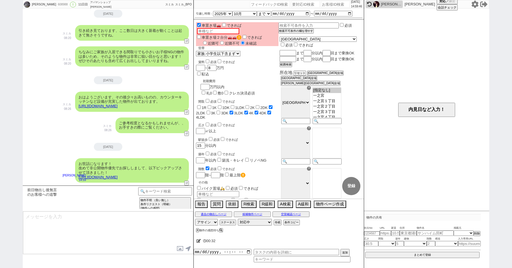
type textarea "お返事頂けておらずでしたのでどちらかイマイチな点があったかなと思い、、 本日の物件は一定ご希望にも近いかと存じますので、こちらだけでもお手隙でご覧ください！"
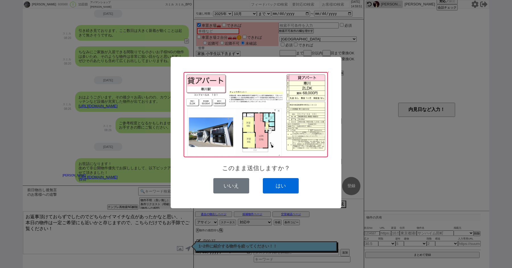
click at [275, 184] on button "はい" at bounding box center [281, 185] width 36 height 15
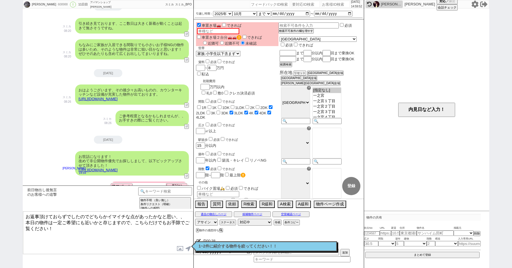
scroll to position [1254, 0]
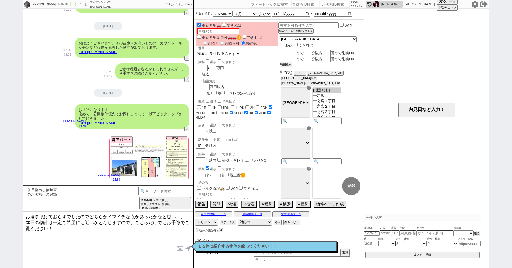
click at [115, 227] on textarea "お返事頂けておらずでしたのでどちらかイマイチな点があったかなと思い、、 本日の物件は一定ご希望にも近いかと存じますので、こちらだけでもお手隙でご覧ください！" at bounding box center [108, 232] width 170 height 43
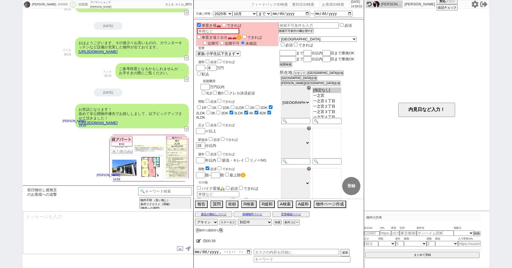
scroll to position [1284, 0]
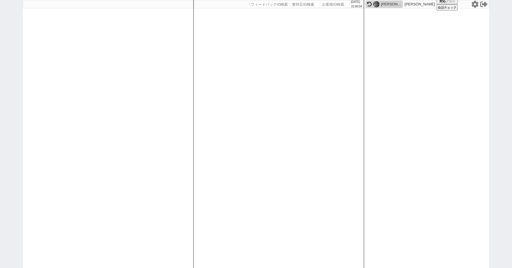
click at [0, 134] on div "2025/08/17 15:00:04 候補物件を追加してしてください 紹介した物件一覧 他社物件を追加する 空室確認ページに追加・削除 紹介した物件一覧 他…" at bounding box center [256, 134] width 512 height 268
paste input "609148"
type input "609148"
select select
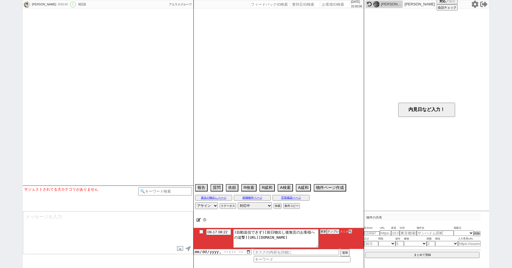
select select "2025"
select select "8"
select select "36"
select select "0"
select select "11"
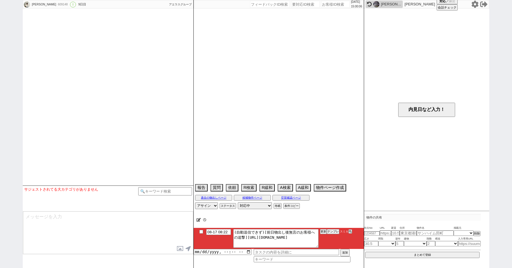
select select "205"
select select "215"
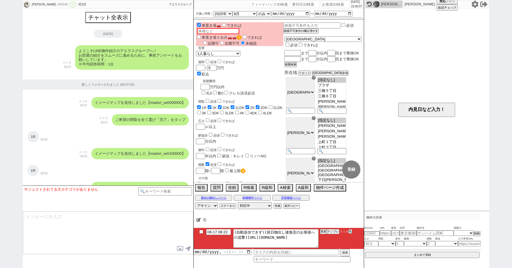
scroll to position [1364, 0]
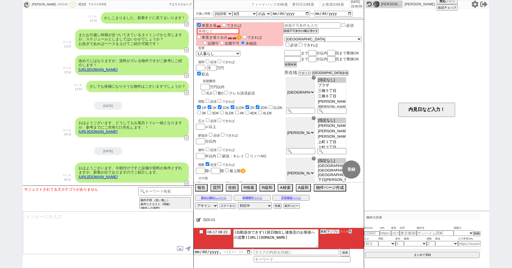
click at [330, 232] on button "テンプレ" at bounding box center [333, 231] width 13 height 4
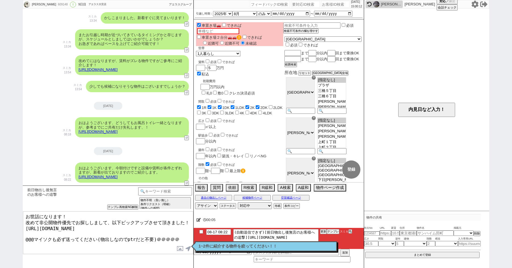
click at [177, 235] on textarea "お世話になります！ 改めて非公開物件優先でお探ししまして、以下ピックアップさせて頂きました！ https://tools.sumika.live/pages/…" at bounding box center [108, 232] width 170 height 43
drag, startPoint x: 134, startPoint y: 229, endPoint x: 22, endPoint y: 226, distance: 112.3
click at [22, 226] on div "美優 609148 ! 0 9日目 アエラス大宮店 冬眠中 自社客 アエラスグループ スミカ_BPO チャット全表示 2025-08-09 ようこそLINE物…" at bounding box center [256, 134] width 512 height 268
click at [137, 238] on textarea "お世話になります！ 改めて非公開物件優先でお探ししまして、以下ピックアップさせて頂きました！ https://tools.sumika.live/pages/…" at bounding box center [108, 232] width 170 height 43
type textarea "お世話になります！ 改めて非公開物件優先でお探ししまして、以下ピックアップさせて頂きました！ https://tools.sumika.live/pages/…"
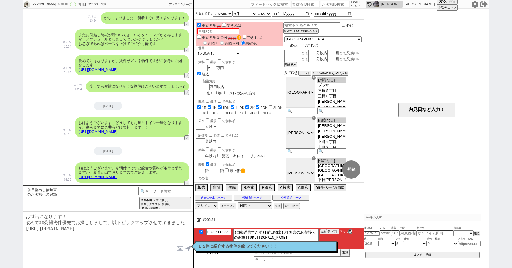
checkbox input "true"
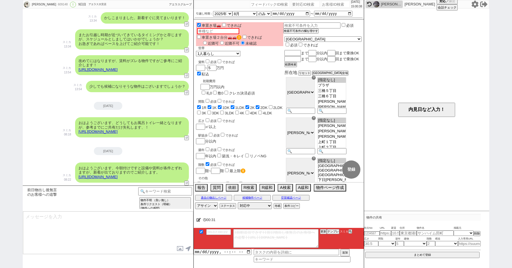
scroll to position [1414, 0]
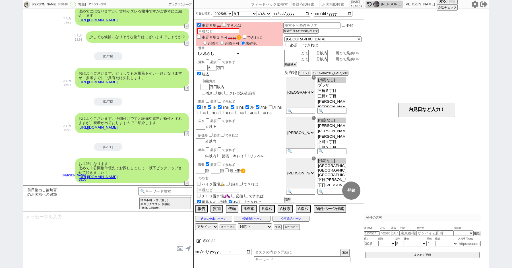
type textarea "お返事頂けておらずでしたのでどちらかイマイチな点があったかなと思い、、 本日の物件は一定ご希望にも近いかと存じますので、こちらだけでもお手隙でご覧ください！"
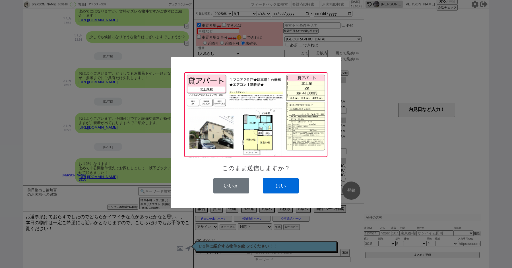
click at [276, 183] on button "はい" at bounding box center [281, 185] width 36 height 15
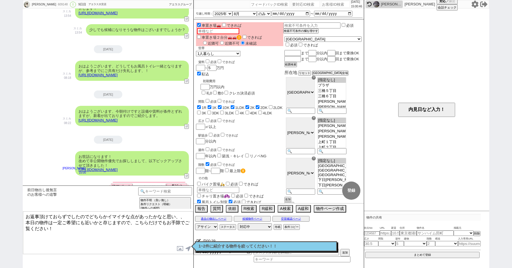
scroll to position [1467, 0]
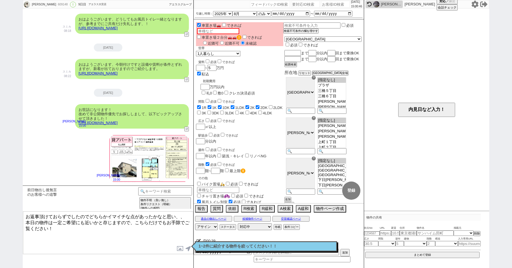
click at [67, 244] on textarea "お返事頂けておらずでしたのでどちらかイマイチな点があったかなと思い、、 本日の物件は一定ご希望にも近いかと存じますので、こちらだけでもお手隙でご覧ください！" at bounding box center [108, 232] width 170 height 43
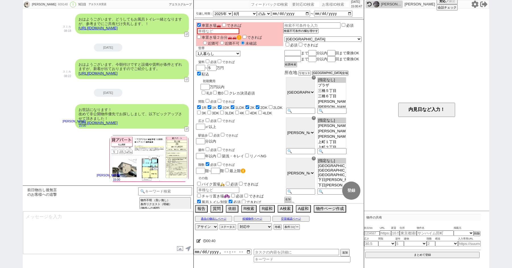
scroll to position [1498, 0]
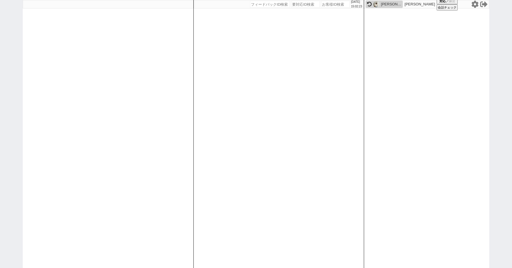
click at [274, 5] on input "number" at bounding box center [270, 4] width 40 height 7
paste input "140506"
type input "140506"
select select
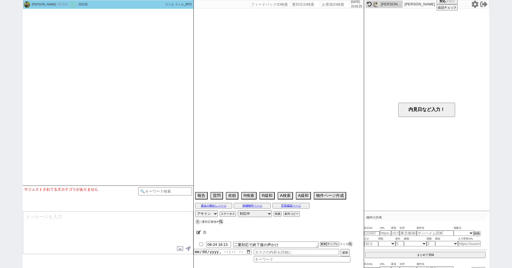
select select "2025"
select select "8"
select select "35"
select select "6"
select select "2"
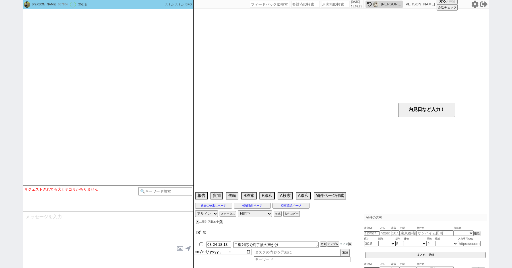
select select "3"
select select "4"
select select "5"
select select "6"
select select "7"
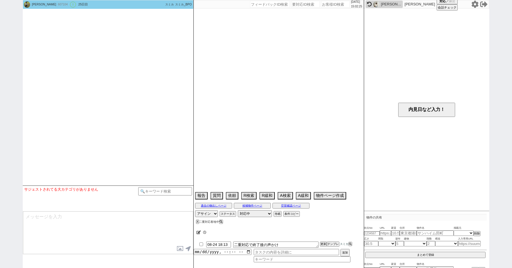
select select "8"
select select "9"
select select "10"
select select "11"
select select "12"
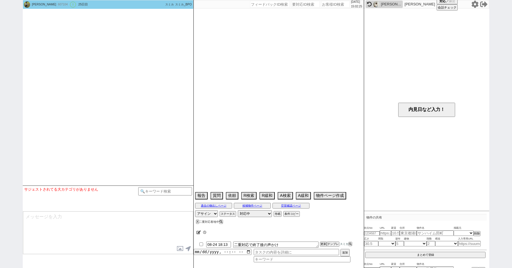
select select "13"
select select "14"
select select "15"
select select "16"
select select "17"
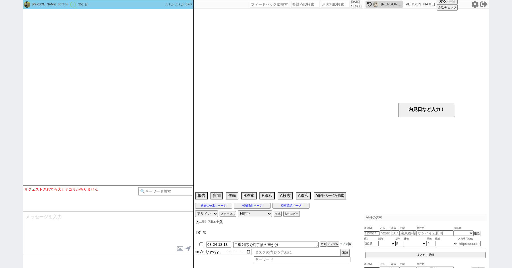
select select "18"
select select "19"
select select "20"
select select "21"
select select "22"
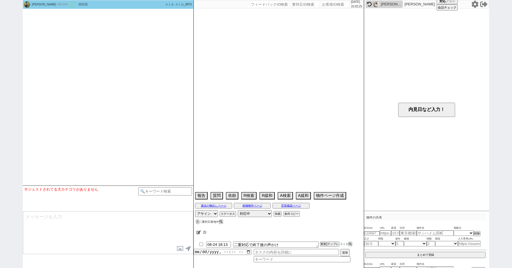
select select "23"
select select "24"
select select "25"
select select "26"
select select "27"
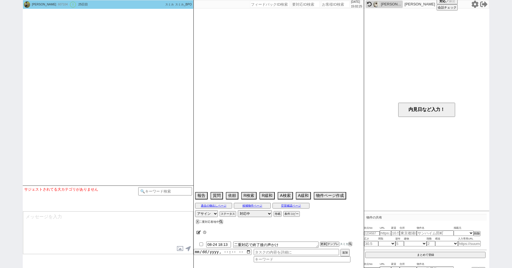
select select "28"
select select "29"
select select "30"
select select "31"
select select "32"
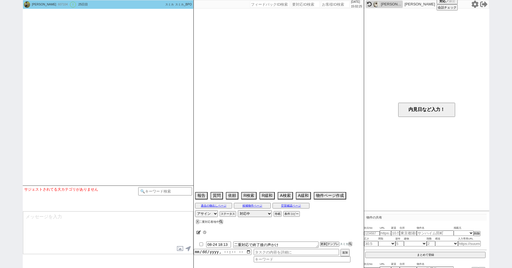
select select "33"
select select "34"
select select "35"
select select "36"
select select "37"
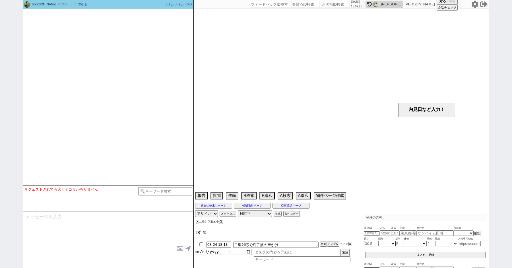
select select "38"
select select "39"
select select "40"
select select "41"
select select "42"
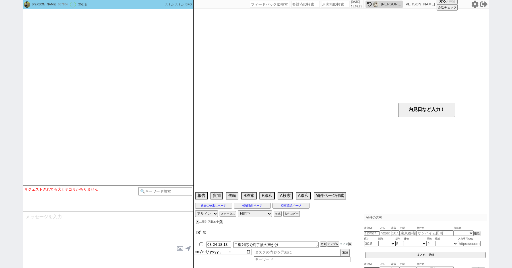
select select "43"
select select "45"
select select "46"
select select "47"
select select "48"
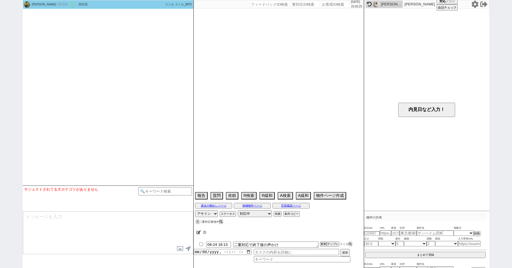
select select "49"
select select "50"
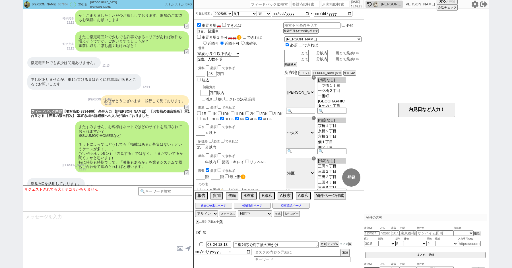
scroll to position [62, 0]
click at [155, 76] on div "申し訳ありませんが、車1台置ける又は近くに駐車場があるところでお願いします 12:14" at bounding box center [108, 81] width 171 height 21
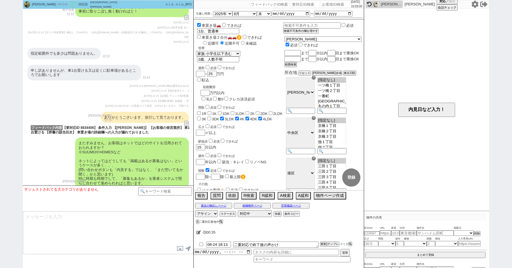
scroll to position [0, 0]
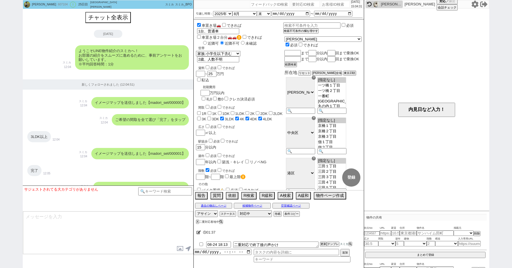
click at [269, 3] on input "number" at bounding box center [270, 4] width 40 height 7
paste input "140486"
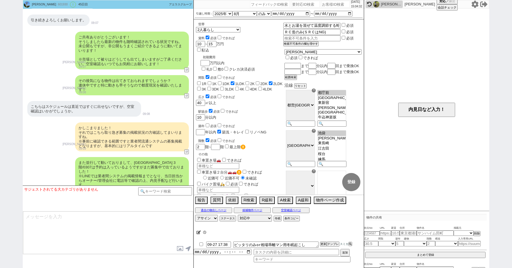
scroll to position [185, 0]
drag, startPoint x: 133, startPoint y: 122, endPoint x: 181, endPoint y: 124, distance: 48.1
click at [181, 157] on div "また並行して動いておりまして、フローラル豊島園 3階/0307は予約は入っているようですがまだ募集中で出ておりました！ ※LINEでは業者間システムの掲載情報…" at bounding box center [132, 178] width 114 height 42
copy div "フローラル豊島園 3階/0307"
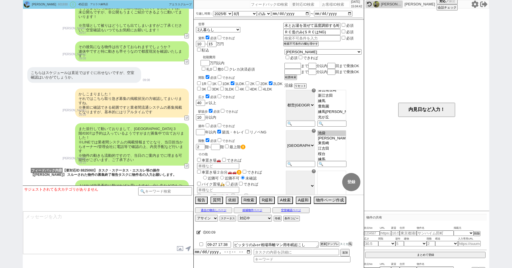
click at [51, 120] on div "また並行して動いておりまして、フローラル豊島園 3階/0307は予約は入っているようですがまだ募集中で出ておりました！ ※LINEでは業者間システムの掲載情報…" at bounding box center [108, 144] width 171 height 48
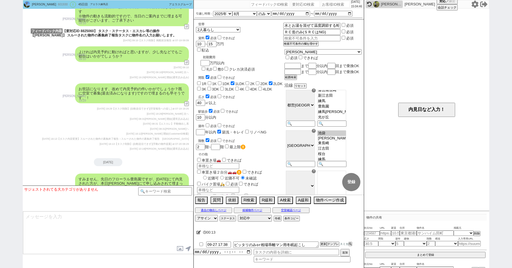
scroll to position [5110, 0]
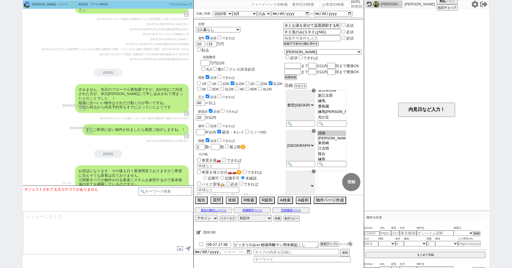
click at [250, 5] on input "number" at bounding box center [270, 4] width 40 height 7
paste input "140479"
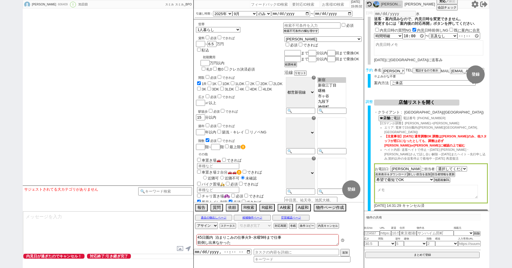
scroll to position [74, 0]
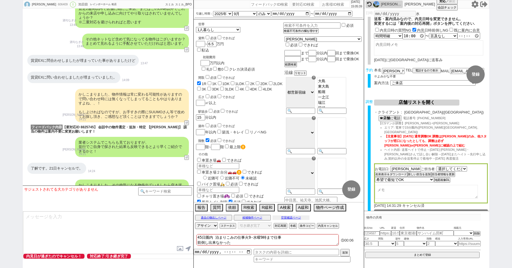
click at [290, 217] on button "空室確認ページ" at bounding box center [290, 217] width 37 height 5
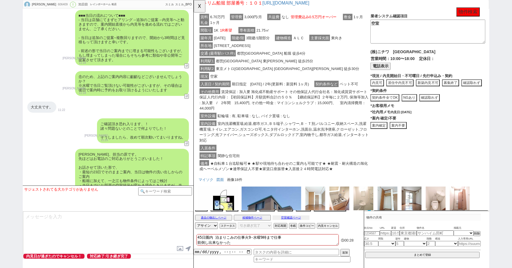
scroll to position [210, 0]
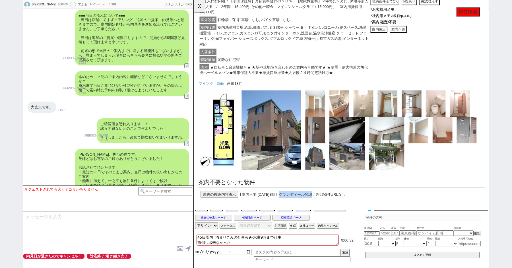
drag, startPoint x: 335, startPoint y: 210, endPoint x: 302, endPoint y: 210, distance: 33.5
click at [302, 210] on div "過去の確認内容表示 【案内不要 2025年7月19日8時】 グランディール船堀 ：外部物件URLなし" at bounding box center [353, 208] width 308 height 7
copy span "グランディール船堀"
click at [198, 5] on button "☓" at bounding box center [199, 5] width 11 height 11
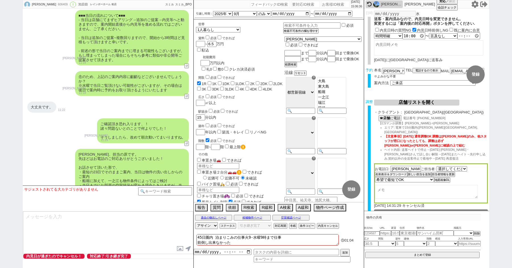
click at [261, 4] on input "number" at bounding box center [270, 4] width 40 height 7
paste input "140458"
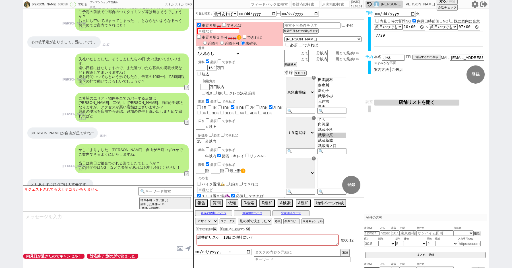
scroll to position [1843, 0]
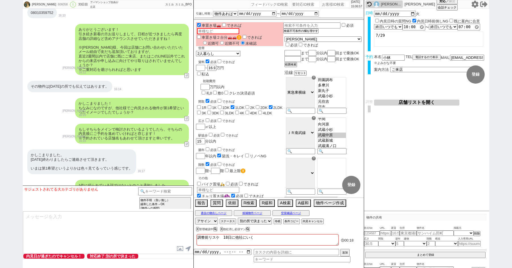
click at [264, 3] on input "number" at bounding box center [270, 4] width 40 height 7
paste input "140458"
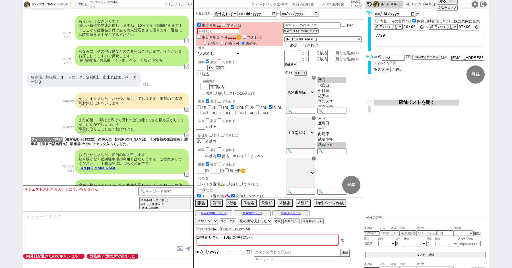
scroll to position [44, 0]
click at [273, 3] on input "number" at bounding box center [270, 4] width 40 height 7
paste input "140457"
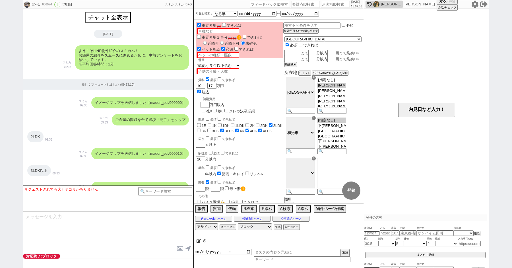
scroll to position [1741, 0]
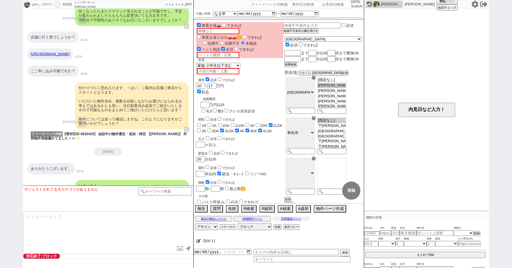
click at [291, 218] on button "空室確認ページ" at bounding box center [290, 218] width 37 height 5
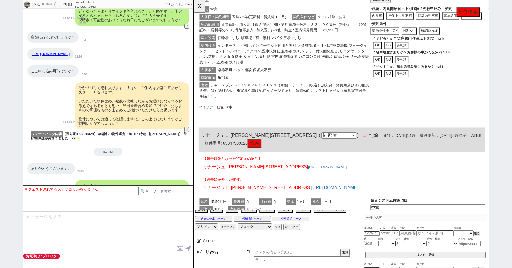
scroll to position [973, 0]
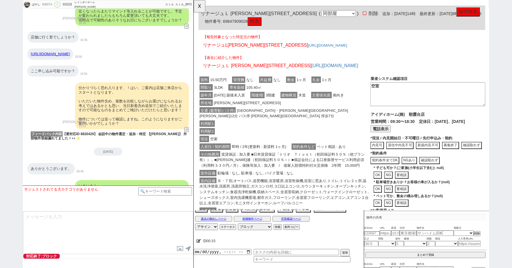
click at [70, 52] on link "https://s.shamaison.com/saitama/area/11230/13282100/1430020000132821000201" at bounding box center [50, 54] width 39 height 4
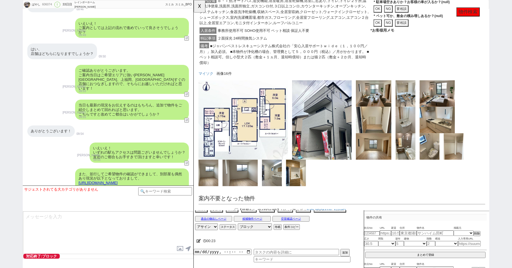
scroll to position [1919, 0]
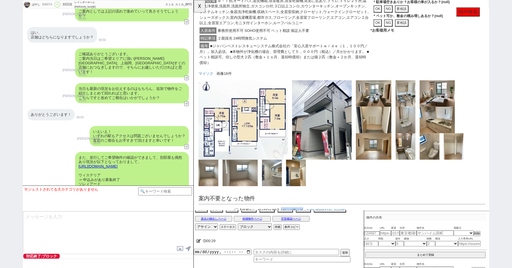
drag, startPoint x: 325, startPoint y: 198, endPoint x: 303, endPoint y: 197, distance: 21.6
click at [303, 224] on span "ソレィアード" at bounding box center [299, 226] width 24 height 5
copy span "ソレィアード"
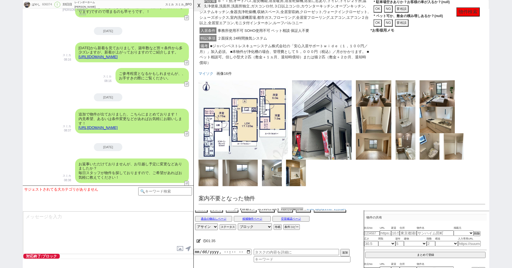
click at [200, 4] on button "☓" at bounding box center [199, 5] width 11 height 11
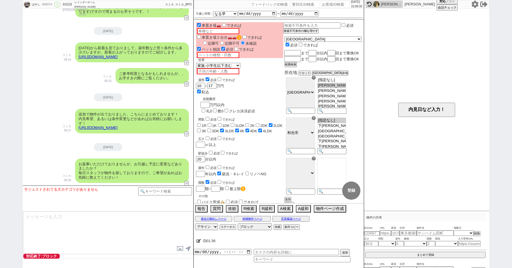
click at [265, 5] on input "number" at bounding box center [270, 4] width 40 height 7
paste input "140421"
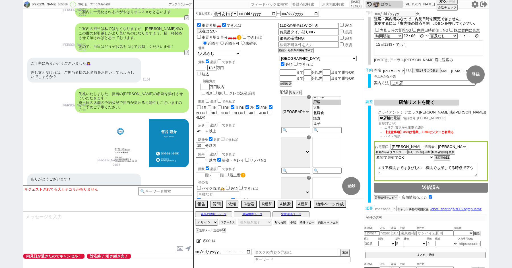
scroll to position [3342, 0]
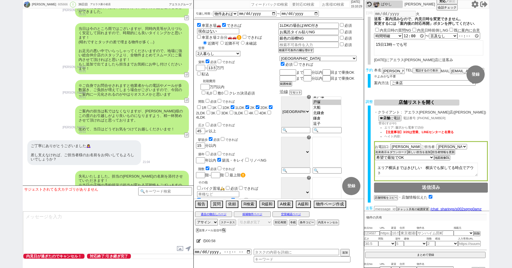
click at [254, 5] on input "number" at bounding box center [270, 4] width 40 height 7
paste input "140420"
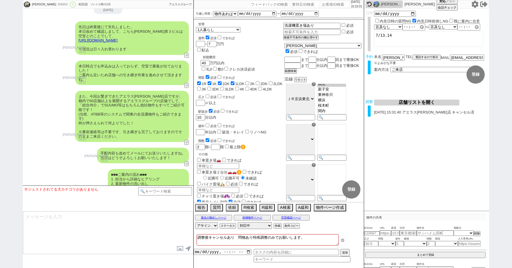
scroll to position [6739, 0]
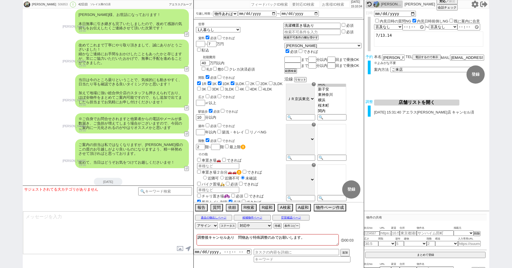
drag, startPoint x: 134, startPoint y: 92, endPoint x: 112, endPoint y: 92, distance: 21.6
click at [112, 193] on div "緑川様 お世話になります、中野第３ビルですが本日で申し込みが入りまして募集終了となってしまいました。 現時点でこちら確認ができた為、急ぎご報告をさせていただき…" at bounding box center [132, 212] width 114 height 38
copy div "中野第３ビル"
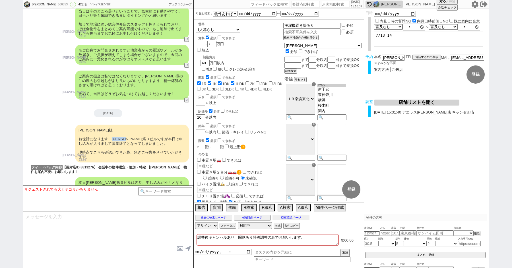
click at [281, 216] on button "空室確認ページ" at bounding box center [290, 217] width 37 height 5
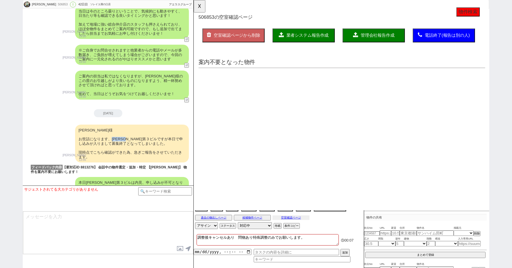
scroll to position [6985, 0]
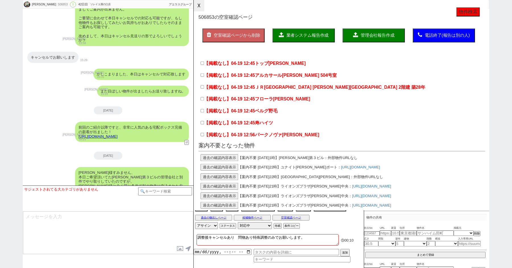
click at [198, 7] on button "☓" at bounding box center [199, 5] width 11 height 11
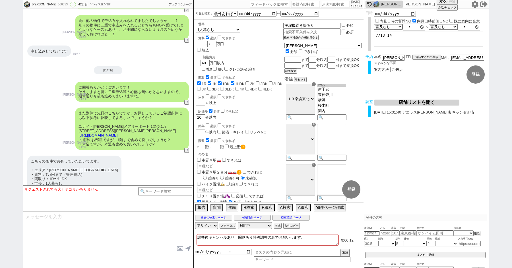
scroll to position [7210, 0]
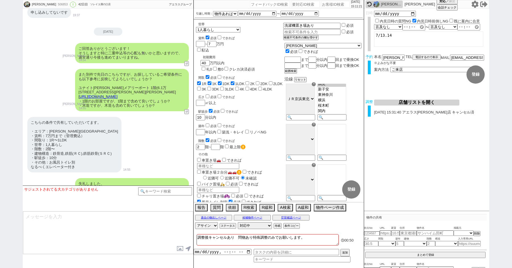
click at [267, 5] on input "number" at bounding box center [270, 4] width 40 height 7
paste input "140415"
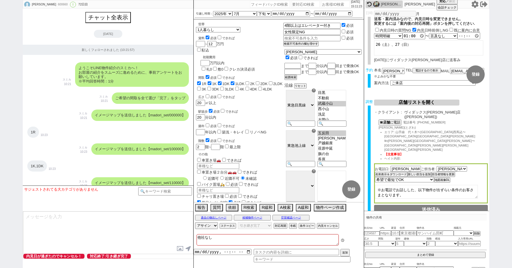
scroll to position [5827, 0]
select select "2025"
select select "7"
select select "34"
select select "0"
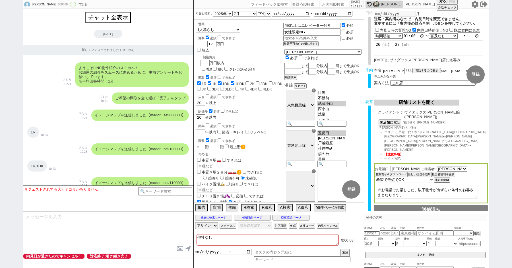
select select "56"
select select "1387"
select select "54"
select select "[DATE]"
select select "100"
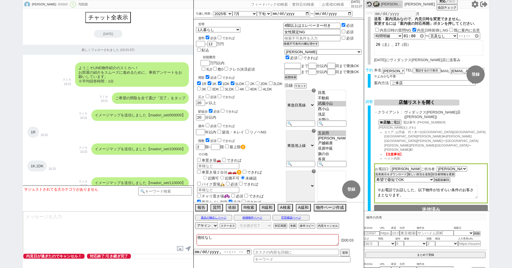
select select "1"
select select "2"
select select "401"
select select "5"
select select
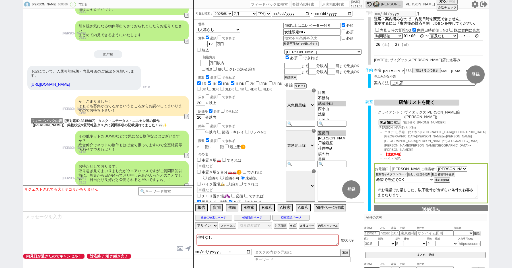
scroll to position [5853, 0]
